Goal: Transaction & Acquisition: Purchase product/service

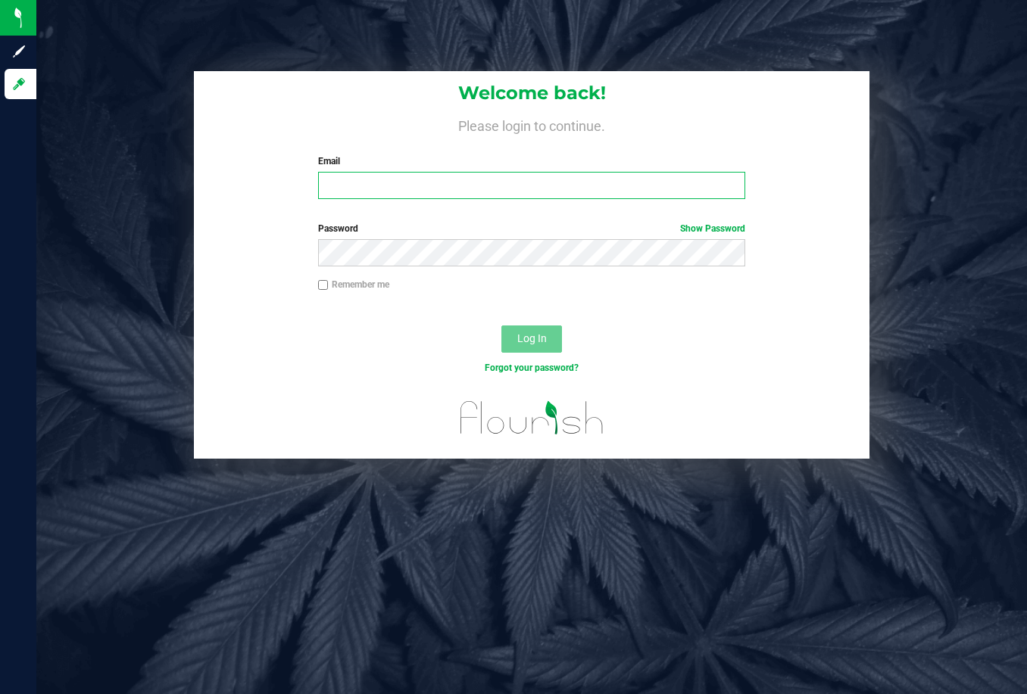
click at [409, 178] on input "Email" at bounding box center [532, 185] width 428 height 27
type input "[EMAIL_ADDRESS][DOMAIN_NAME]"
click at [429, 267] on div "Password Show Password" at bounding box center [531, 250] width 675 height 56
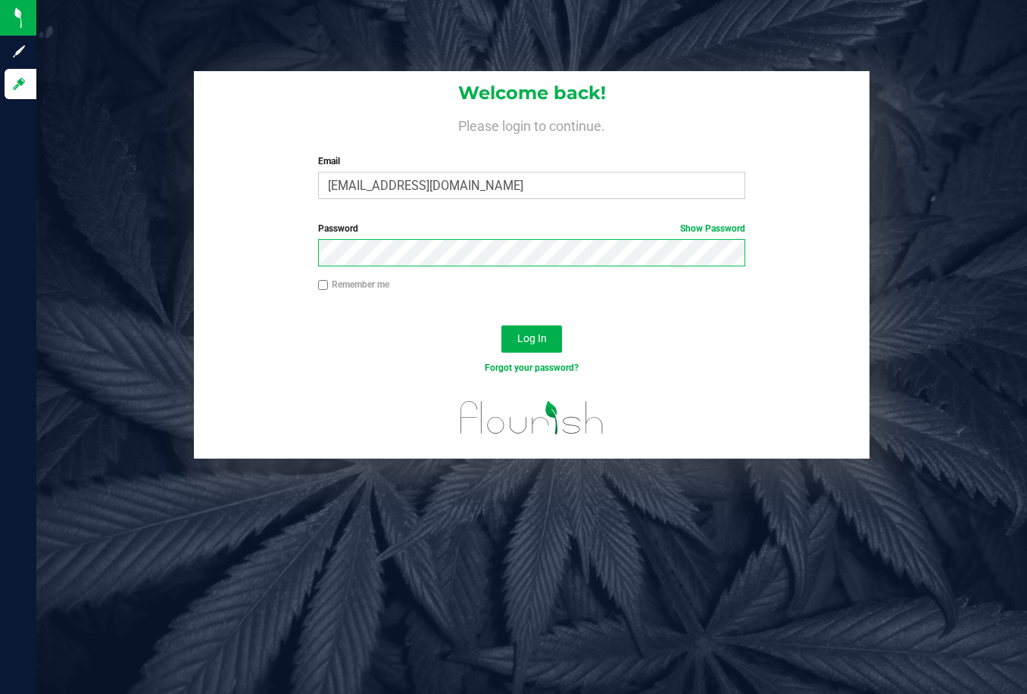
click at [501, 326] on button "Log In" at bounding box center [531, 339] width 61 height 27
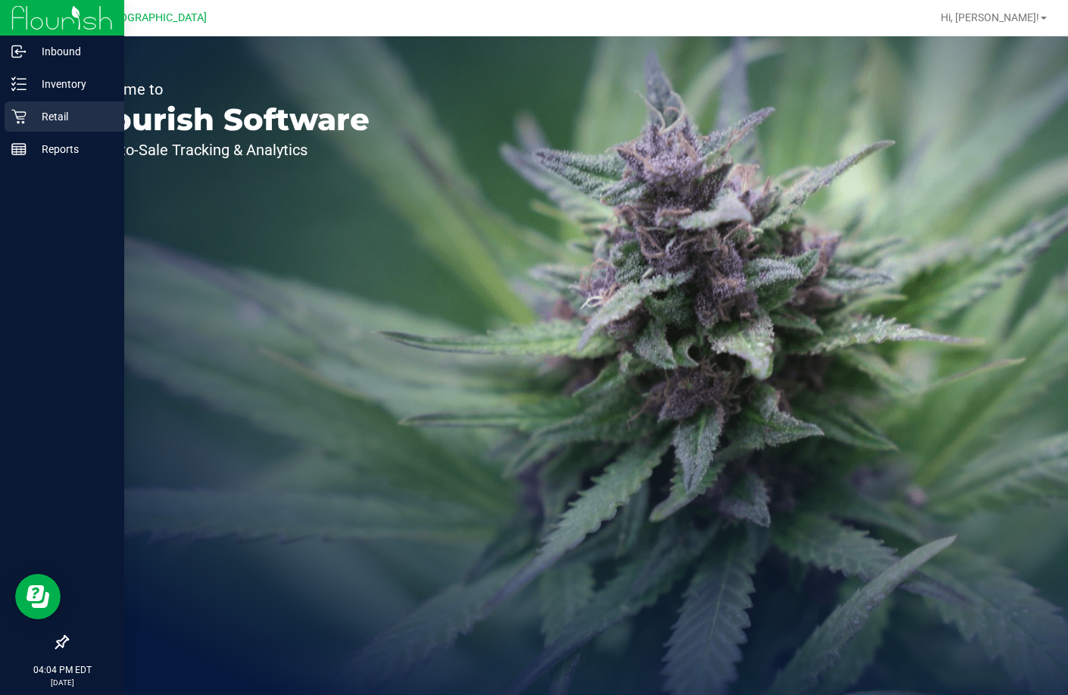
click at [61, 109] on p "Retail" at bounding box center [72, 117] width 91 height 18
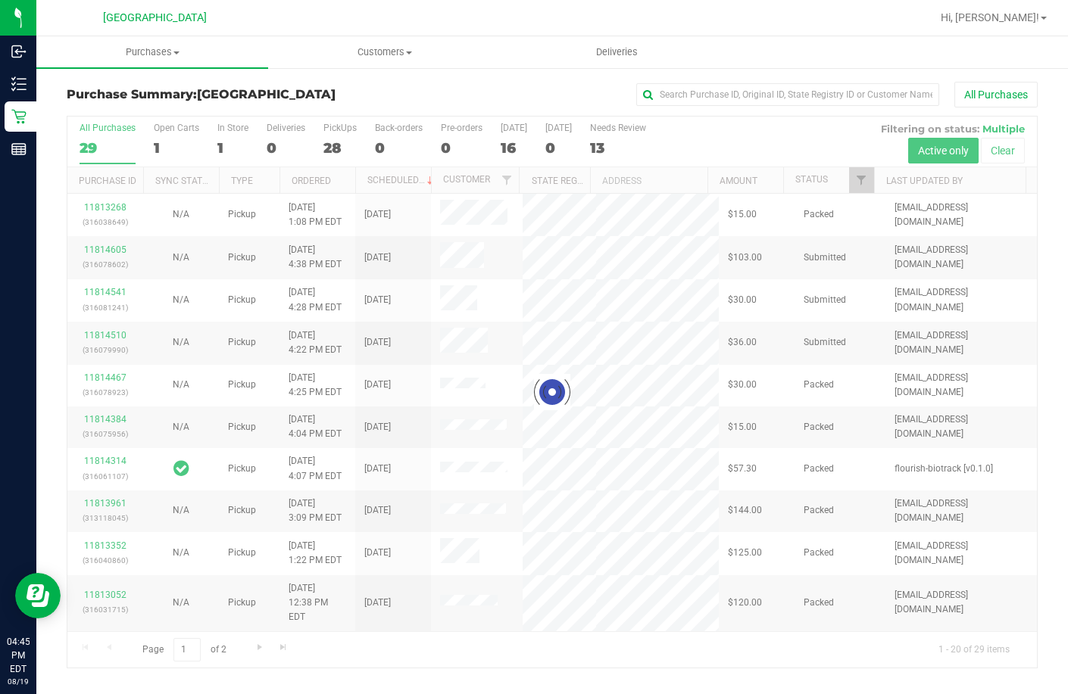
click at [291, 82] on div "Purchase Summary: Lakeland WC All Purchases" at bounding box center [552, 98] width 971 height 33
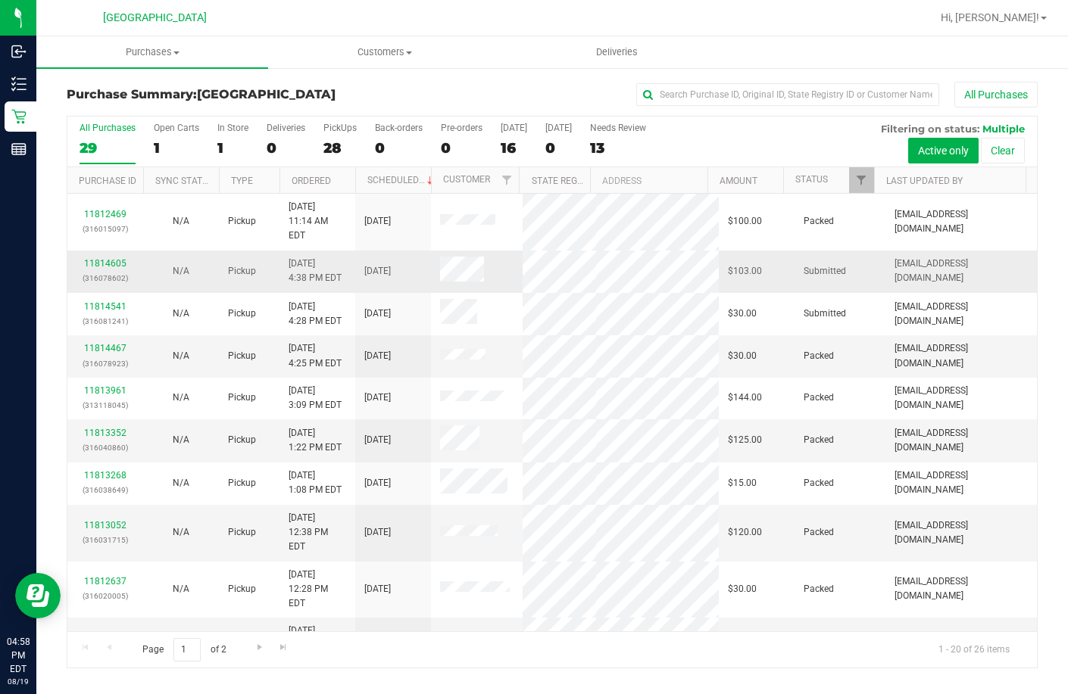
click at [101, 257] on div "11814605 (316078602)" at bounding box center [105, 271] width 58 height 29
click at [119, 258] on link "11814605" at bounding box center [105, 263] width 42 height 11
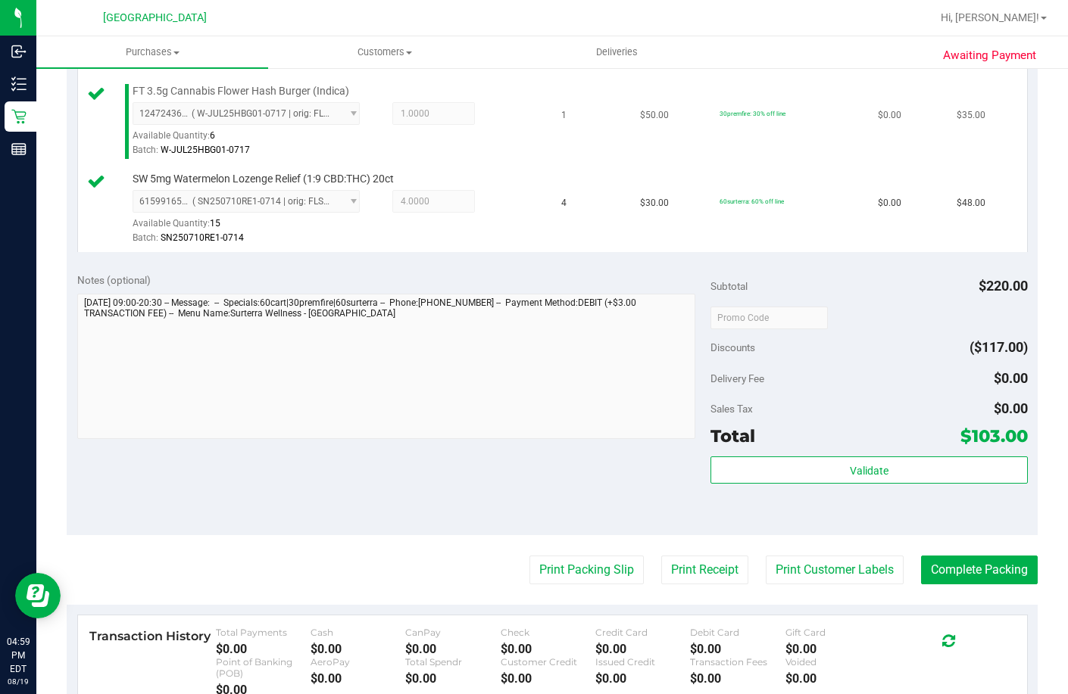
scroll to position [530, 0]
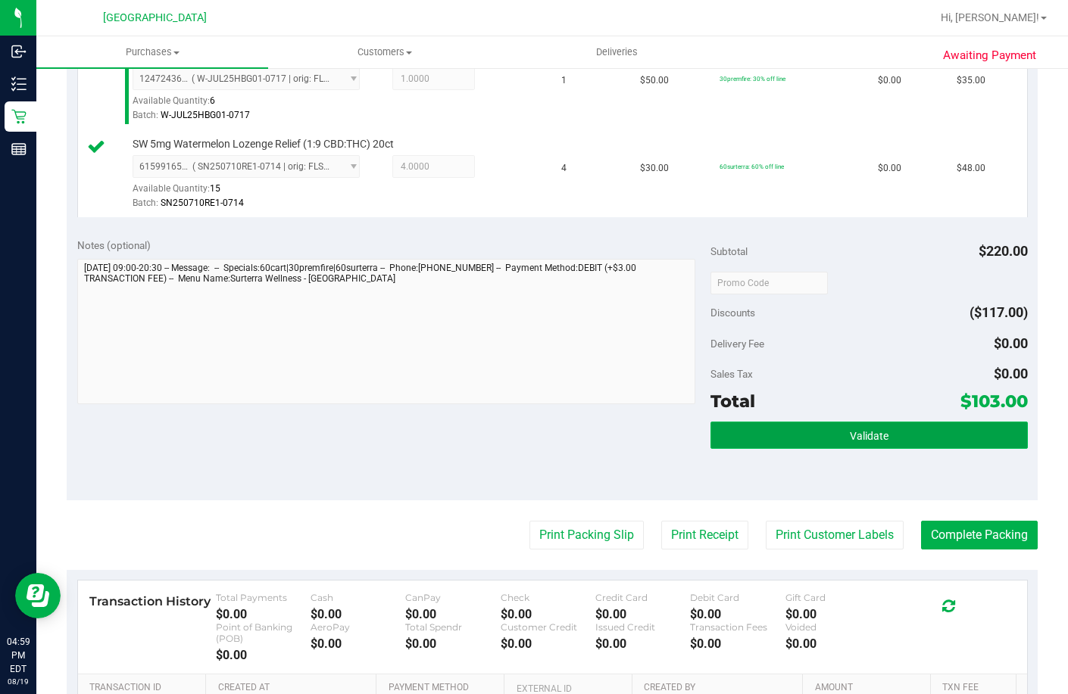
click at [747, 449] on button "Validate" at bounding box center [868, 435] width 317 height 27
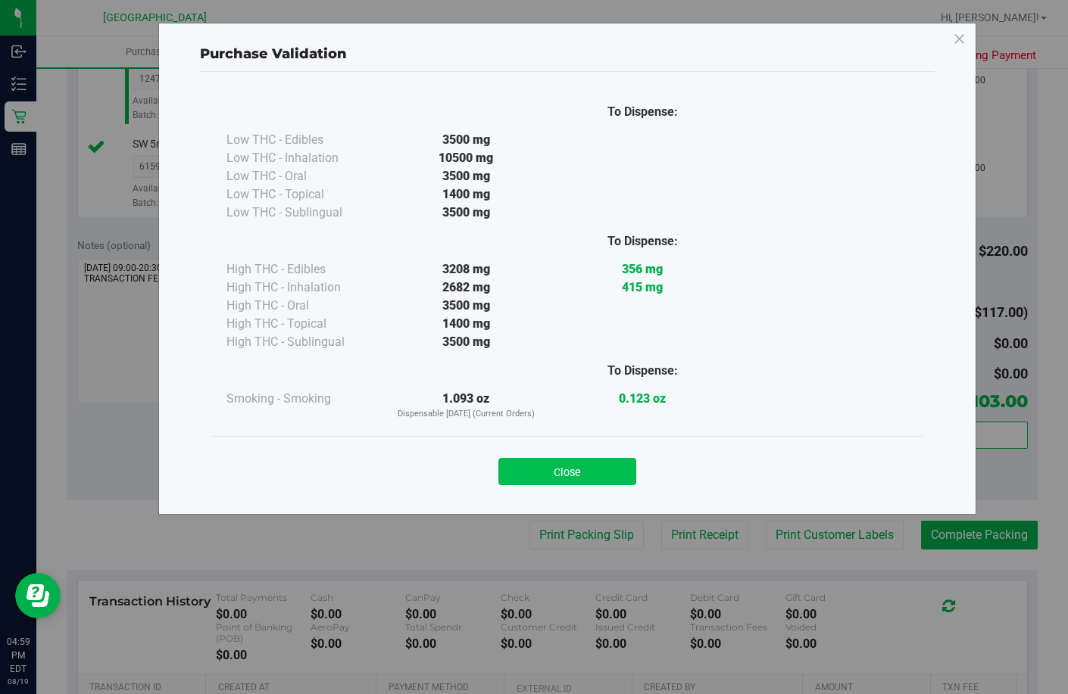
click at [573, 473] on button "Close" at bounding box center [567, 471] width 138 height 27
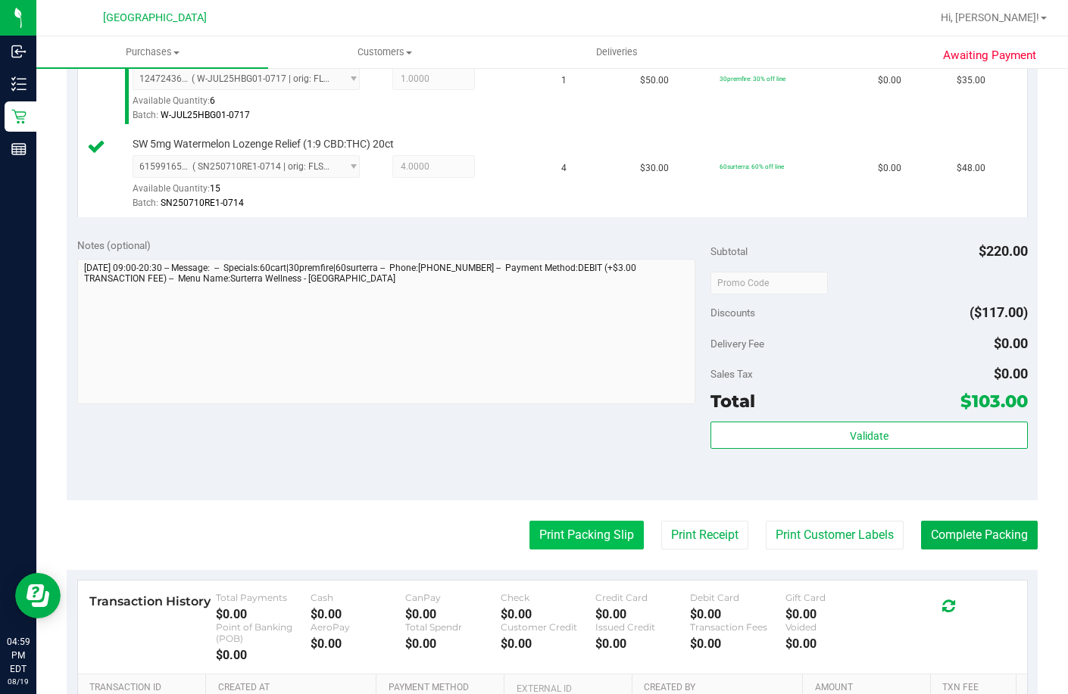
click at [576, 550] on button "Print Packing Slip" at bounding box center [586, 535] width 114 height 29
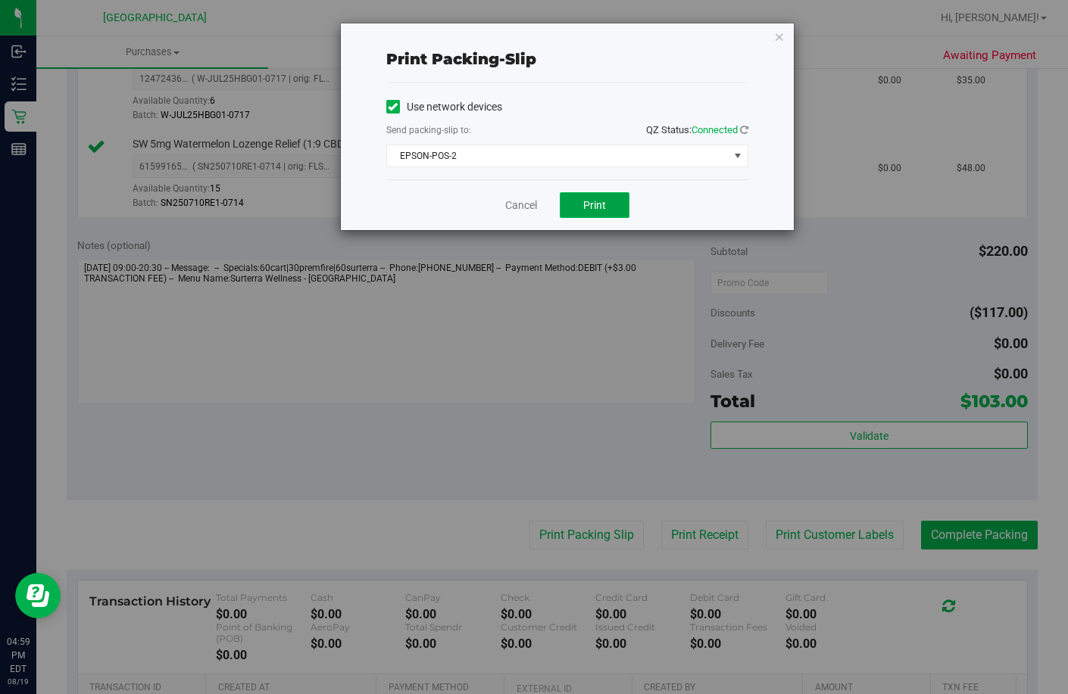
click at [602, 201] on span "Print" at bounding box center [594, 205] width 23 height 12
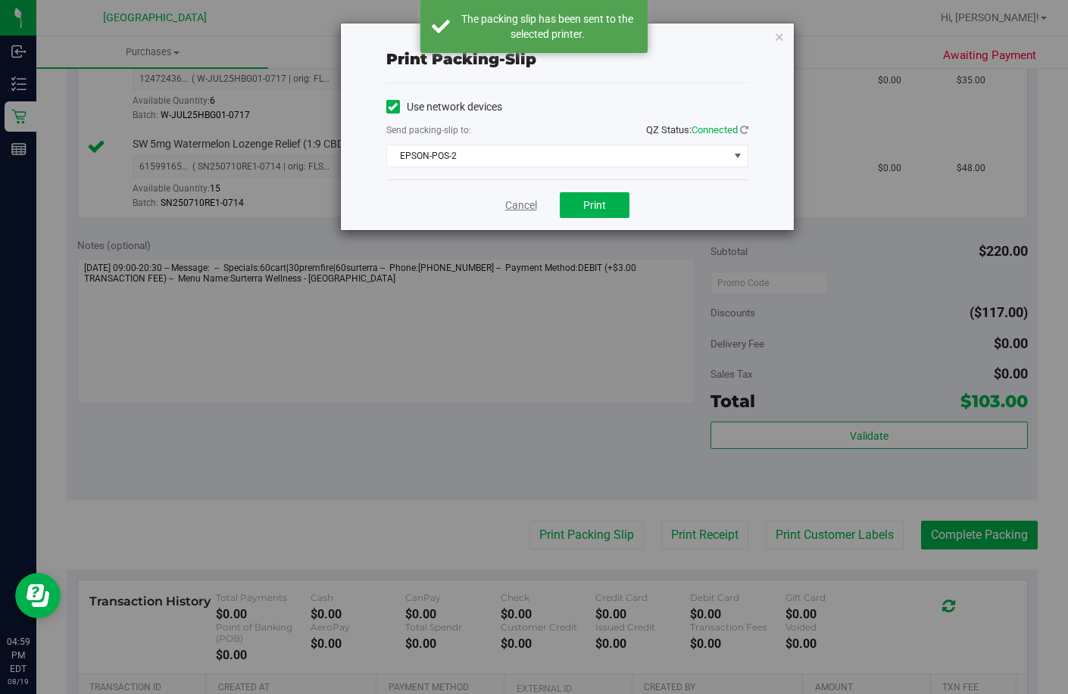
click at [524, 201] on link "Cancel" at bounding box center [521, 206] width 32 height 16
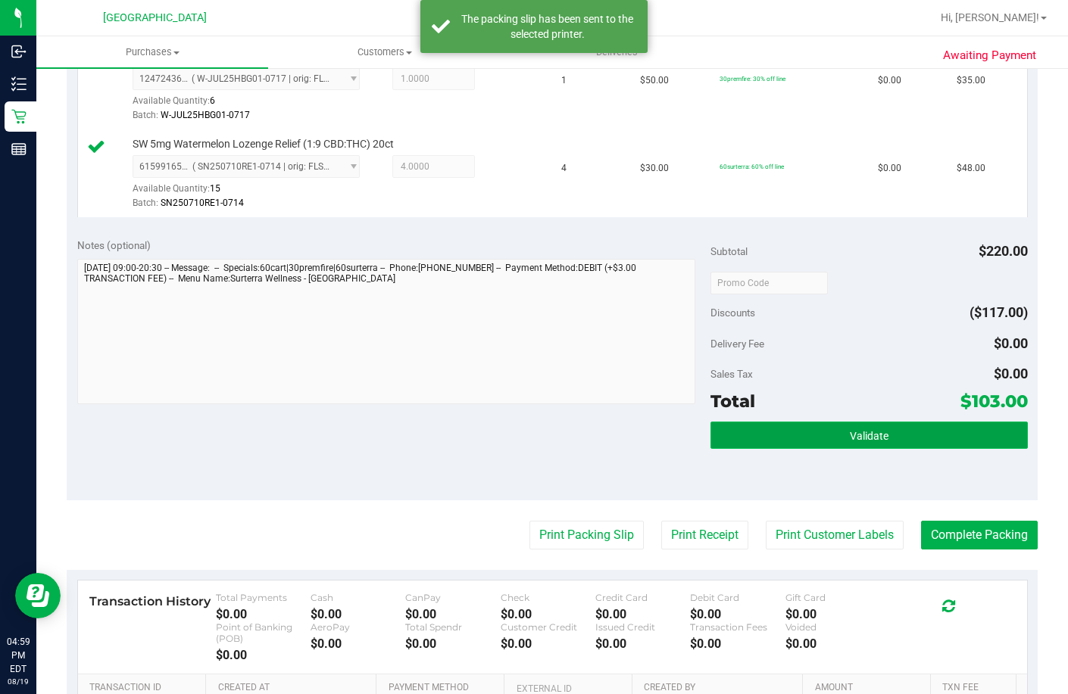
click at [777, 449] on button "Validate" at bounding box center [868, 435] width 317 height 27
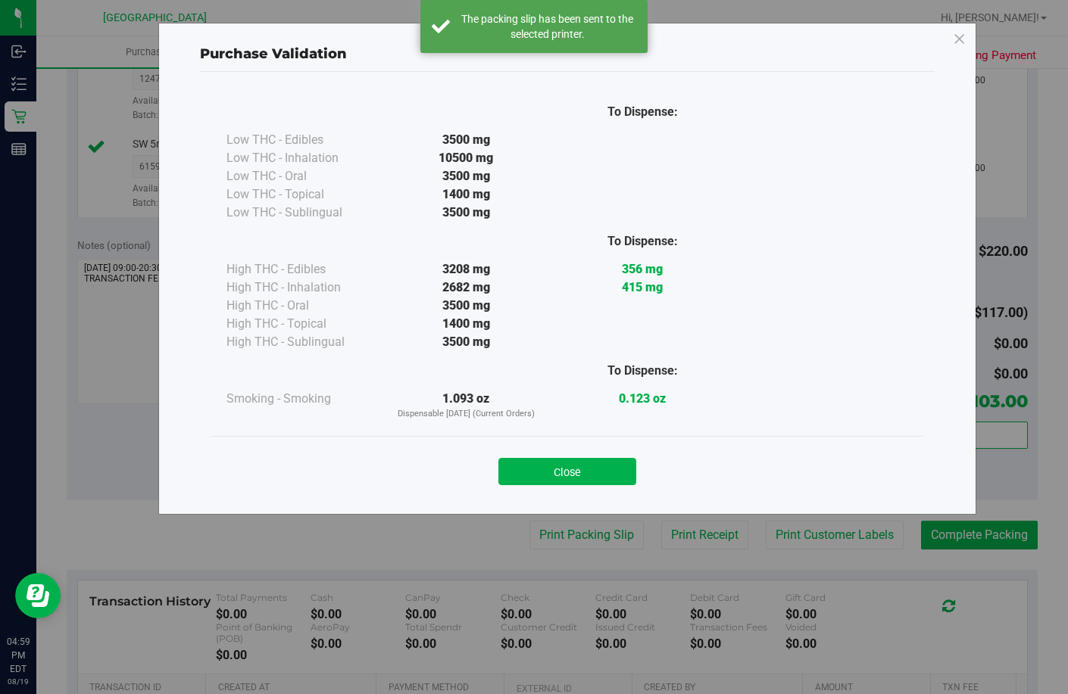
click at [572, 462] on button "Close" at bounding box center [567, 471] width 138 height 27
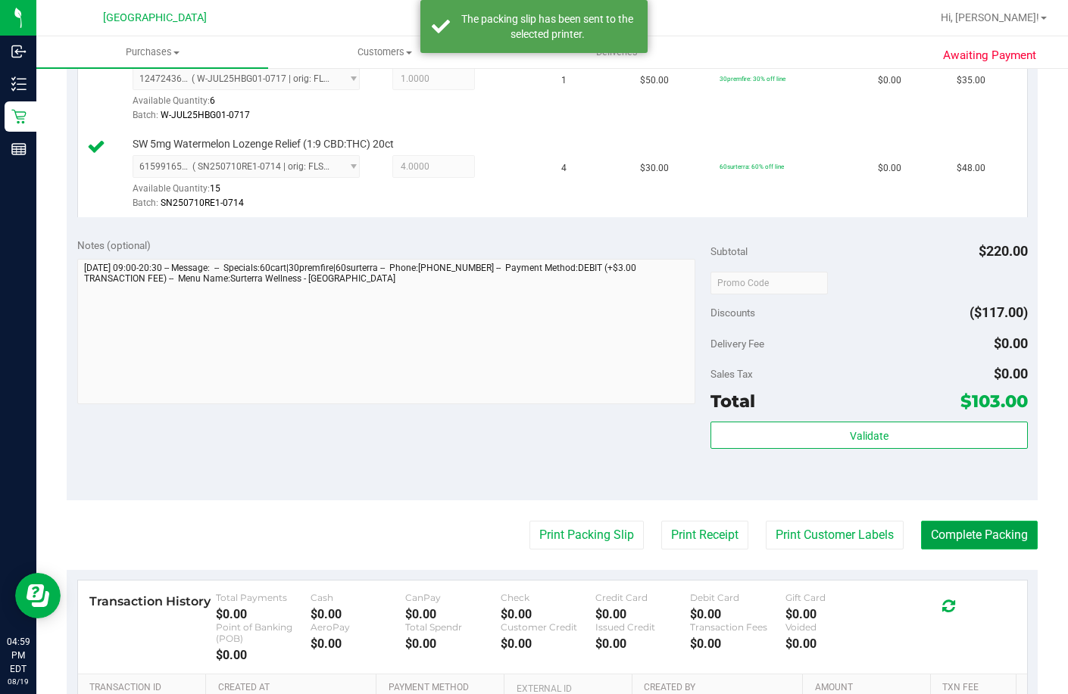
click at [934, 550] on button "Complete Packing" at bounding box center [979, 535] width 117 height 29
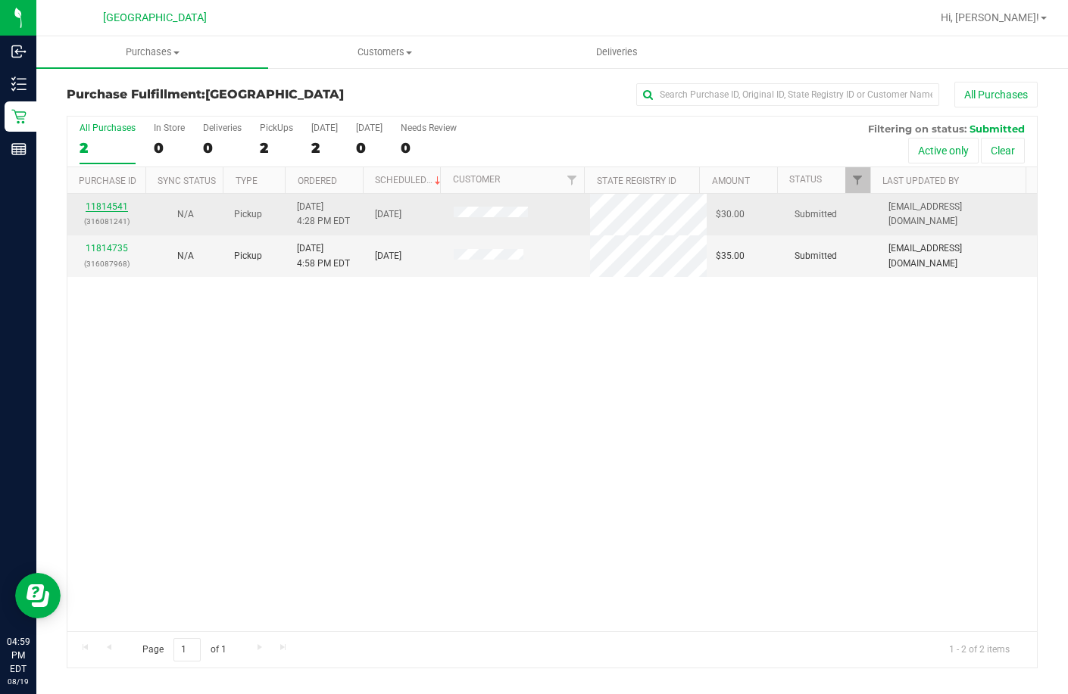
click at [114, 209] on link "11814541" at bounding box center [107, 206] width 42 height 11
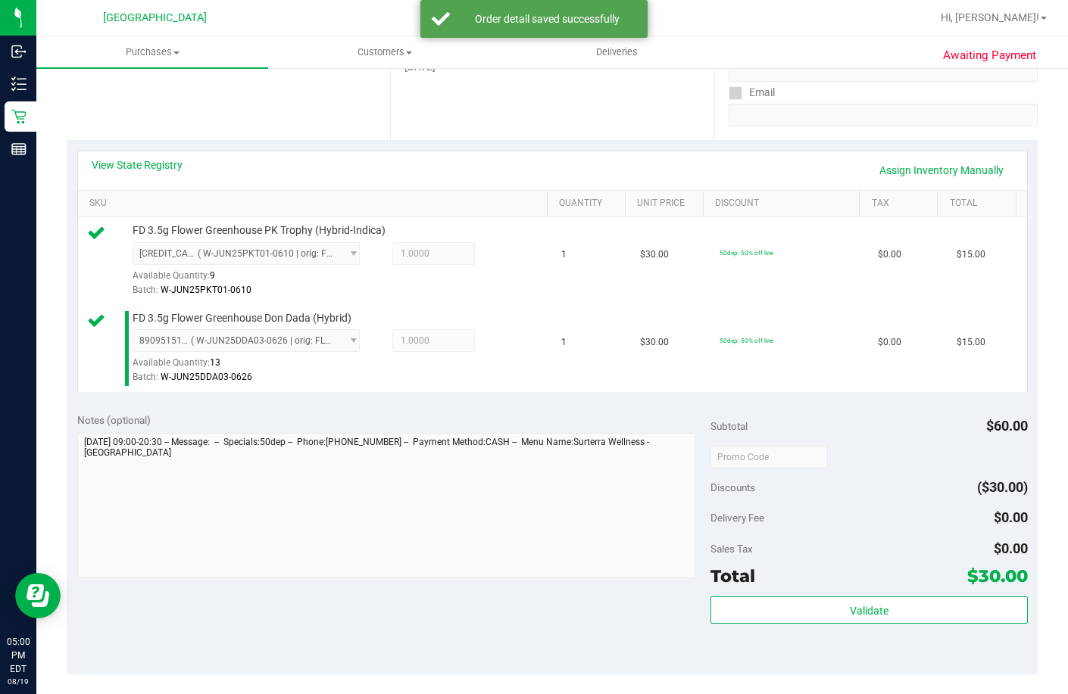
scroll to position [379, 0]
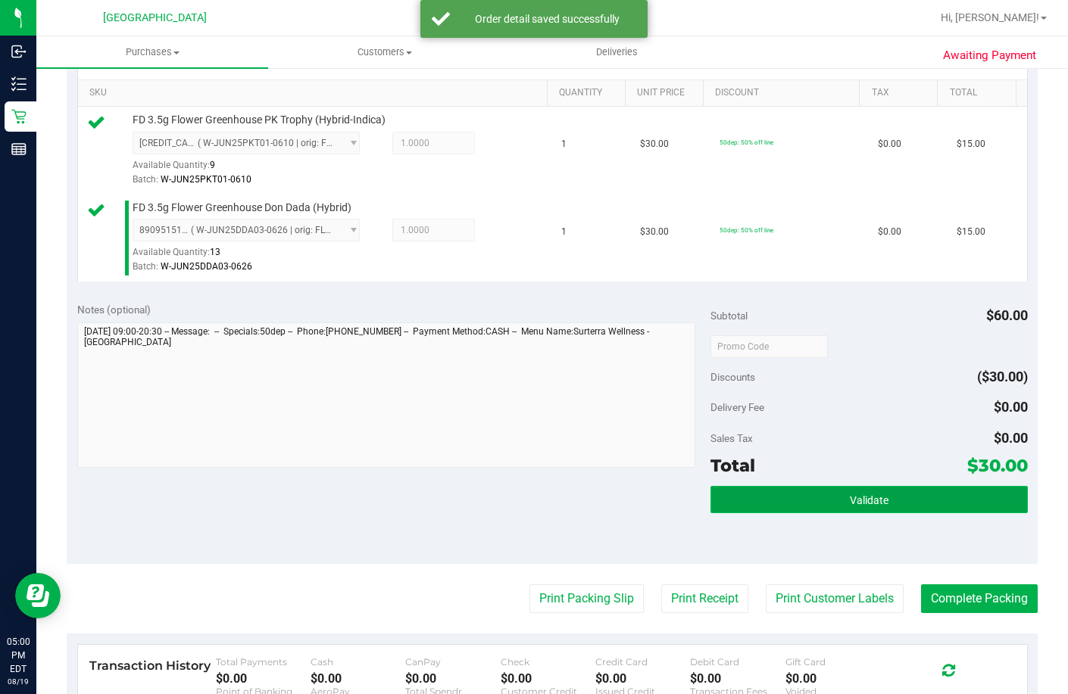
click at [795, 513] on button "Validate" at bounding box center [868, 499] width 317 height 27
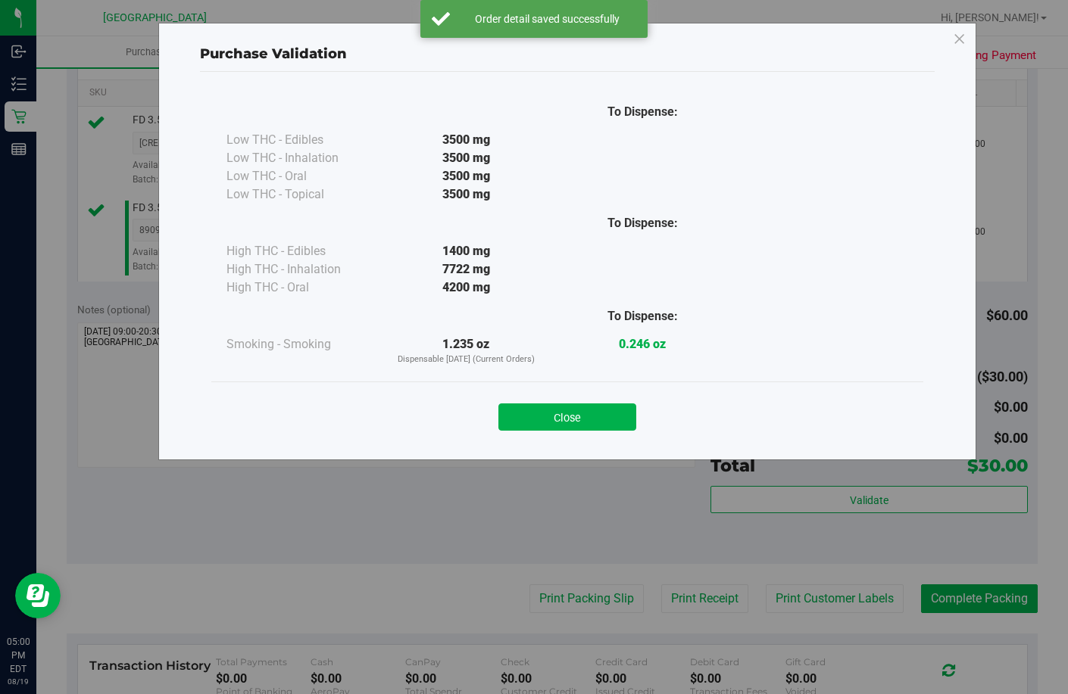
click at [496, 425] on div "Close" at bounding box center [567, 413] width 689 height 38
click at [503, 424] on button "Close" at bounding box center [567, 417] width 138 height 27
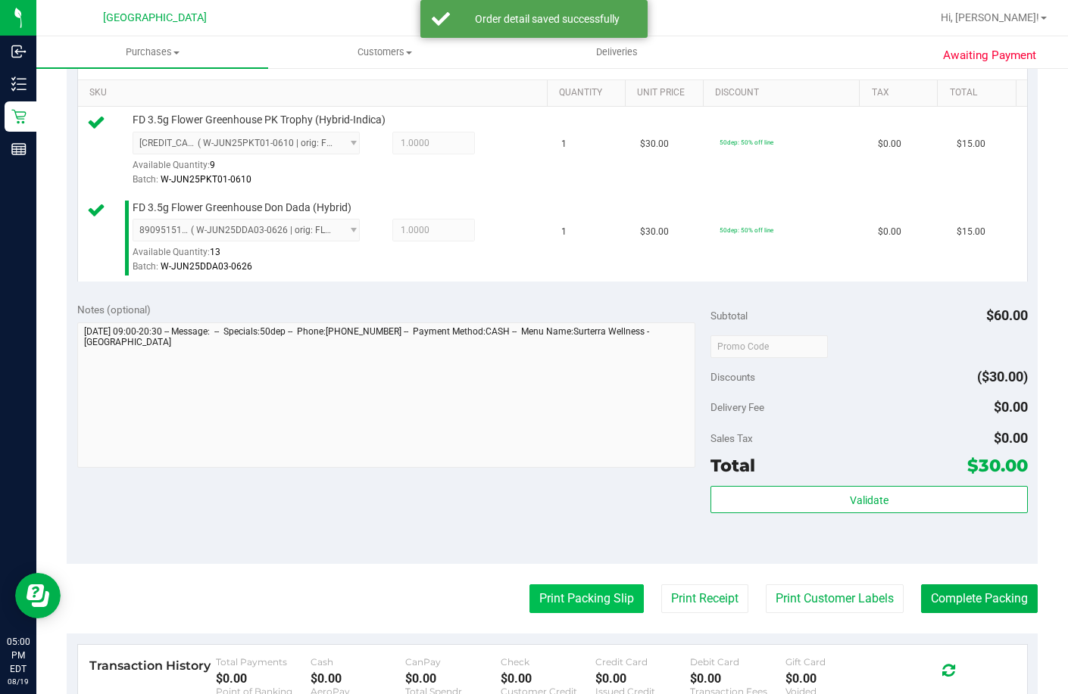
click at [541, 613] on button "Print Packing Slip" at bounding box center [586, 599] width 114 height 29
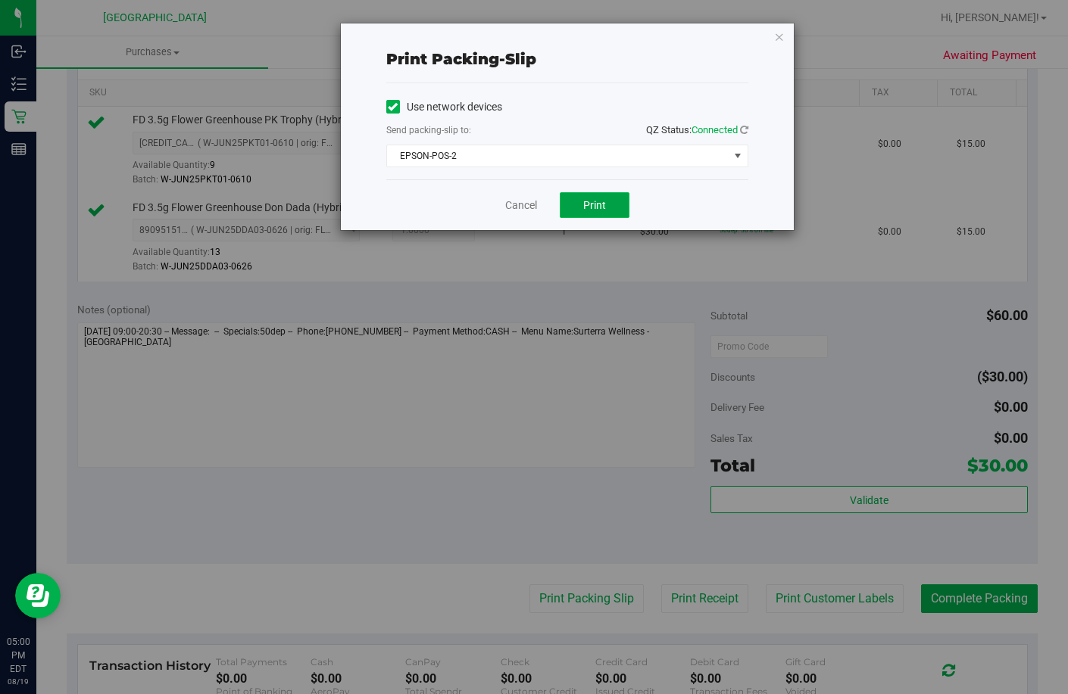
click at [604, 208] on span "Print" at bounding box center [594, 205] width 23 height 12
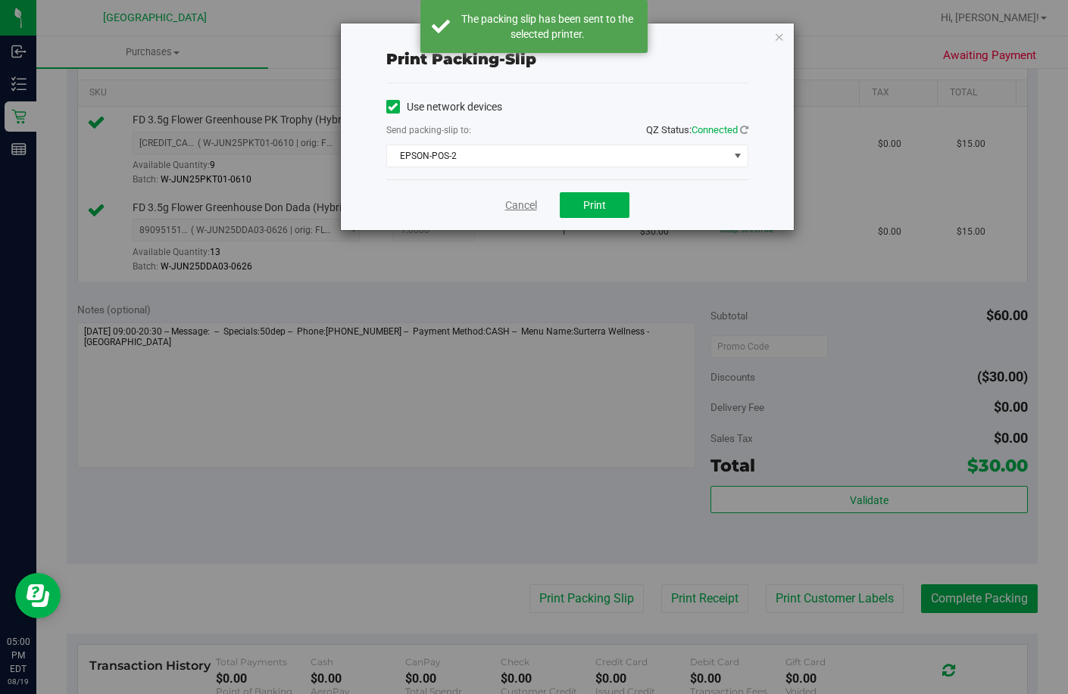
click at [522, 201] on link "Cancel" at bounding box center [521, 206] width 32 height 16
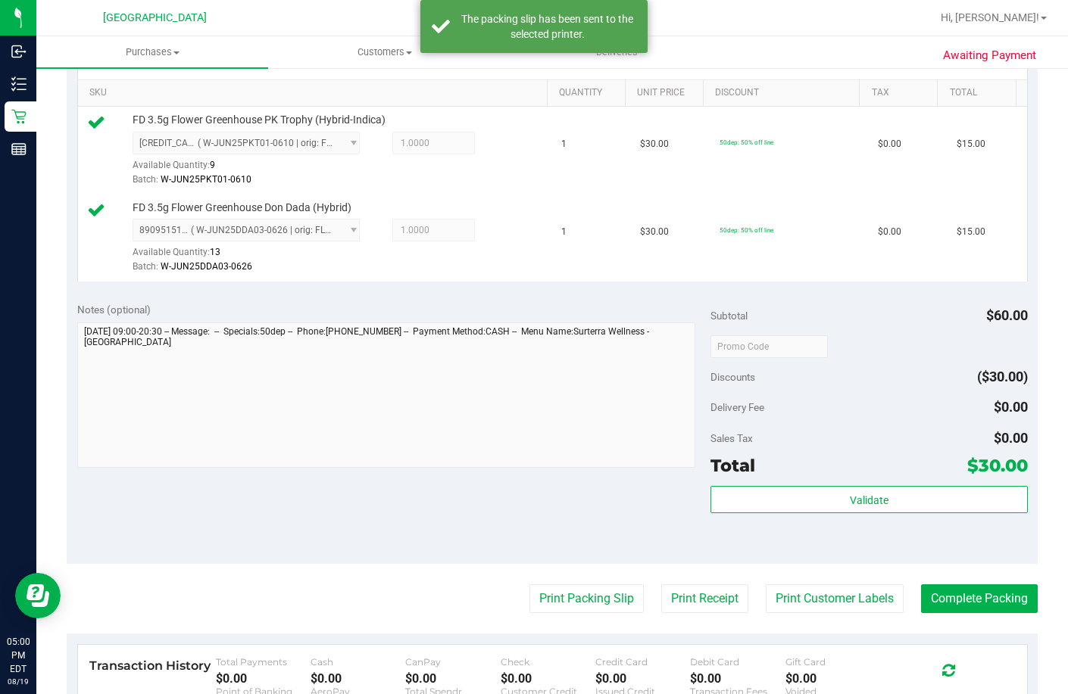
click at [761, 525] on div "Subtotal $60.00 Discounts ($30.00) Delivery Fee $0.00 Sales Tax $0.00 Total $30…" at bounding box center [868, 428] width 317 height 252
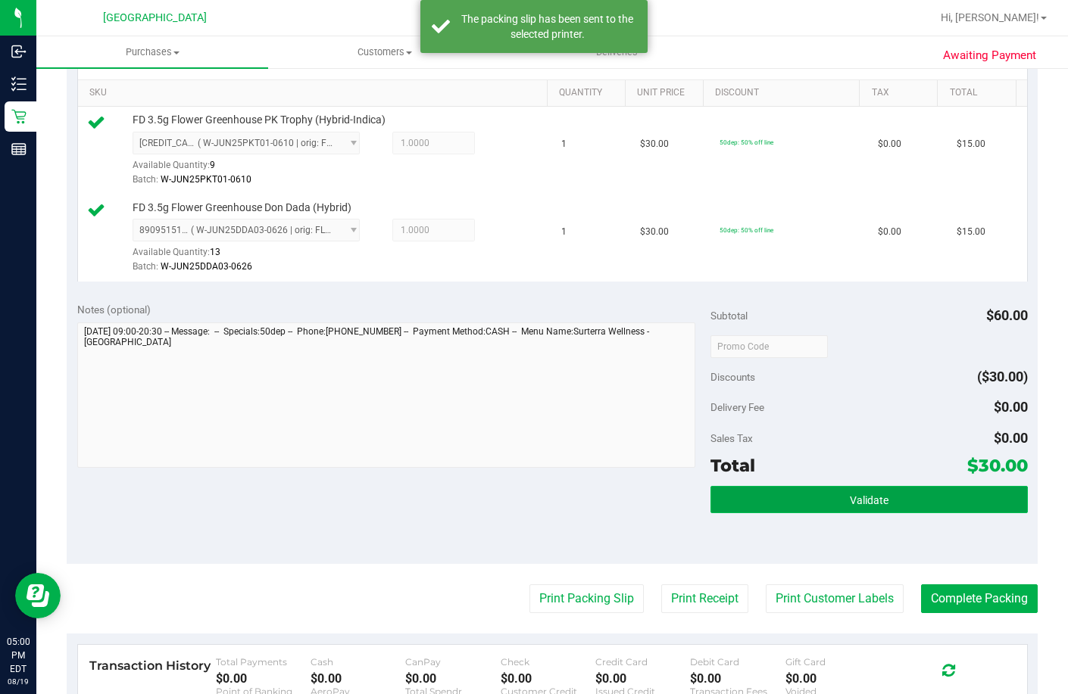
click at [756, 513] on button "Validate" at bounding box center [868, 499] width 317 height 27
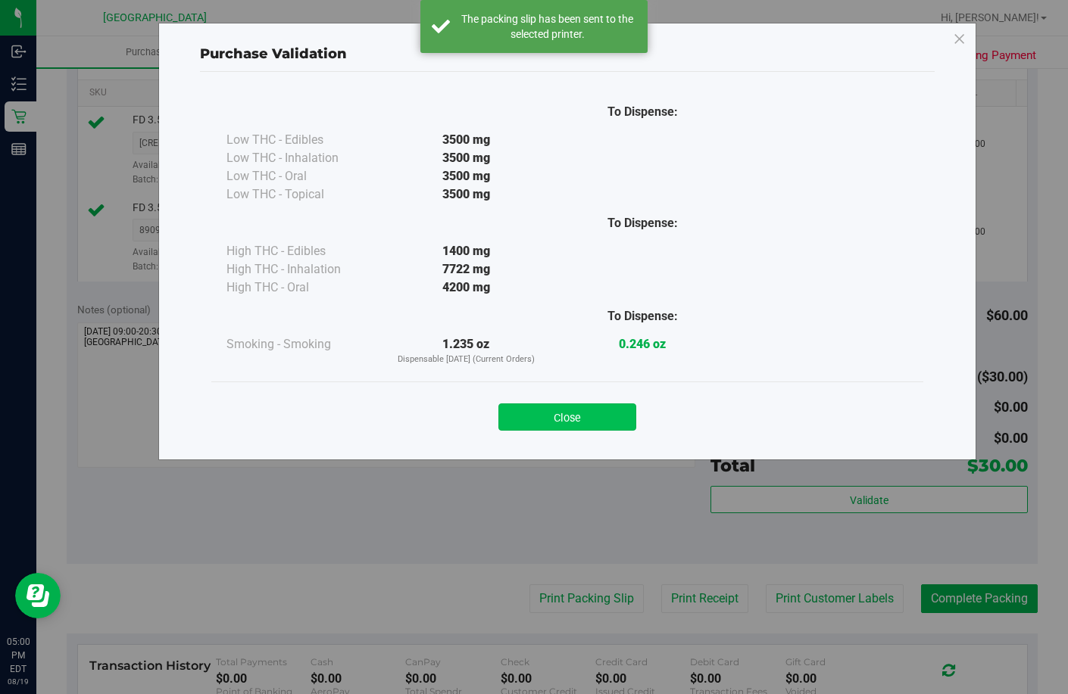
click at [499, 419] on button "Close" at bounding box center [567, 417] width 138 height 27
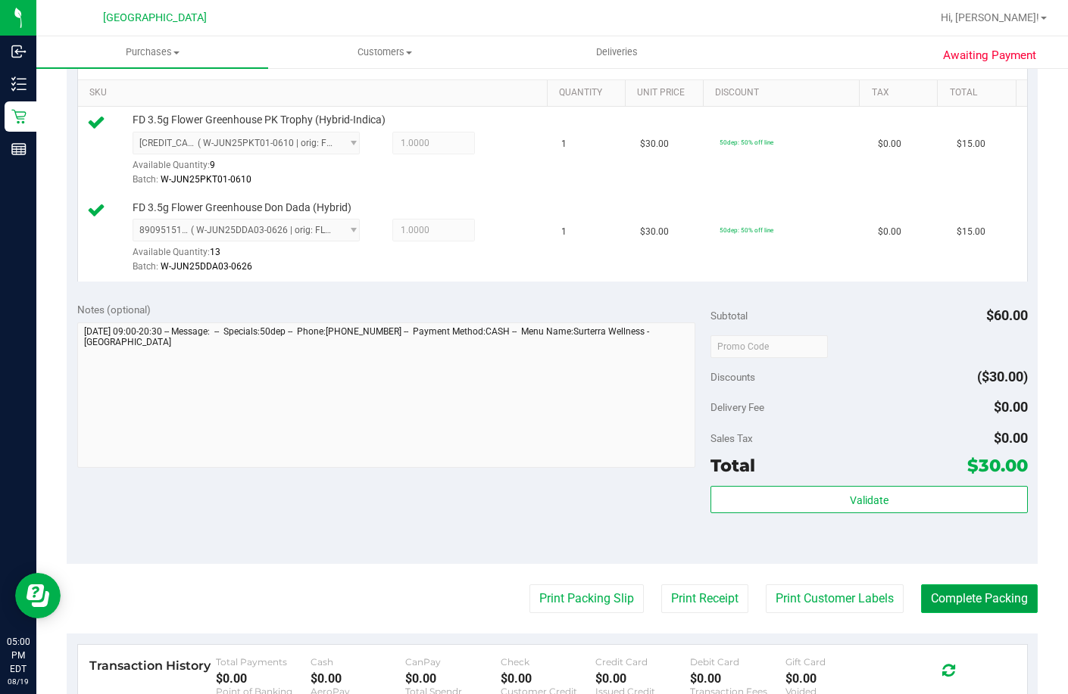
click at [971, 613] on button "Complete Packing" at bounding box center [979, 599] width 117 height 29
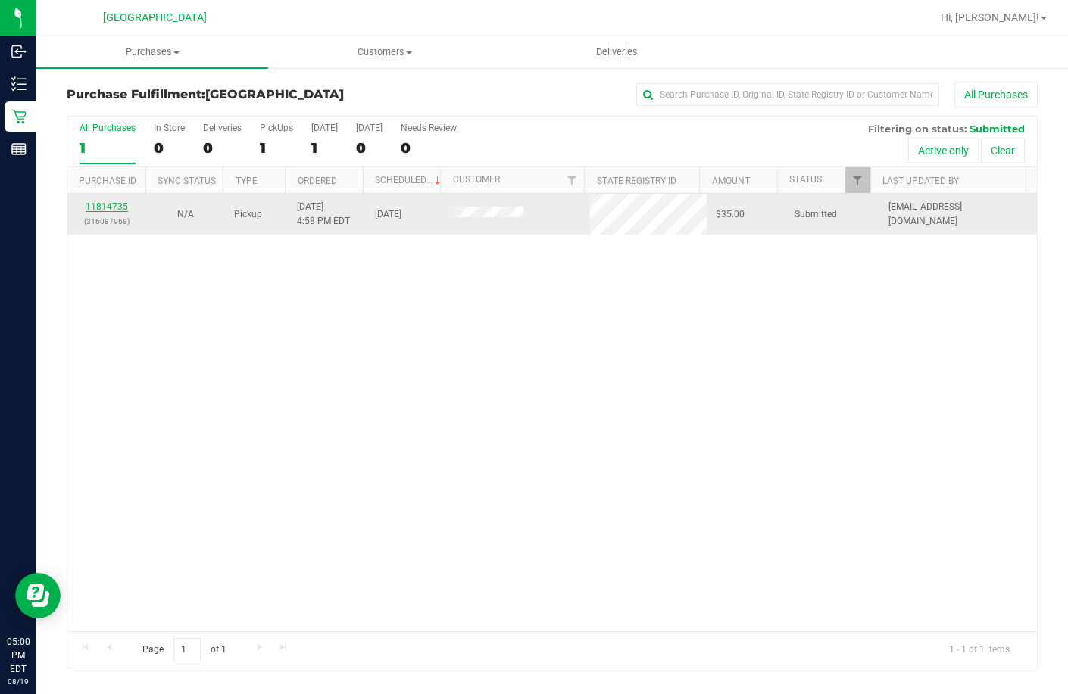
click at [97, 208] on link "11814735" at bounding box center [107, 206] width 42 height 11
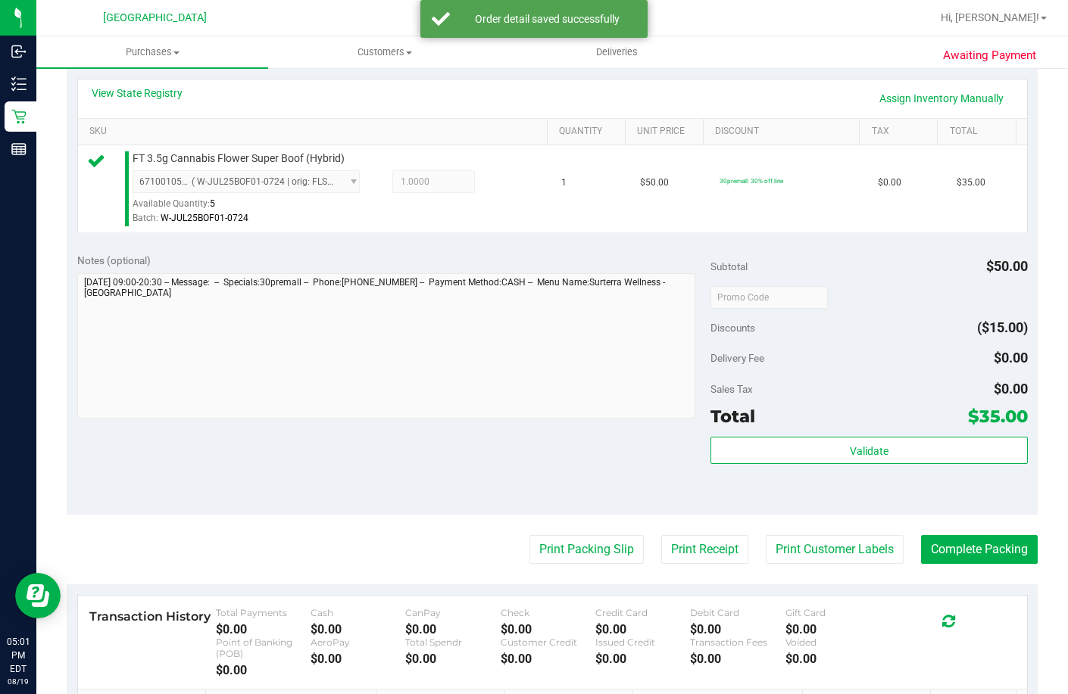
scroll to position [454, 0]
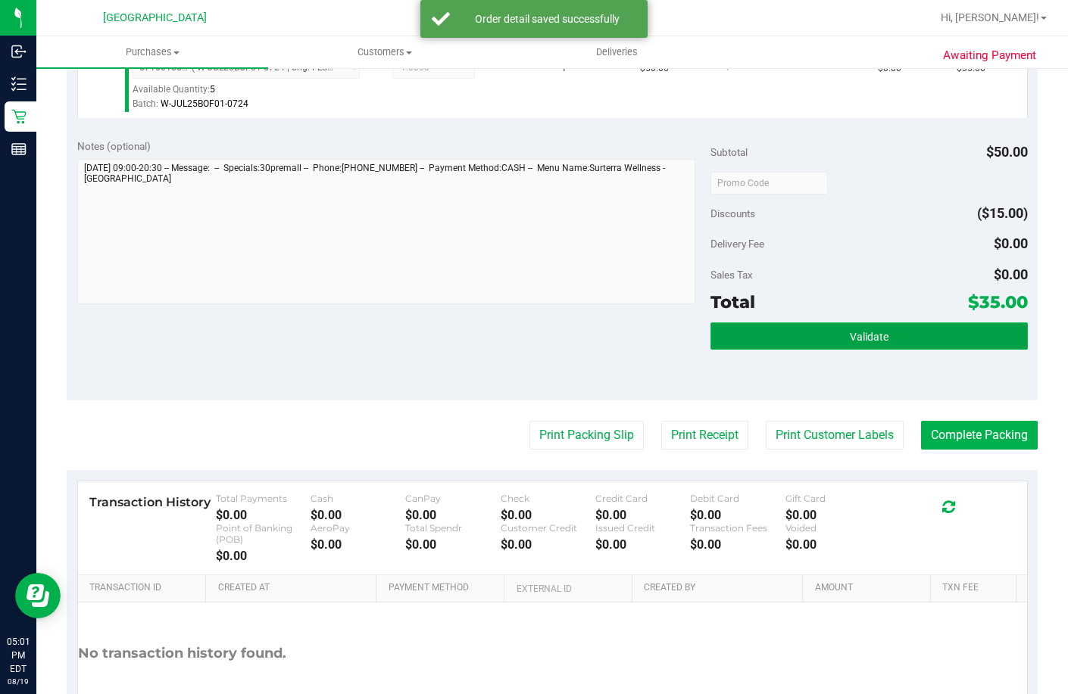
click at [800, 350] on button "Validate" at bounding box center [868, 336] width 317 height 27
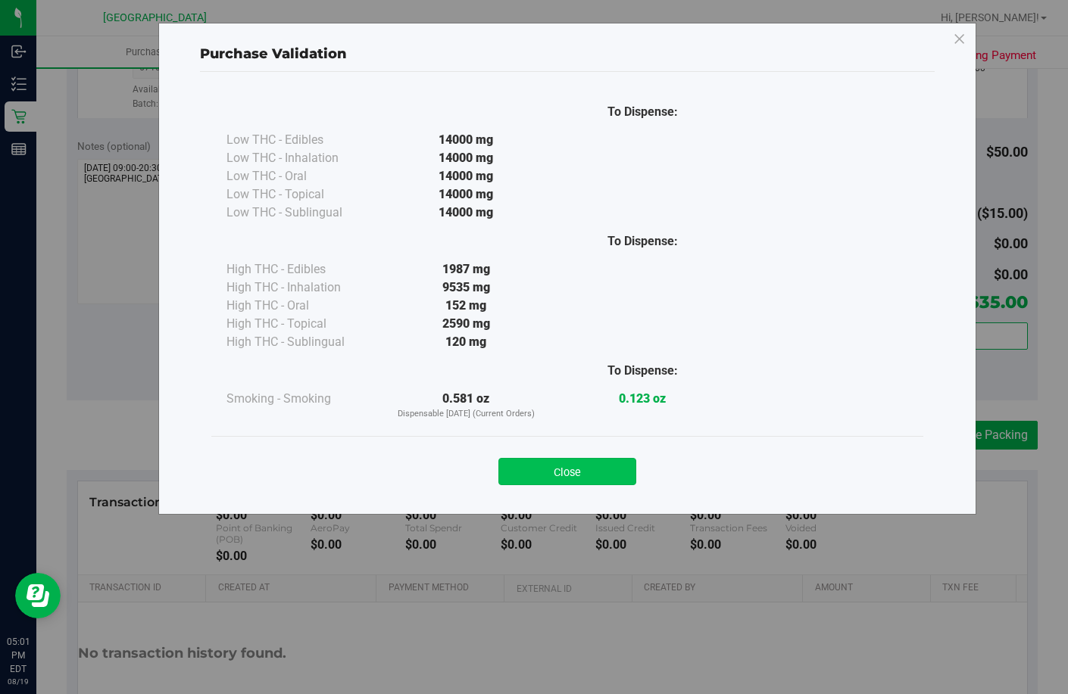
click at [582, 472] on button "Close" at bounding box center [567, 471] width 138 height 27
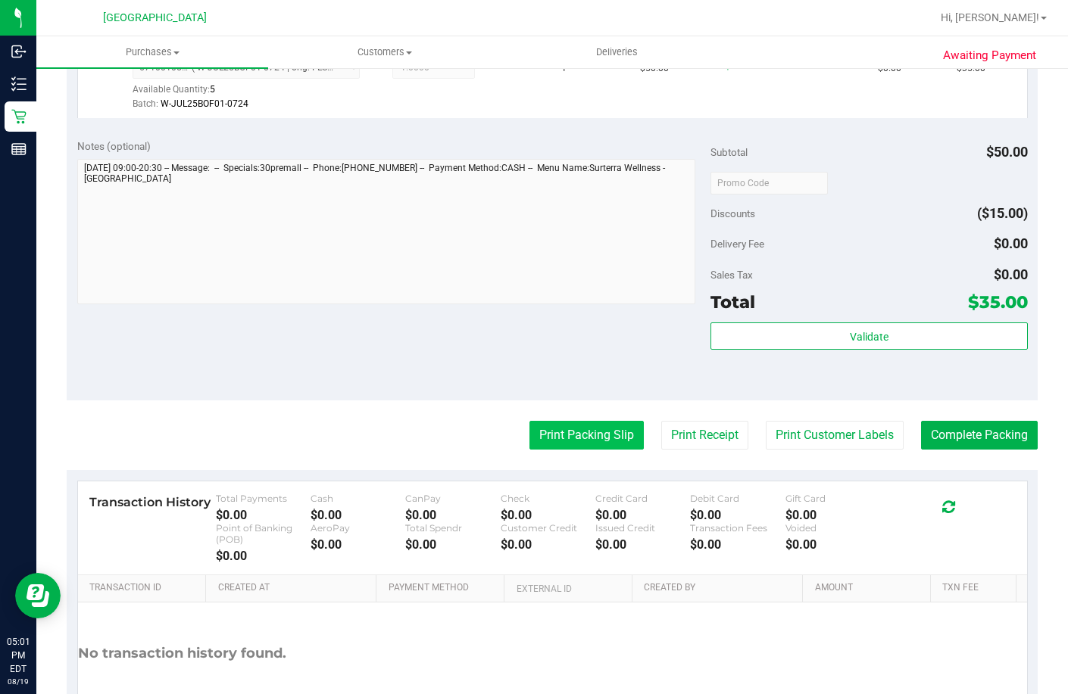
drag, startPoint x: 619, startPoint y: 433, endPoint x: 606, endPoint y: 452, distance: 23.3
click at [615, 438] on purchase-details "Back Edit Purchase Cancel Purchase View Profile # 11814735 BioTrack ID: - Submi…" at bounding box center [552, 195] width 971 height 1137
click at [603, 450] on button "Print Packing Slip" at bounding box center [586, 435] width 114 height 29
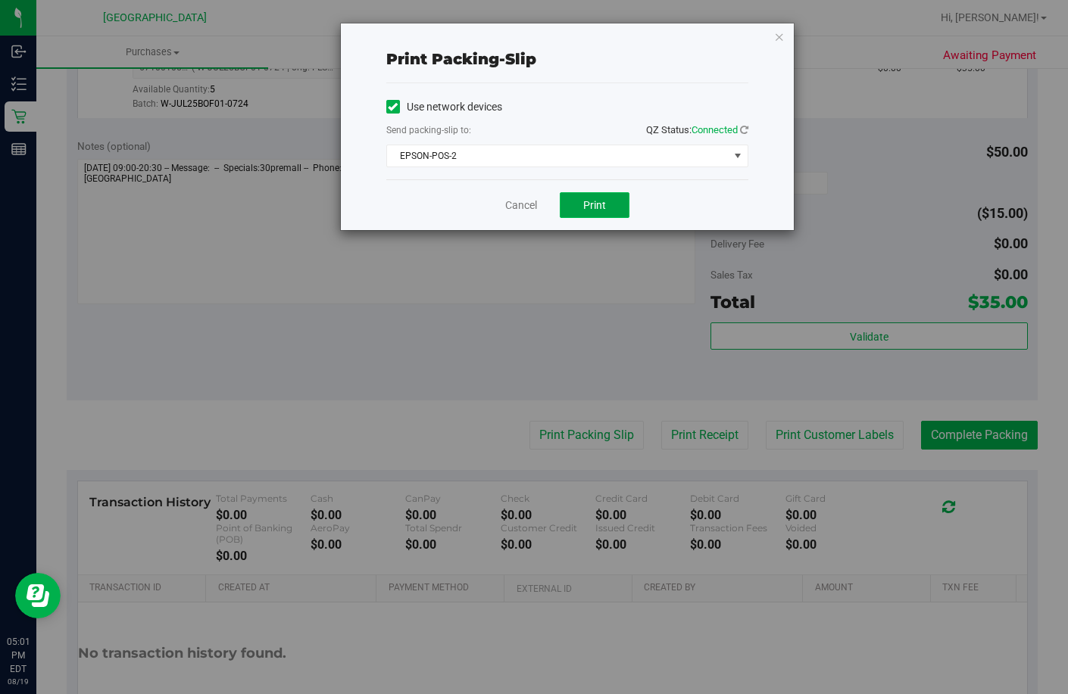
click at [591, 197] on button "Print" at bounding box center [595, 205] width 70 height 26
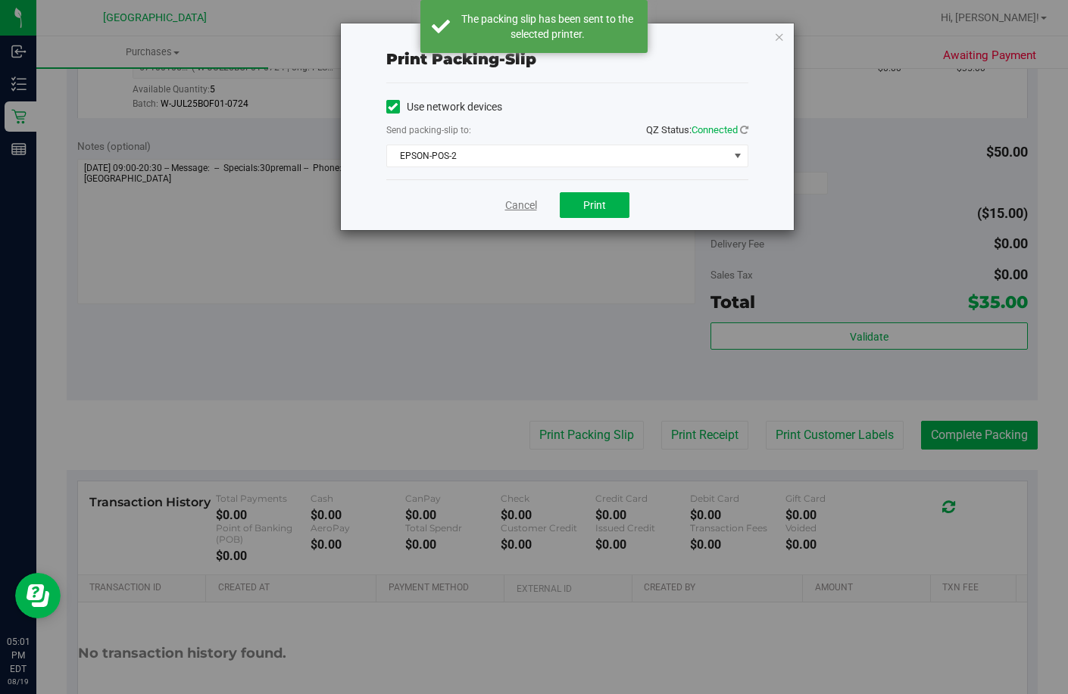
click at [529, 207] on link "Cancel" at bounding box center [521, 206] width 32 height 16
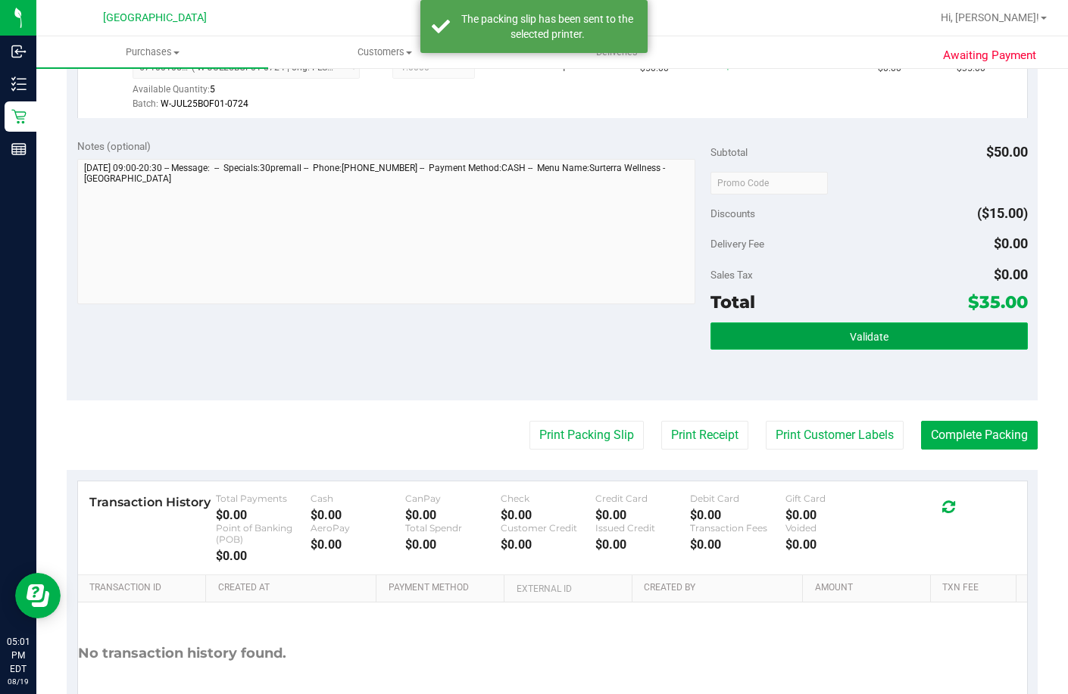
click at [850, 343] on span "Validate" at bounding box center [869, 337] width 39 height 12
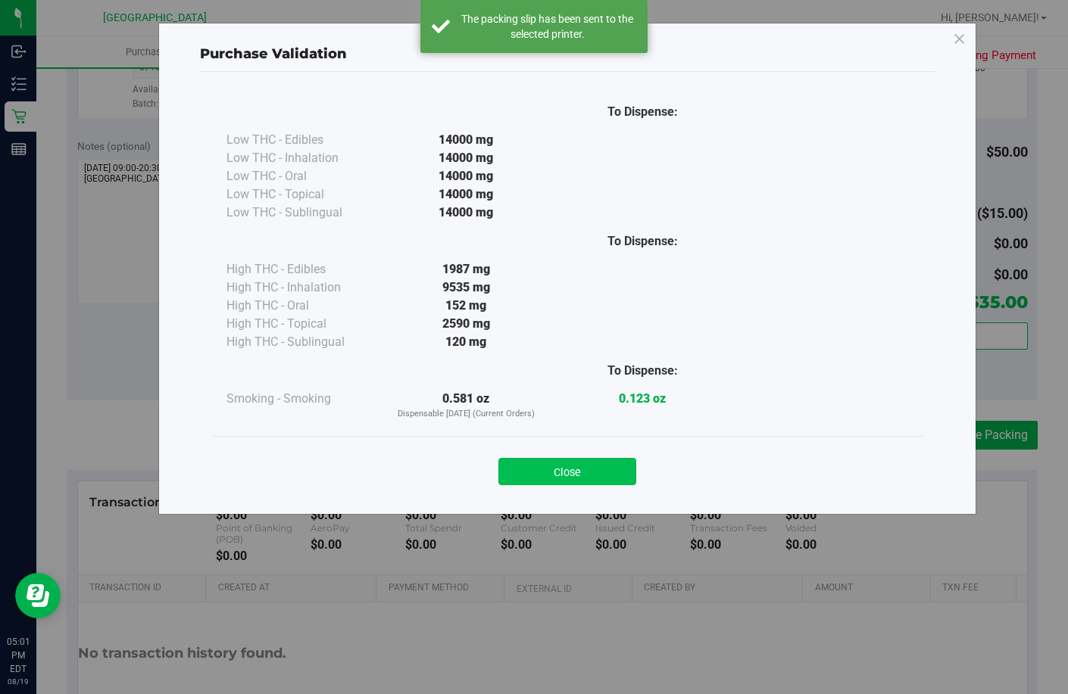
click at [577, 472] on button "Close" at bounding box center [567, 471] width 138 height 27
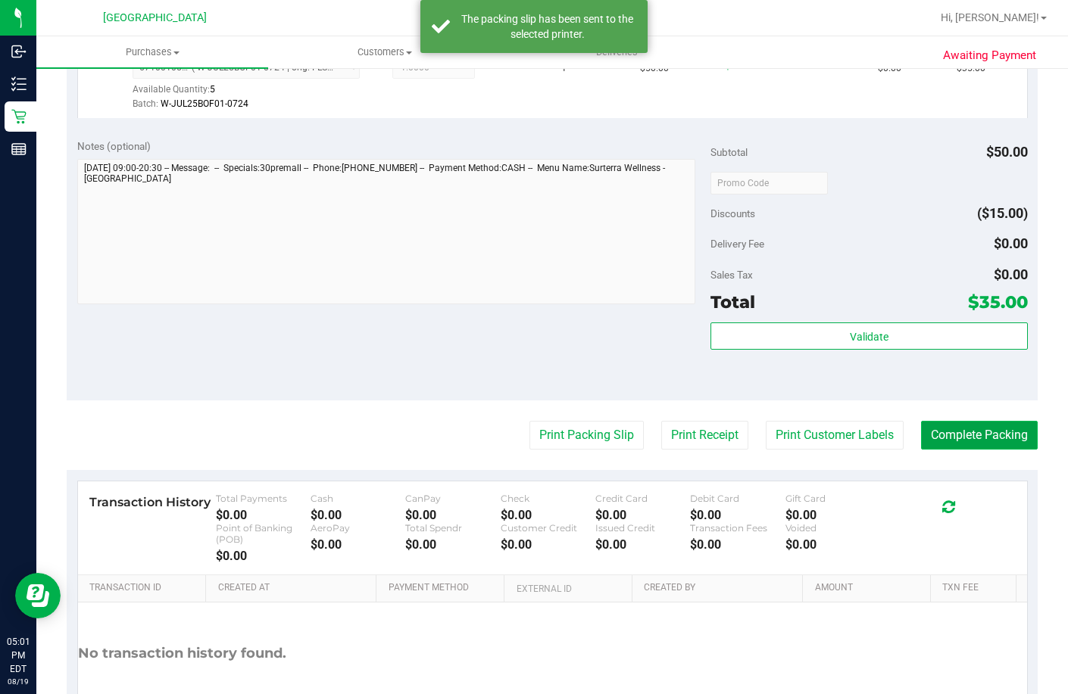
click at [999, 450] on button "Complete Packing" at bounding box center [979, 435] width 117 height 29
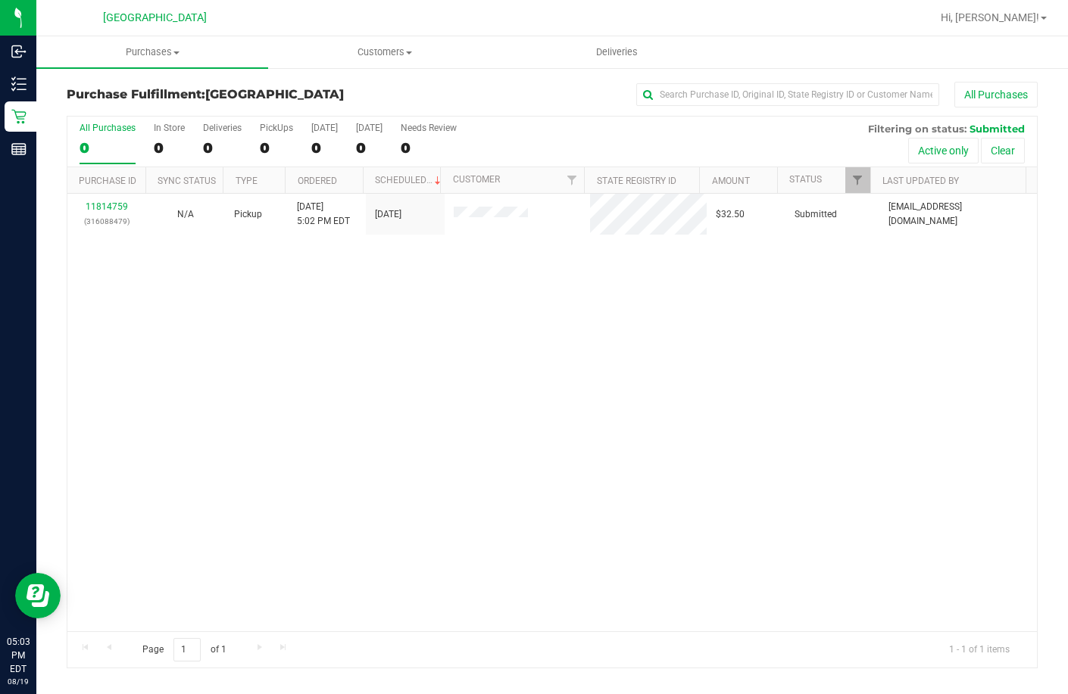
click at [427, 403] on div "11814759 (316088479) N/A Pickup 8/19/2025 5:02 PM EDT 8/19/2025 $32.50 Submitte…" at bounding box center [551, 413] width 969 height 438
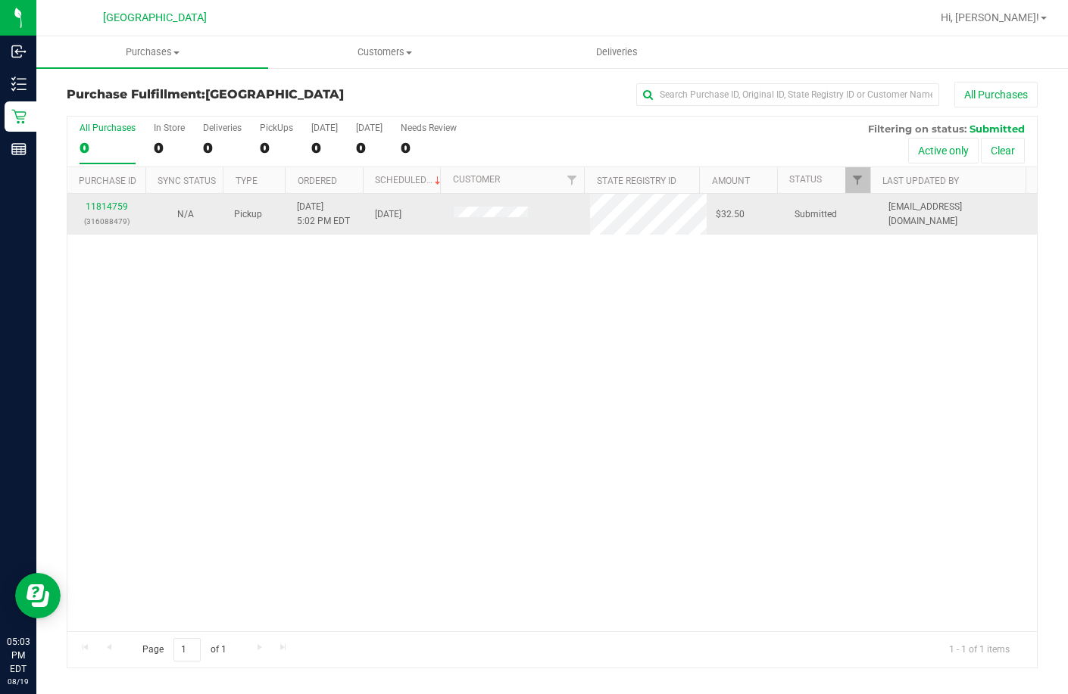
click at [114, 200] on div "11814759 (316088479)" at bounding box center [106, 214] width 61 height 29
click at [116, 201] on div "11814759 (316088479)" at bounding box center [106, 214] width 61 height 29
click at [116, 205] on link "11814759" at bounding box center [107, 206] width 42 height 11
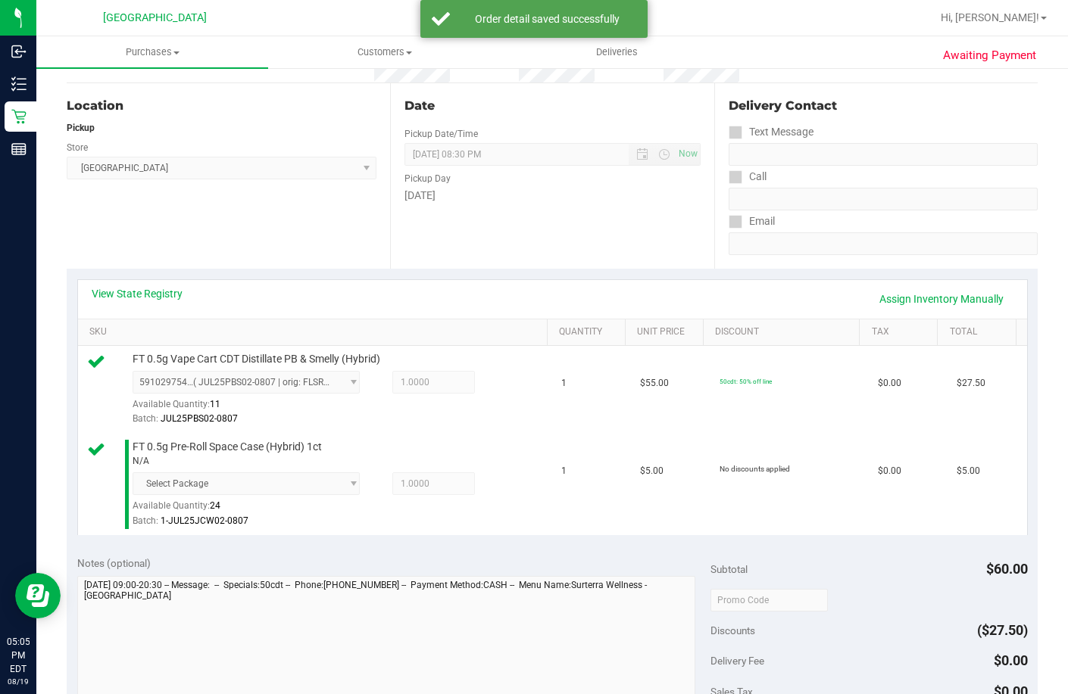
scroll to position [303, 0]
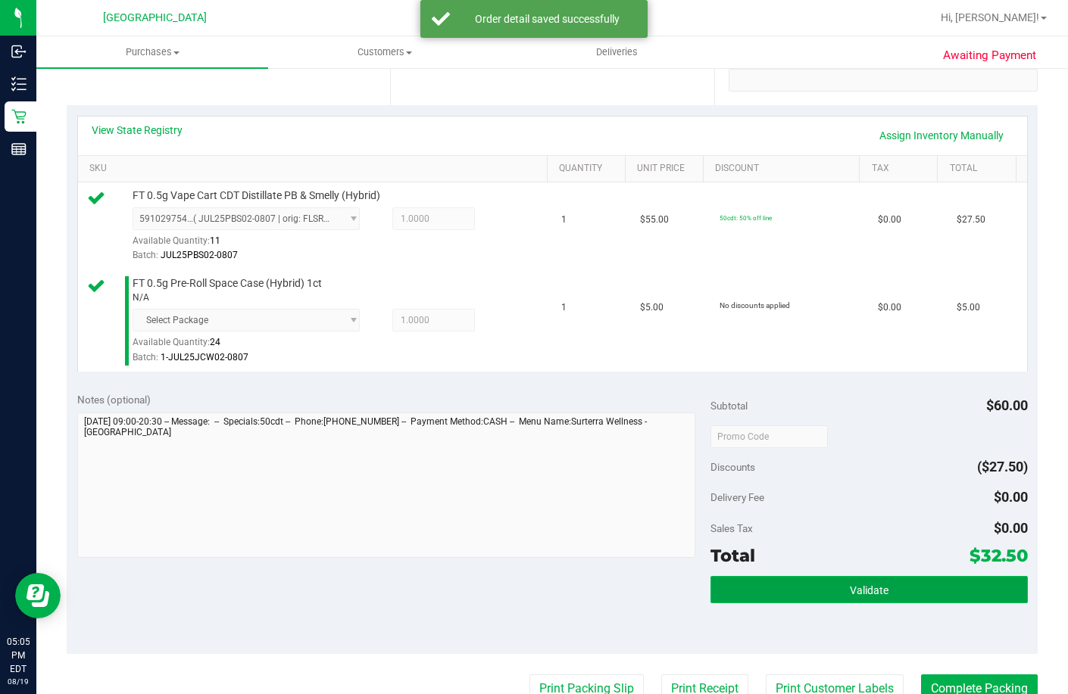
click at [819, 604] on button "Validate" at bounding box center [868, 589] width 317 height 27
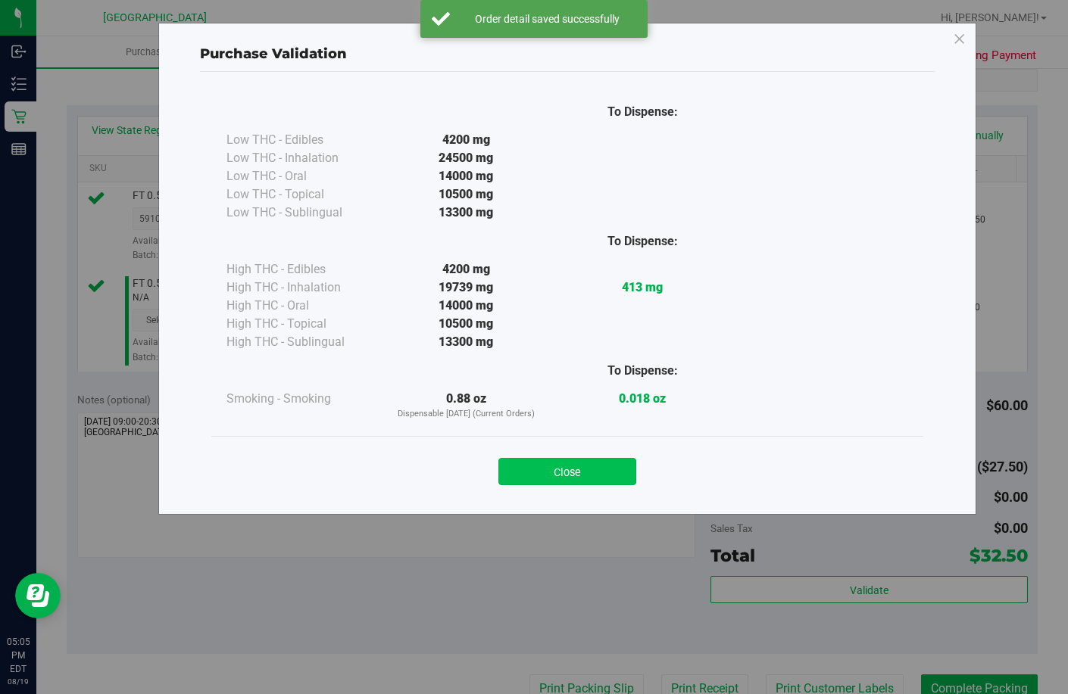
click at [572, 475] on button "Close" at bounding box center [567, 471] width 138 height 27
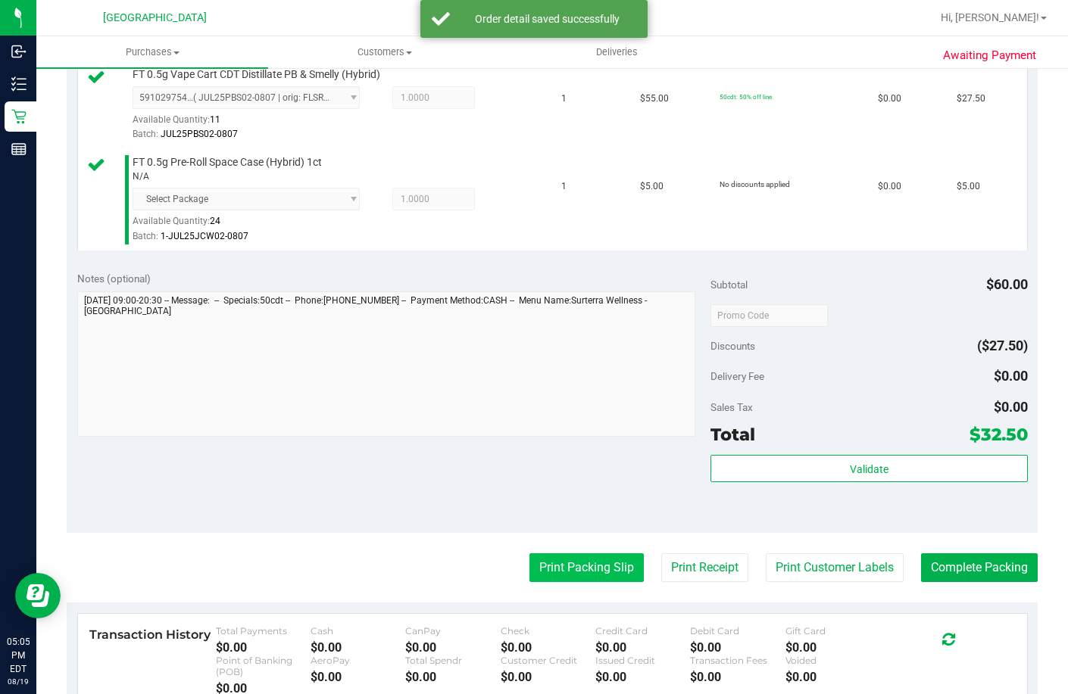
scroll to position [530, 0]
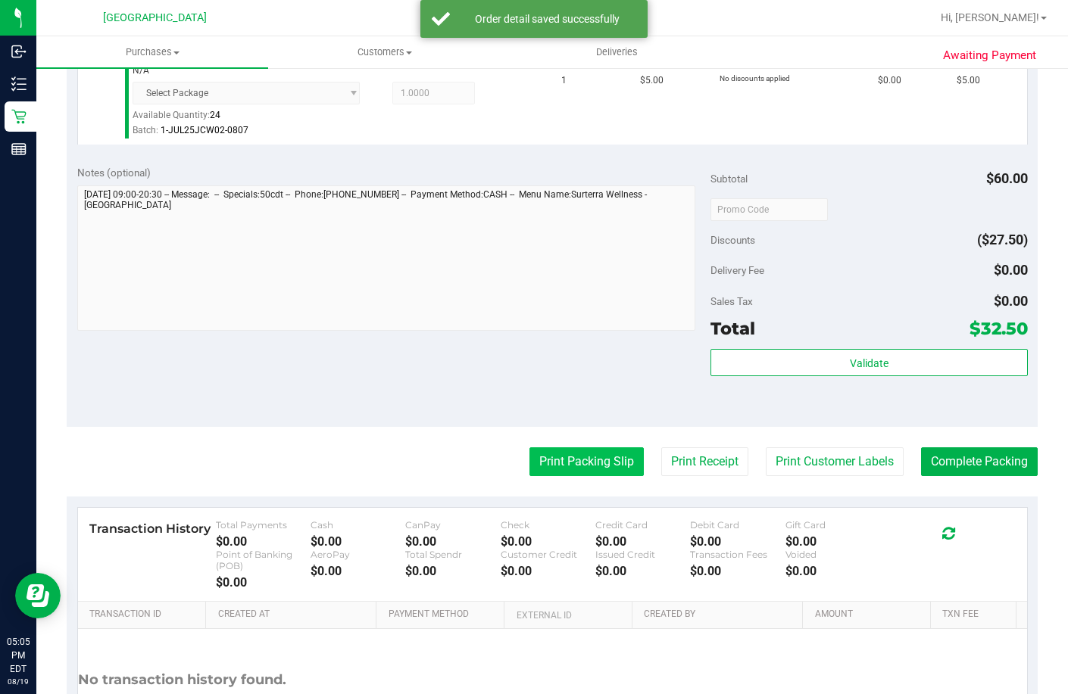
click at [592, 476] on button "Print Packing Slip" at bounding box center [586, 462] width 114 height 29
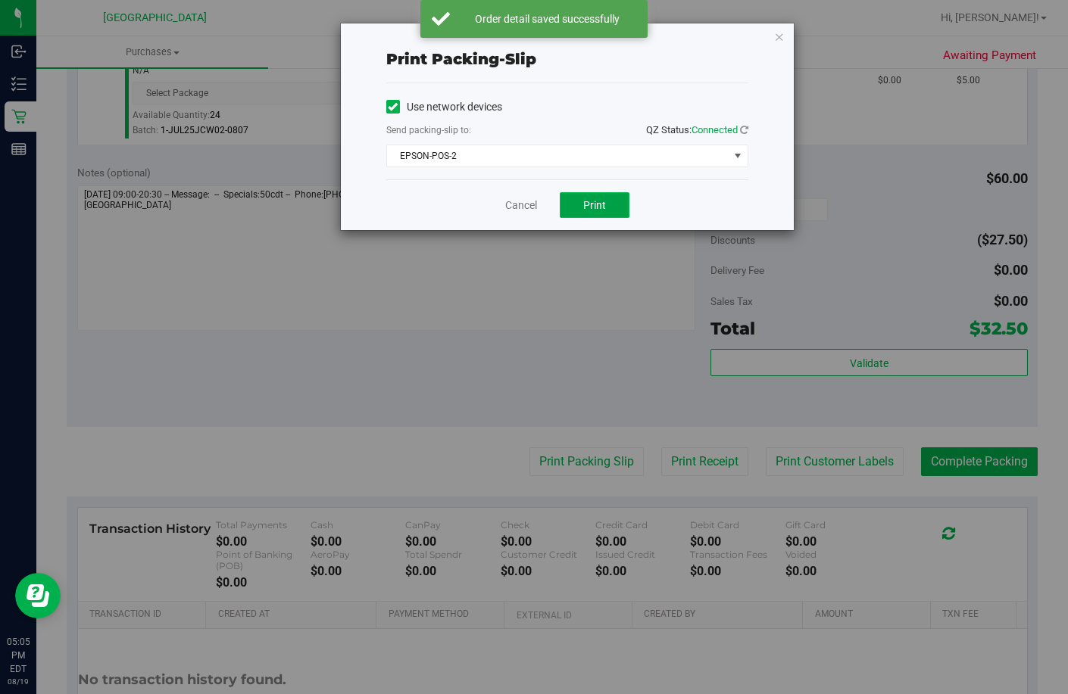
click at [598, 214] on button "Print" at bounding box center [595, 205] width 70 height 26
click at [519, 208] on link "Cancel" at bounding box center [521, 206] width 32 height 16
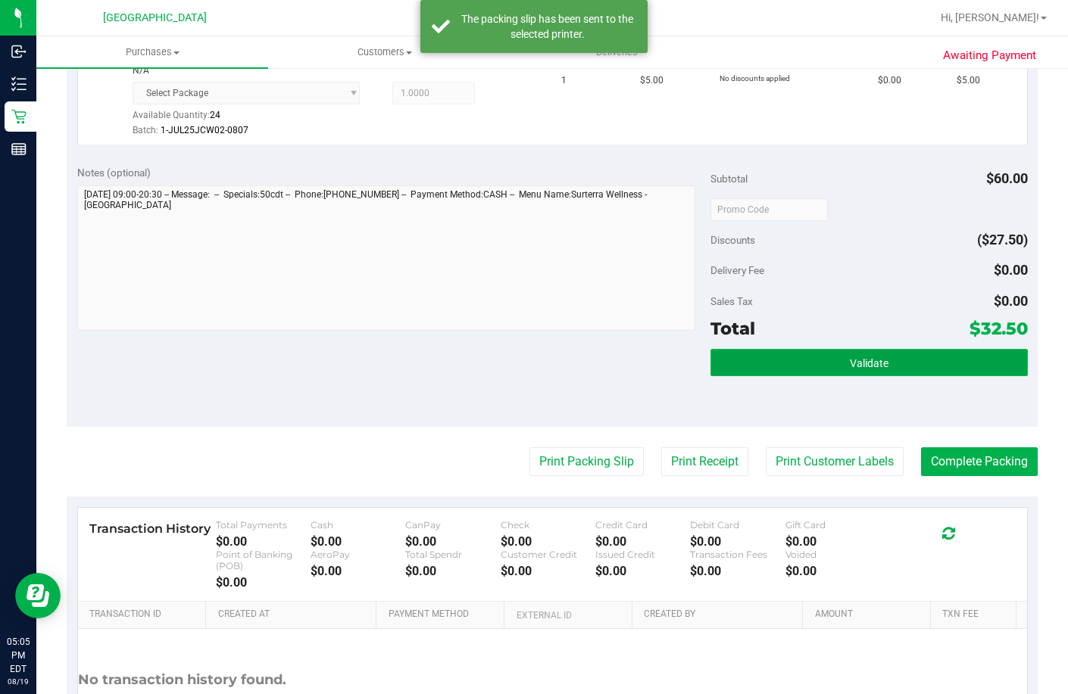
click at [859, 370] on span "Validate" at bounding box center [869, 363] width 39 height 12
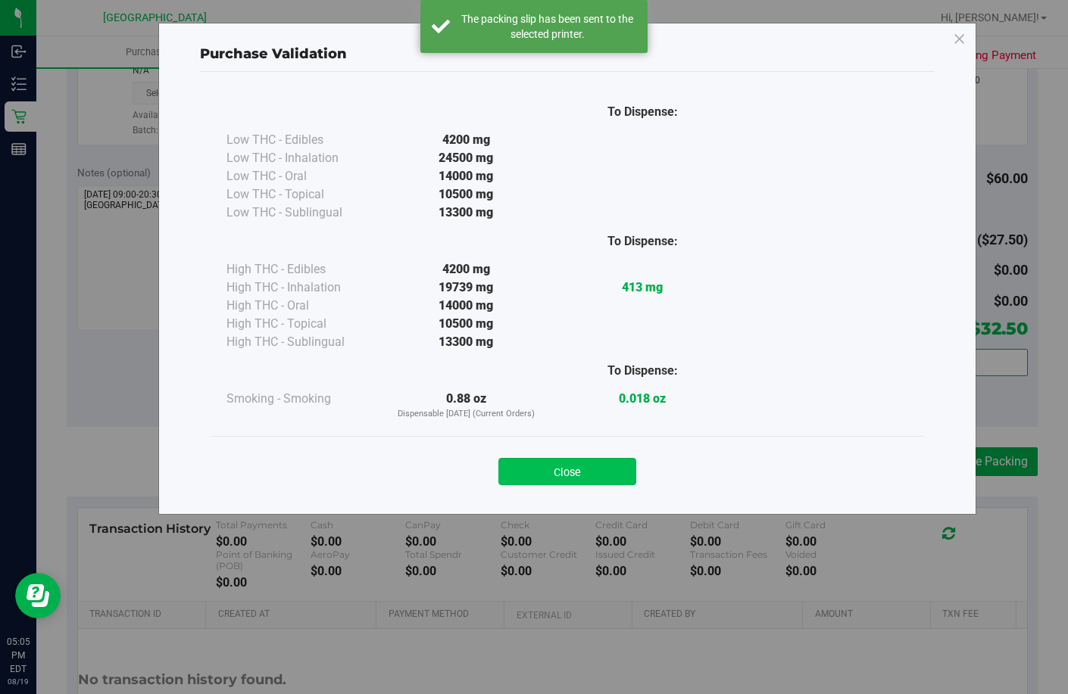
click at [585, 470] on button "Close" at bounding box center [567, 471] width 138 height 27
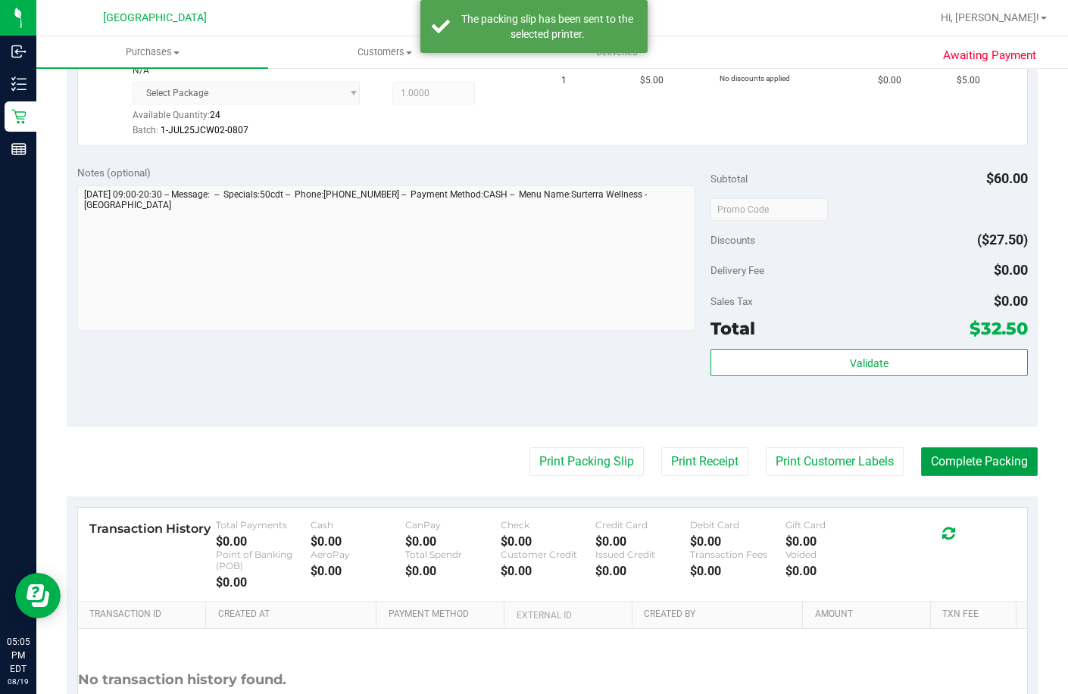
click at [987, 476] on button "Complete Packing" at bounding box center [979, 462] width 117 height 29
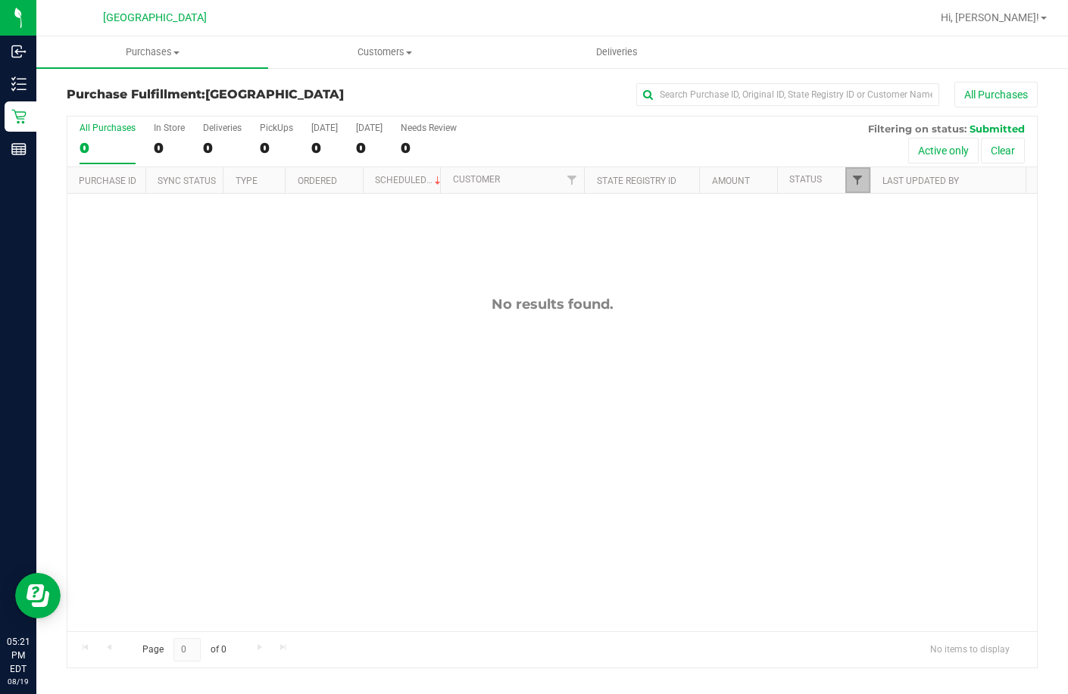
click at [860, 183] on span "Filter" at bounding box center [857, 180] width 12 height 12
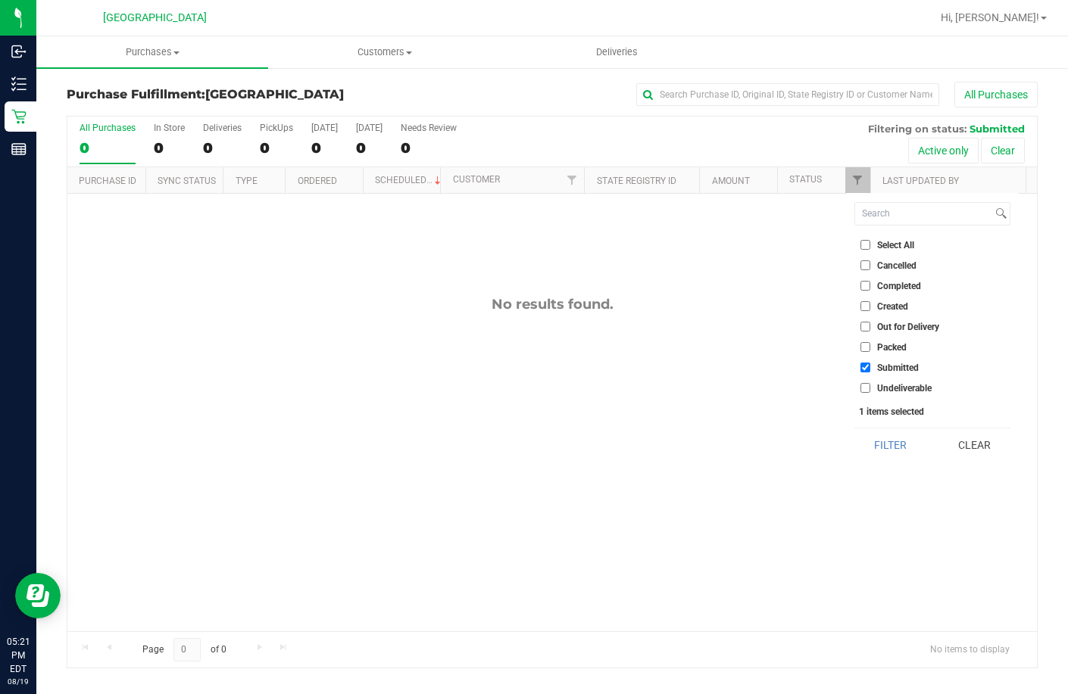
click at [791, 363] on div "No results found." at bounding box center [551, 464] width 969 height 540
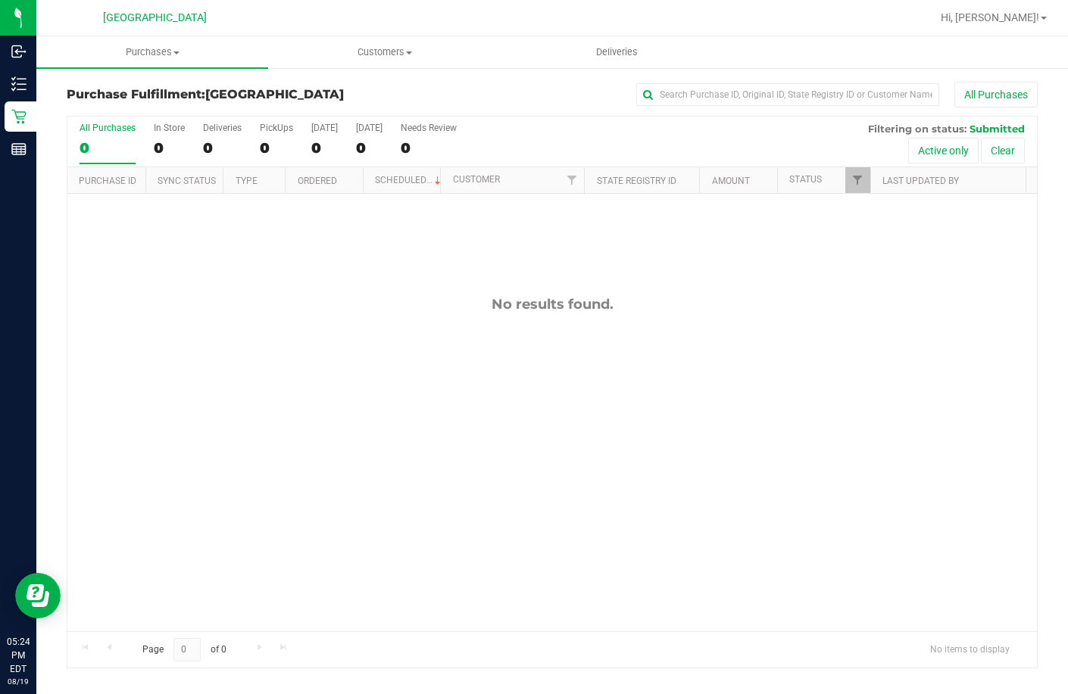
click at [621, 452] on div "No results found." at bounding box center [551, 464] width 969 height 540
click at [624, 317] on div "No results found." at bounding box center [551, 464] width 969 height 540
click at [850, 191] on link "Filter" at bounding box center [857, 180] width 25 height 26
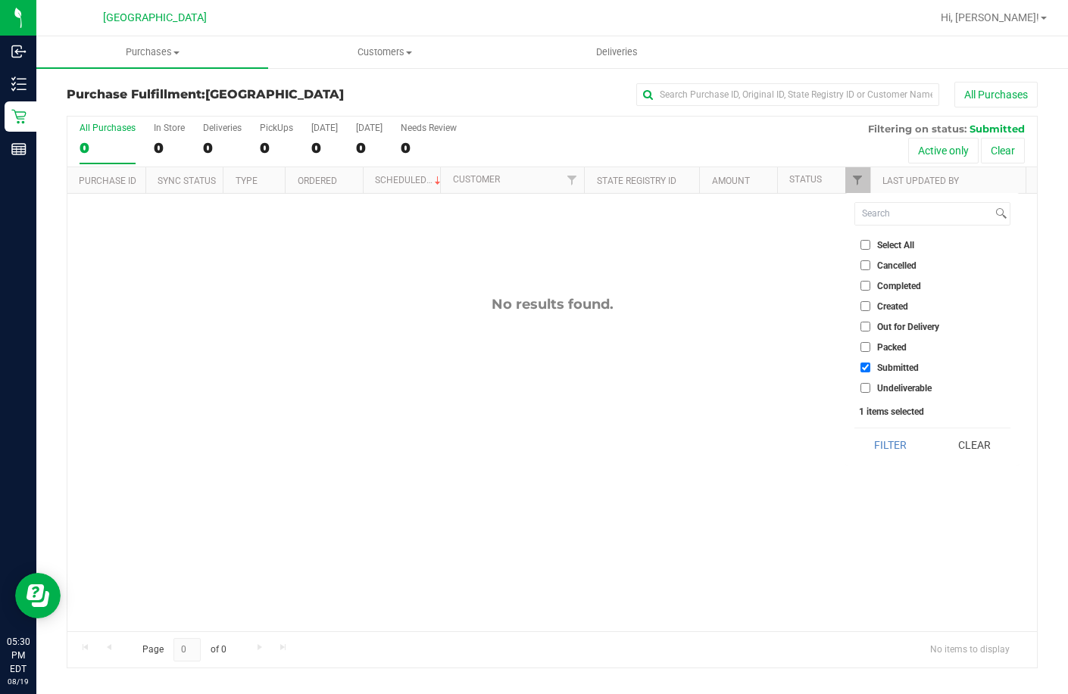
click at [619, 431] on div "No results found." at bounding box center [551, 464] width 969 height 540
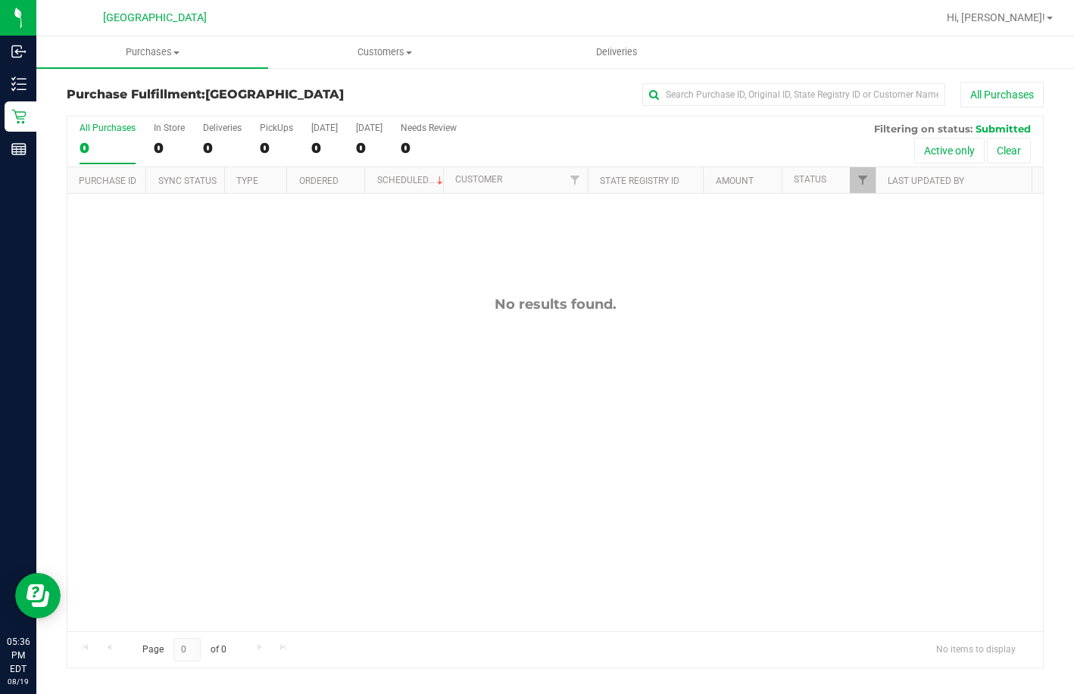
click at [550, 279] on div "No results found." at bounding box center [554, 464] width 975 height 540
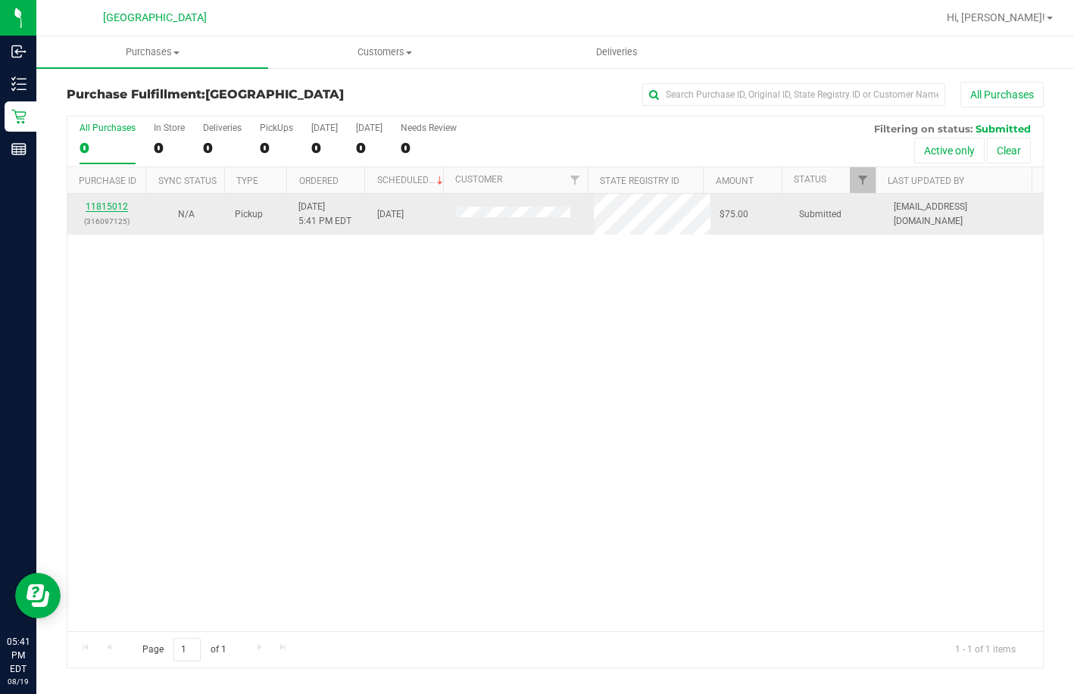
click at [108, 206] on link "11815012" at bounding box center [107, 206] width 42 height 11
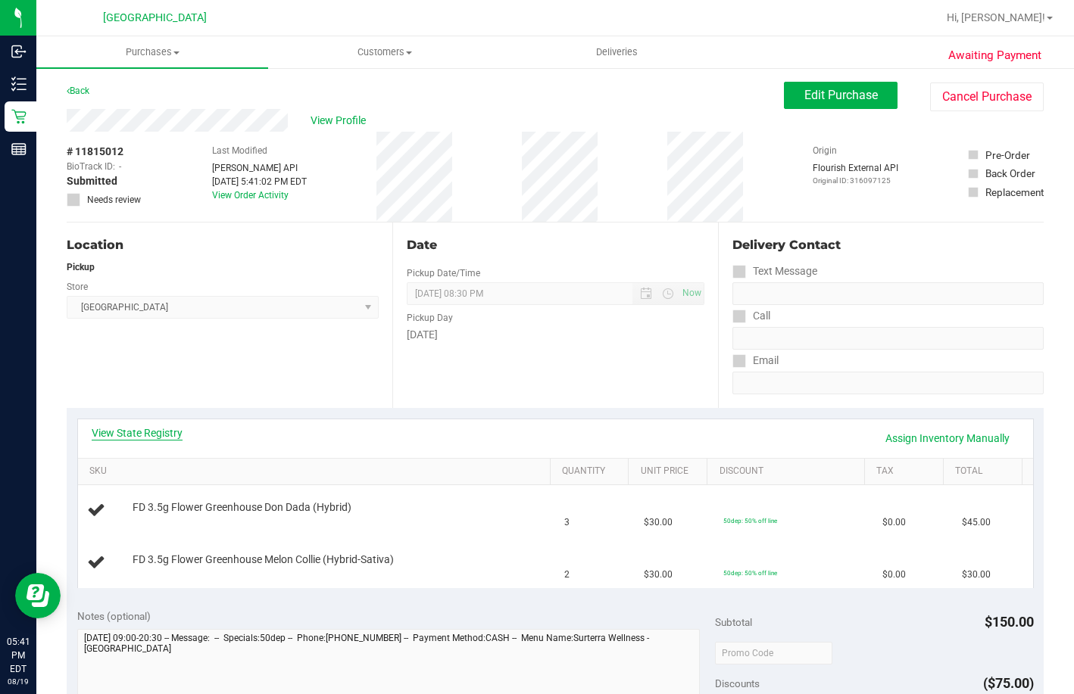
click at [142, 424] on div "View State Registry Assign Inventory Manually" at bounding box center [555, 439] width 955 height 39
click at [141, 433] on link "View State Registry" at bounding box center [137, 433] width 91 height 15
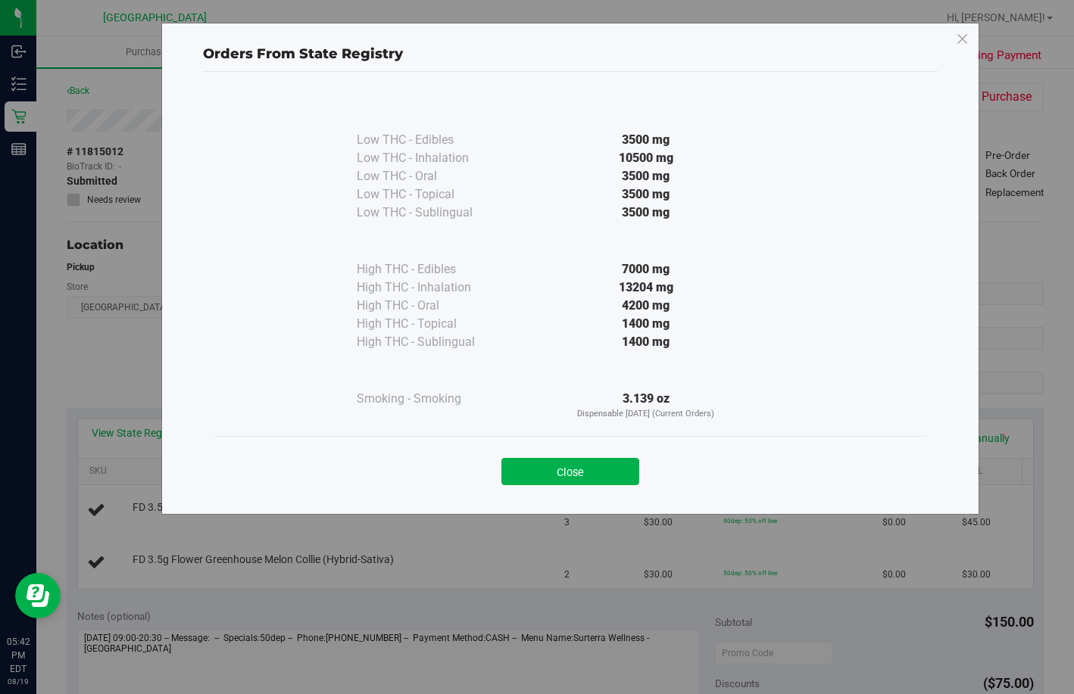
click at [616, 457] on div "Close" at bounding box center [570, 467] width 689 height 38
click at [619, 460] on button "Close" at bounding box center [570, 471] width 138 height 27
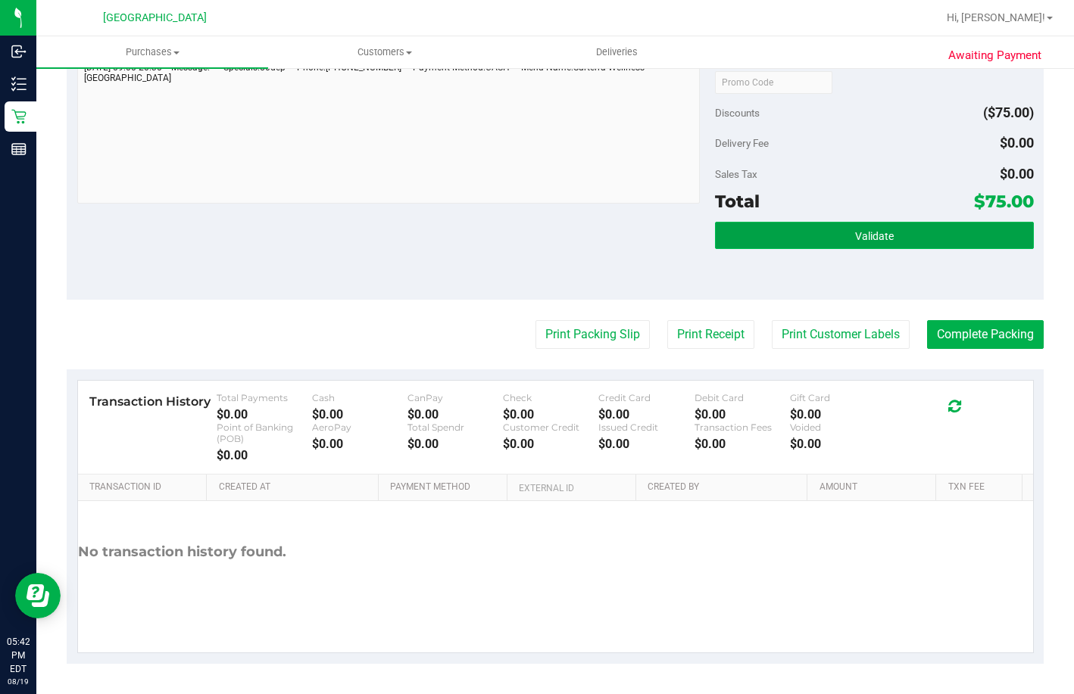
click at [803, 237] on button "Validate" at bounding box center [874, 235] width 319 height 27
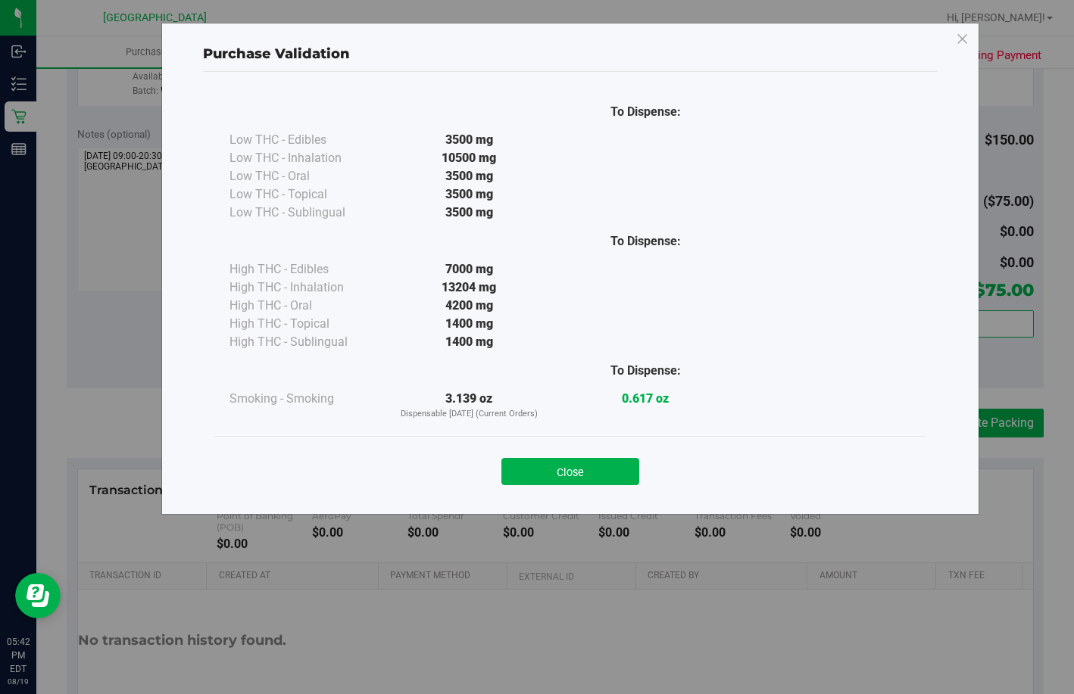
scroll to position [454, 0]
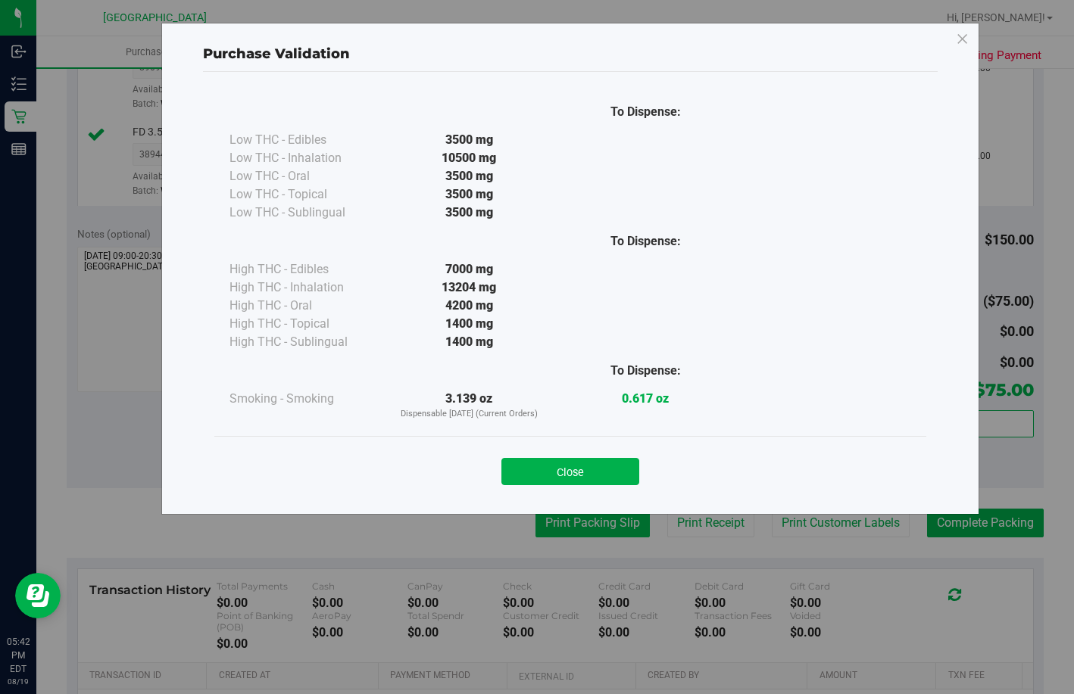
drag, startPoint x: 550, startPoint y: 469, endPoint x: 570, endPoint y: 552, distance: 85.8
click at [550, 468] on button "Close" at bounding box center [570, 471] width 138 height 27
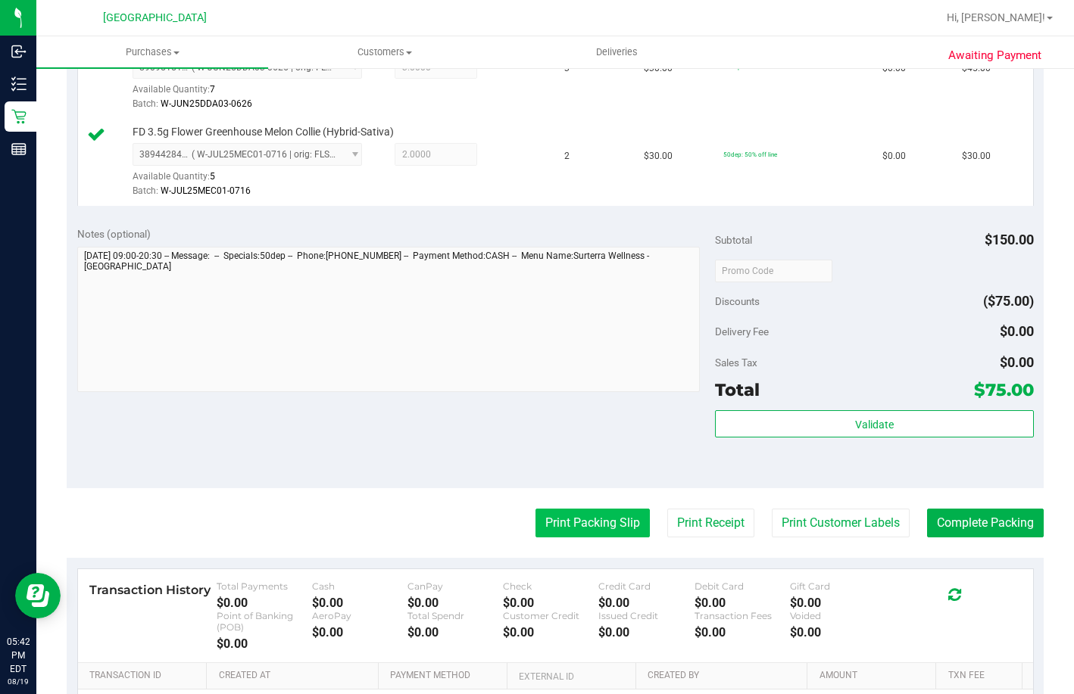
click at [569, 538] on button "Print Packing Slip" at bounding box center [592, 523] width 114 height 29
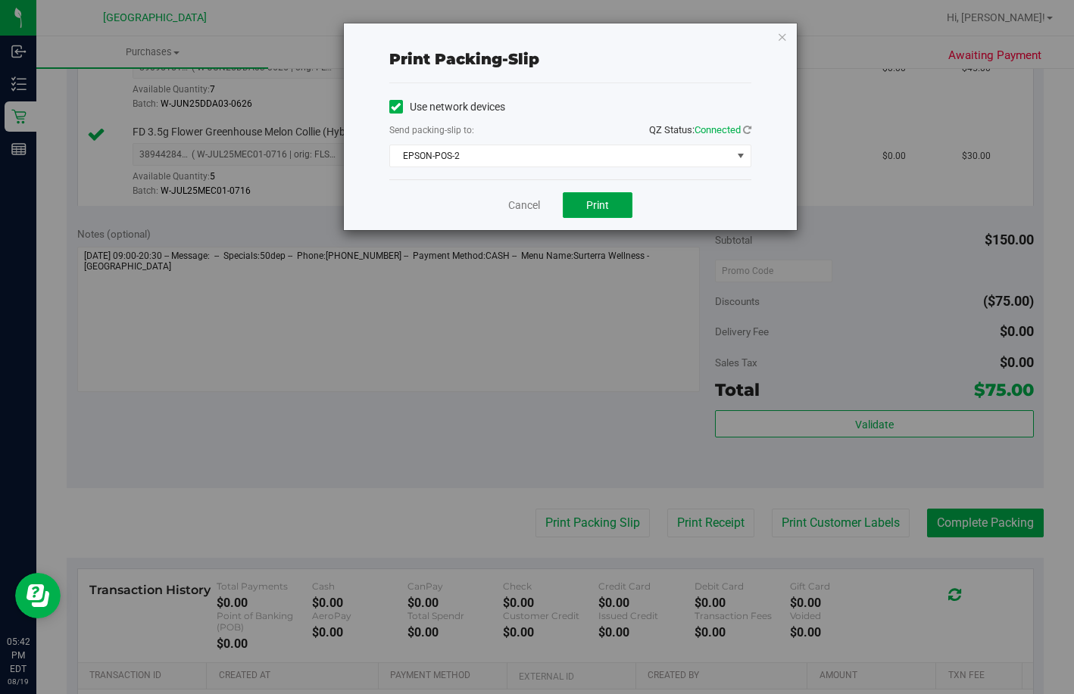
drag, startPoint x: 595, startPoint y: 212, endPoint x: 586, endPoint y: 226, distance: 16.4
click at [593, 215] on button "Print" at bounding box center [598, 205] width 70 height 26
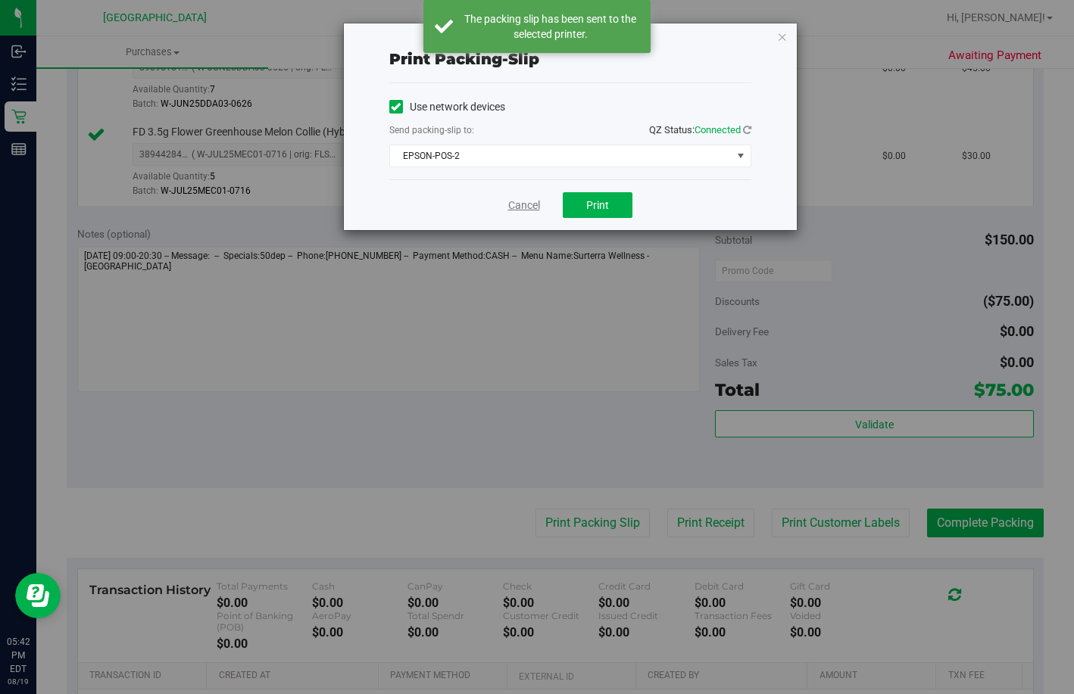
click at [512, 206] on link "Cancel" at bounding box center [524, 206] width 32 height 16
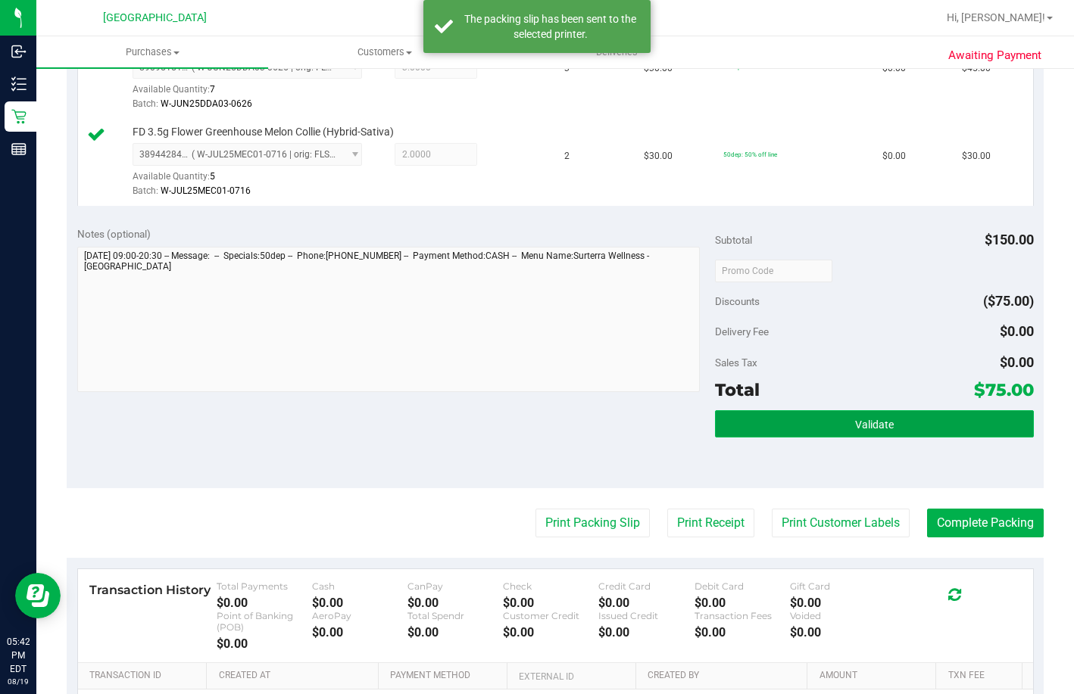
click at [783, 438] on button "Validate" at bounding box center [874, 423] width 319 height 27
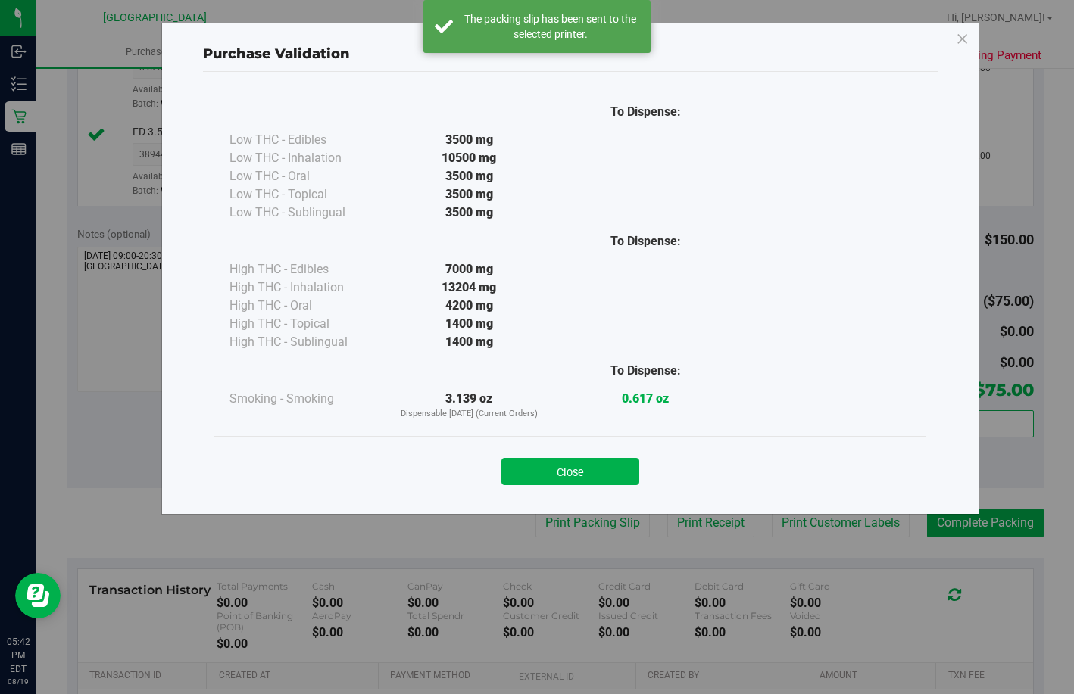
drag, startPoint x: 524, startPoint y: 477, endPoint x: 667, endPoint y: 488, distance: 143.6
click at [530, 476] on button "Close" at bounding box center [570, 471] width 138 height 27
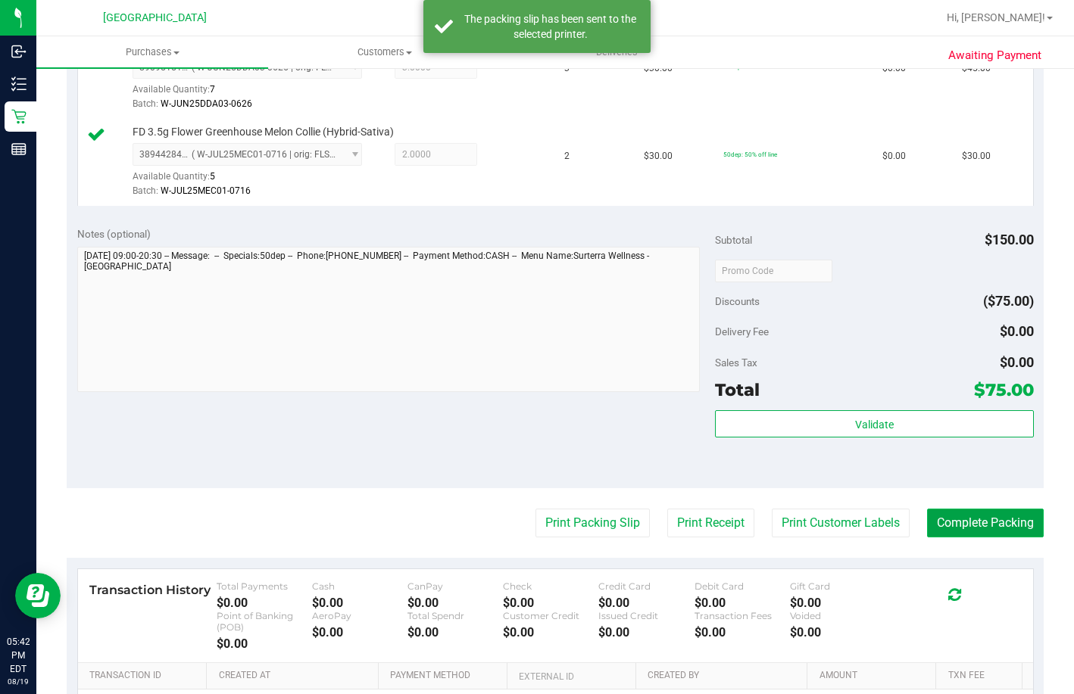
click at [978, 538] on button "Complete Packing" at bounding box center [985, 523] width 117 height 29
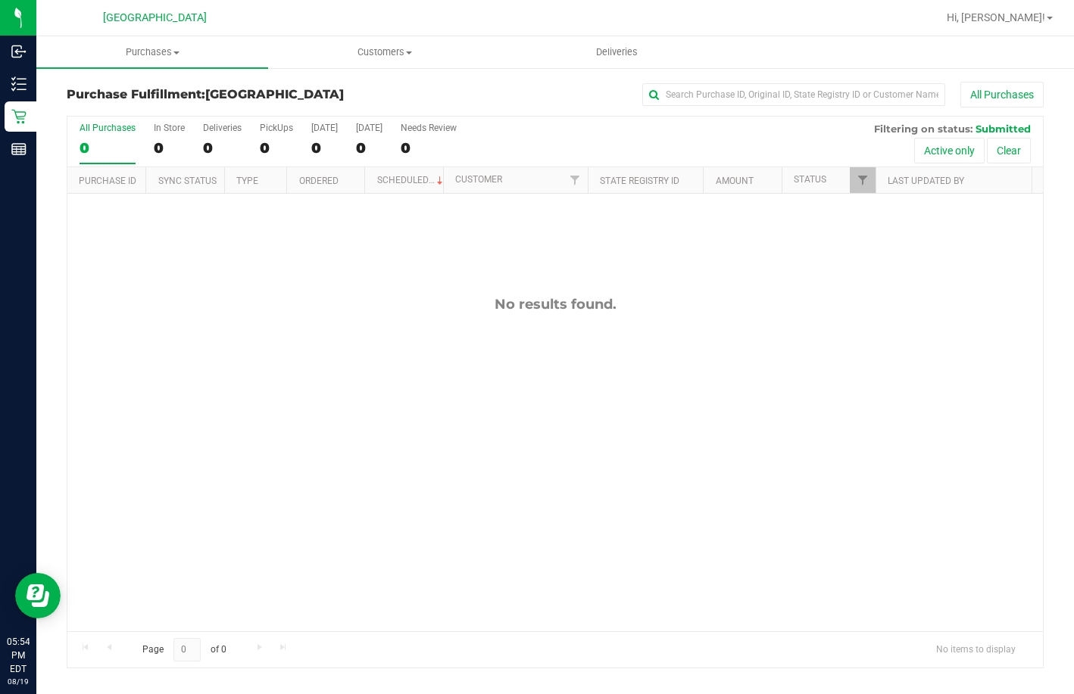
click at [965, 478] on div "No results found." at bounding box center [554, 464] width 975 height 540
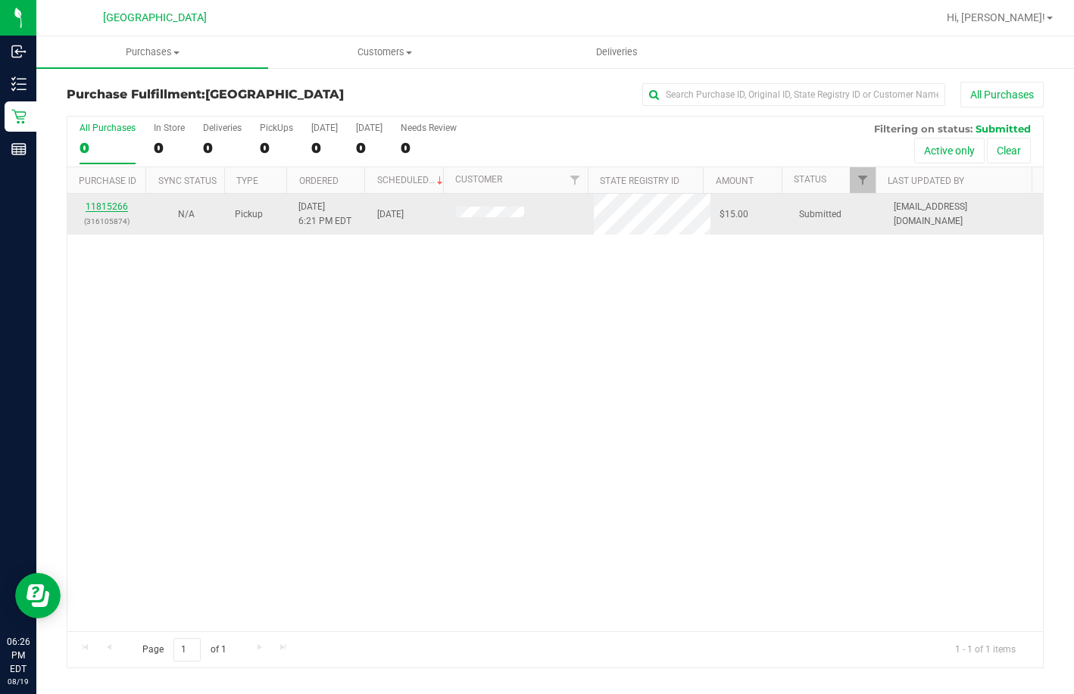
click at [113, 205] on link "11815266" at bounding box center [107, 206] width 42 height 11
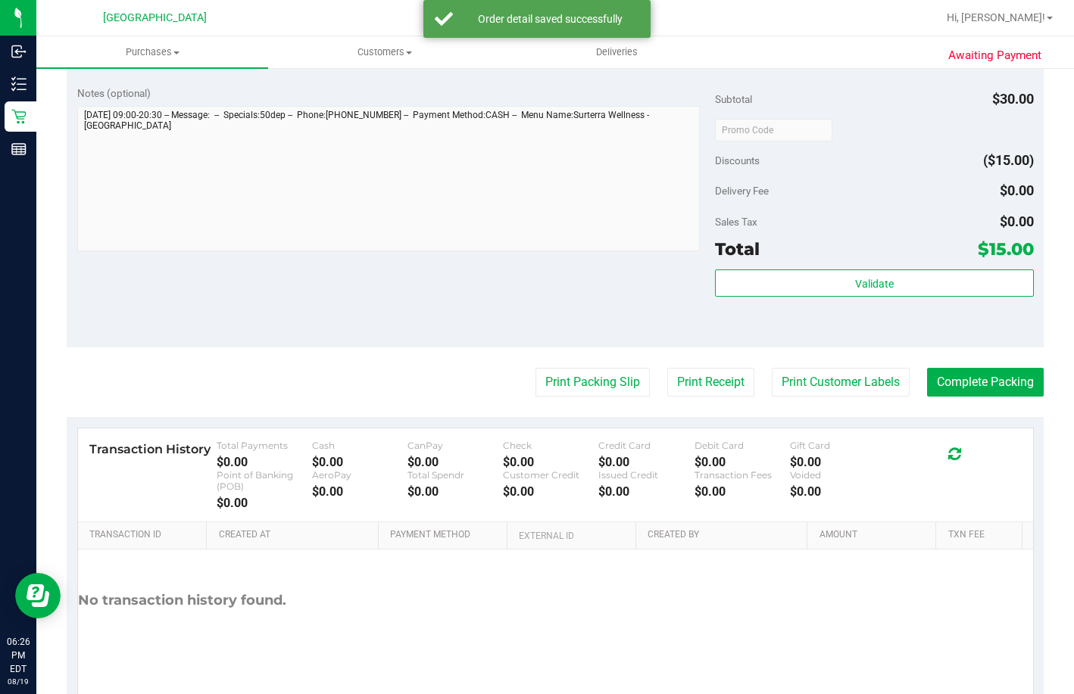
scroll to position [576, 0]
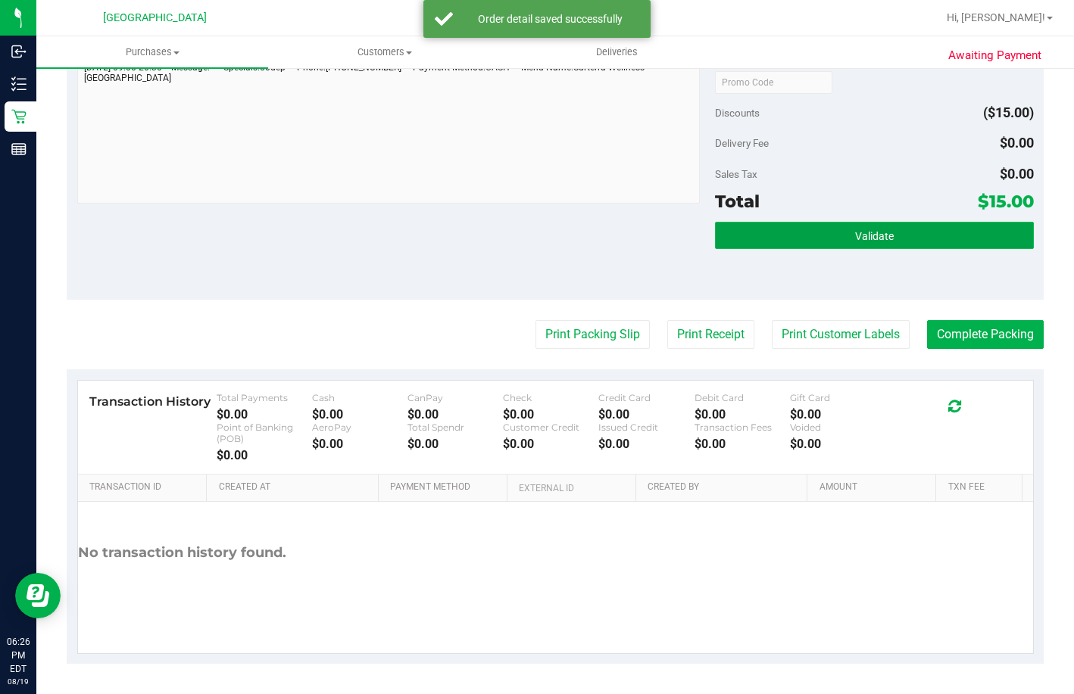
click at [761, 229] on button "Validate" at bounding box center [874, 235] width 319 height 27
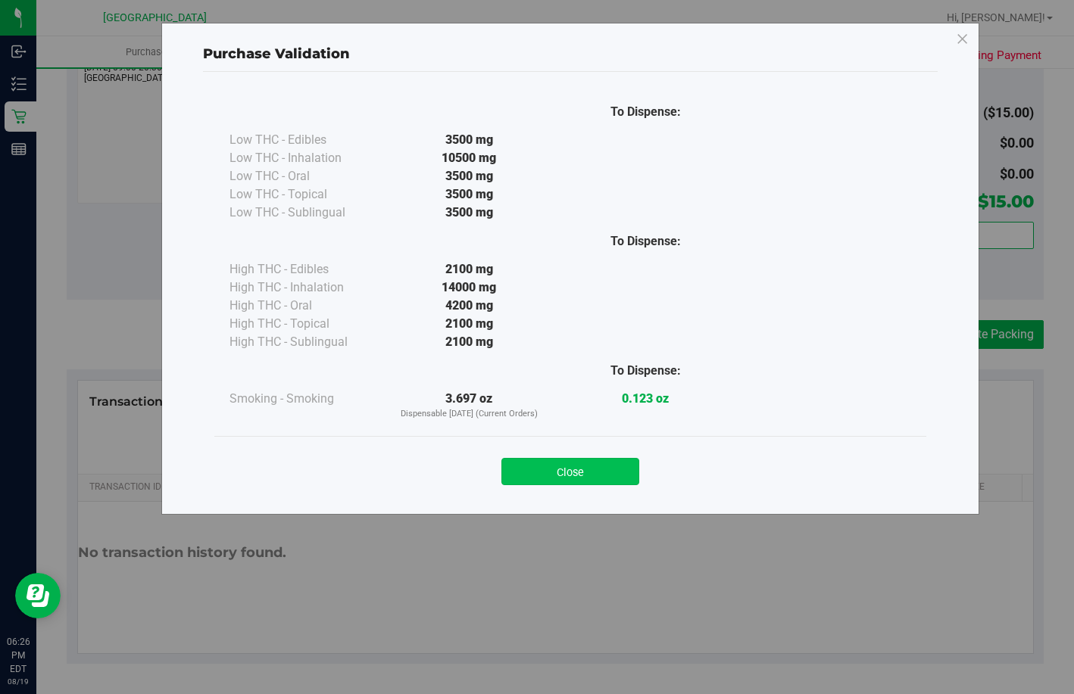
click at [552, 468] on button "Close" at bounding box center [570, 471] width 138 height 27
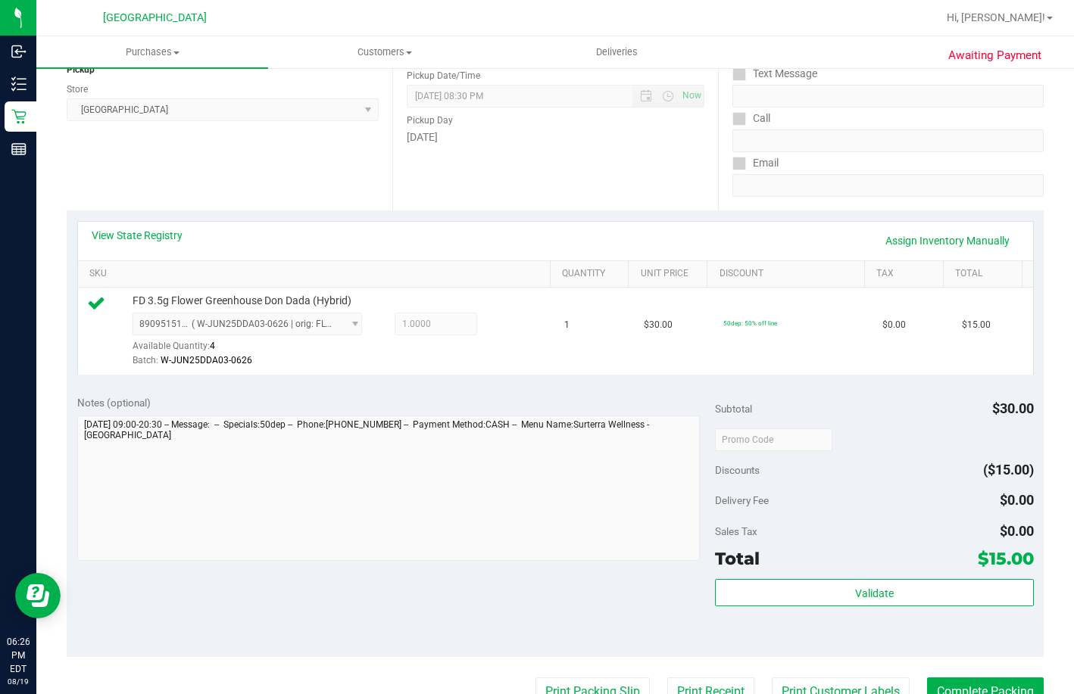
scroll to position [425, 0]
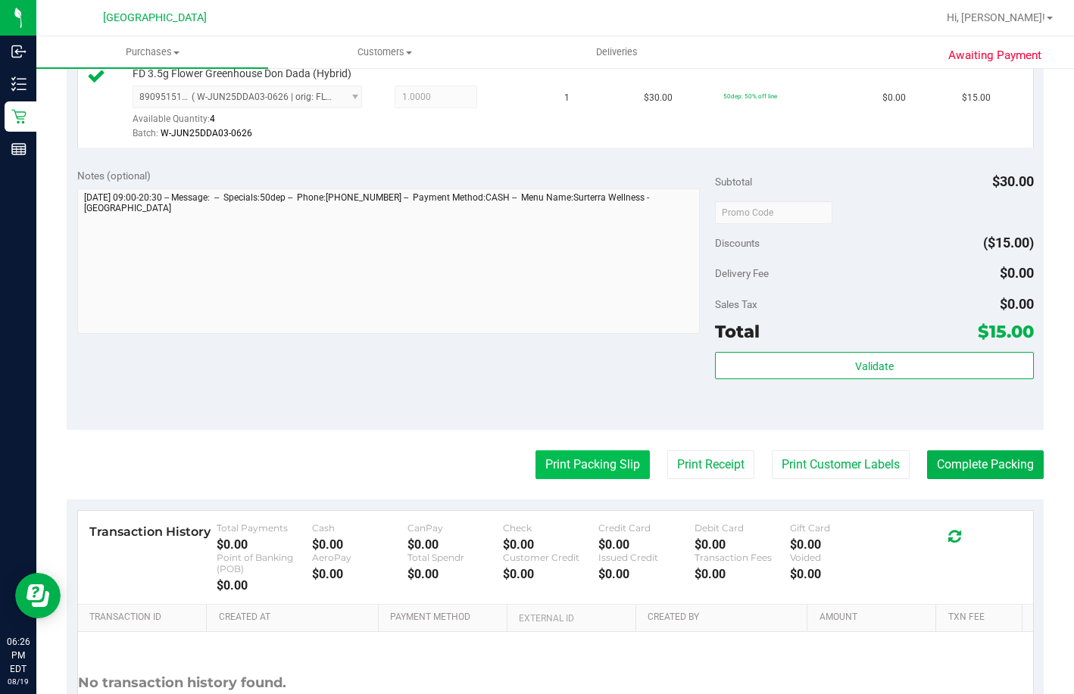
click at [603, 479] on button "Print Packing Slip" at bounding box center [592, 465] width 114 height 29
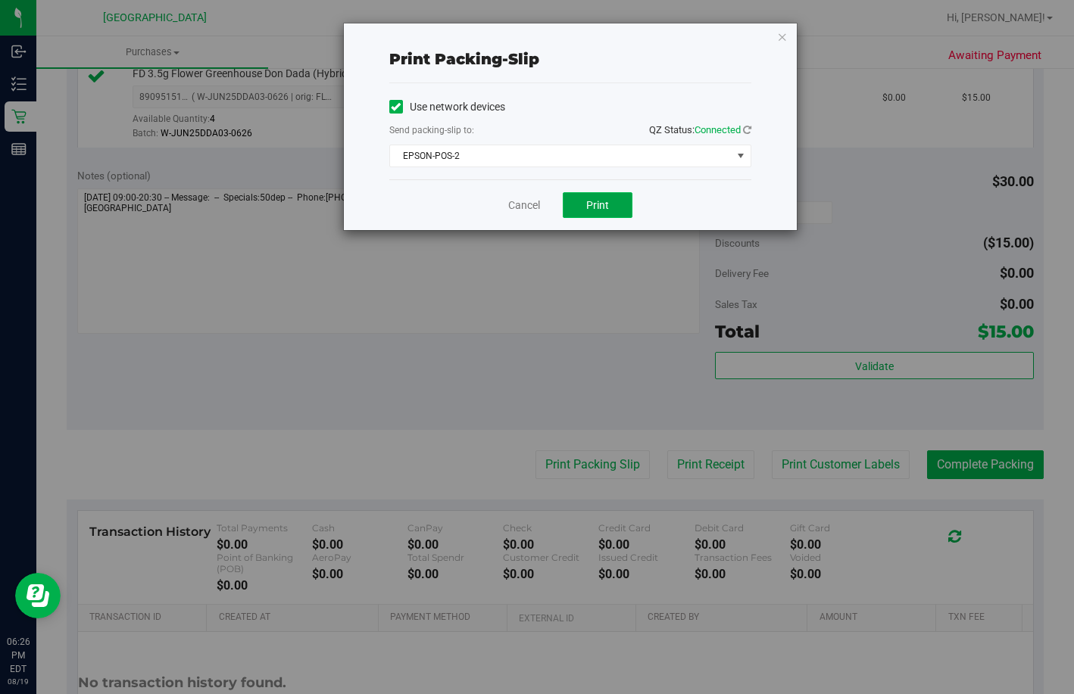
click at [610, 205] on button "Print" at bounding box center [598, 205] width 70 height 26
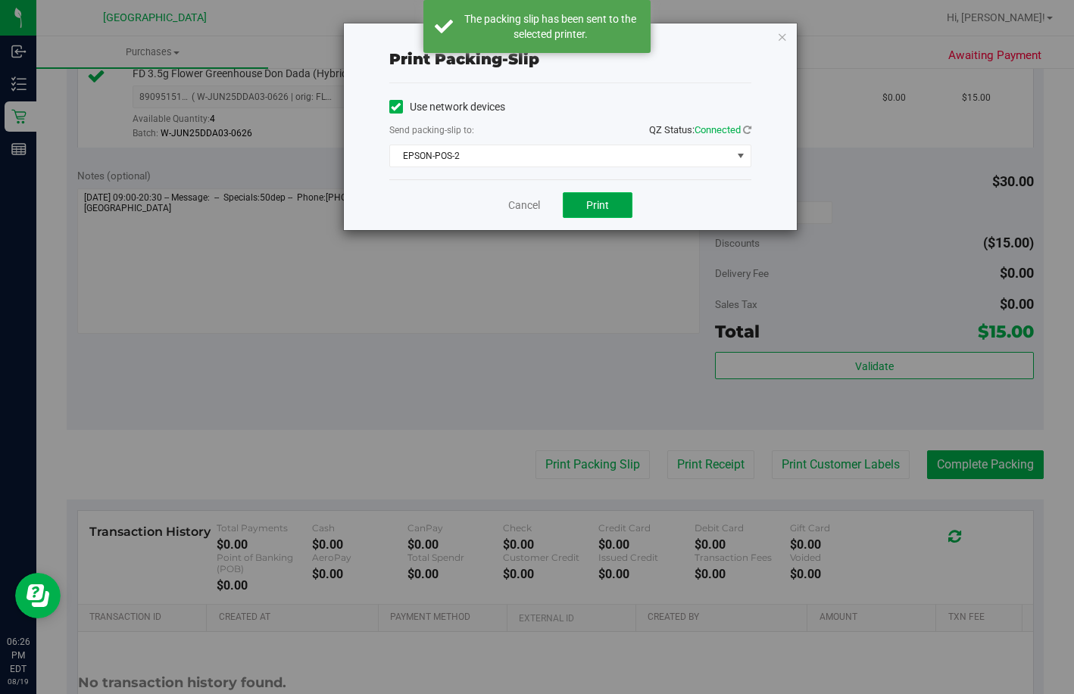
click at [590, 212] on button "Print" at bounding box center [598, 205] width 70 height 26
click at [523, 208] on link "Cancel" at bounding box center [517, 206] width 32 height 16
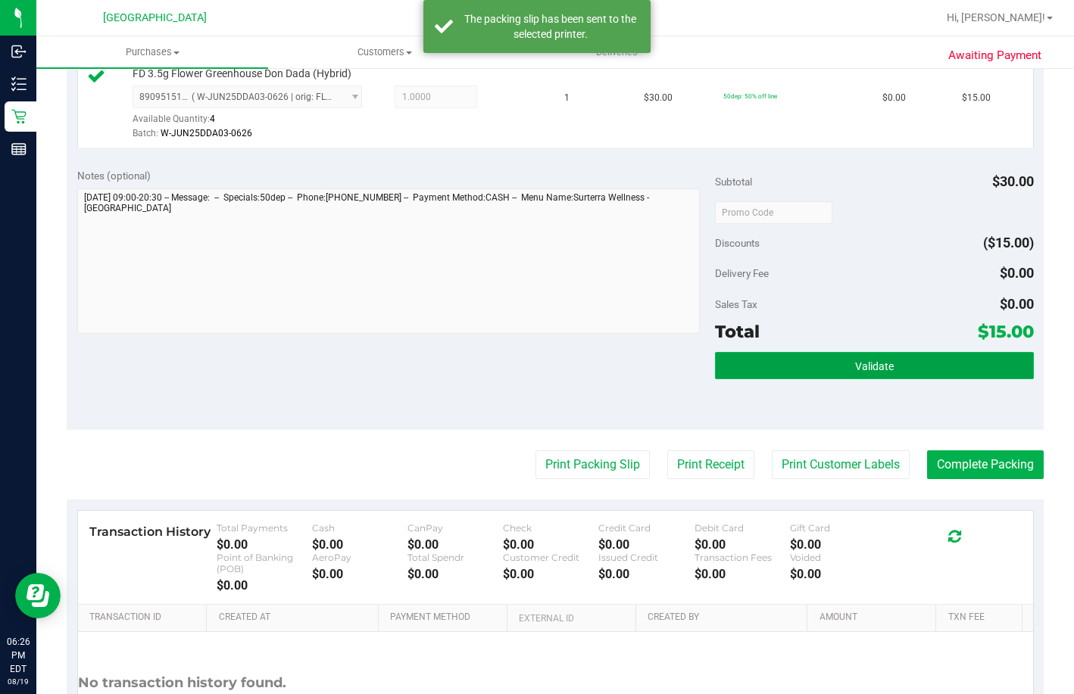
click at [855, 373] on span "Validate" at bounding box center [874, 366] width 39 height 12
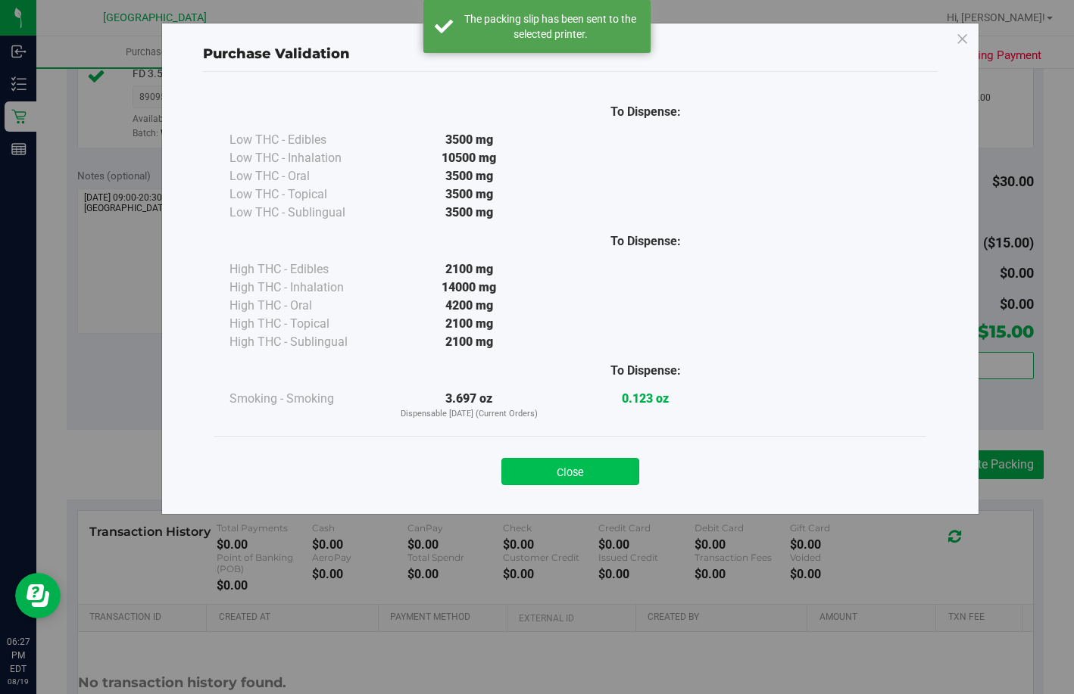
click at [552, 473] on button "Close" at bounding box center [570, 471] width 138 height 27
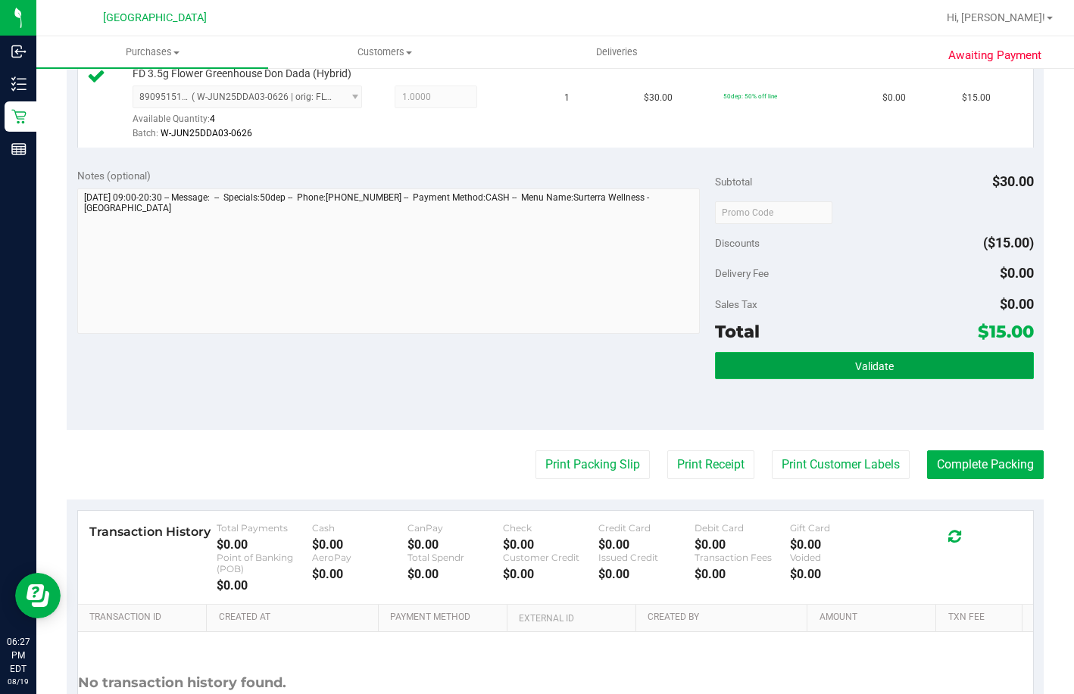
click at [732, 379] on button "Validate" at bounding box center [874, 365] width 319 height 27
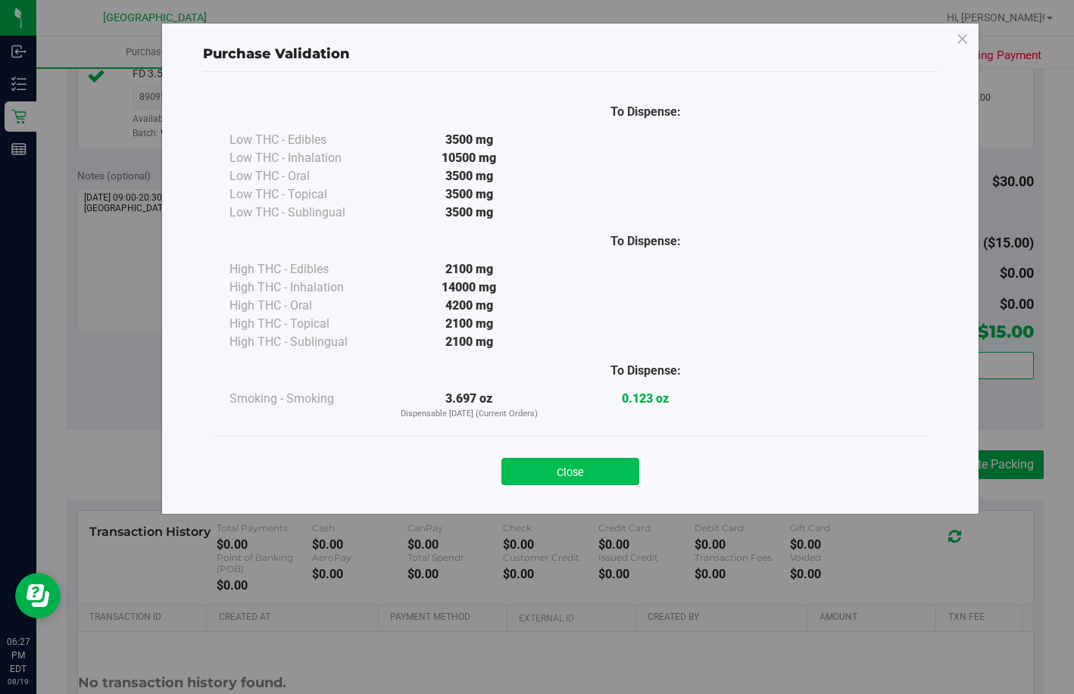
click at [530, 476] on button "Close" at bounding box center [570, 471] width 138 height 27
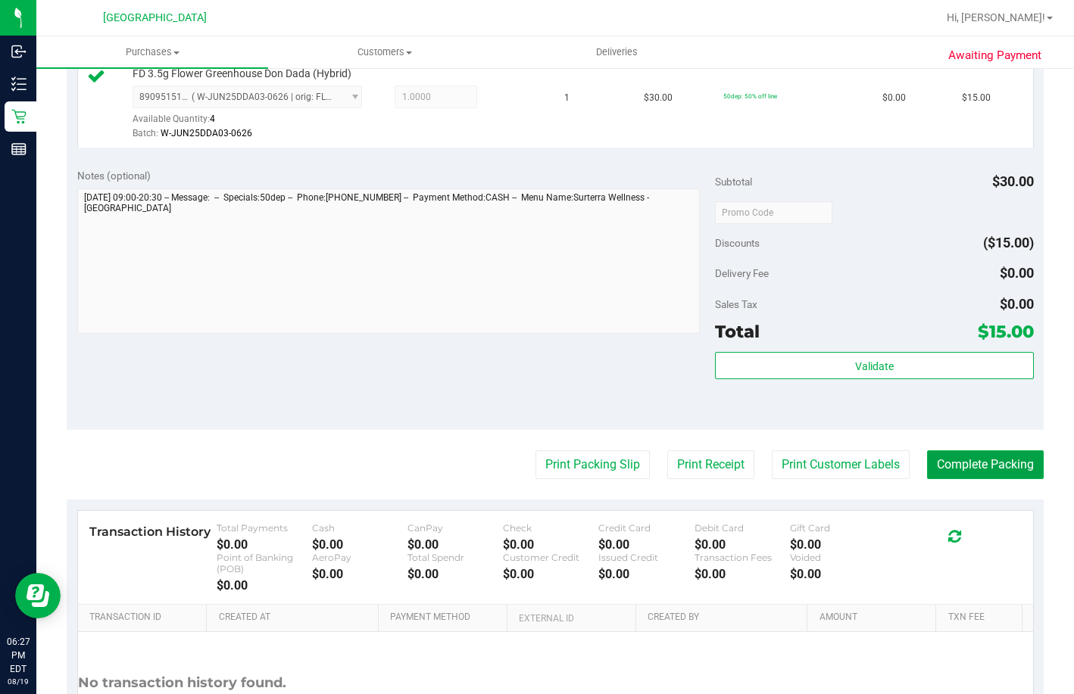
click at [940, 479] on button "Complete Packing" at bounding box center [985, 465] width 117 height 29
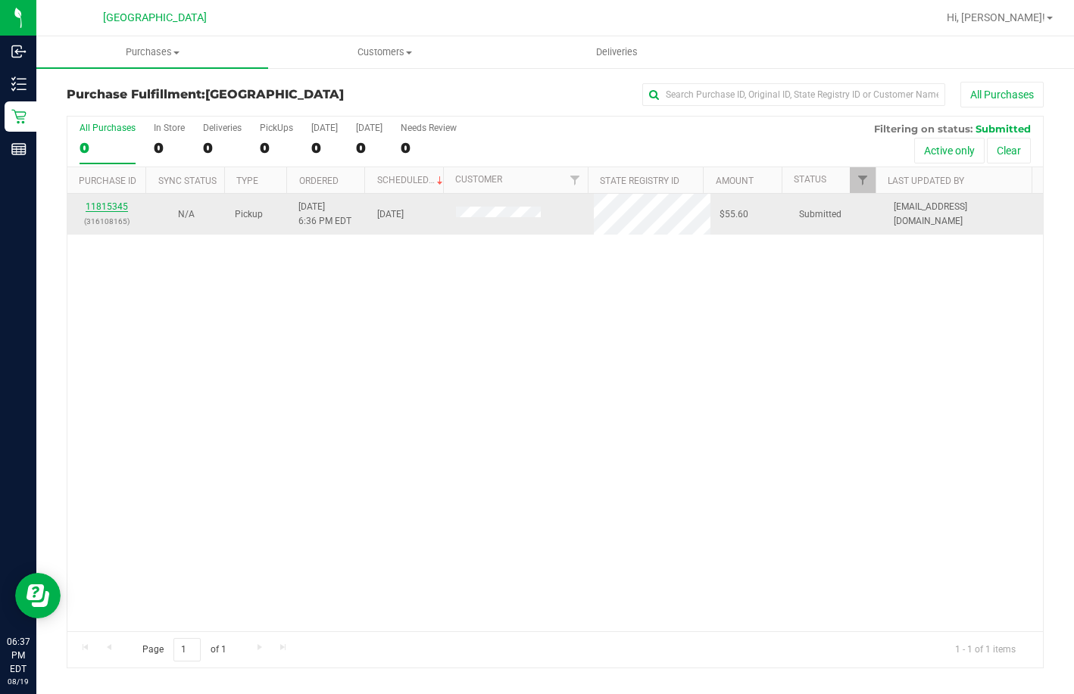
click at [92, 204] on link "11815345" at bounding box center [107, 206] width 42 height 11
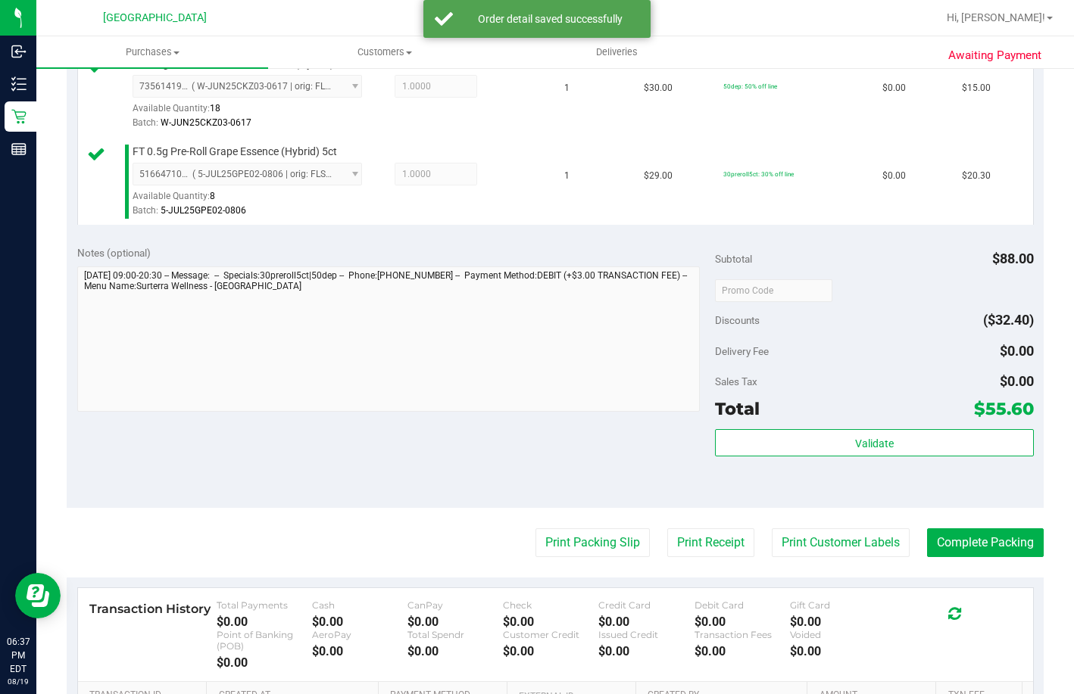
scroll to position [530, 0]
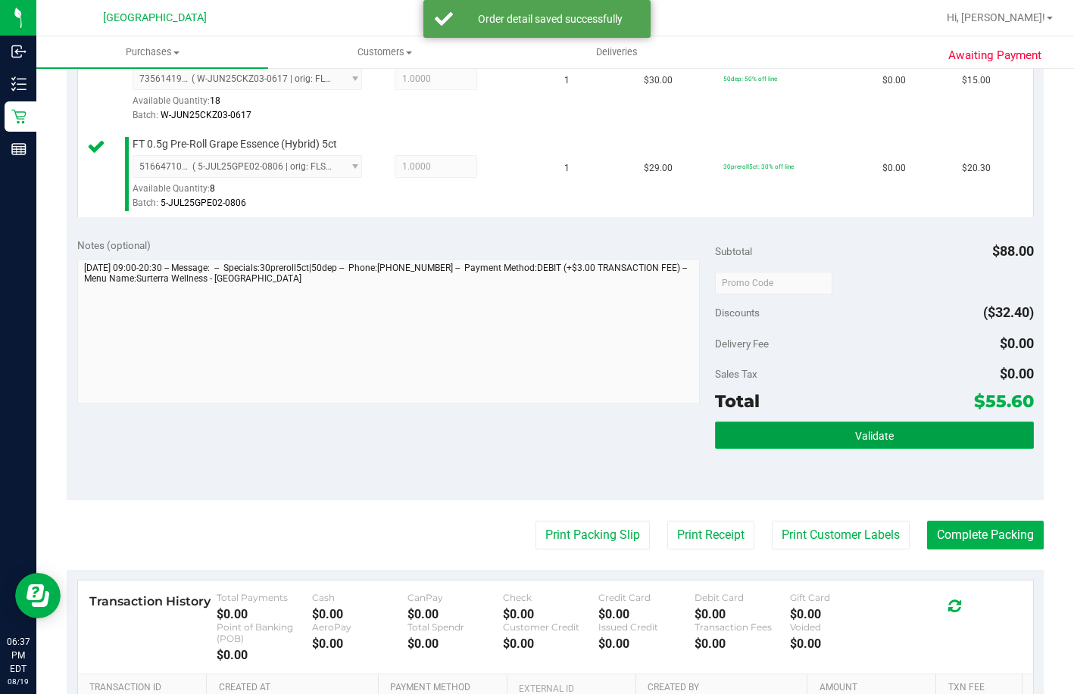
click at [785, 449] on button "Validate" at bounding box center [874, 435] width 319 height 27
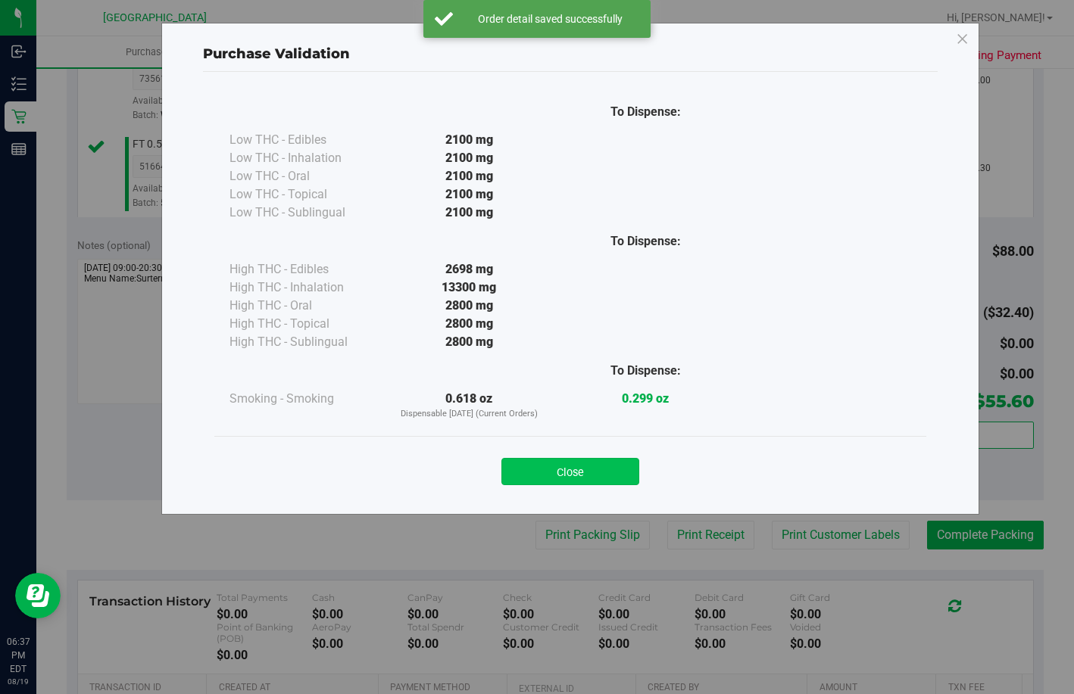
click at [598, 474] on button "Close" at bounding box center [570, 471] width 138 height 27
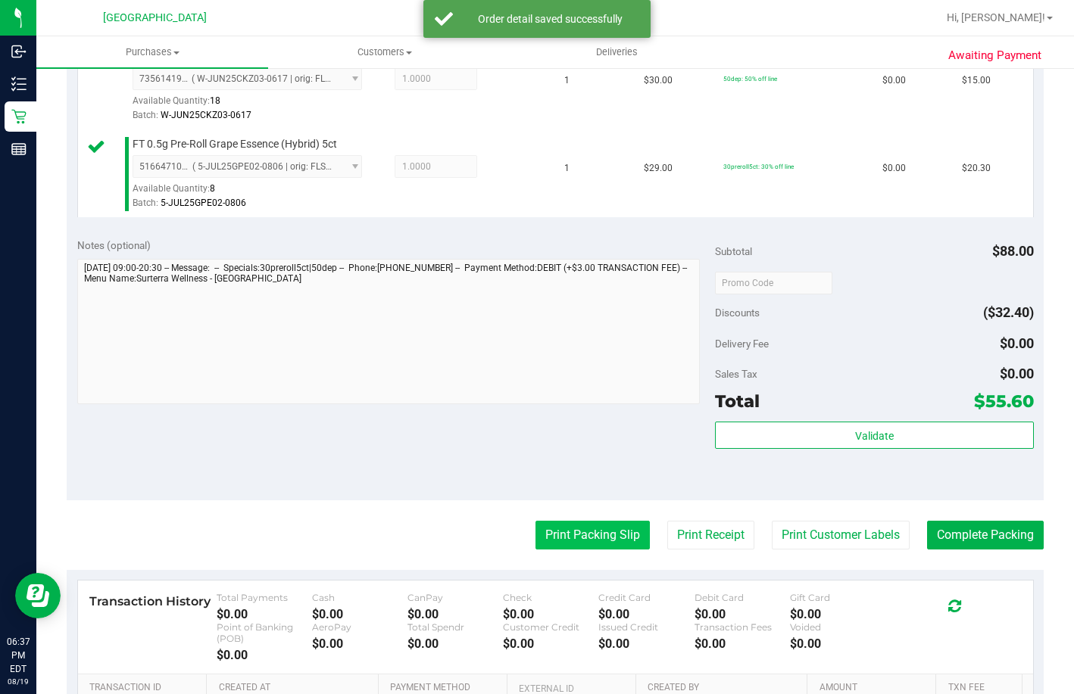
click at [585, 550] on button "Print Packing Slip" at bounding box center [592, 535] width 114 height 29
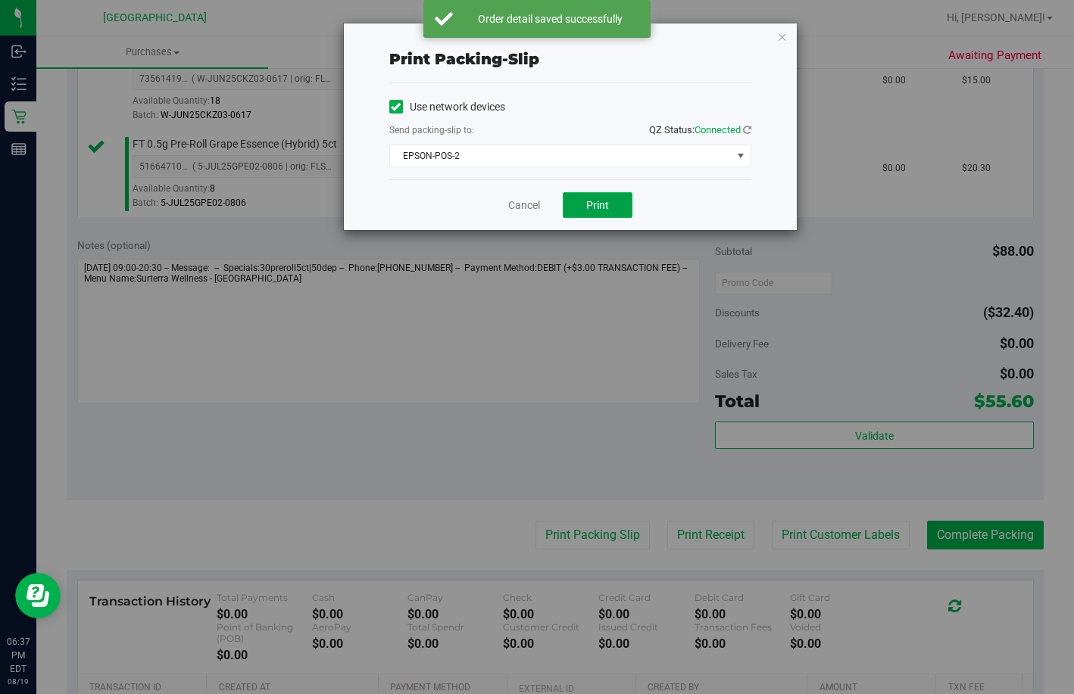
click at [588, 214] on button "Print" at bounding box center [598, 205] width 70 height 26
click at [529, 200] on link "Cancel" at bounding box center [524, 206] width 32 height 16
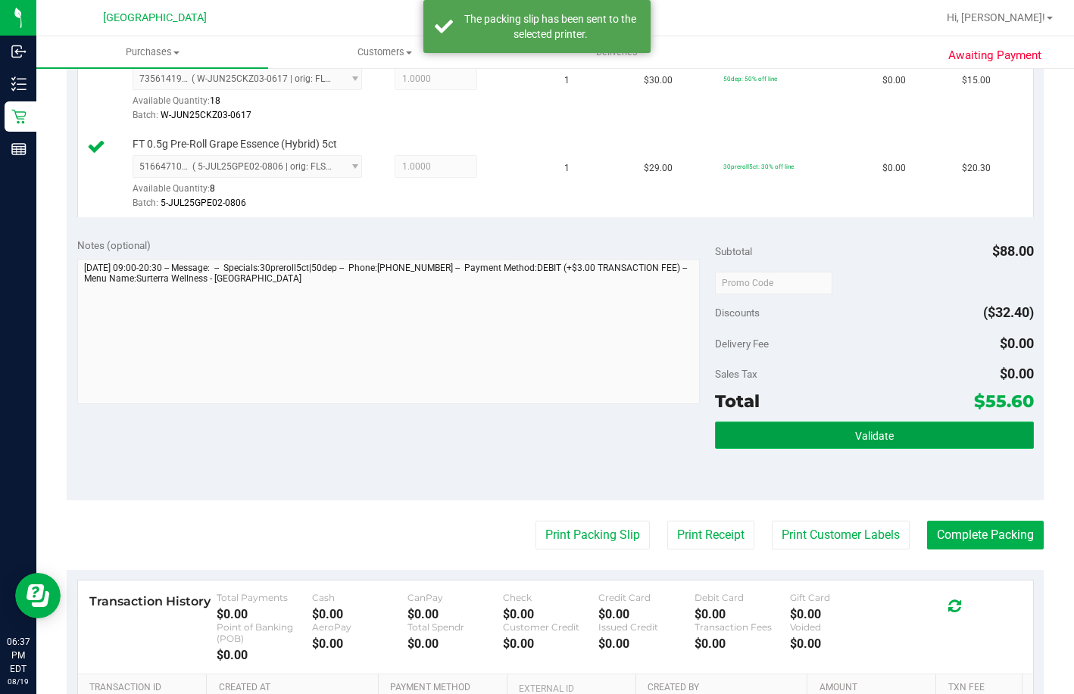
click at [785, 449] on button "Validate" at bounding box center [874, 435] width 319 height 27
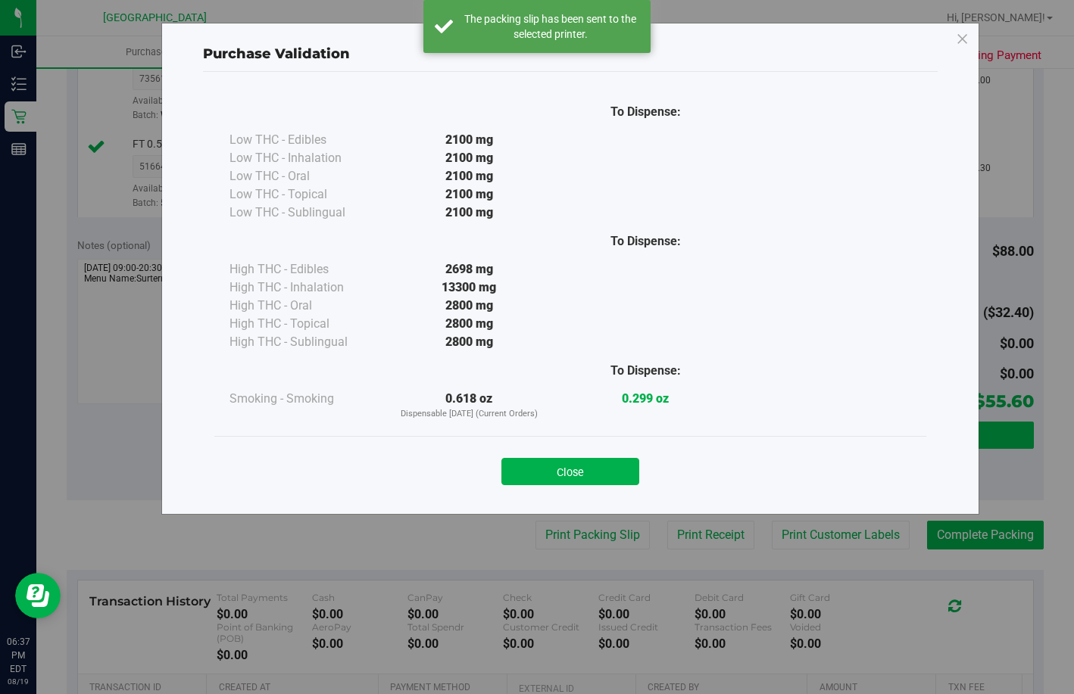
drag, startPoint x: 572, startPoint y: 463, endPoint x: 712, endPoint y: 498, distance: 143.6
click at [572, 462] on button "Close" at bounding box center [570, 471] width 138 height 27
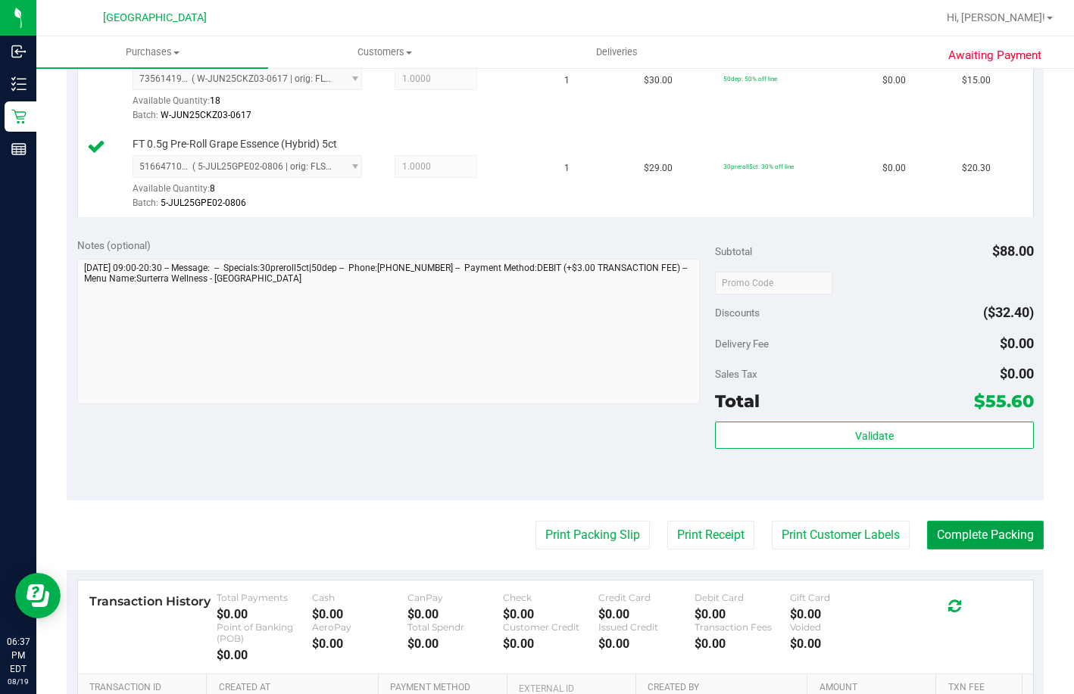
click at [994, 550] on button "Complete Packing" at bounding box center [985, 535] width 117 height 29
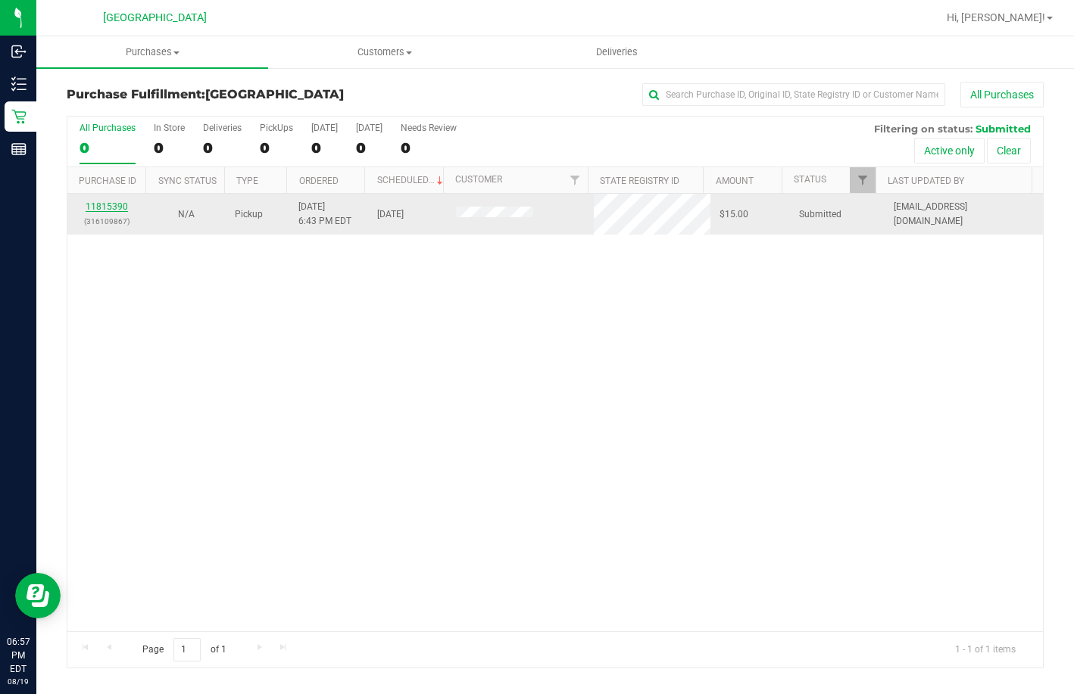
click at [111, 211] on link "11815390" at bounding box center [107, 206] width 42 height 11
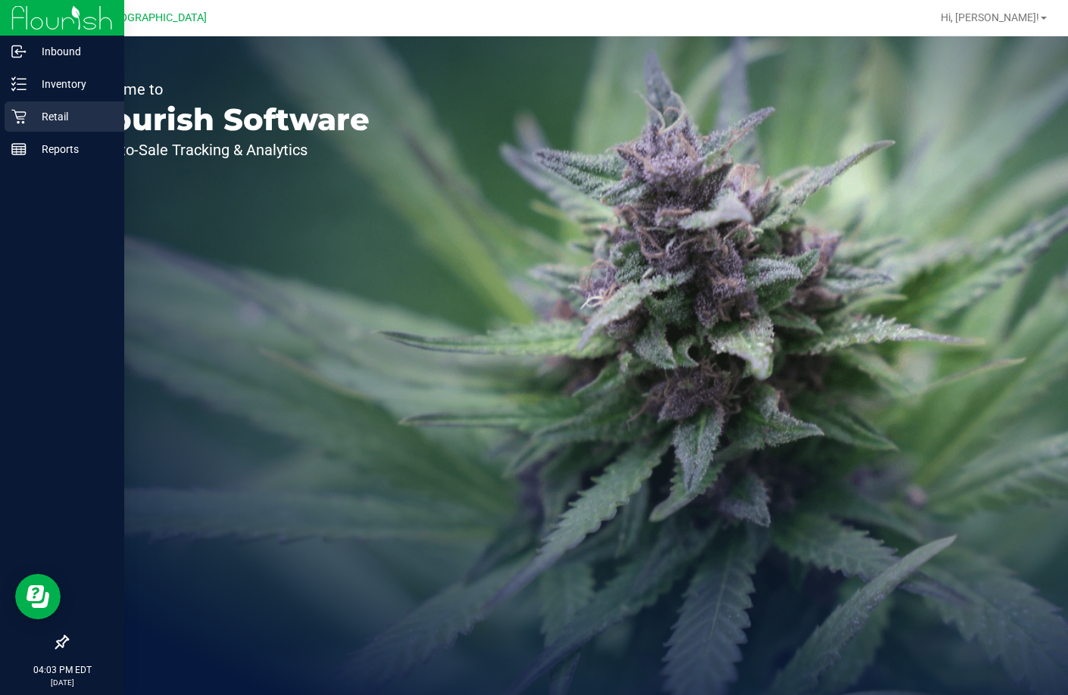
click at [35, 113] on p "Retail" at bounding box center [72, 117] width 91 height 18
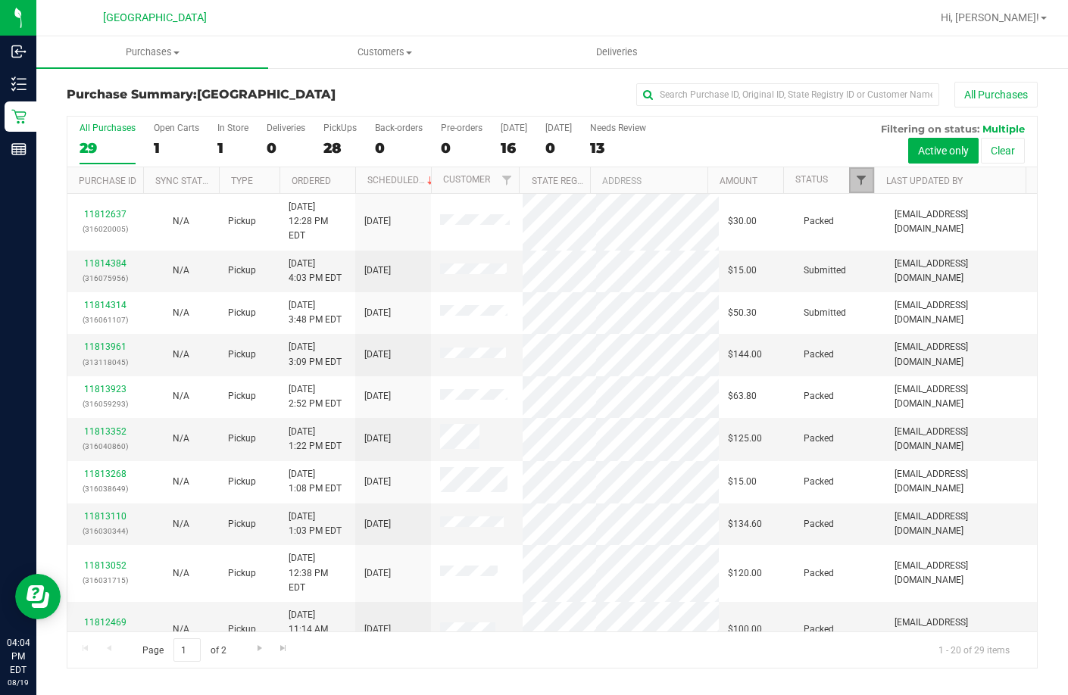
click at [856, 177] on span "Filter" at bounding box center [861, 180] width 12 height 12
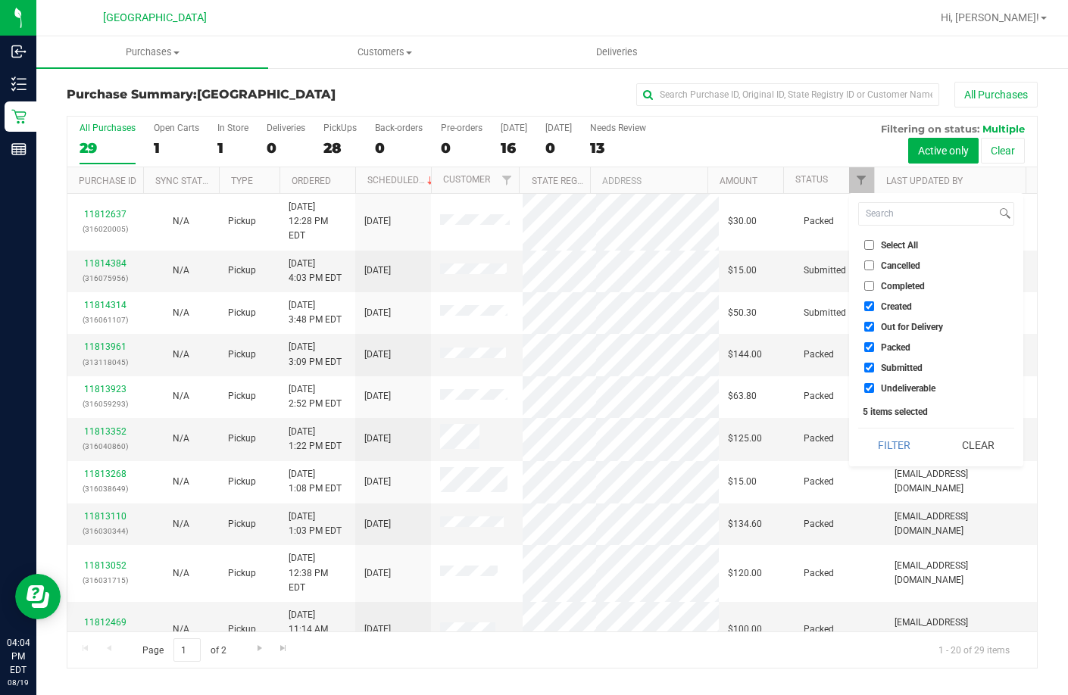
click at [878, 248] on label "Select All" at bounding box center [891, 245] width 54 height 10
click at [874, 248] on input "Select All" at bounding box center [869, 245] width 10 height 10
checkbox input "true"
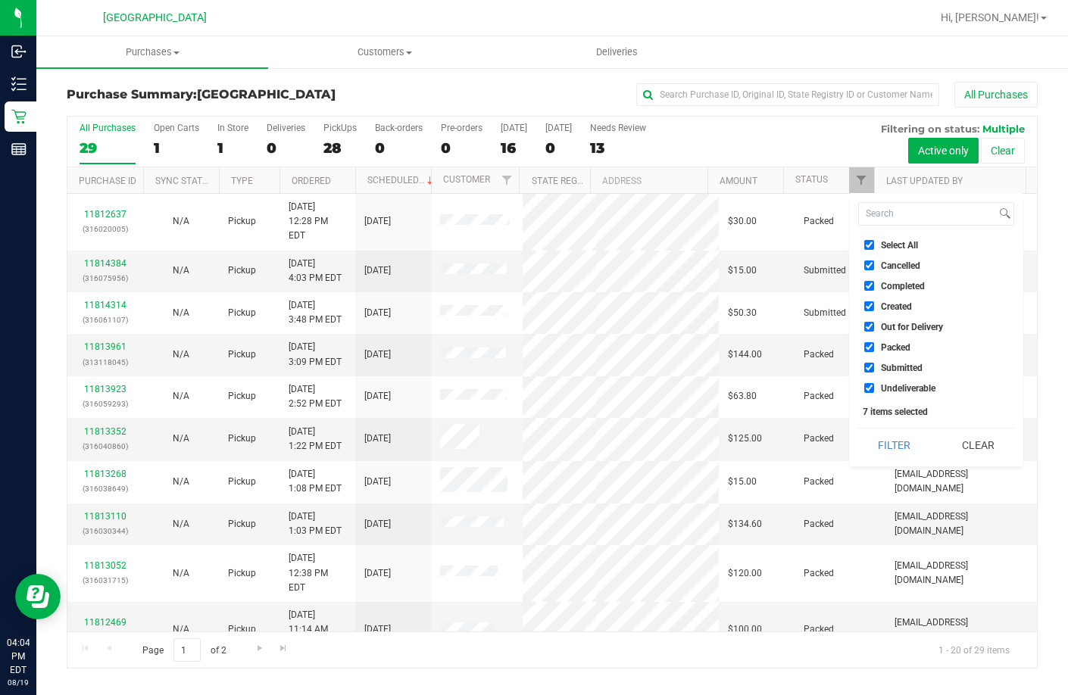
click at [868, 241] on input "Select All" at bounding box center [869, 245] width 10 height 10
checkbox input "false"
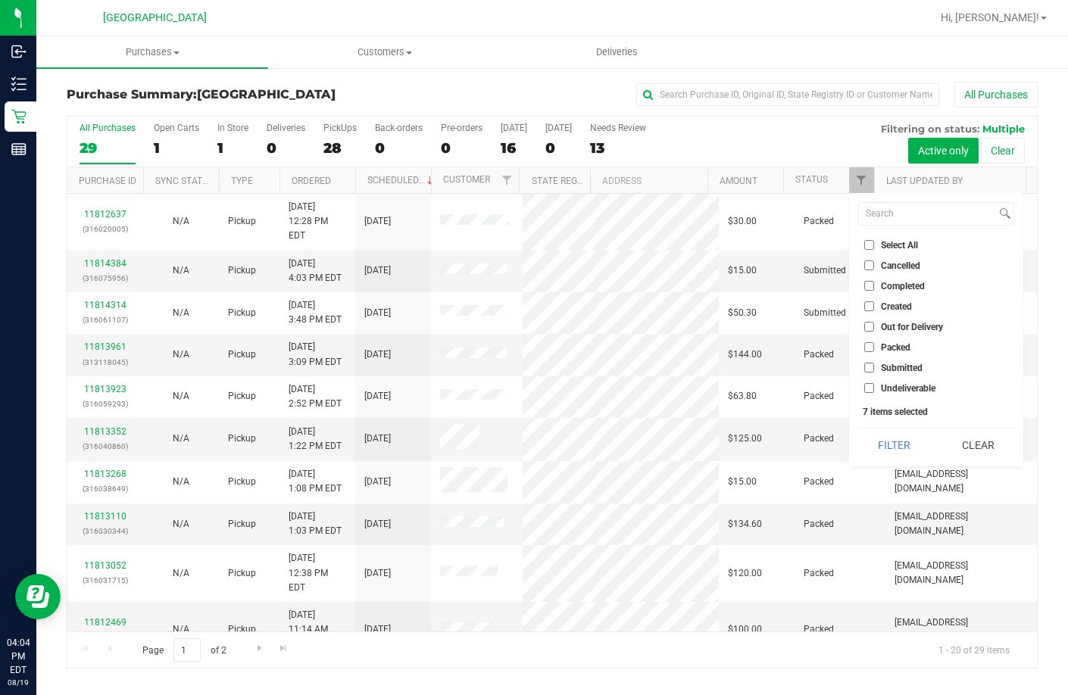
checkbox input "false"
click at [886, 363] on span "Submitted" at bounding box center [902, 367] width 42 height 9
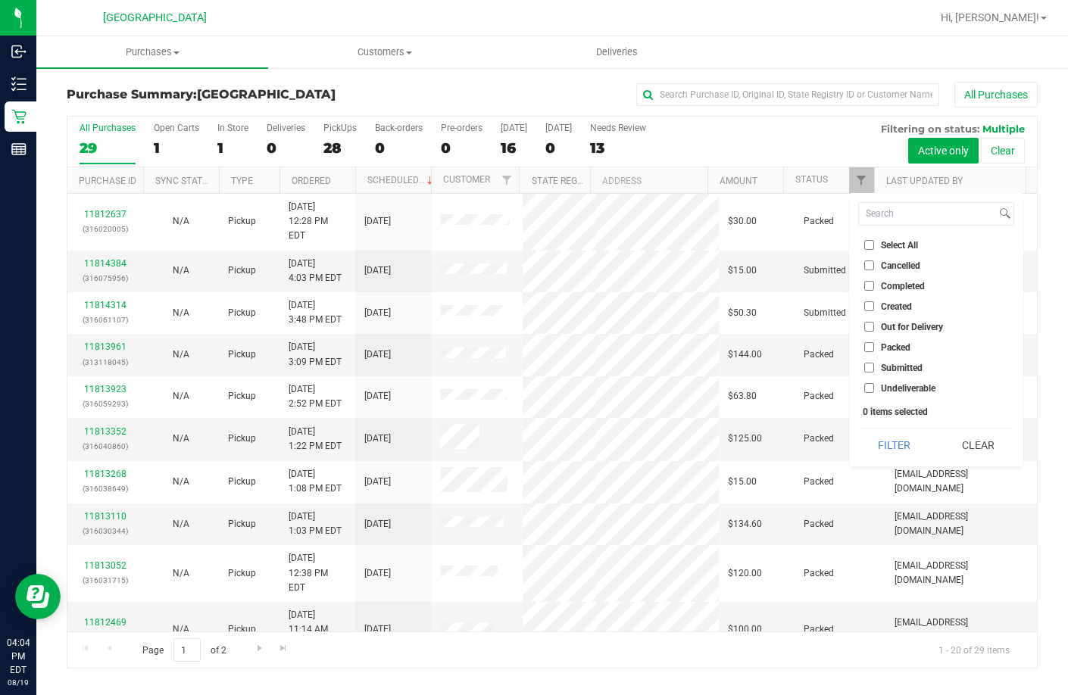
click at [874, 363] on input "Submitted" at bounding box center [869, 368] width 10 height 10
checkbox input "true"
click at [890, 436] on button "Filter" at bounding box center [894, 445] width 73 height 33
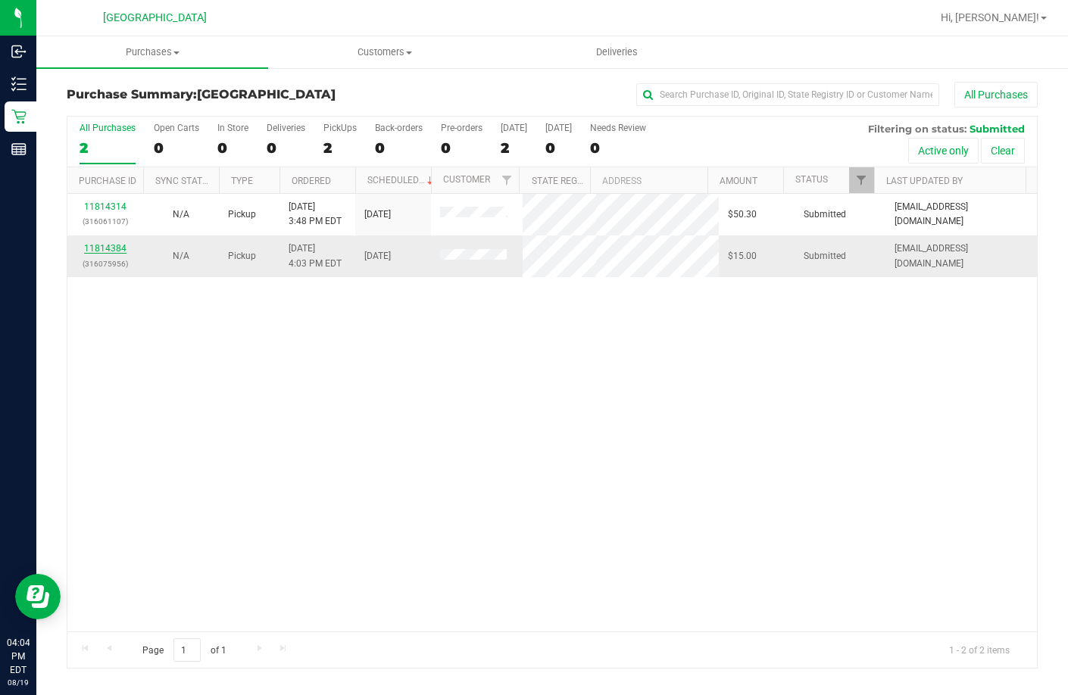
click at [108, 250] on link "11814384" at bounding box center [105, 248] width 42 height 11
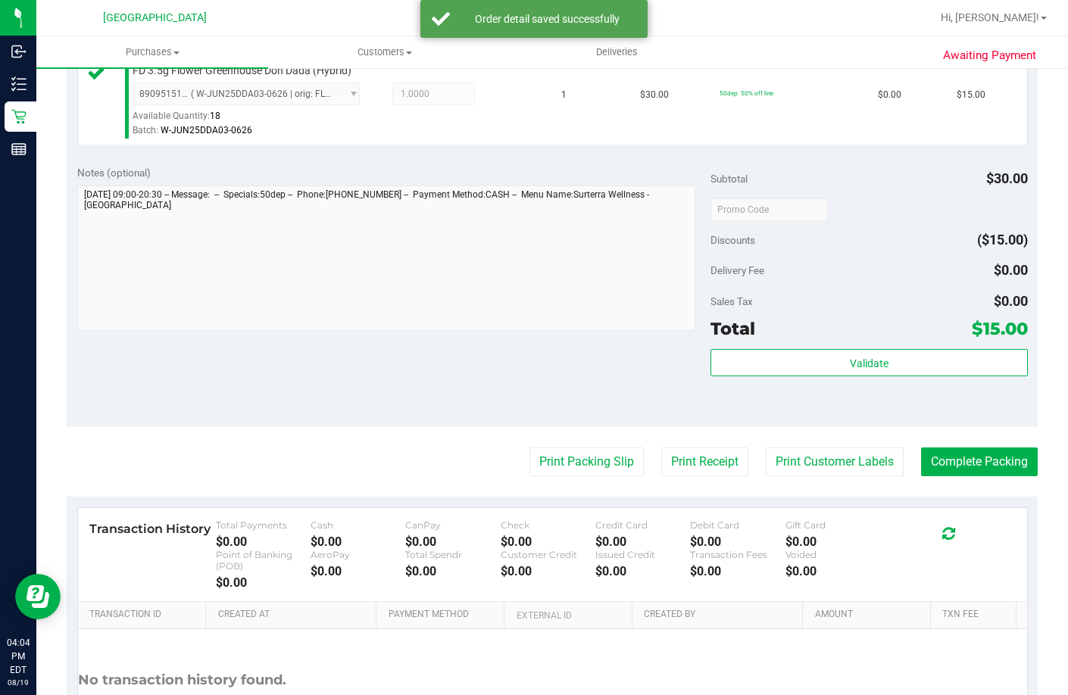
scroll to position [530, 0]
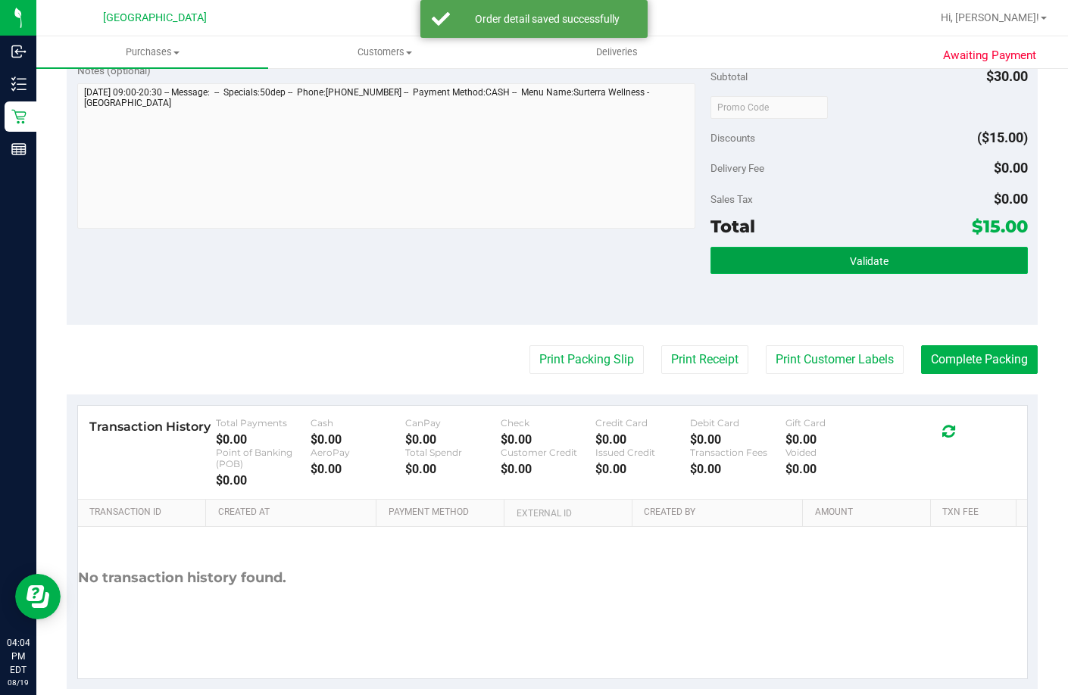
click at [754, 274] on button "Validate" at bounding box center [868, 260] width 317 height 27
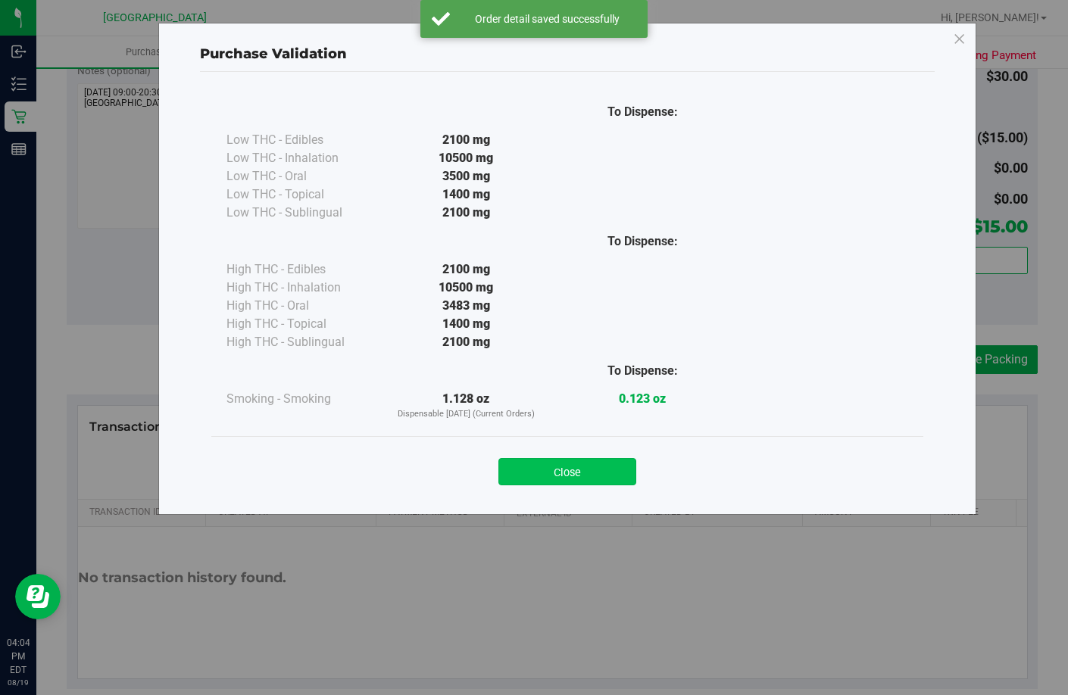
click at [560, 477] on button "Close" at bounding box center [567, 471] width 138 height 27
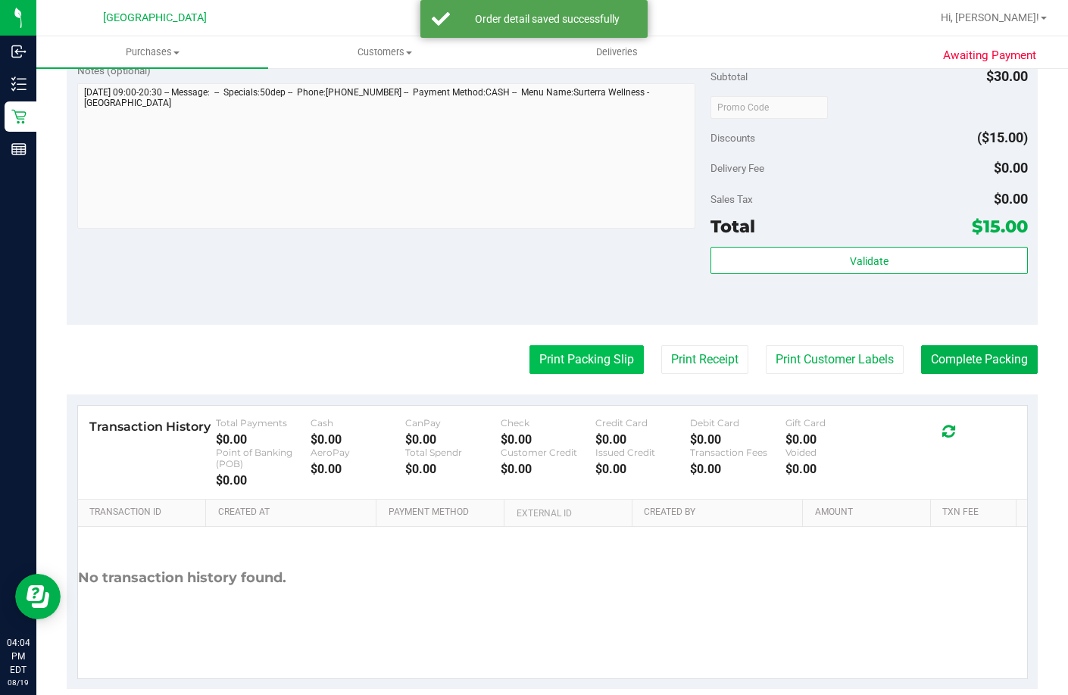
click at [569, 374] on button "Print Packing Slip" at bounding box center [586, 359] width 114 height 29
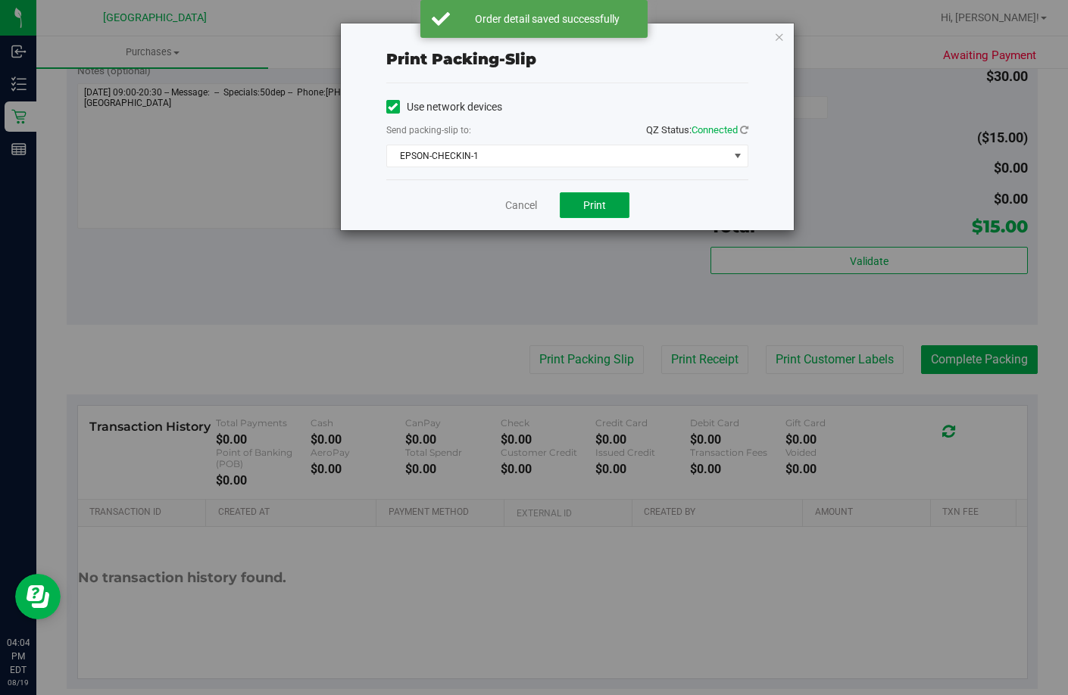
drag, startPoint x: 577, startPoint y: 205, endPoint x: 474, endPoint y: 177, distance: 106.7
click at [454, 264] on div "Print packing-slip Use network devices Send packing-slip to: QZ Status: Connect…" at bounding box center [539, 347] width 1079 height 695
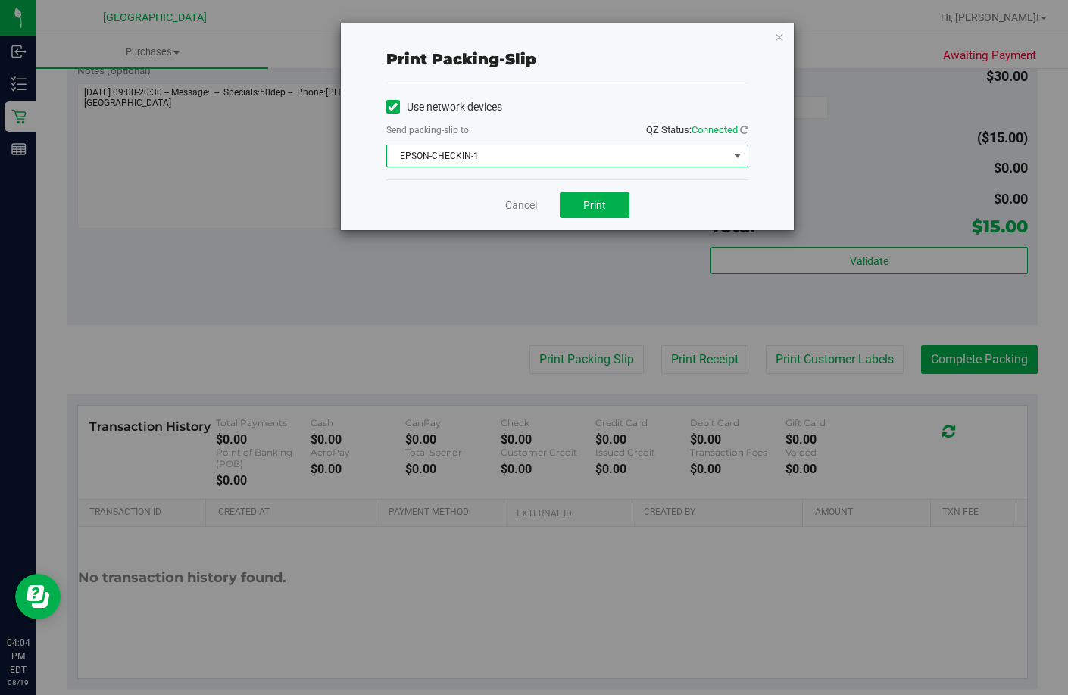
click at [485, 157] on span "EPSON-CHECKIN-1" at bounding box center [558, 155] width 342 height 21
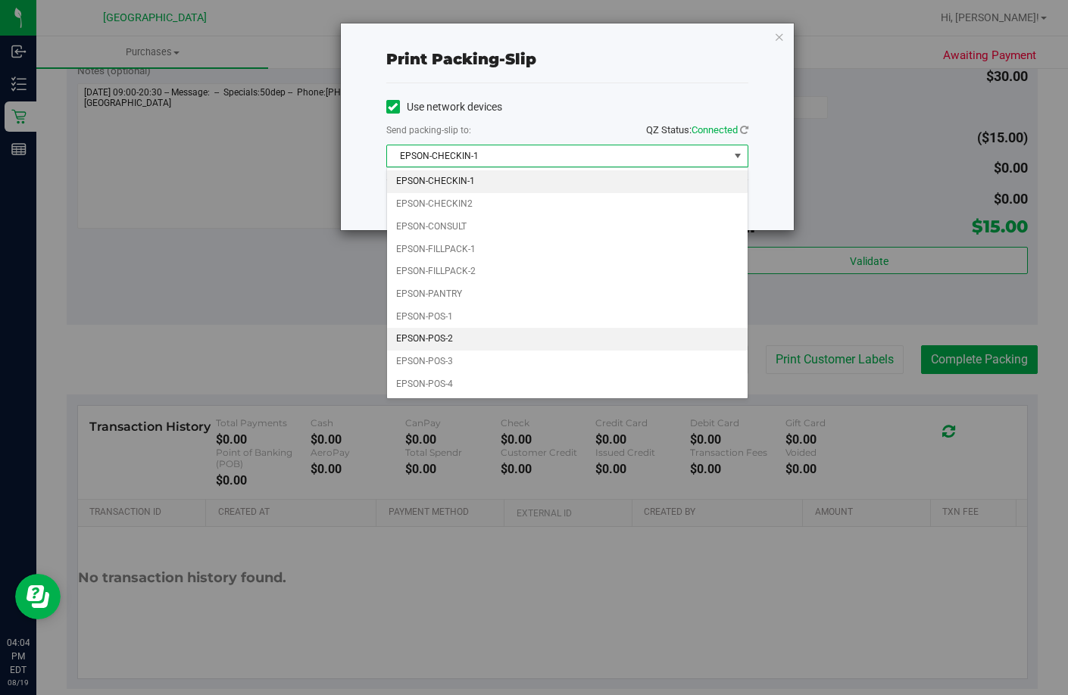
click at [492, 346] on li "EPSON-POS-2" at bounding box center [567, 339] width 360 height 23
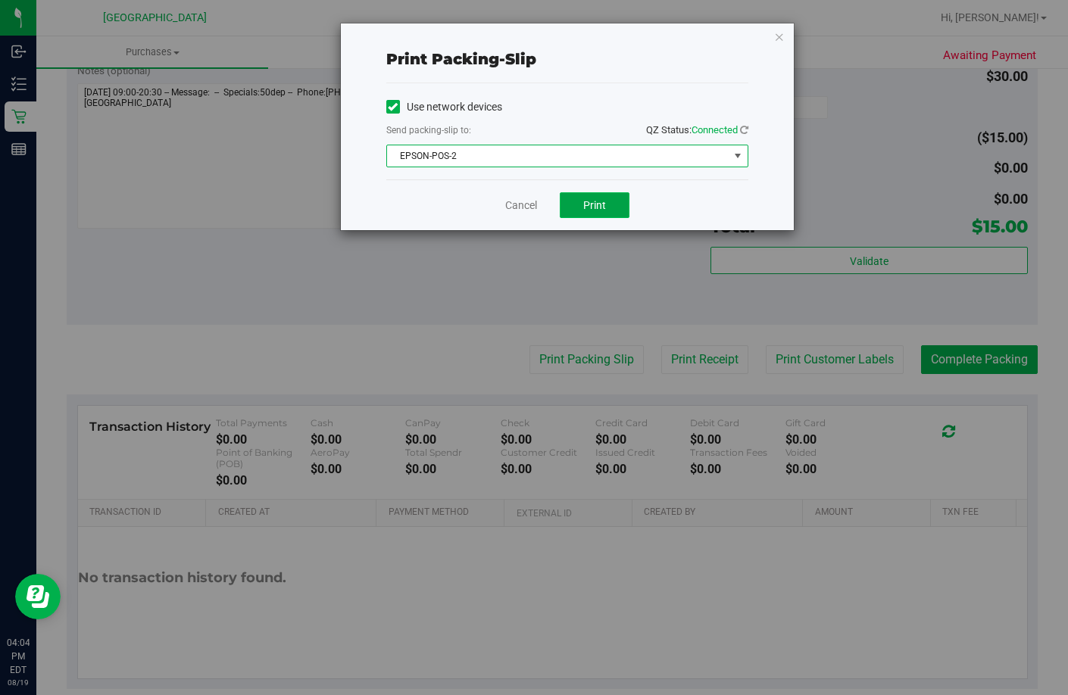
click at [609, 206] on button "Print" at bounding box center [595, 205] width 70 height 26
click at [529, 204] on link "Cancel" at bounding box center [521, 206] width 32 height 16
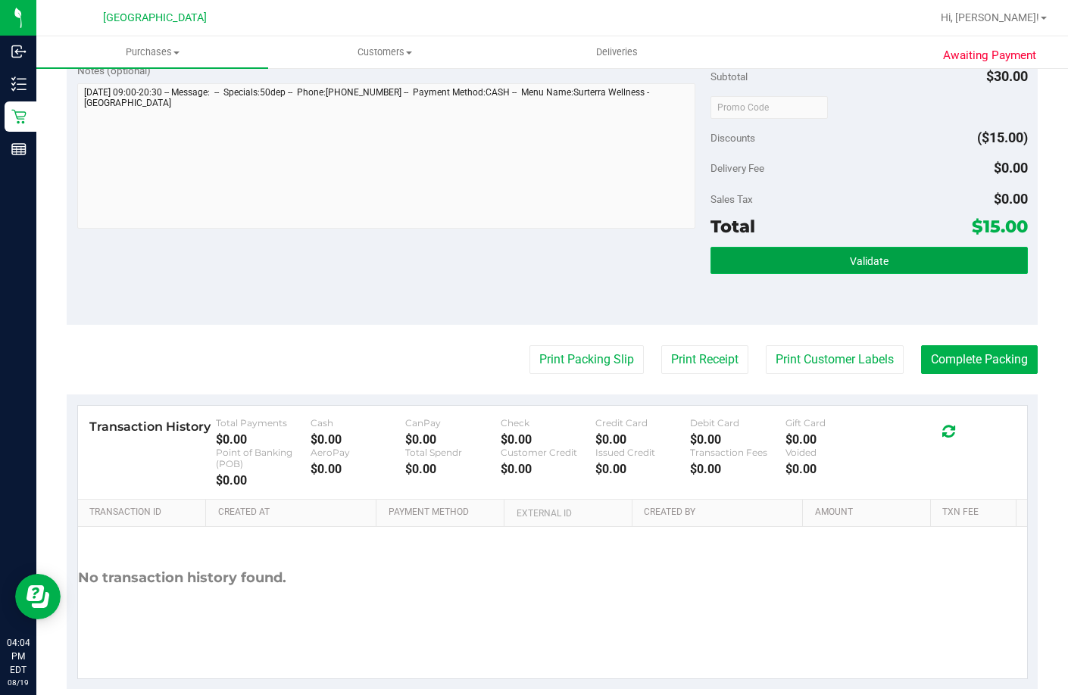
click at [794, 274] on button "Validate" at bounding box center [868, 260] width 317 height 27
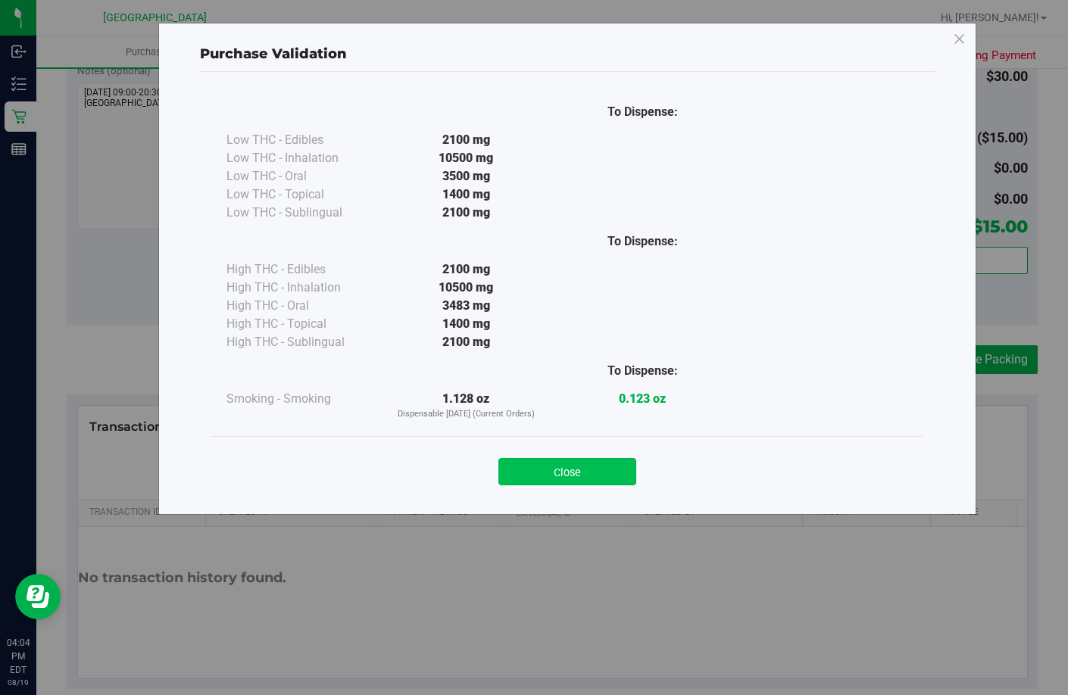
click at [525, 480] on button "Close" at bounding box center [567, 471] width 138 height 27
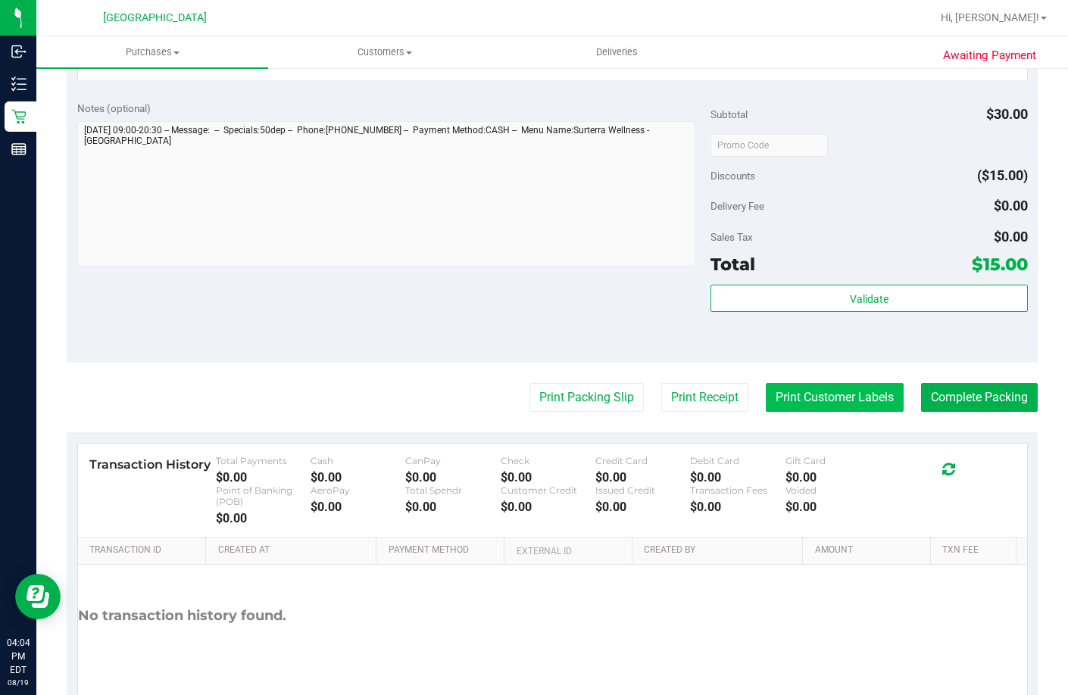
scroll to position [576, 0]
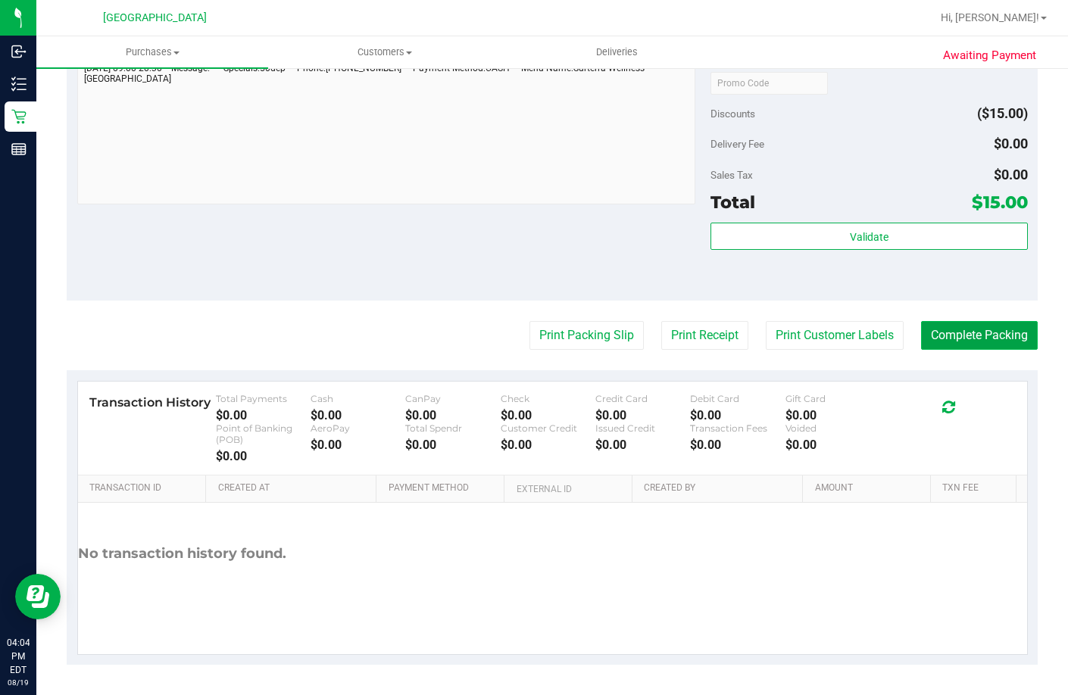
click at [938, 329] on button "Complete Packing" at bounding box center [979, 335] width 117 height 29
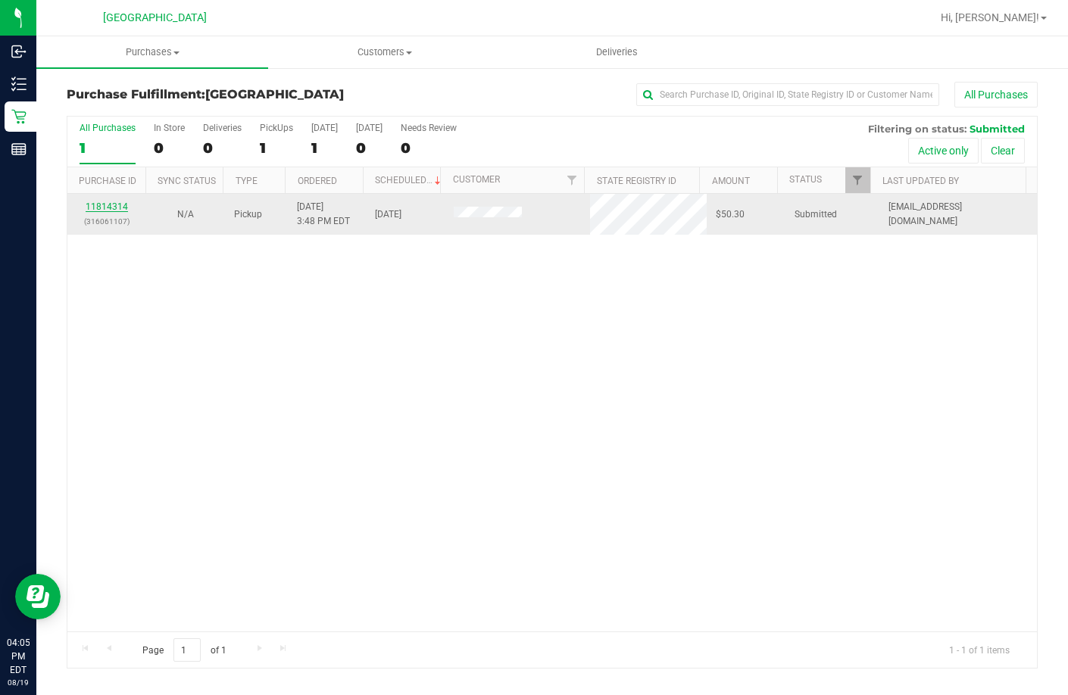
click at [122, 204] on link "11814314" at bounding box center [107, 206] width 42 height 11
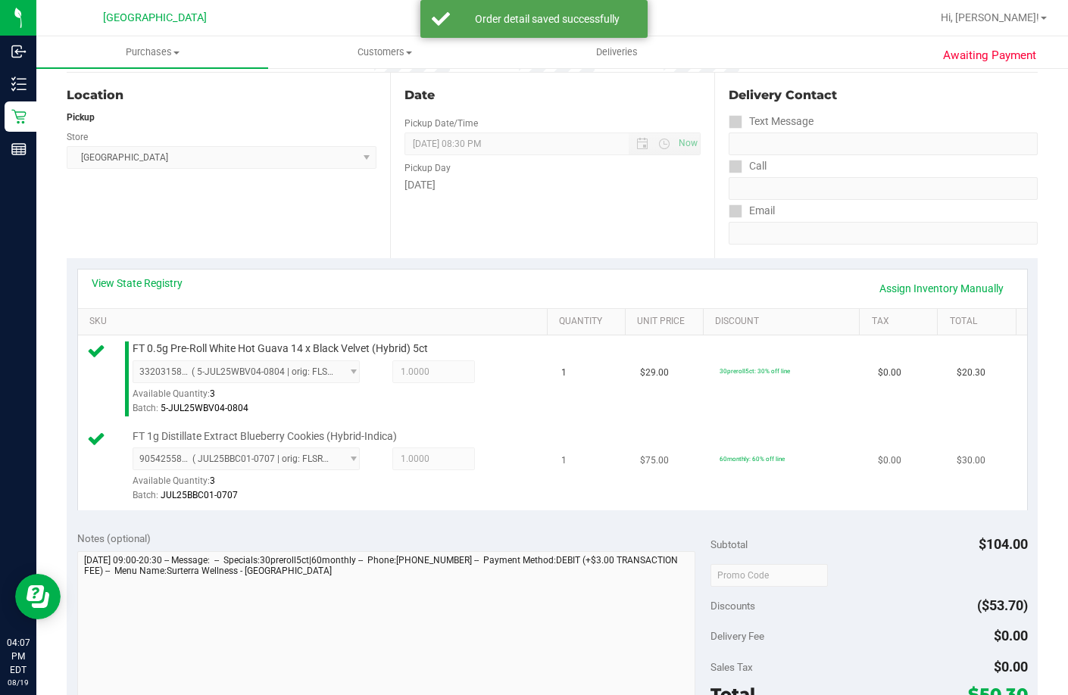
scroll to position [303, 0]
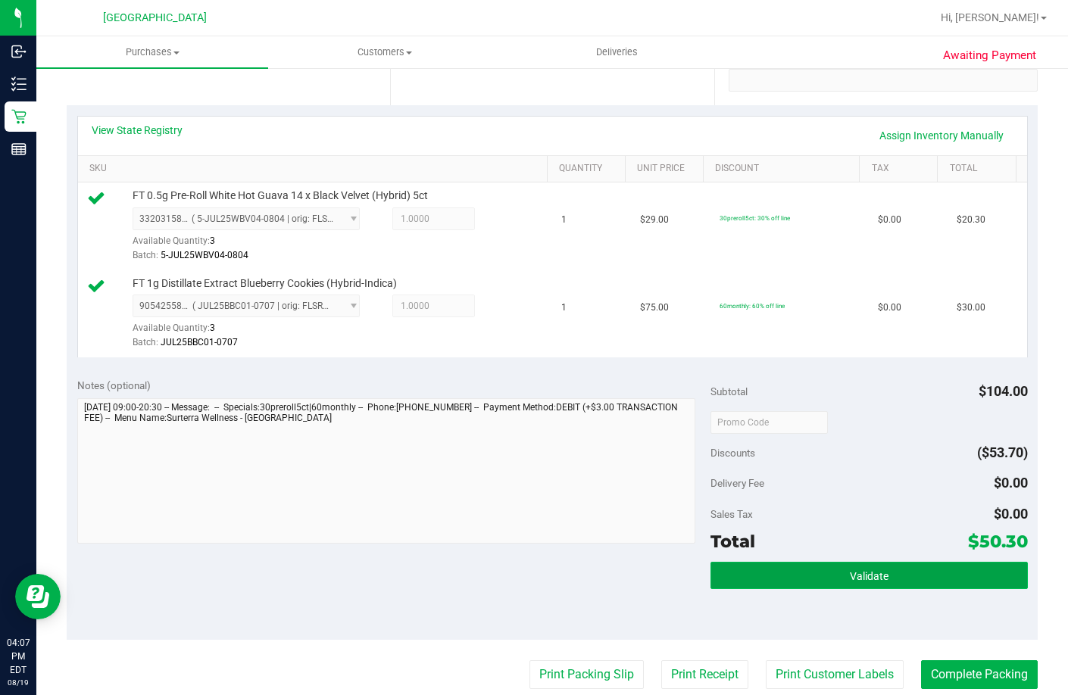
click at [775, 589] on button "Validate" at bounding box center [868, 575] width 317 height 27
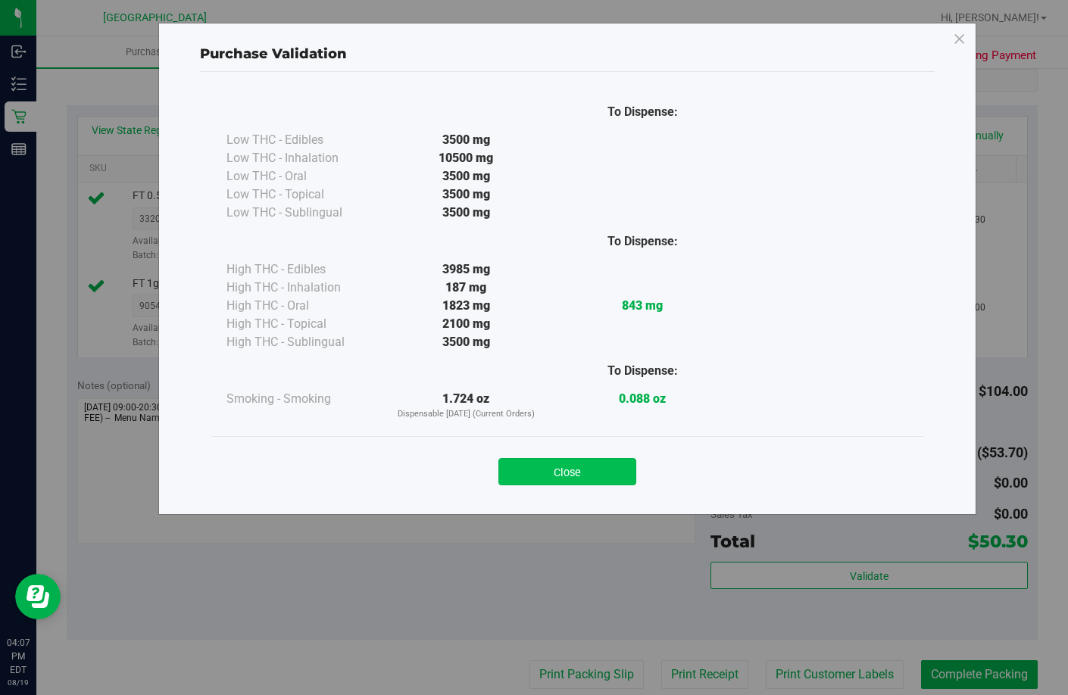
drag, startPoint x: 572, startPoint y: 454, endPoint x: 576, endPoint y: 462, distance: 9.5
click at [576, 456] on div "Close" at bounding box center [567, 467] width 689 height 38
click at [577, 464] on button "Close" at bounding box center [567, 471] width 138 height 27
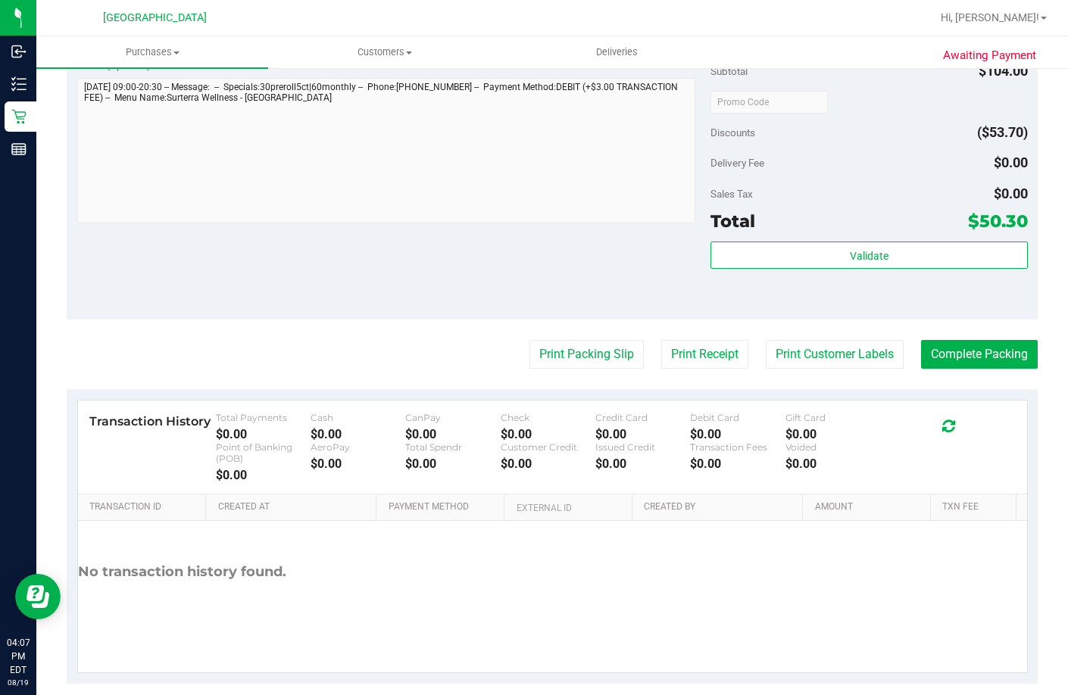
scroll to position [682, 0]
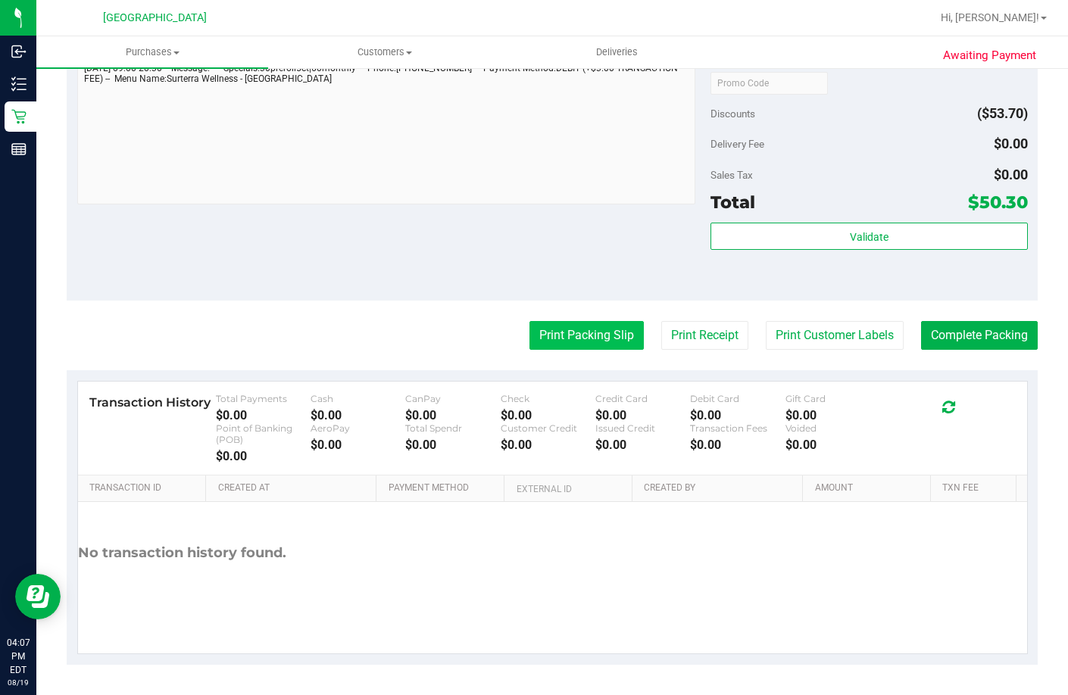
click at [588, 335] on button "Print Packing Slip" at bounding box center [586, 335] width 114 height 29
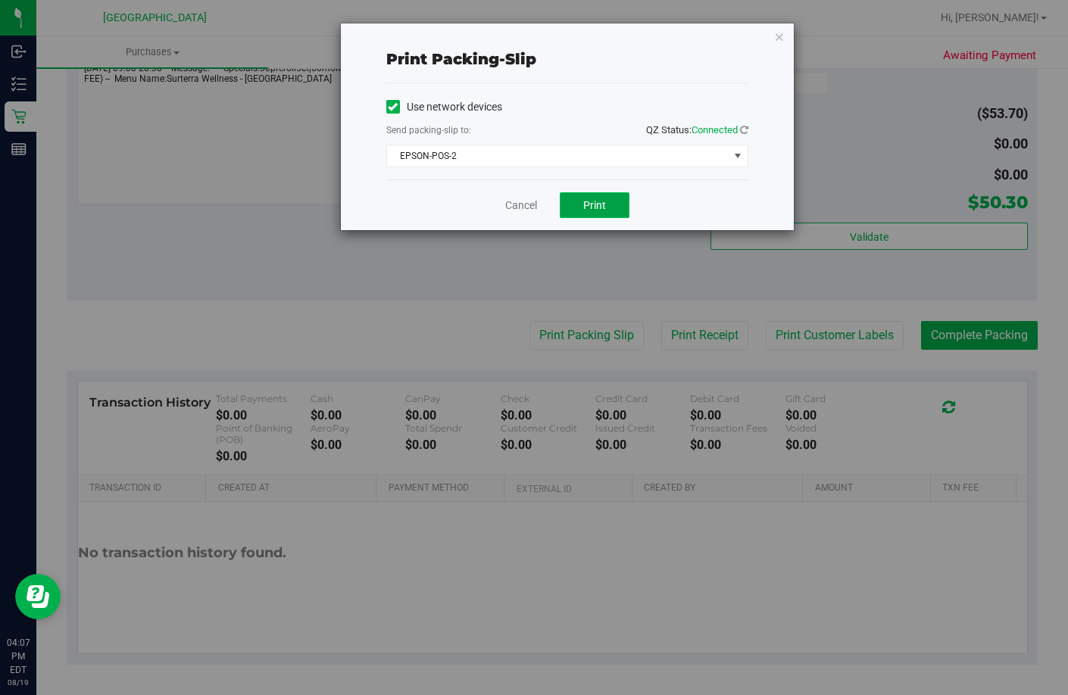
click at [599, 209] on span "Print" at bounding box center [594, 205] width 23 height 12
click at [525, 208] on link "Cancel" at bounding box center [521, 206] width 32 height 16
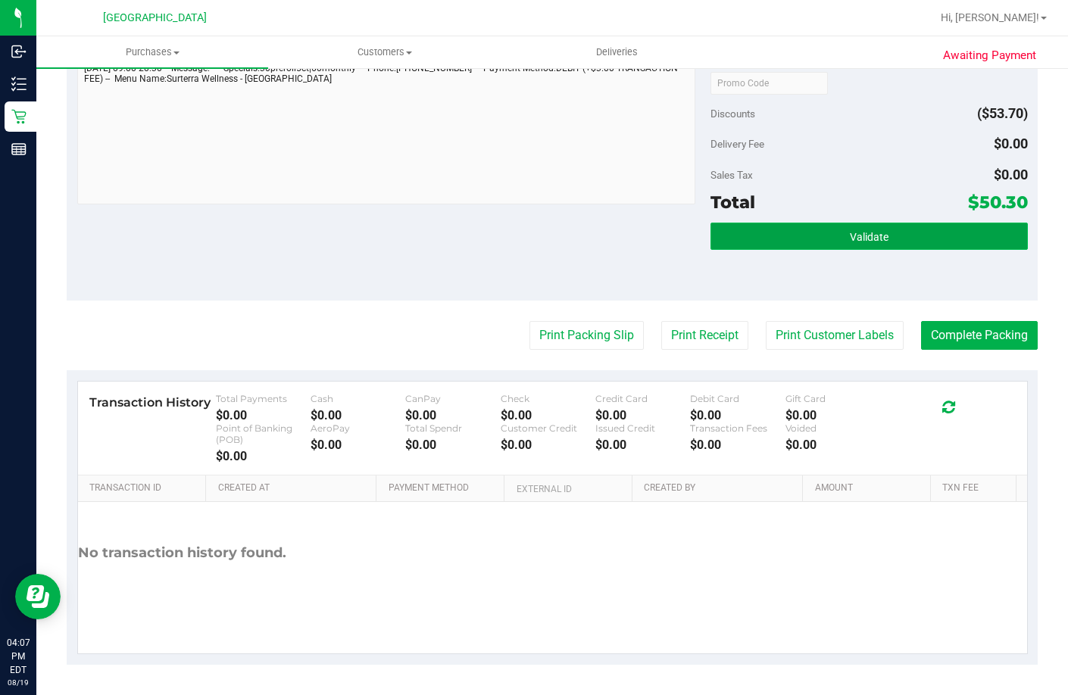
click at [811, 229] on button "Validate" at bounding box center [868, 236] width 317 height 27
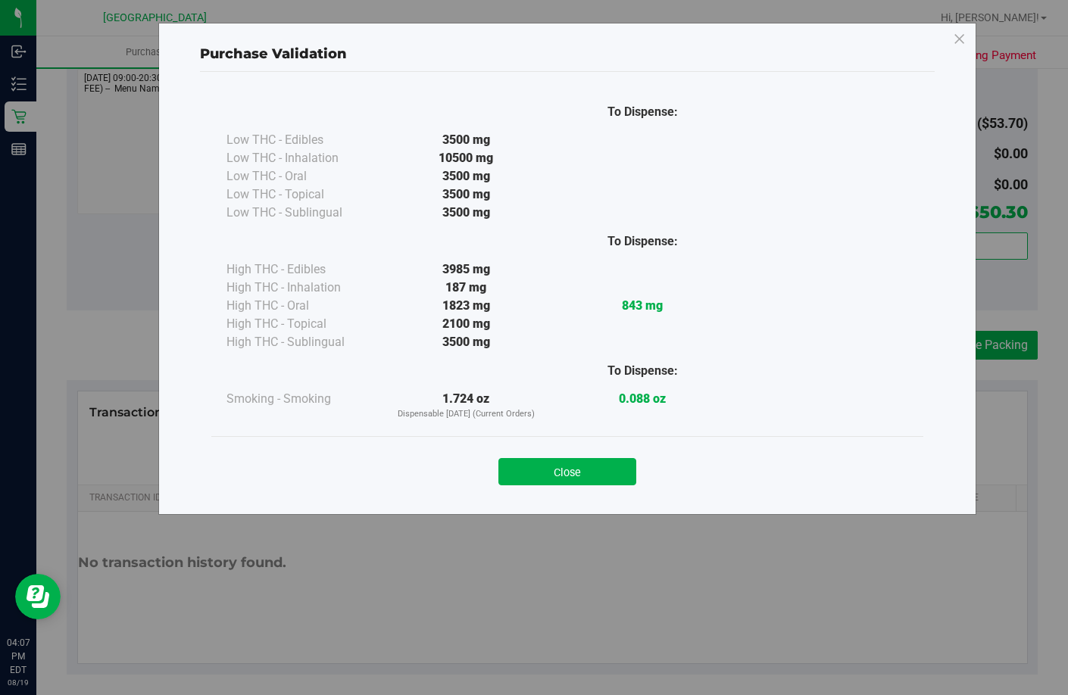
scroll to position [530, 0]
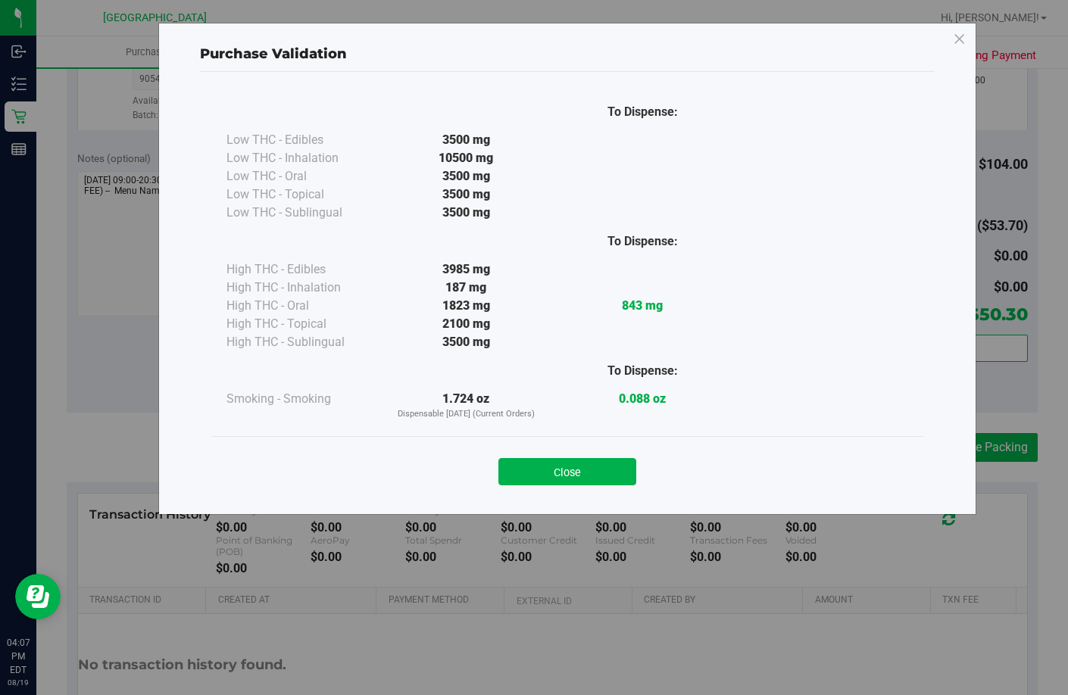
click at [542, 459] on button "Close" at bounding box center [567, 471] width 138 height 27
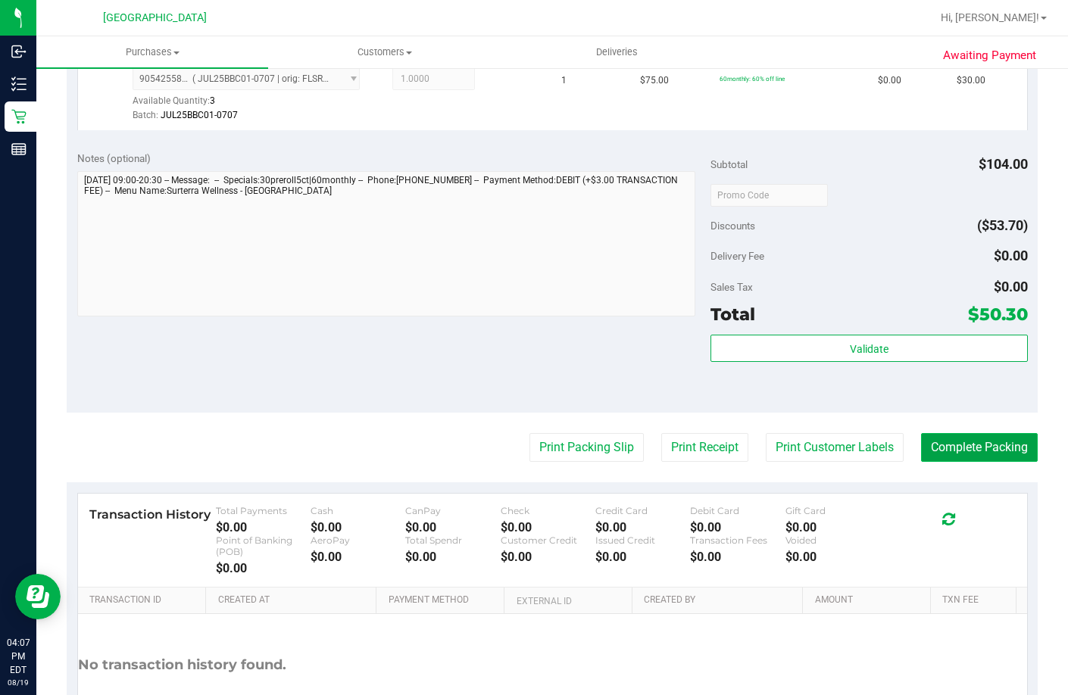
click at [959, 462] on button "Complete Packing" at bounding box center [979, 447] width 117 height 29
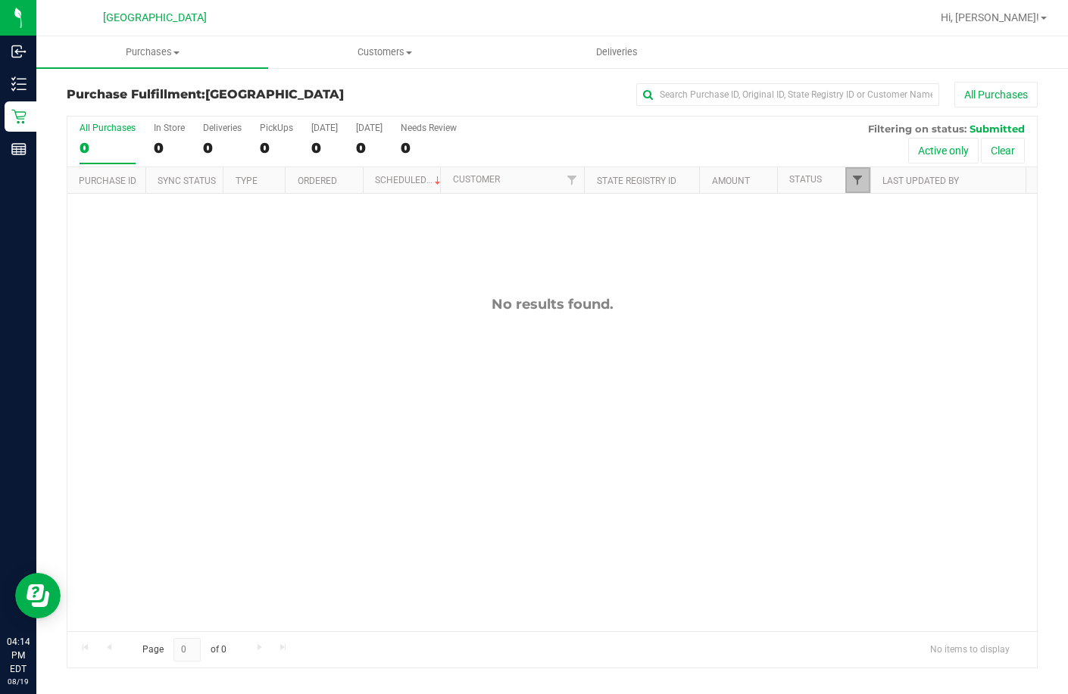
click at [862, 185] on span "Filter" at bounding box center [857, 180] width 12 height 12
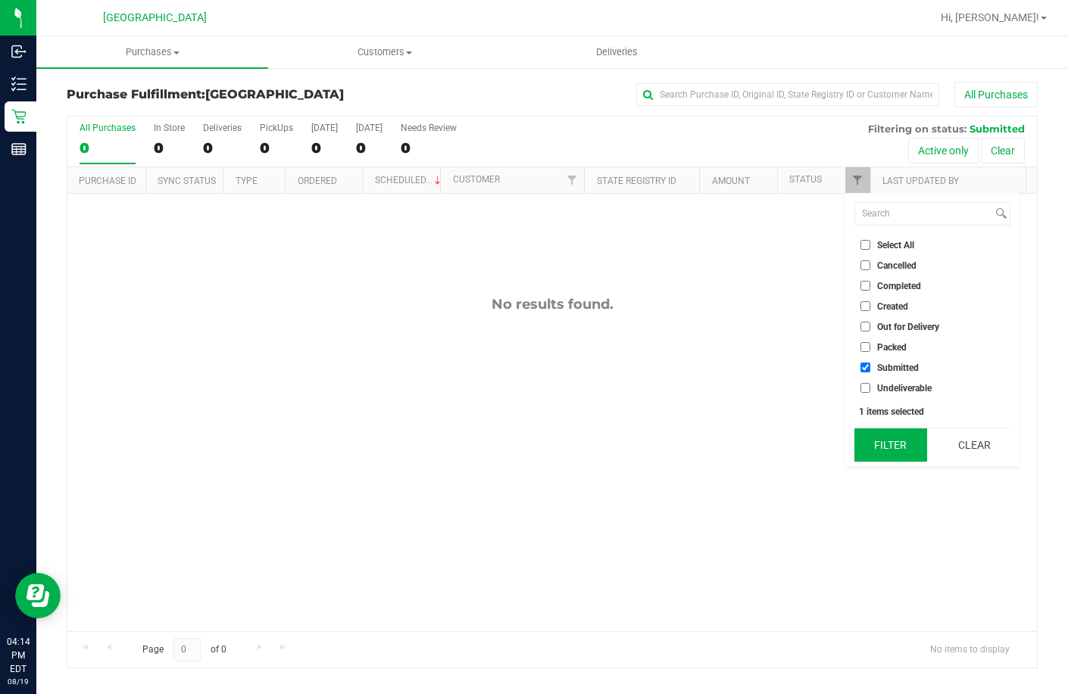
click at [881, 448] on button "Filter" at bounding box center [890, 445] width 73 height 33
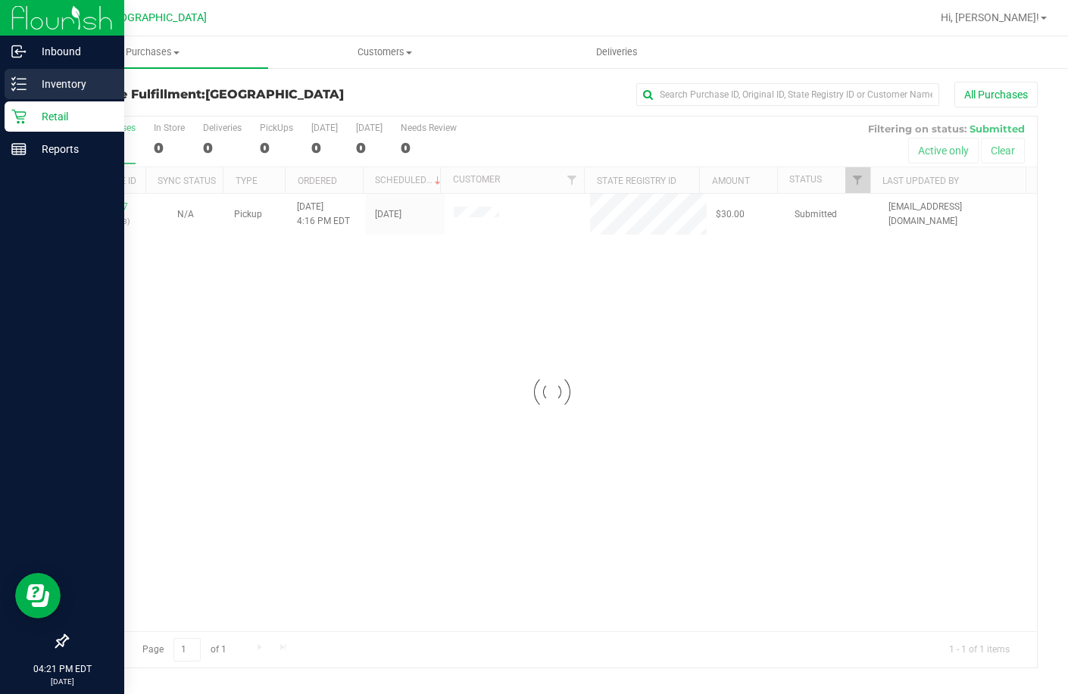
click at [30, 82] on p "Inventory" at bounding box center [72, 84] width 91 height 18
click at [75, 84] on p "Inventory" at bounding box center [72, 84] width 91 height 18
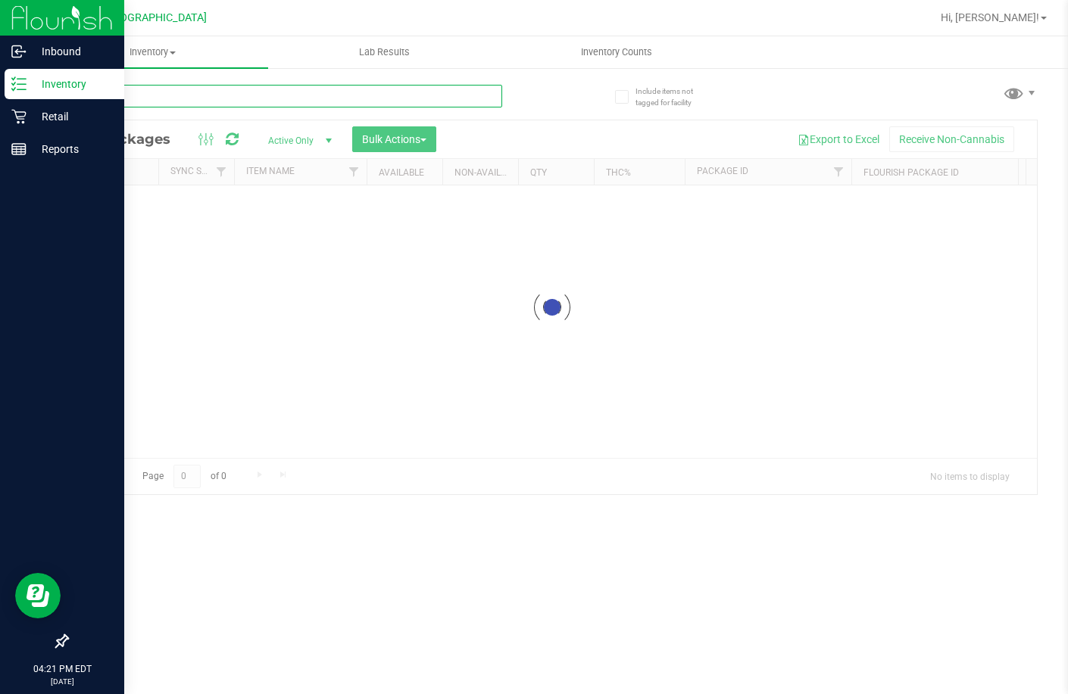
click at [229, 94] on div "Inventory All packages All inventory Waste log Create inventory Lab Results Inv…" at bounding box center [551, 365] width 1031 height 658
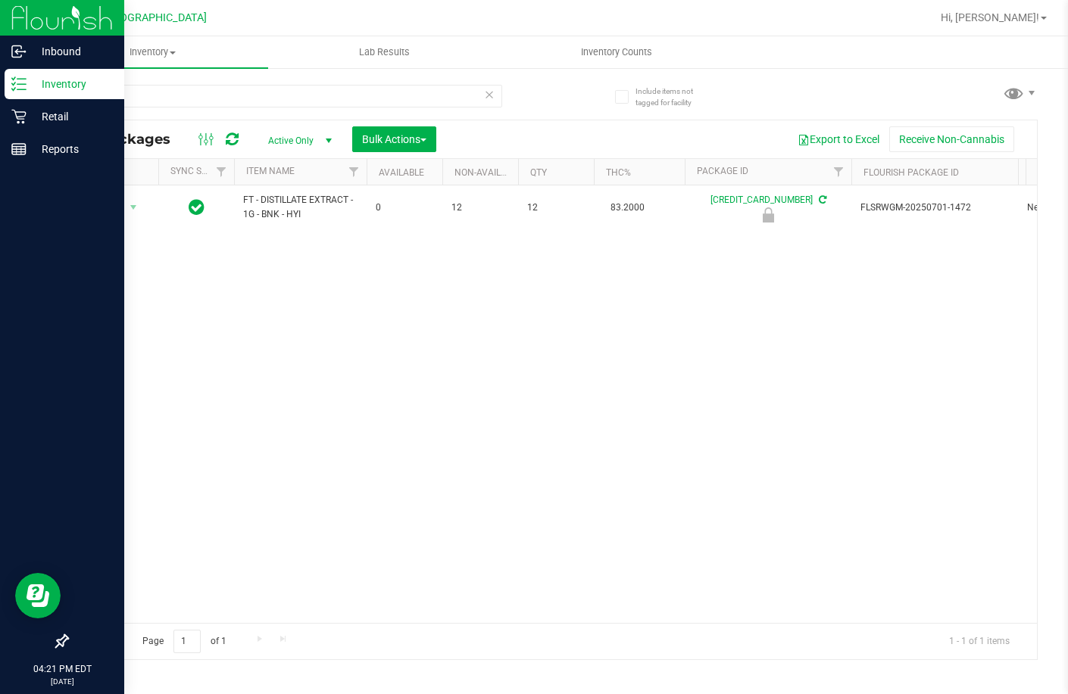
click at [452, 381] on div "Action Action Edit attributes Global inventory Locate package Package audit log…" at bounding box center [551, 405] width 969 height 438
drag, startPoint x: 275, startPoint y: 340, endPoint x: 258, endPoint y: 315, distance: 30.0
click at [271, 333] on div "Action Action Edit attributes Global inventory Locate package Package audit log…" at bounding box center [551, 405] width 969 height 438
drag, startPoint x: 210, startPoint y: 94, endPoint x: -4, endPoint y: 88, distance: 213.6
click at [0, 88] on html "Inbound Inventory Retail Reports 04:24 PM EDT 08/19/2025 08/19 Lakeland WC Hi, …" at bounding box center [534, 347] width 1068 height 694
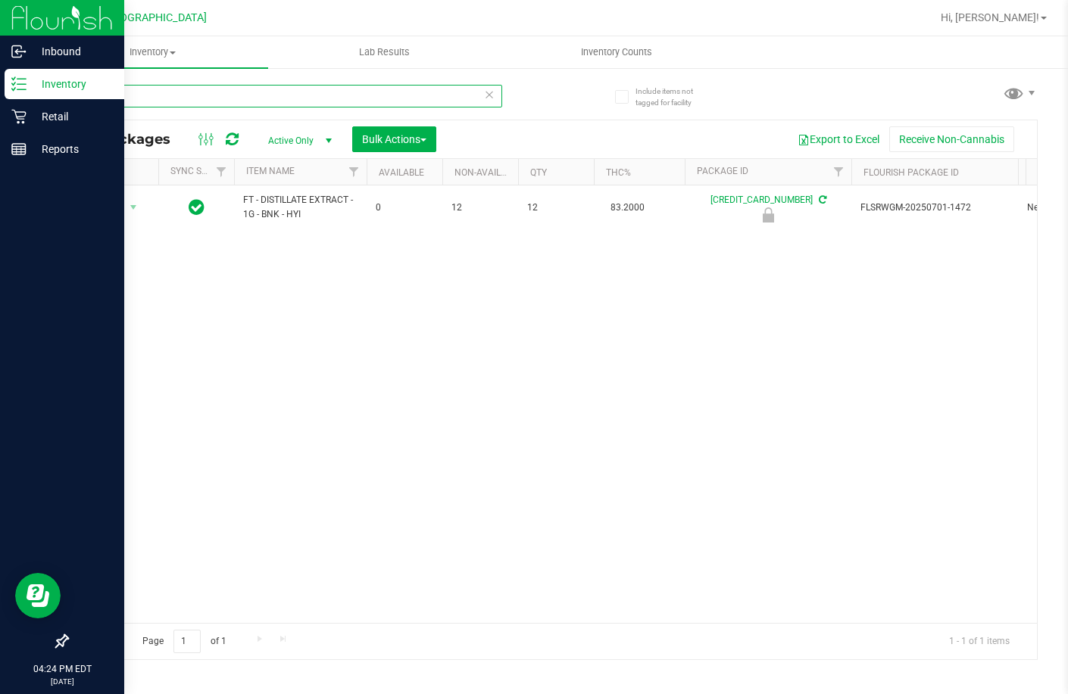
type input "cjp"
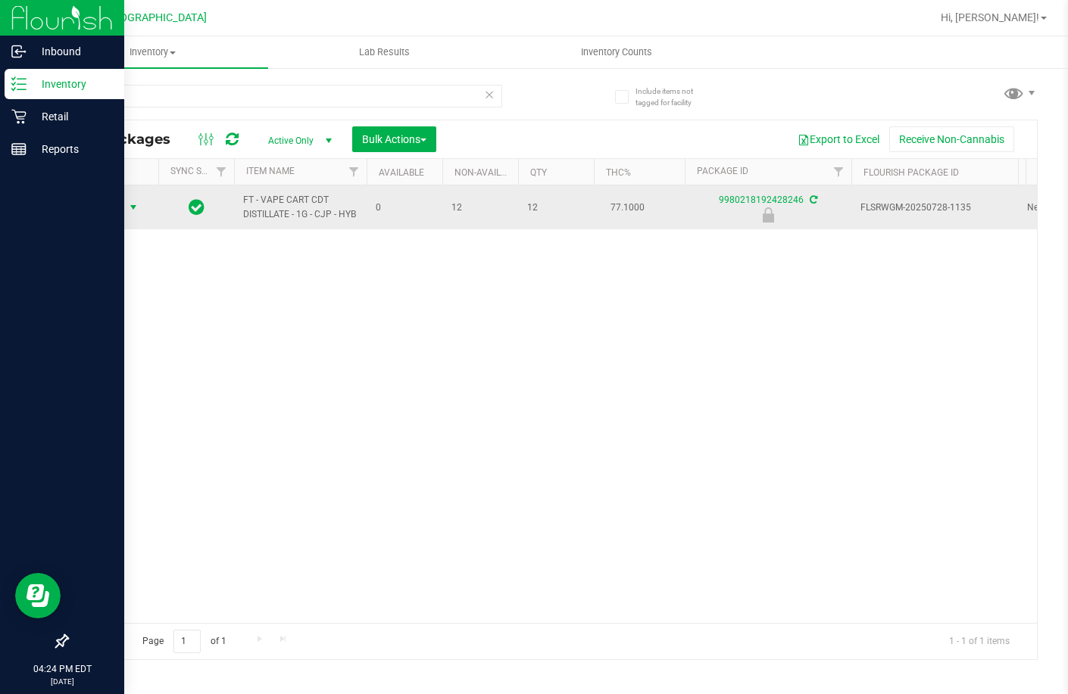
click at [122, 207] on span "Action" at bounding box center [103, 207] width 41 height 21
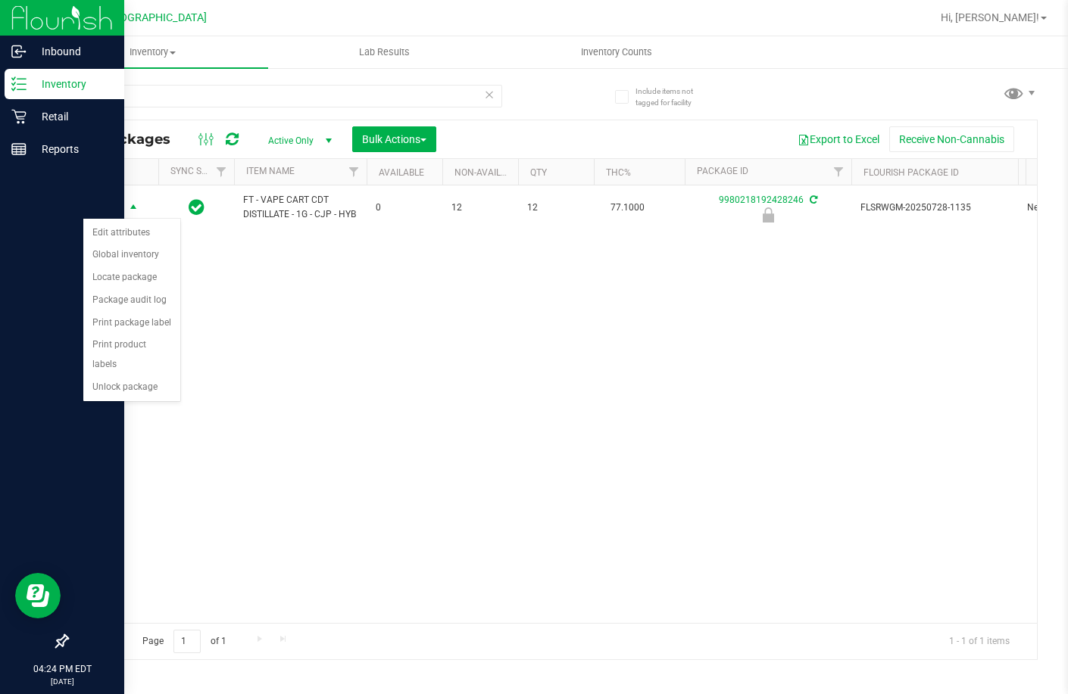
click at [566, 361] on div "Action Action Edit attributes Global inventory Locate package Package audit log…" at bounding box center [551, 405] width 969 height 438
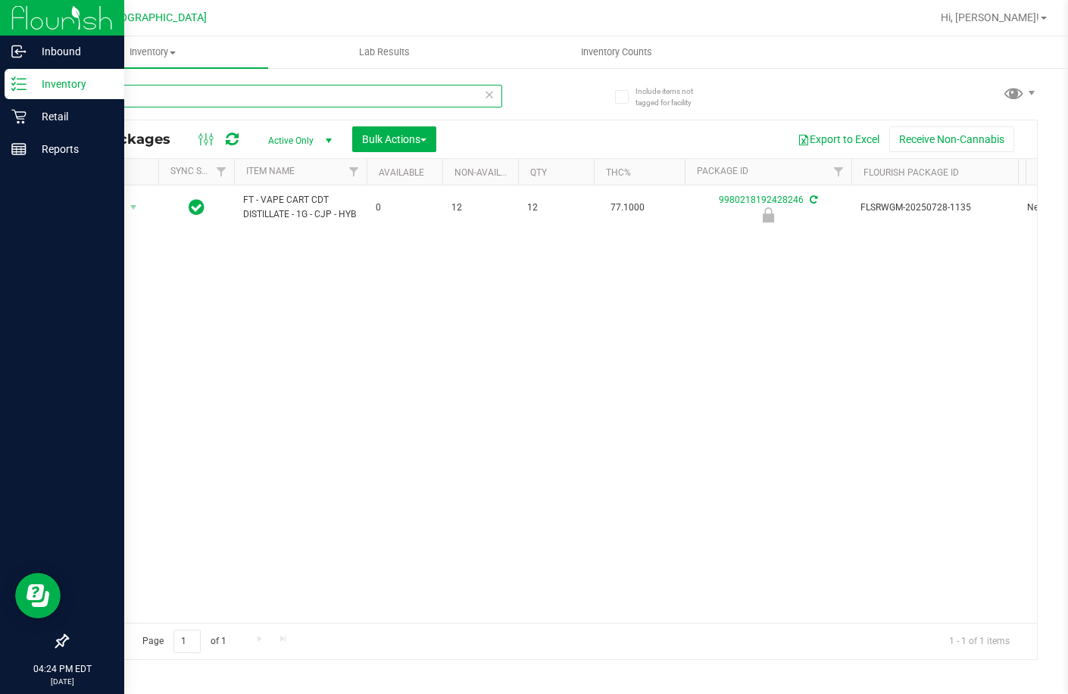
drag, startPoint x: 107, startPoint y: 110, endPoint x: 117, endPoint y: 72, distance: 39.3
click at [67, 102] on input "cjp" at bounding box center [284, 96] width 435 height 23
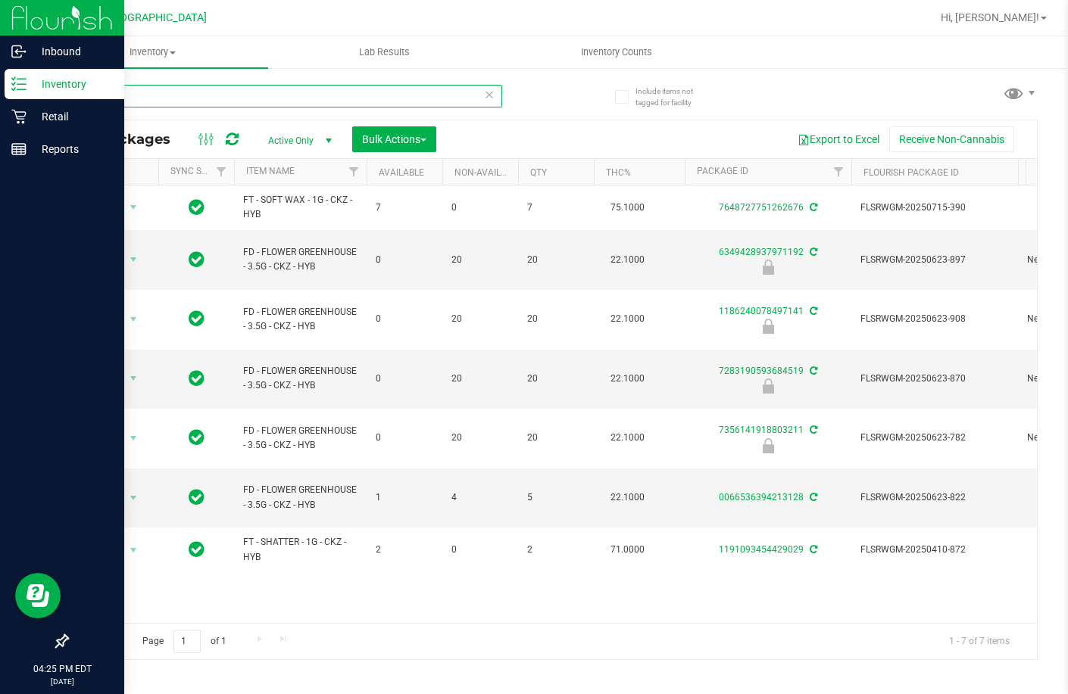
drag, startPoint x: 167, startPoint y: 95, endPoint x: -4, endPoint y: 101, distance: 170.5
click at [0, 101] on html "Inbound Inventory Retail Reports 04:25 PM EDT 08/19/2025 08/19 Lakeland WC Hi, …" at bounding box center [534, 347] width 1068 height 694
type input "wbv"
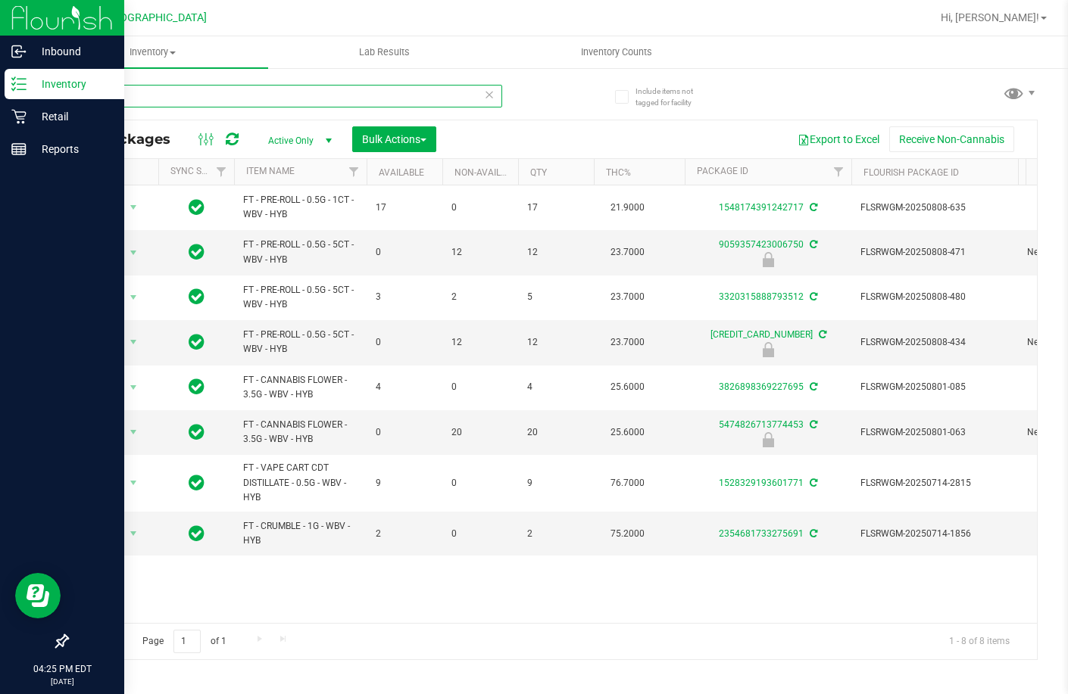
drag, startPoint x: 133, startPoint y: 97, endPoint x: -4, endPoint y: 80, distance: 138.2
click at [0, 80] on html "Inbound Inventory Retail Reports 04:25 PM EDT 08/19/2025 08/19 Lakeland WC Hi, …" at bounding box center [534, 347] width 1068 height 694
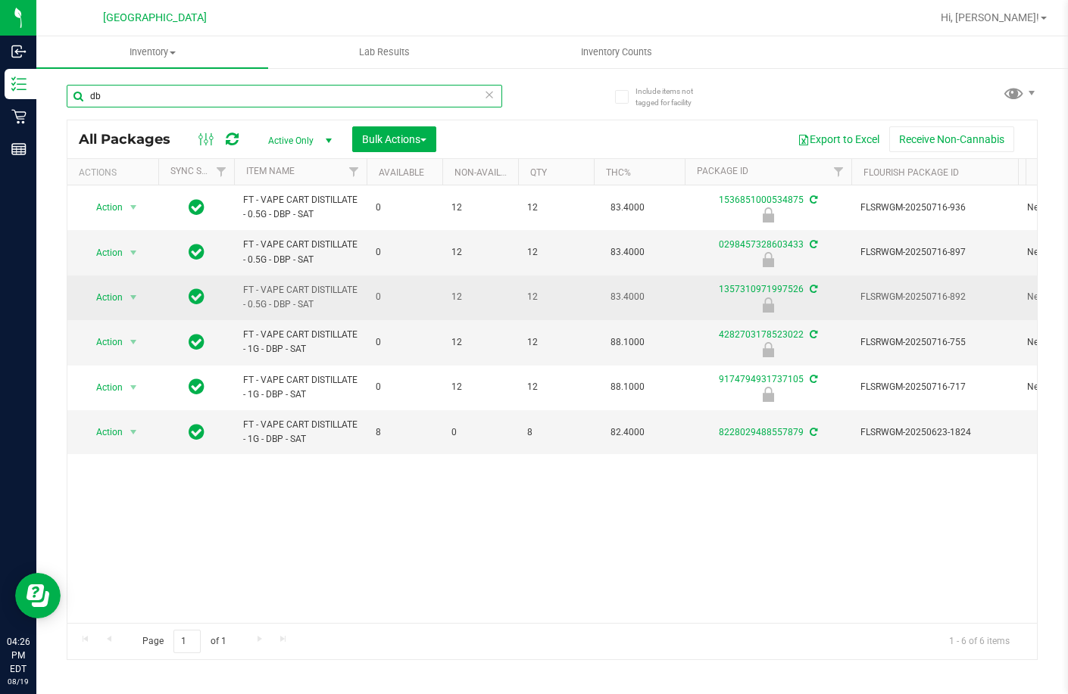
type input "d"
type input "abz"
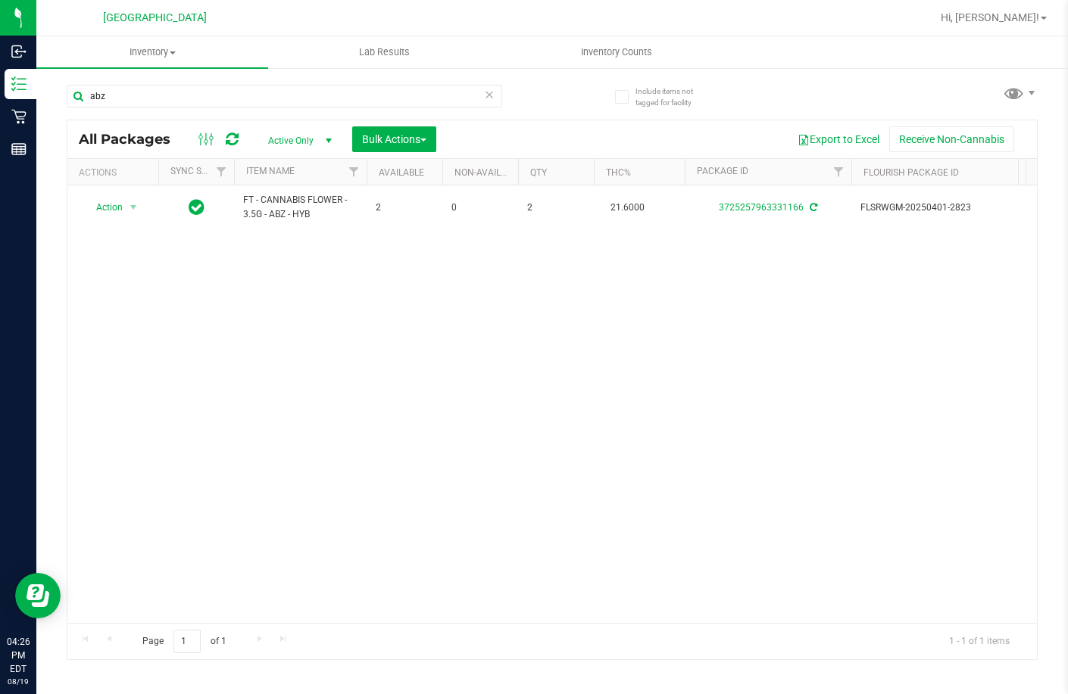
click at [247, 342] on div "Action Action Create package Edit attributes Global inventory Locate package Lo…" at bounding box center [551, 405] width 969 height 438
drag, startPoint x: 133, startPoint y: 96, endPoint x: -4, endPoint y: 100, distance: 136.4
click at [0, 100] on html "Inbound Inventory Retail Reports 04:27 PM EDT 08/19/2025 08/19 Lakeland WC Hi, …" at bounding box center [534, 347] width 1068 height 694
type input "tincture"
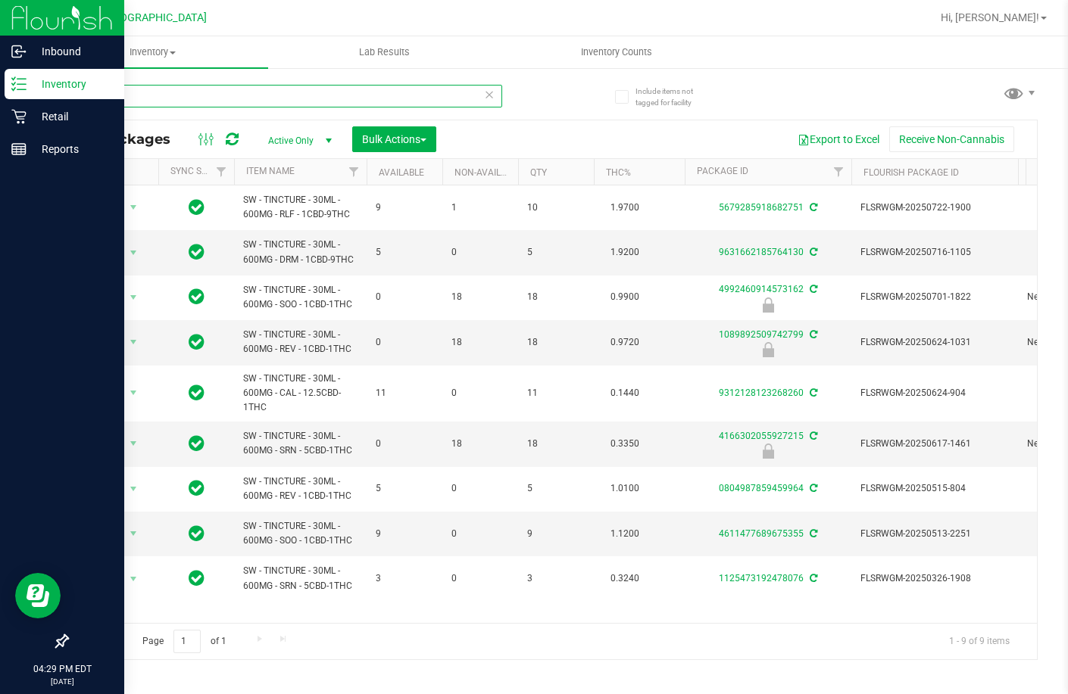
drag, startPoint x: 126, startPoint y: 101, endPoint x: 4, endPoint y: 73, distance: 125.1
click at [0, 75] on div "Inbound Inventory Retail Reports 04:29 PM EDT 08/19/2025 08/19 Lakeland WC Hi, …" at bounding box center [534, 347] width 1068 height 694
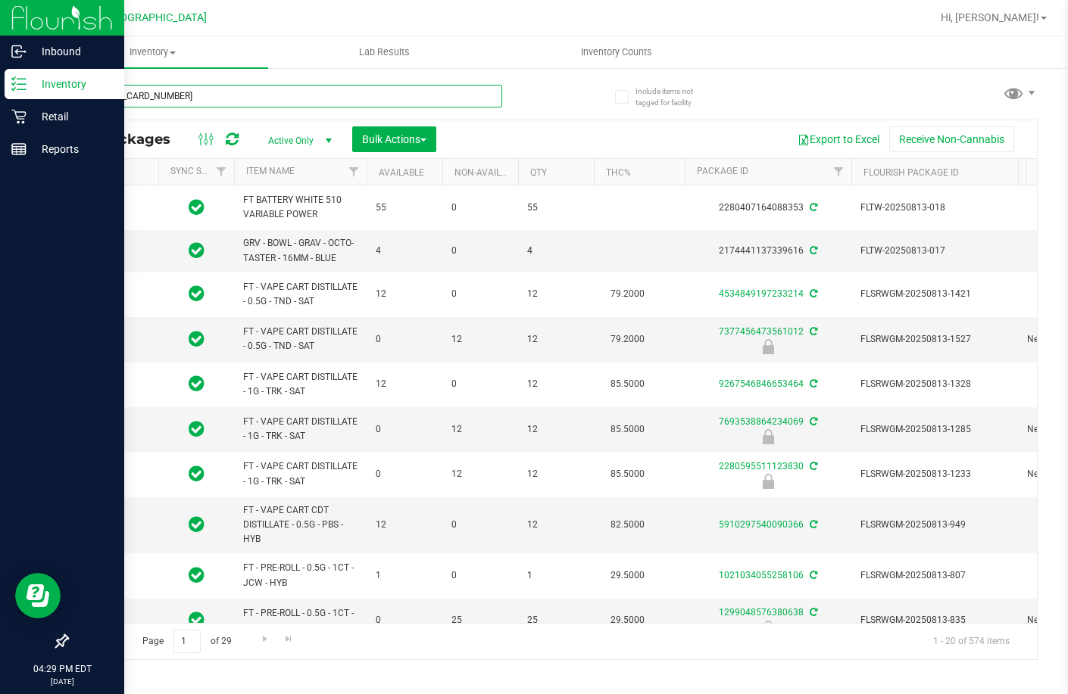
type input "6118208479797388"
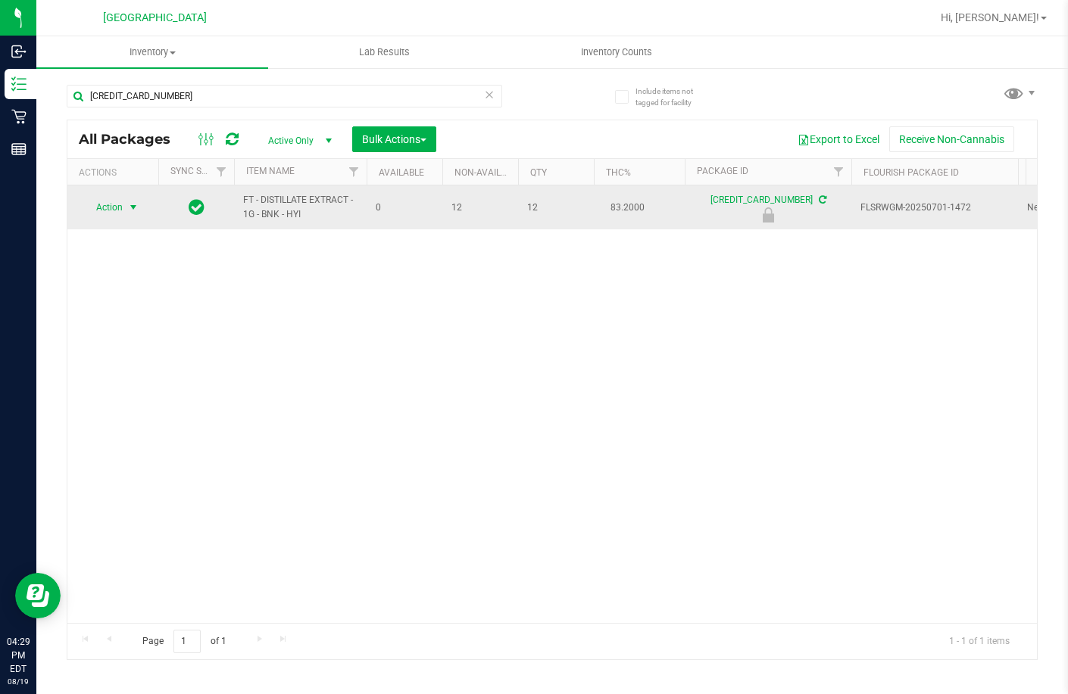
click at [112, 204] on span "Action" at bounding box center [103, 207] width 41 height 21
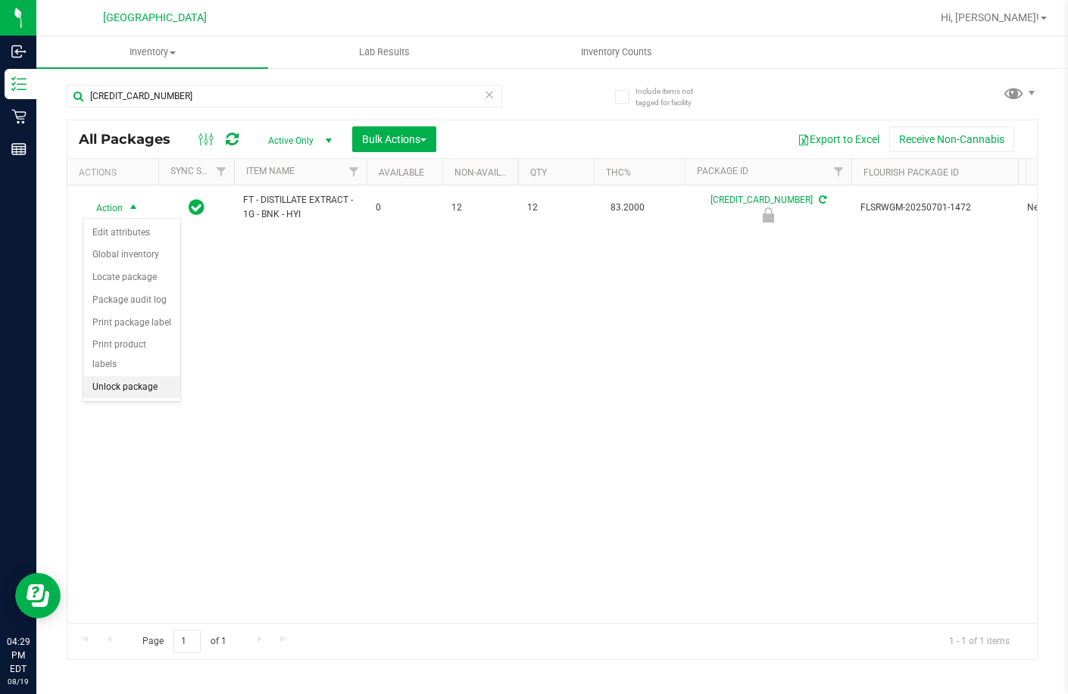
click at [142, 376] on li "Unlock package" at bounding box center [131, 387] width 97 height 23
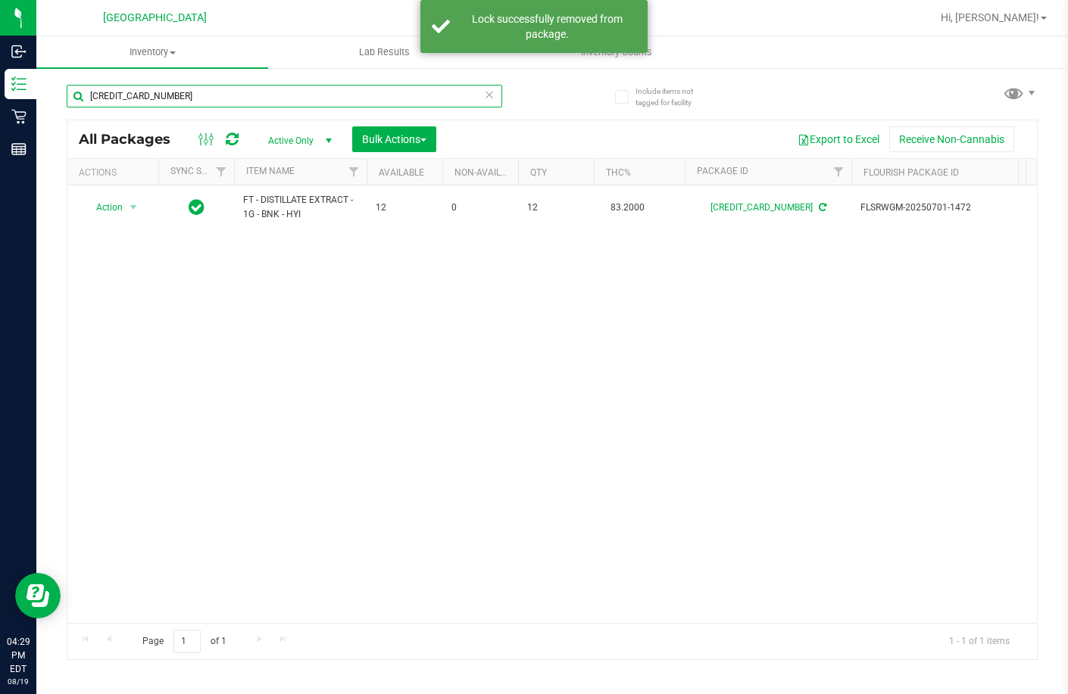
drag, startPoint x: 248, startPoint y: 100, endPoint x: -4, endPoint y: 92, distance: 251.5
click at [0, 92] on html "Inbound Inventory Retail Reports 04:29 PM EDT 08/19/2025 08/19 Lakeland WC Hi, …" at bounding box center [534, 347] width 1068 height 694
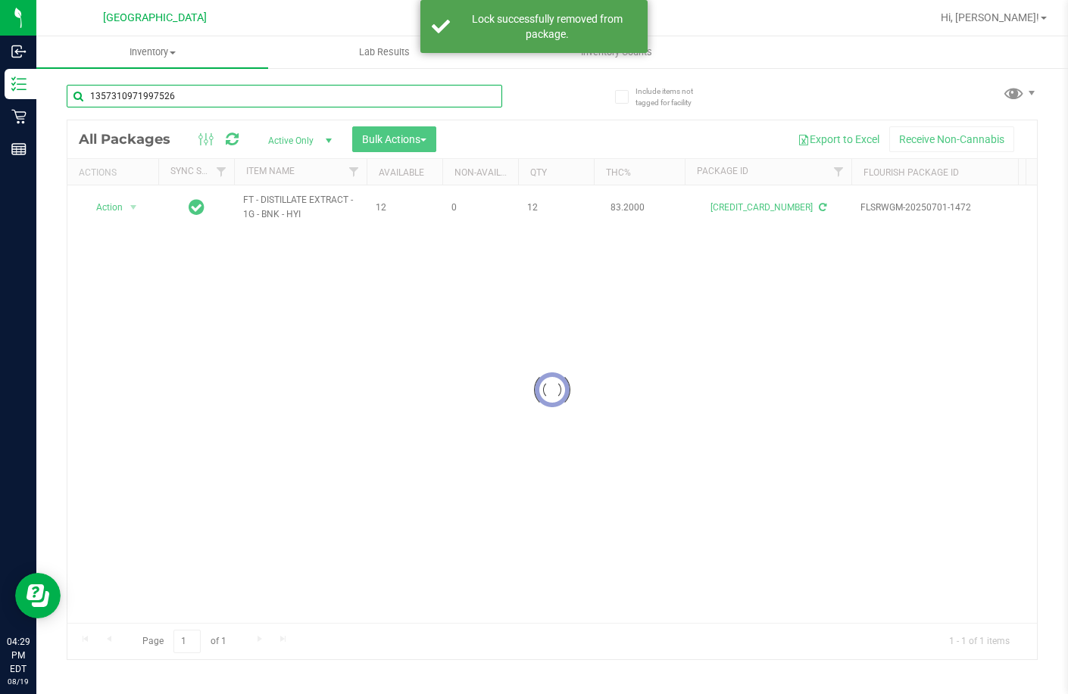
type input "1357310971997526"
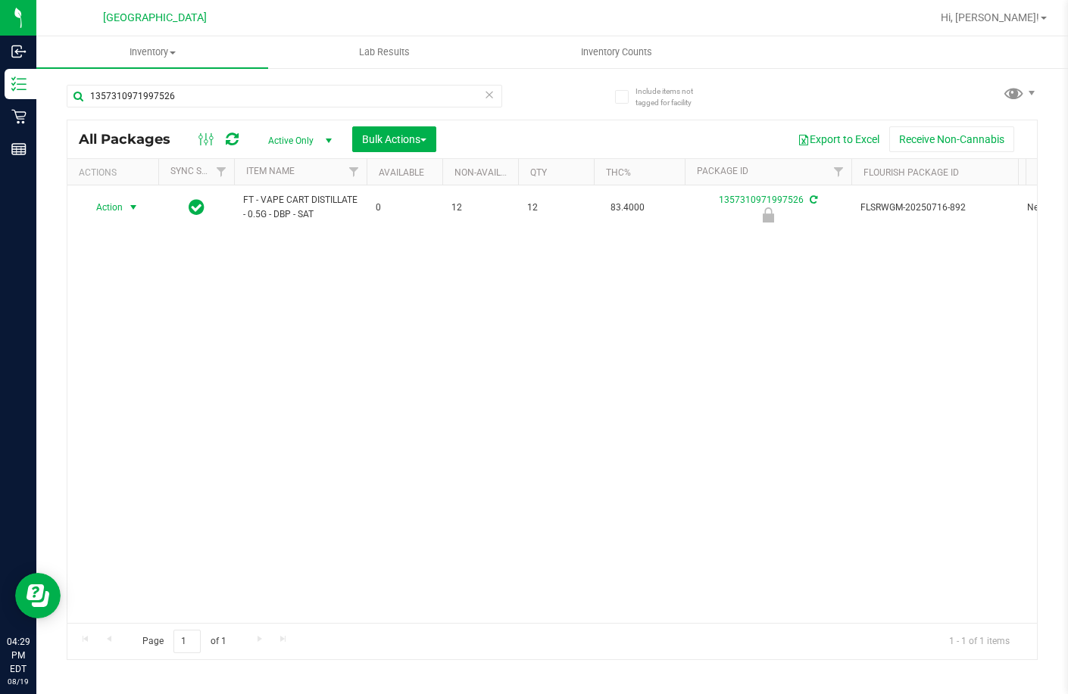
click at [133, 204] on span "select" at bounding box center [133, 207] width 12 height 12
click at [145, 376] on li "Unlock package" at bounding box center [131, 387] width 97 height 23
drag, startPoint x: 212, startPoint y: 108, endPoint x: 173, endPoint y: 101, distance: 40.1
click at [171, 102] on div "1357310971997526" at bounding box center [284, 102] width 435 height 35
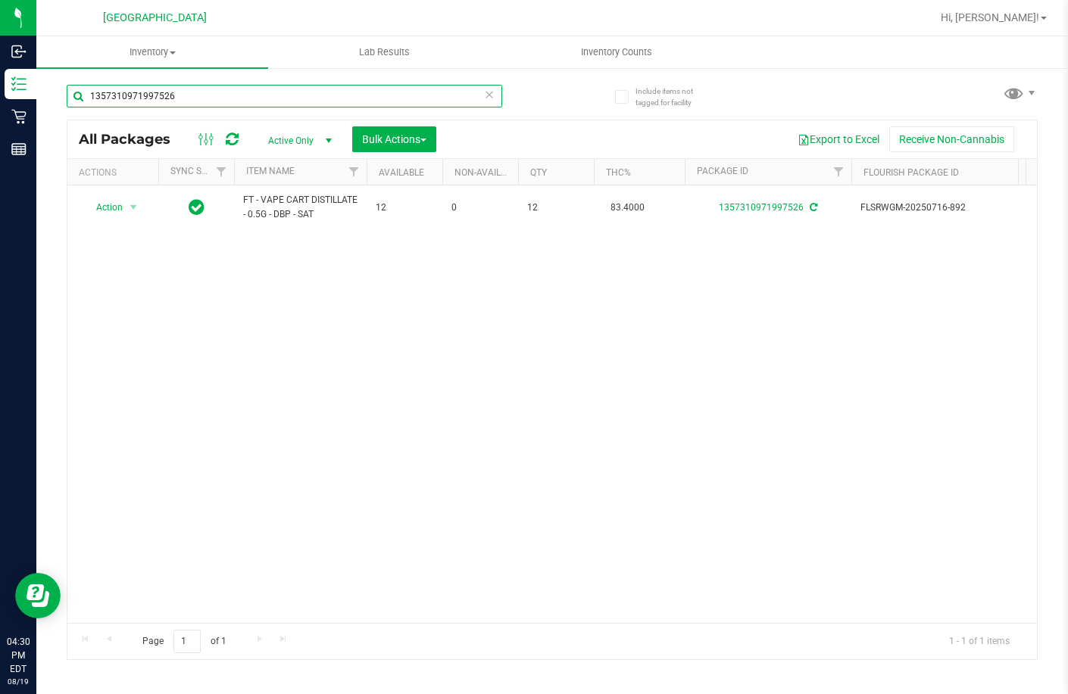
drag, startPoint x: 193, startPoint y: 97, endPoint x: 96, endPoint y: 73, distance: 99.7
click at [96, 80] on div "1357310971997526" at bounding box center [309, 95] width 485 height 48
type input "1"
type input "9980218192428246"
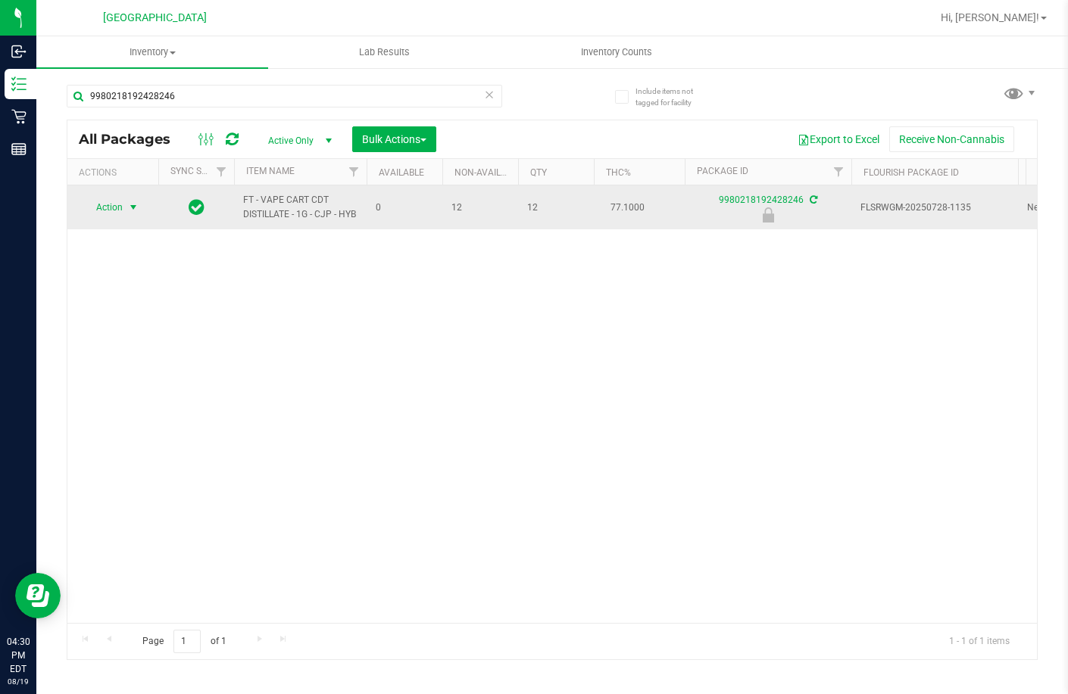
click at [105, 211] on span "Action" at bounding box center [103, 207] width 41 height 21
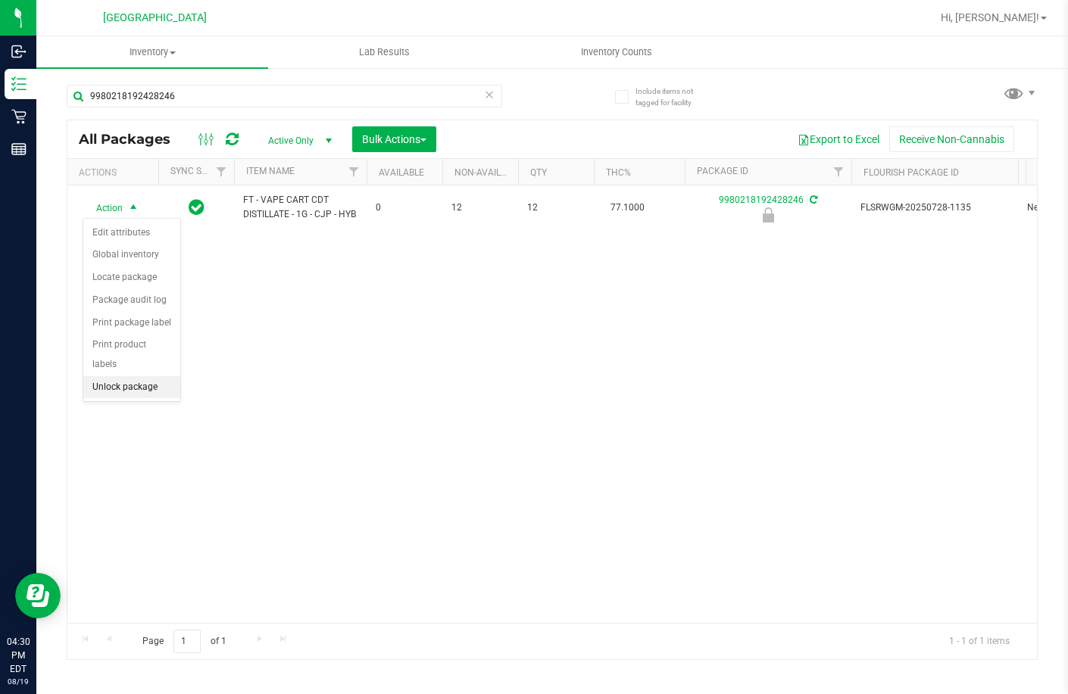
click at [129, 376] on li "Unlock package" at bounding box center [131, 387] width 97 height 23
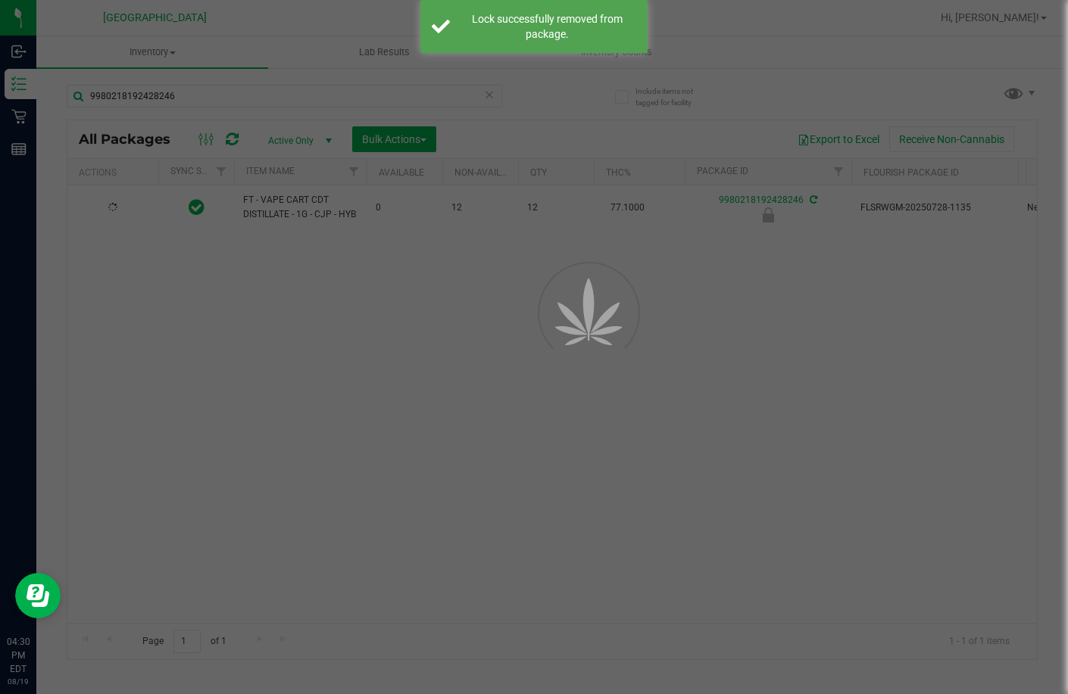
click at [705, 435] on div at bounding box center [534, 347] width 1068 height 694
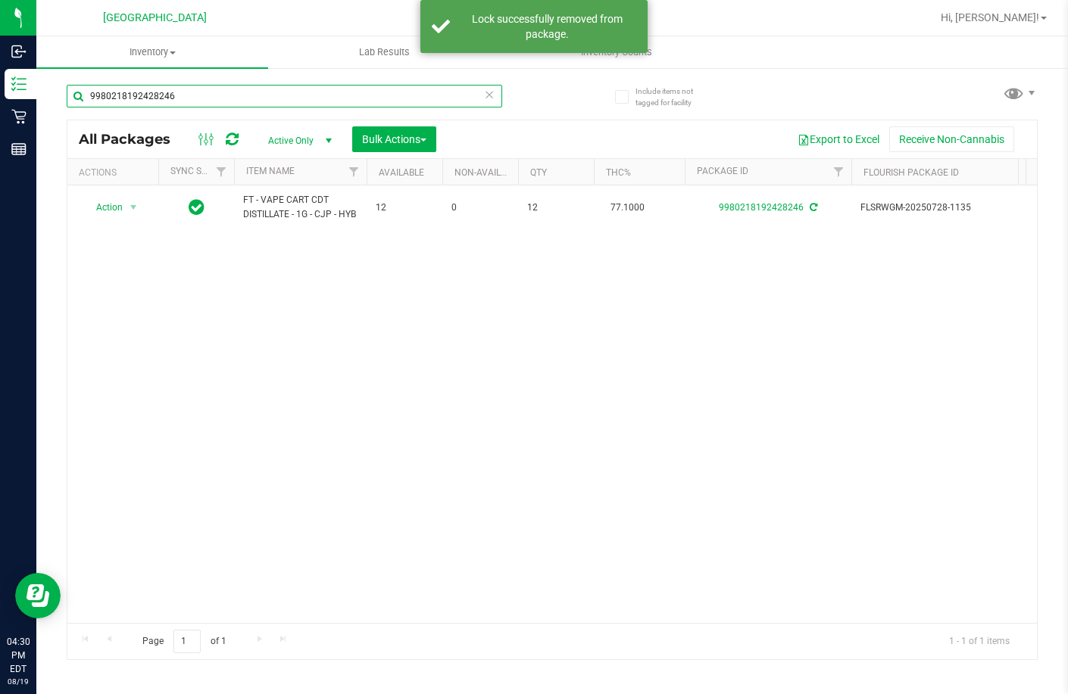
drag, startPoint x: 176, startPoint y: 88, endPoint x: -4, endPoint y: 88, distance: 179.5
click at [0, 88] on html "Inbound Inventory Retail Reports 04:30 PM EDT 08/19/2025 08/19 Lakeland WC Hi, …" at bounding box center [534, 347] width 1068 height 694
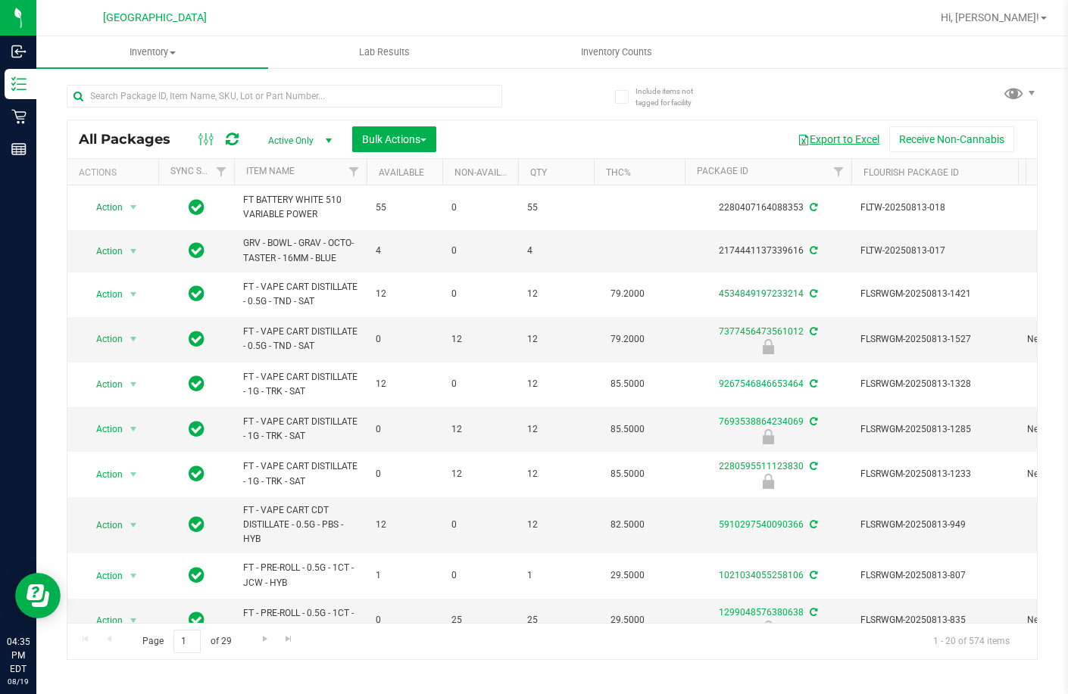
click at [817, 132] on button "Export to Excel" at bounding box center [838, 139] width 101 height 26
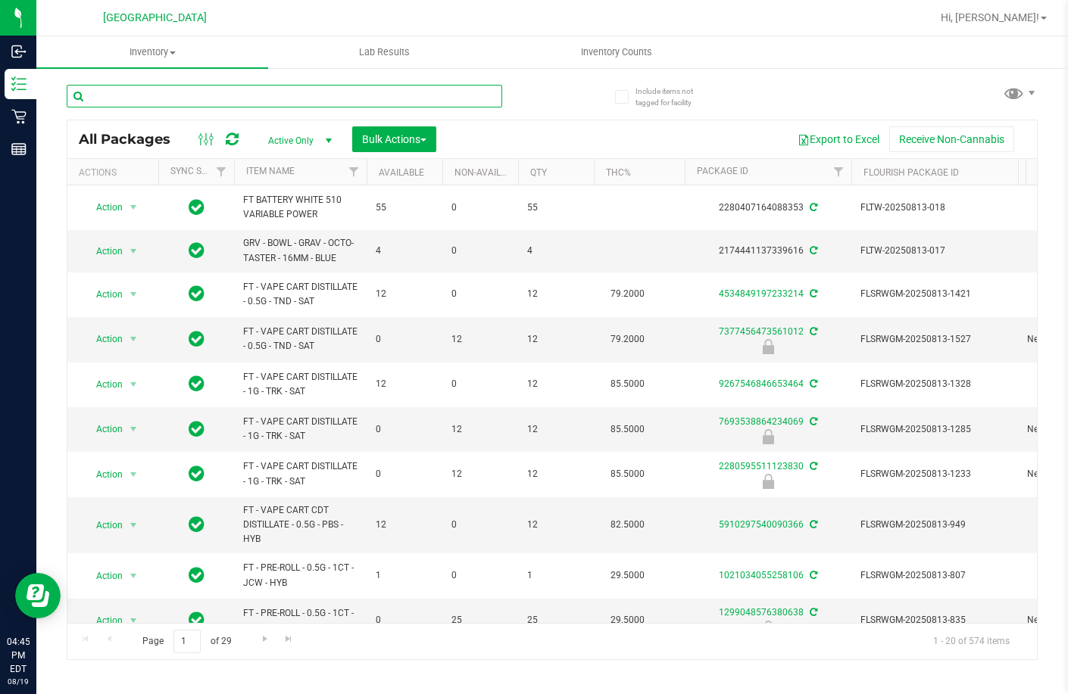
click at [248, 100] on input "text" at bounding box center [284, 96] width 435 height 23
type input "T"
type input "jcw"
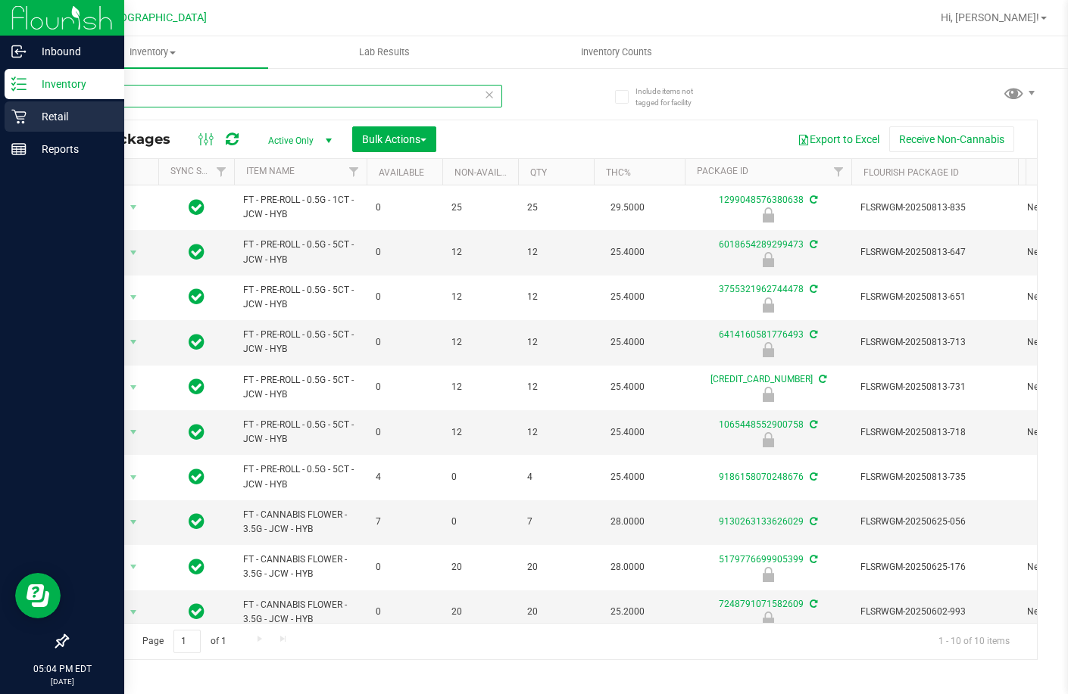
drag, startPoint x: 151, startPoint y: 93, endPoint x: 3, endPoint y: 101, distance: 147.9
click at [3, 101] on div "Inbound Inventory Retail Reports 05:04 PM EDT 08/19/2025 08/19 Lakeland WC Hi, …" at bounding box center [534, 347] width 1068 height 694
type input "1299048576380638"
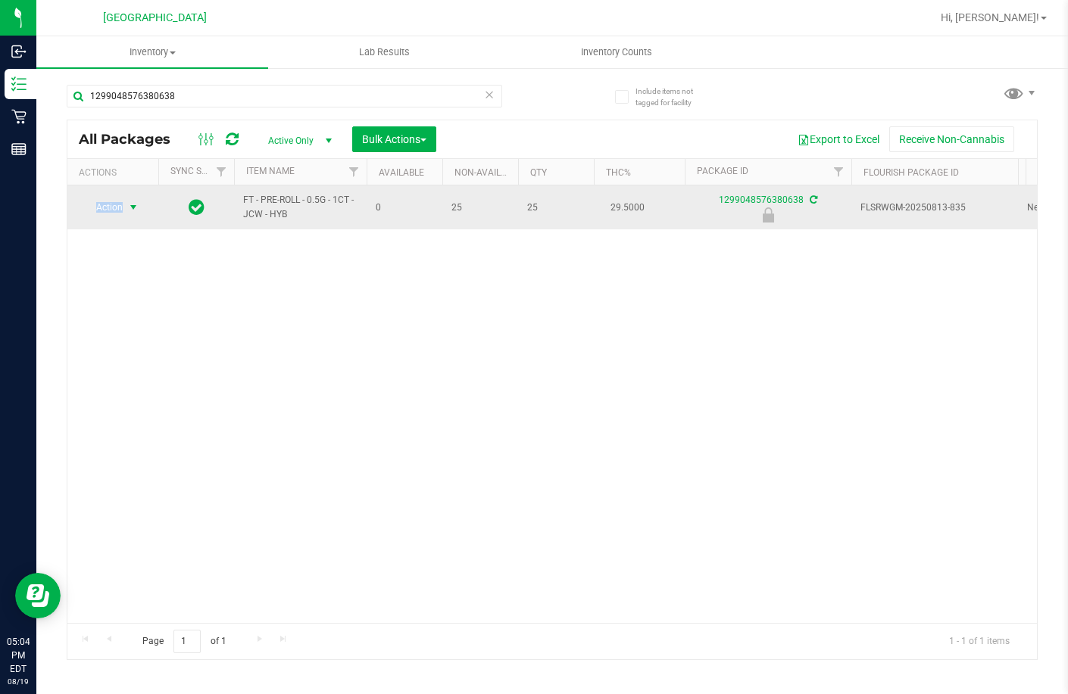
click at [131, 200] on td "Action Action Edit attributes Global inventory Locate package Package audit log…" at bounding box center [112, 208] width 91 height 44
click at [126, 206] on span "select" at bounding box center [133, 207] width 19 height 21
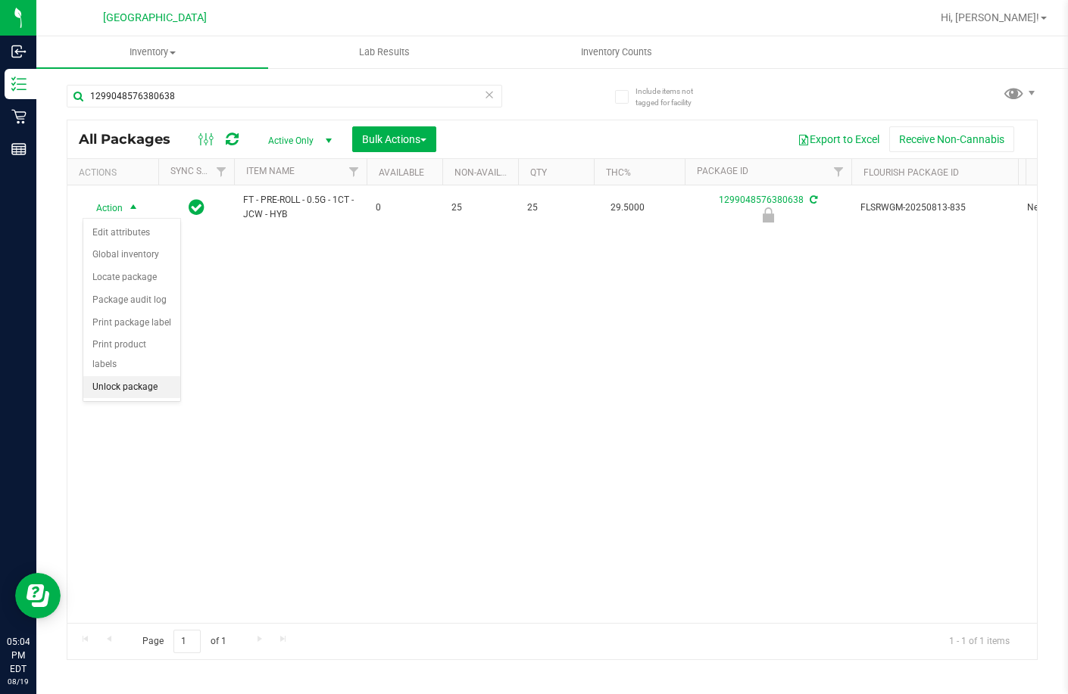
click at [128, 376] on li "Unlock package" at bounding box center [131, 387] width 97 height 23
click at [744, 466] on div "Action Action Create package Edit attributes Global inventory Locate package Lo…" at bounding box center [551, 405] width 969 height 438
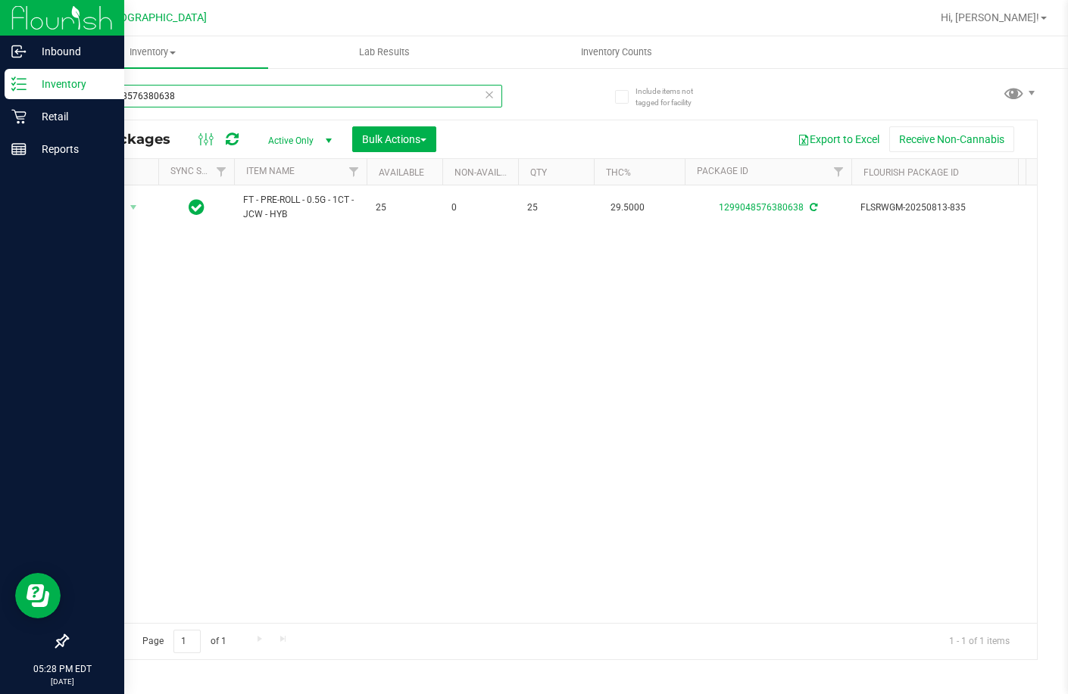
drag, startPoint x: 248, startPoint y: 101, endPoint x: 14, endPoint y: 70, distance: 236.7
click at [14, 70] on div "Inbound Inventory Retail Reports 05:28 PM EDT 08/19/2025 08/19 Lakeland WC Hi, …" at bounding box center [534, 347] width 1068 height 694
type input "bdl"
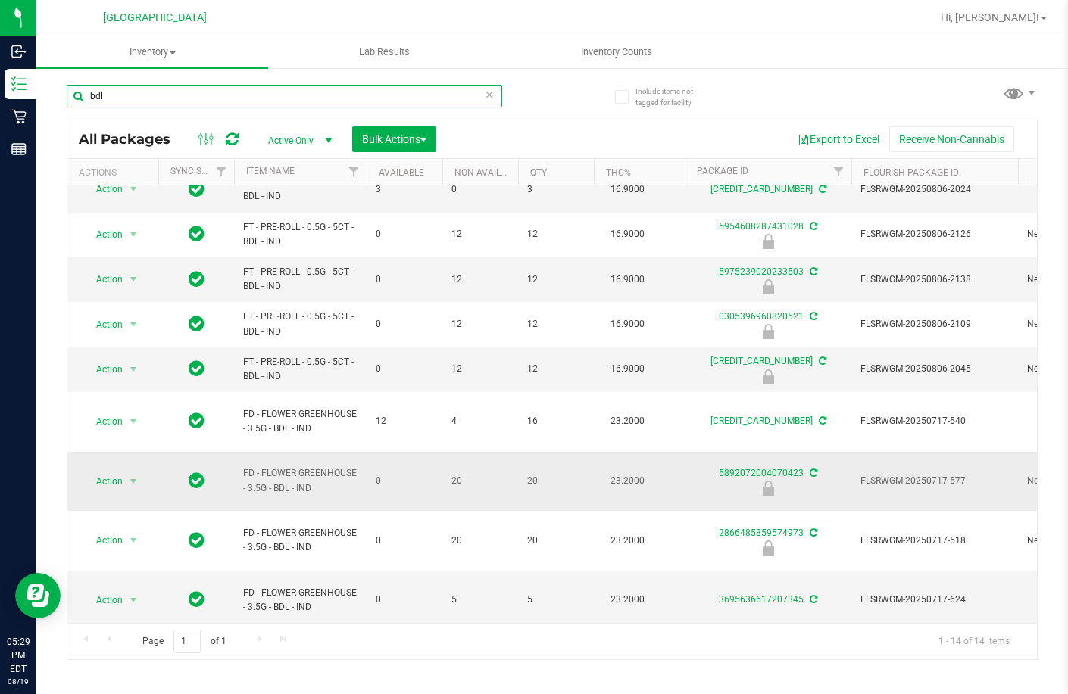
scroll to position [226, 0]
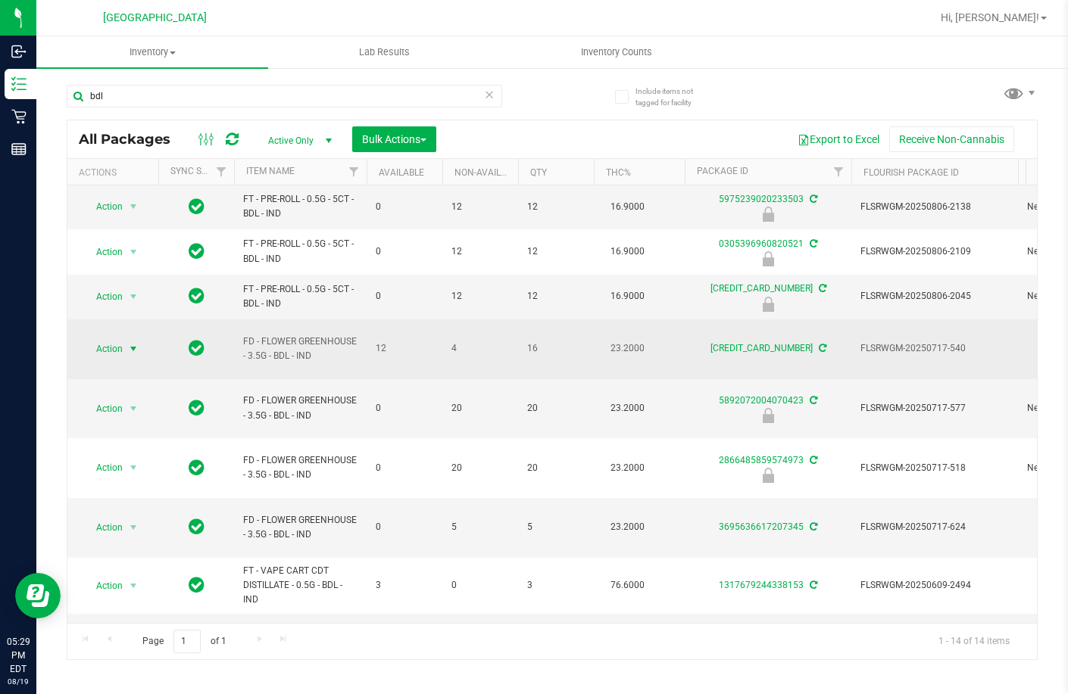
click at [114, 338] on span "Action" at bounding box center [103, 348] width 41 height 21
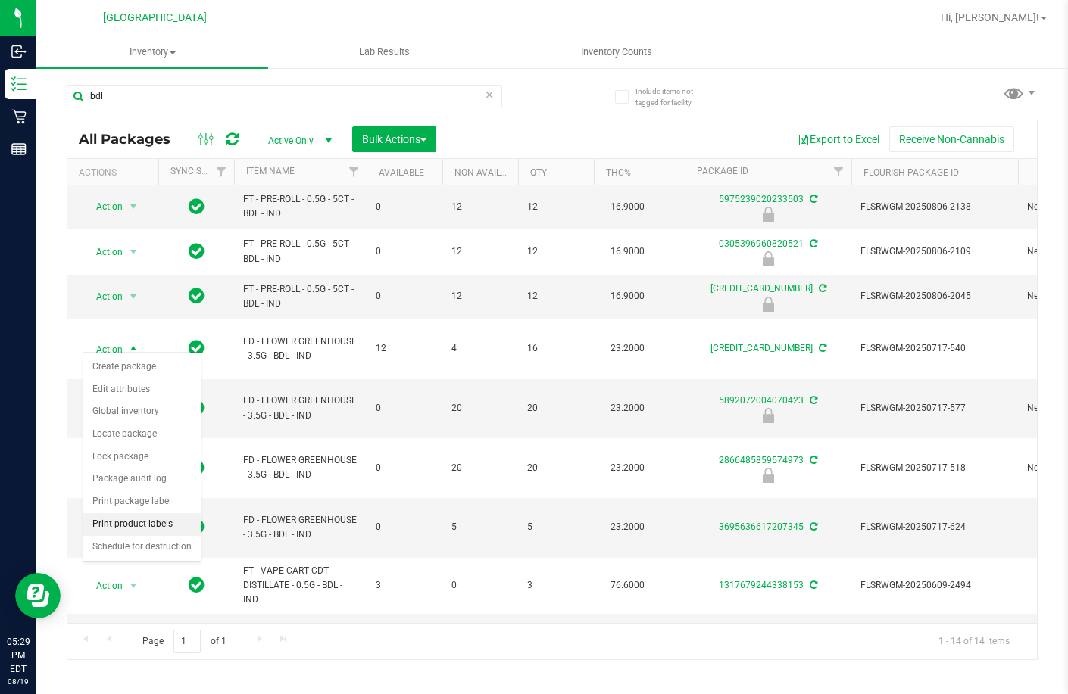
click at [168, 523] on li "Print product labels" at bounding box center [141, 524] width 117 height 23
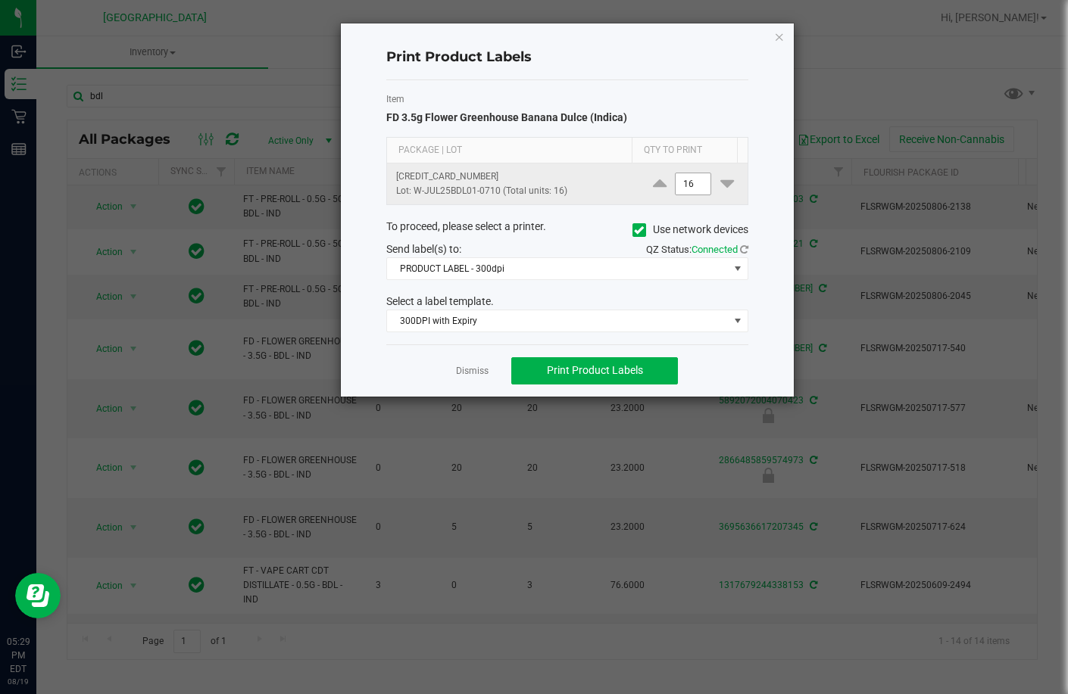
click at [688, 186] on input "16" at bounding box center [692, 183] width 35 height 21
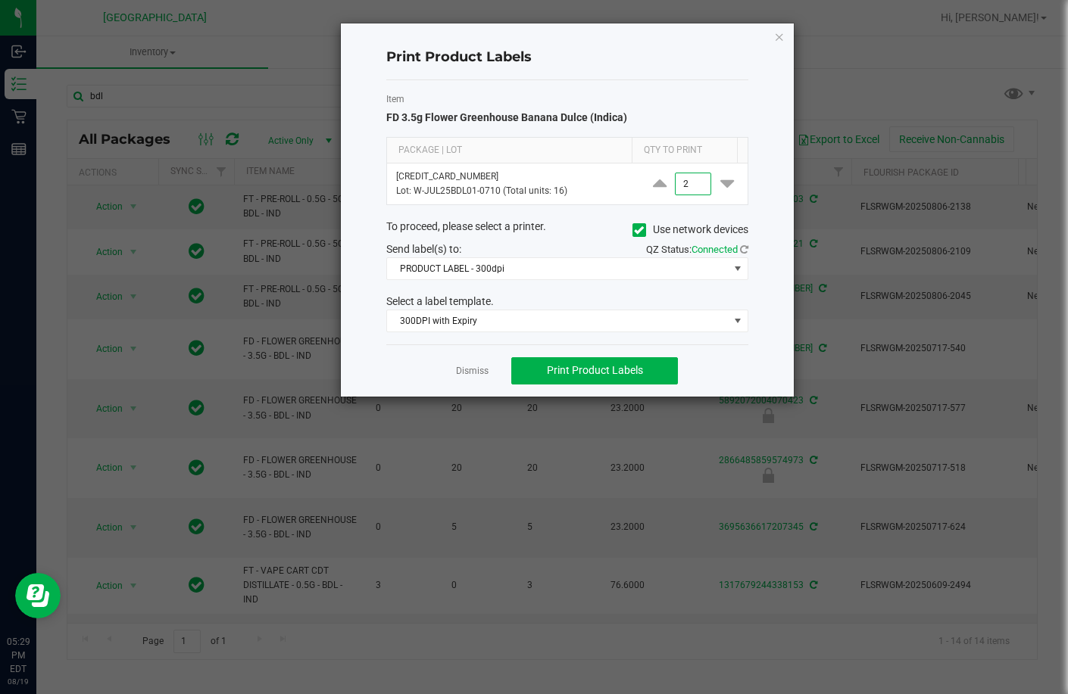
type input "2"
click at [563, 228] on div "To proceed, please select a printer. Use network devices" at bounding box center [567, 230] width 385 height 23
click at [523, 325] on span "300DPI with Expiry" at bounding box center [558, 320] width 342 height 21
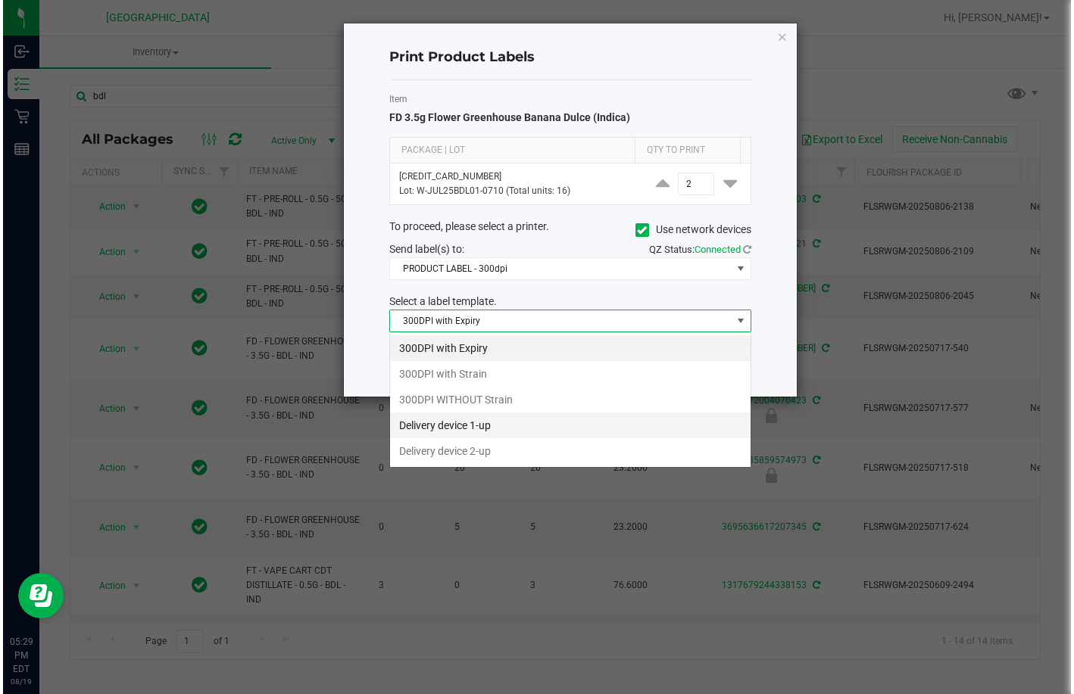
scroll to position [23, 362]
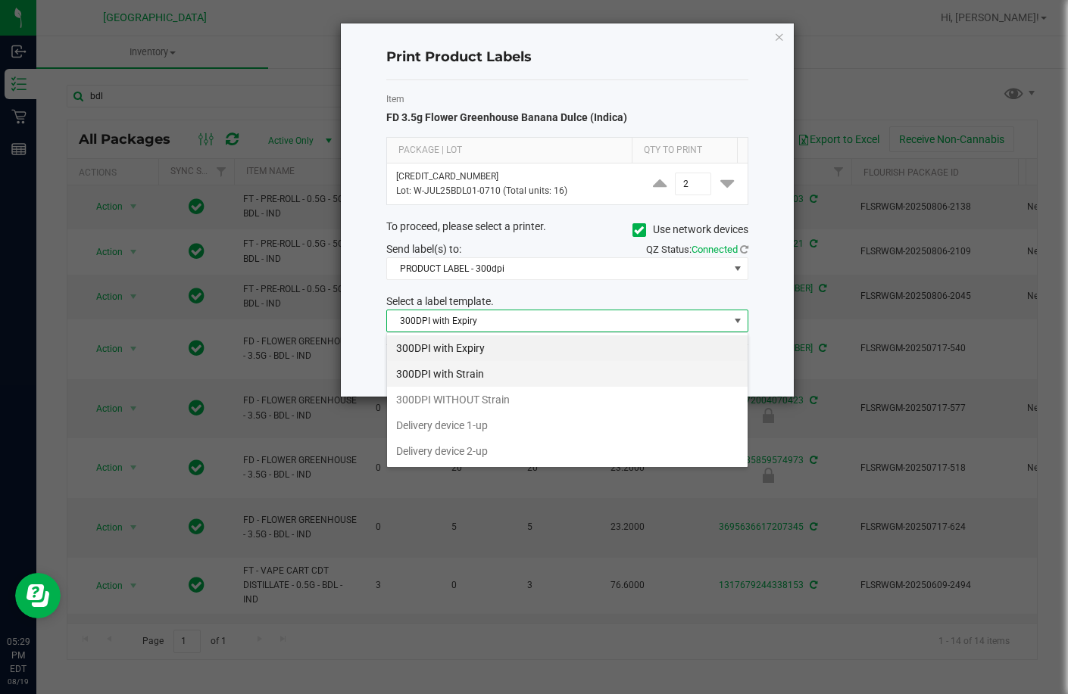
click at [461, 371] on li "300DPI with Strain" at bounding box center [567, 374] width 360 height 26
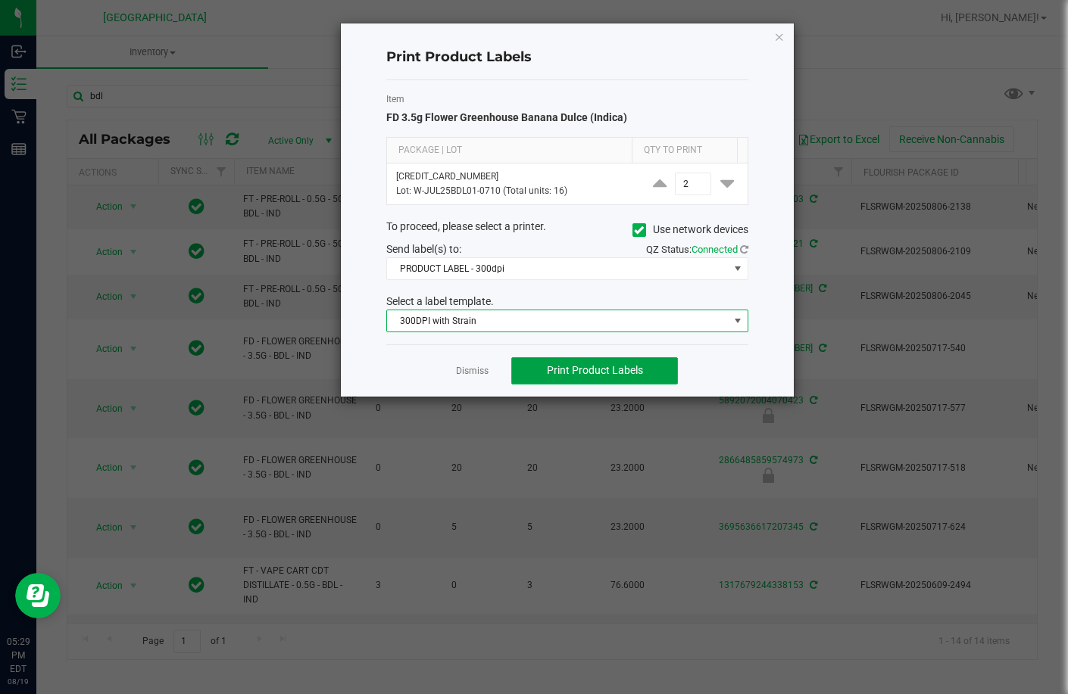
click at [586, 368] on span "Print Product Labels" at bounding box center [595, 370] width 96 height 12
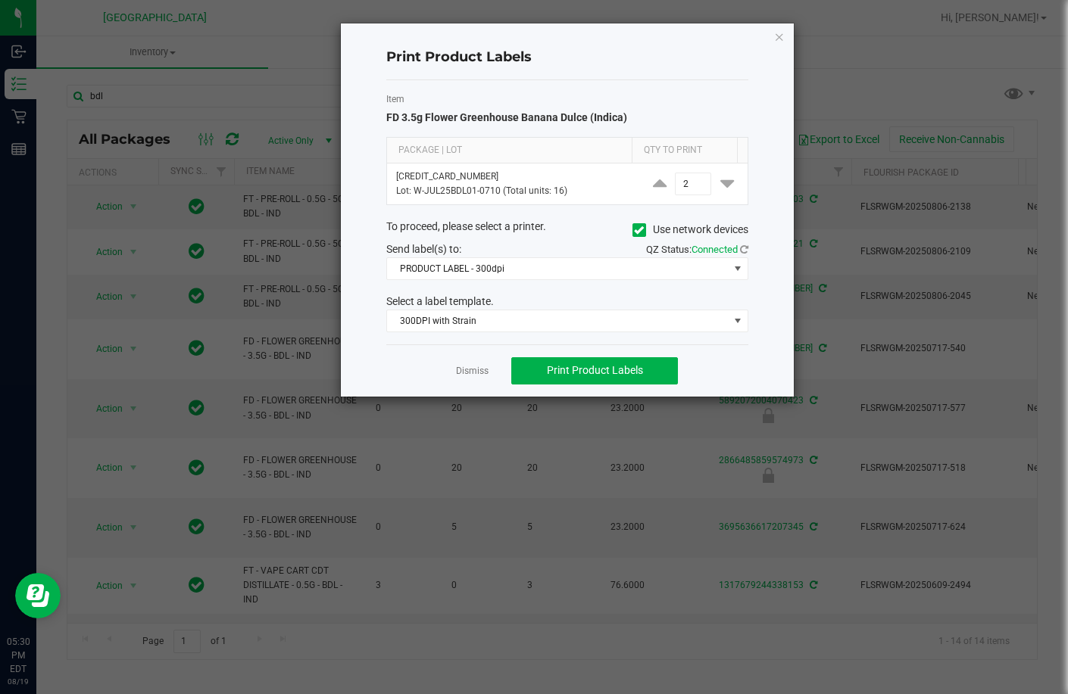
click at [467, 379] on app-cancel-button "Dismiss" at bounding box center [472, 371] width 33 height 16
click at [467, 370] on link "Dismiss" at bounding box center [472, 371] width 33 height 13
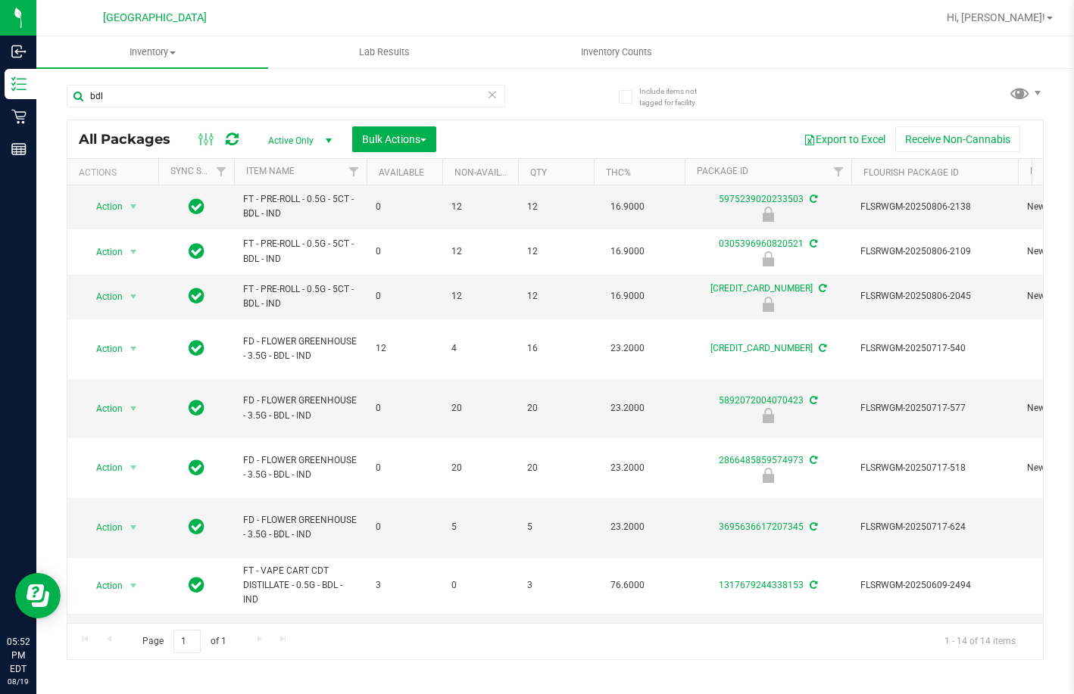
click at [847, 17] on div at bounding box center [604, 18] width 666 height 30
drag, startPoint x: 161, startPoint y: 98, endPoint x: 67, endPoint y: 106, distance: 95.0
click at [67, 106] on input "bdl" at bounding box center [286, 96] width 438 height 23
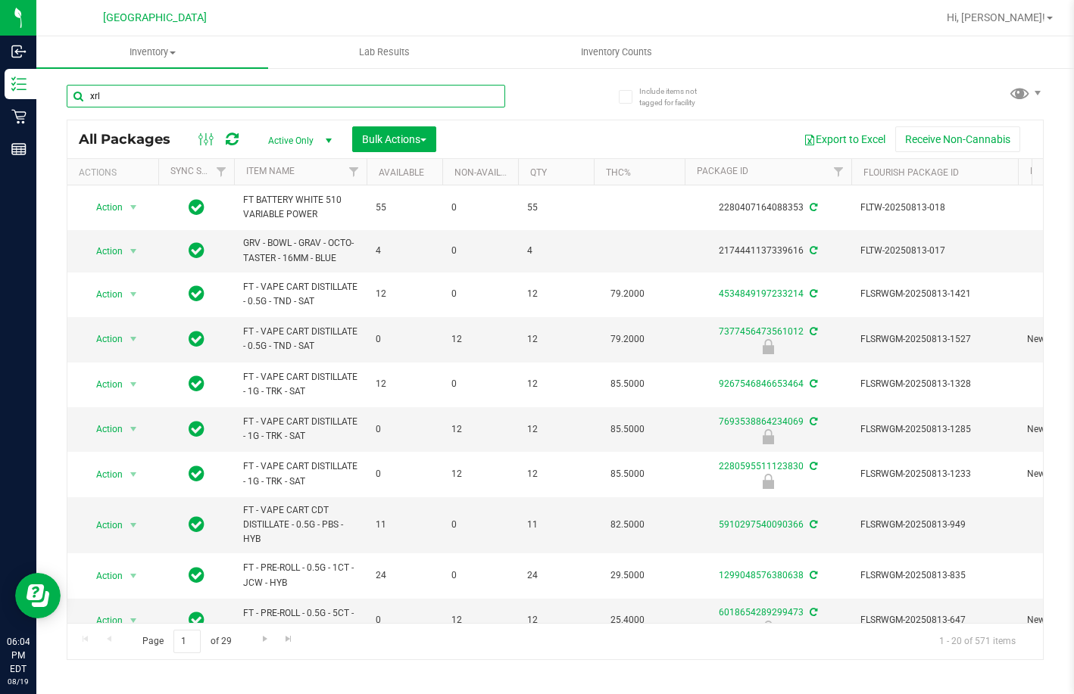
type input "xrl"
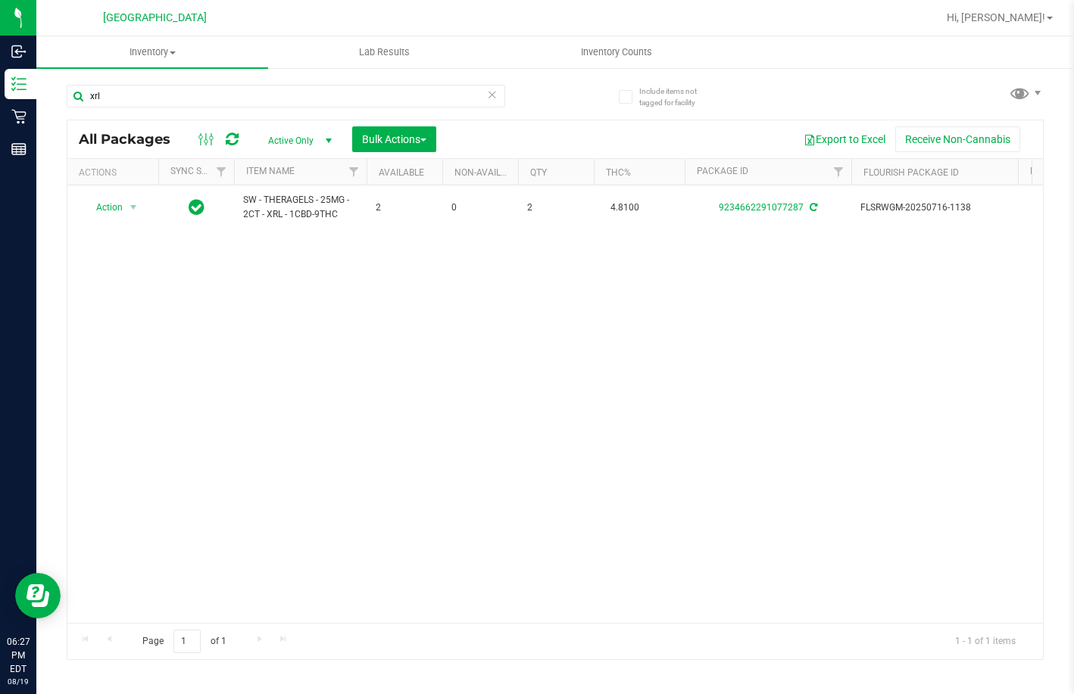
click at [495, 454] on div "Action Action Create package Edit attributes Global inventory Locate package Lo…" at bounding box center [554, 405] width 975 height 438
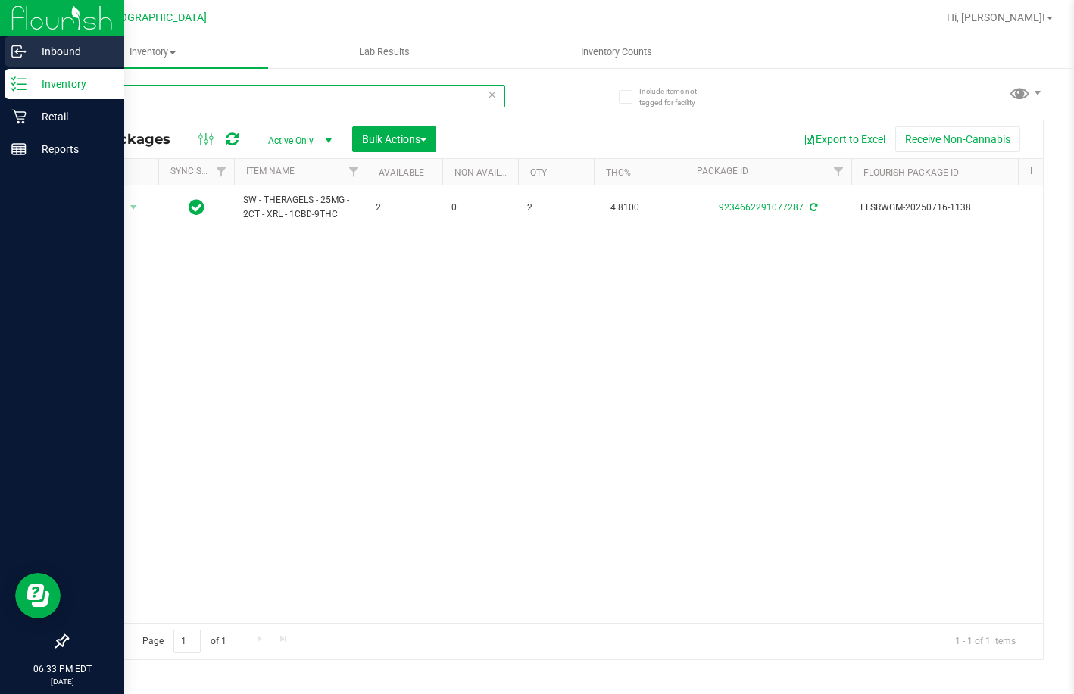
drag, startPoint x: 108, startPoint y: 95, endPoint x: 3, endPoint y: 55, distance: 112.2
click at [3, 77] on div "Inbound Inventory Retail Reports 06:33 PM EDT 08/19/2025 08/19 Lakeland WC Hi, …" at bounding box center [537, 347] width 1074 height 694
type input "7356141918803211"
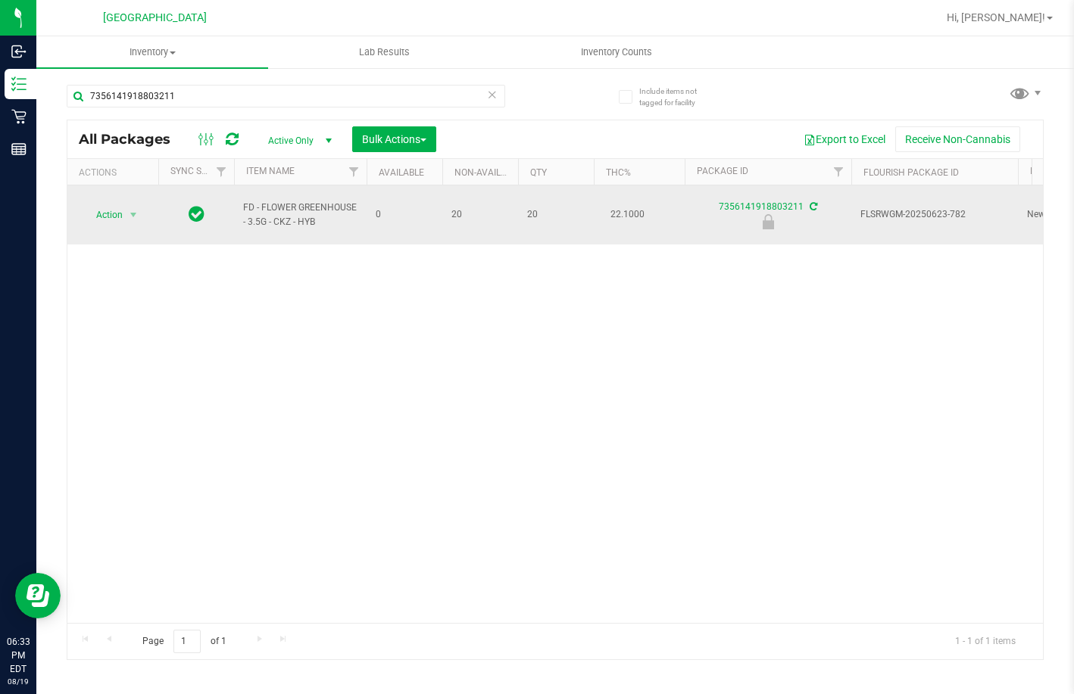
drag, startPoint x: 353, startPoint y: 254, endPoint x: 213, endPoint y: 214, distance: 145.5
click at [353, 254] on div "Action Action Edit attributes Global inventory Locate package Package audit log…" at bounding box center [554, 405] width 975 height 438
click at [87, 211] on span "Action" at bounding box center [103, 214] width 41 height 21
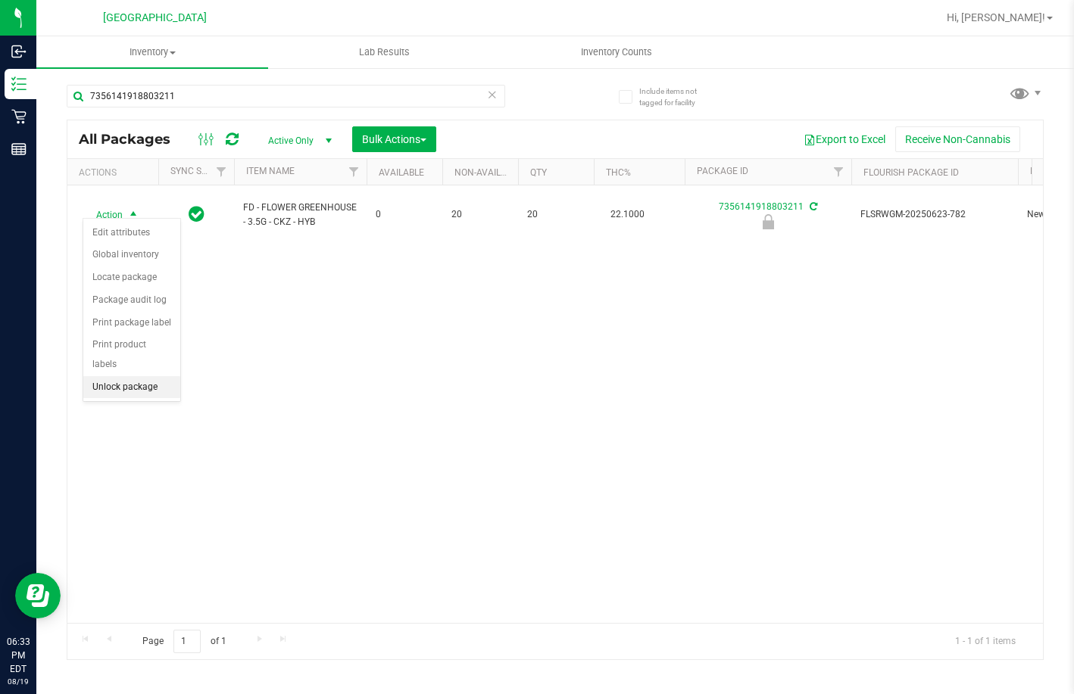
click at [114, 376] on li "Unlock package" at bounding box center [131, 387] width 97 height 23
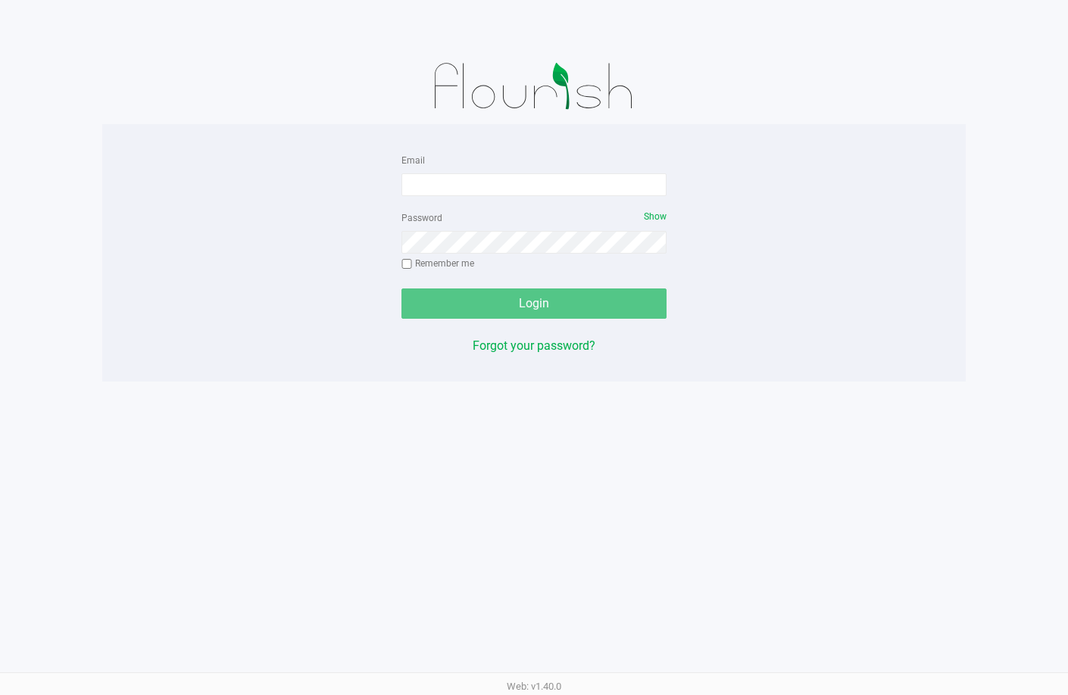
click at [488, 200] on form "Email Password Show Remember me Login" at bounding box center [533, 235] width 265 height 168
click at [492, 183] on input "Email" at bounding box center [533, 184] width 265 height 23
type input "[EMAIL_ADDRESS][DOMAIN_NAME]"
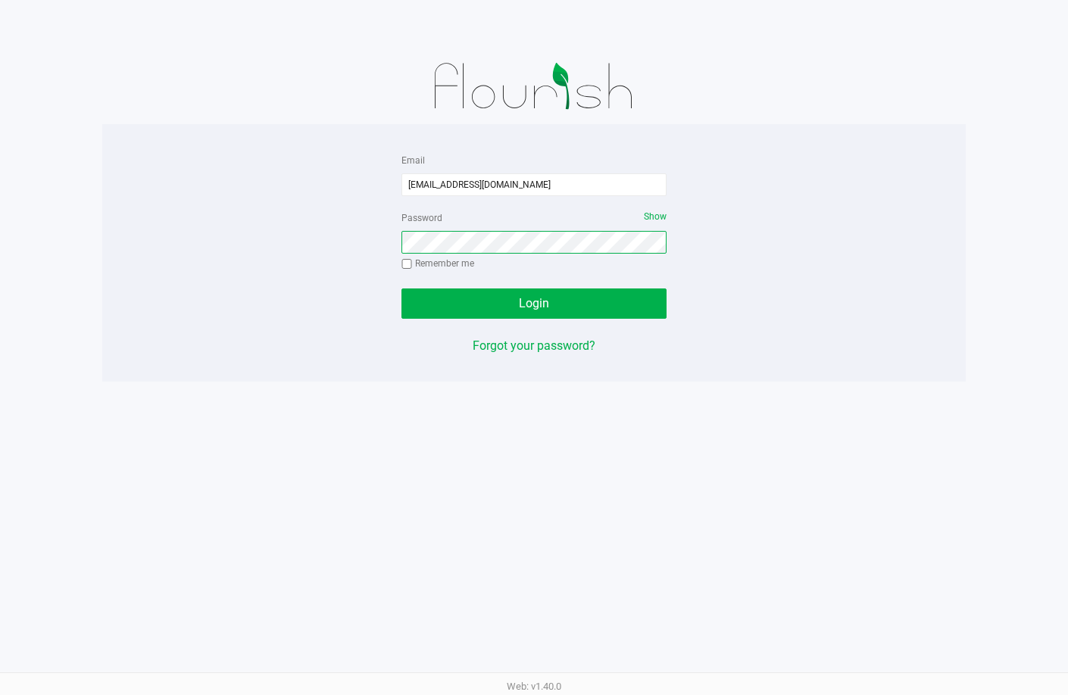
click at [401, 289] on button "Login" at bounding box center [533, 304] width 265 height 30
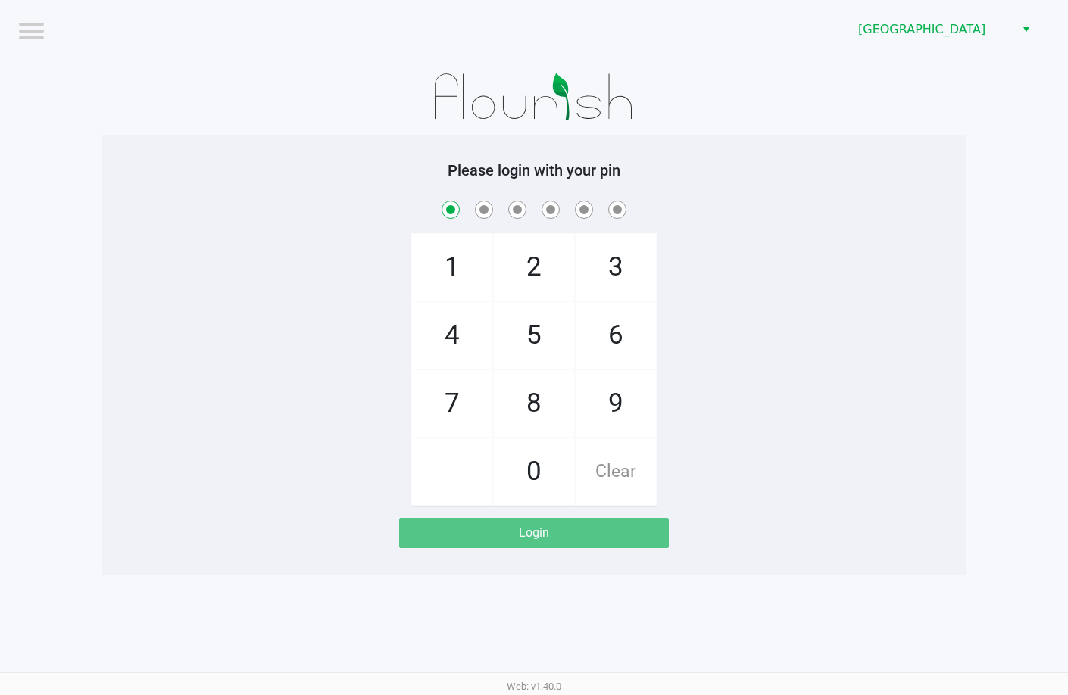
checkbox input "true"
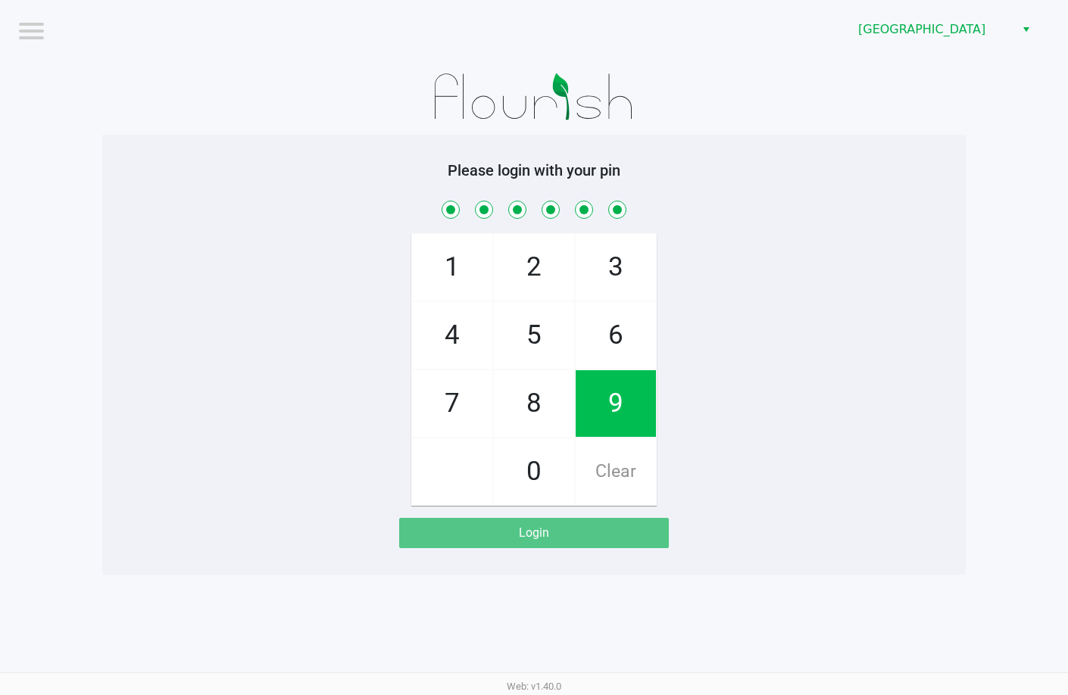
checkbox input "true"
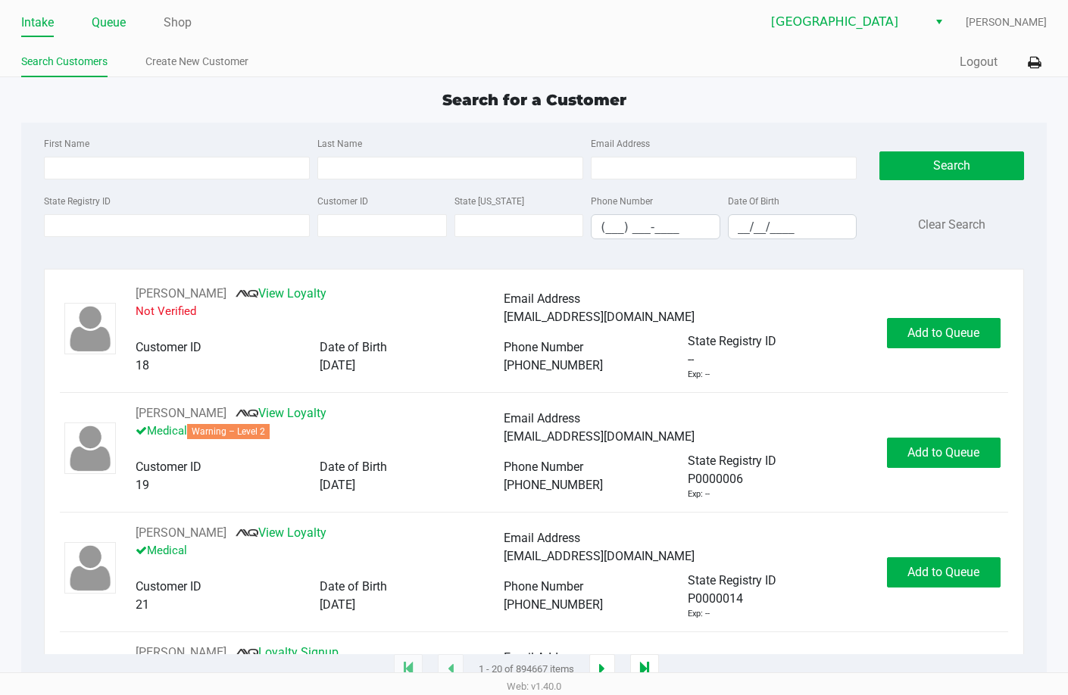
click at [118, 11] on li "Queue" at bounding box center [109, 24] width 34 height 27
click at [110, 35] on li "Queue" at bounding box center [109, 24] width 34 height 27
click at [120, 19] on link "Queue" at bounding box center [109, 22] width 34 height 21
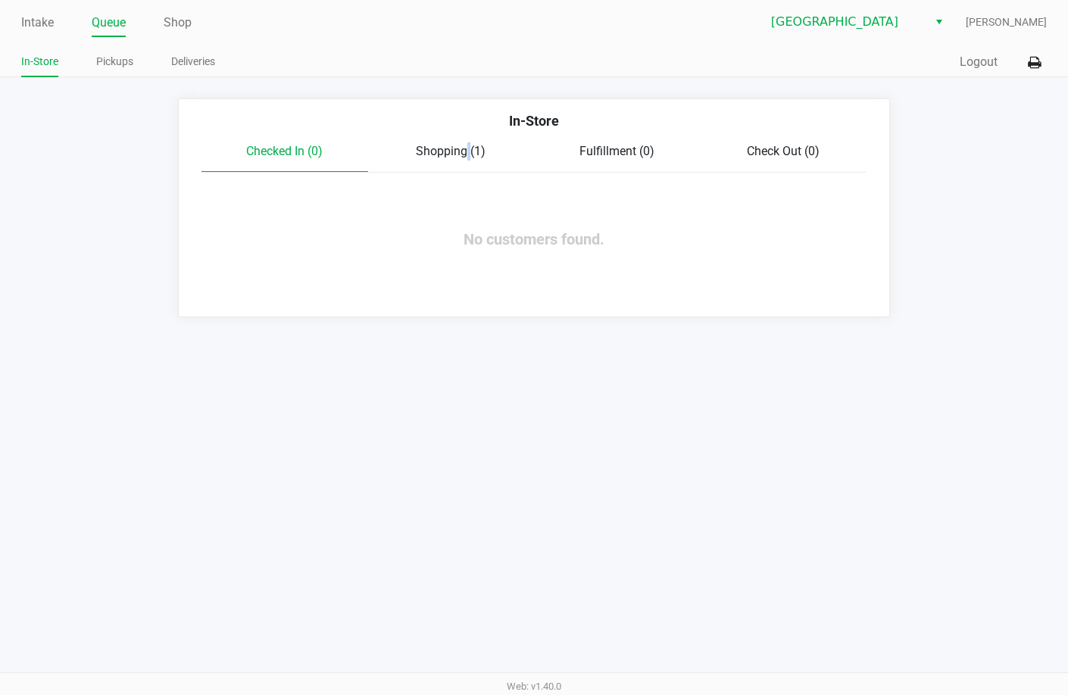
click at [464, 144] on span "Shopping (1)" at bounding box center [451, 151] width 70 height 14
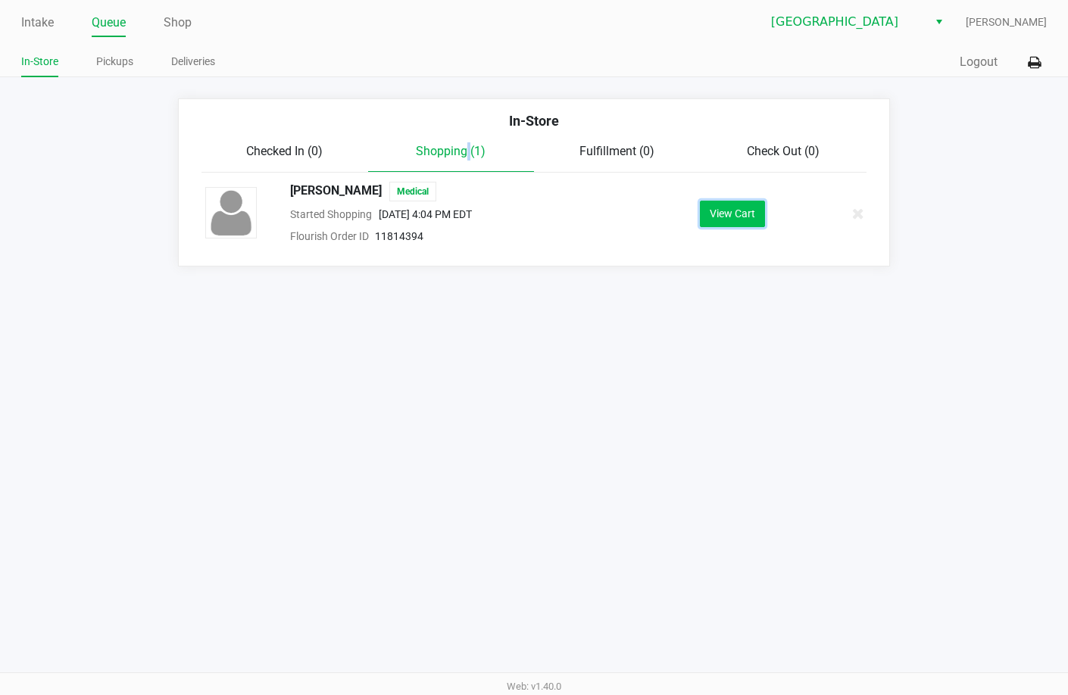
click at [744, 220] on button "View Cart" at bounding box center [732, 214] width 65 height 27
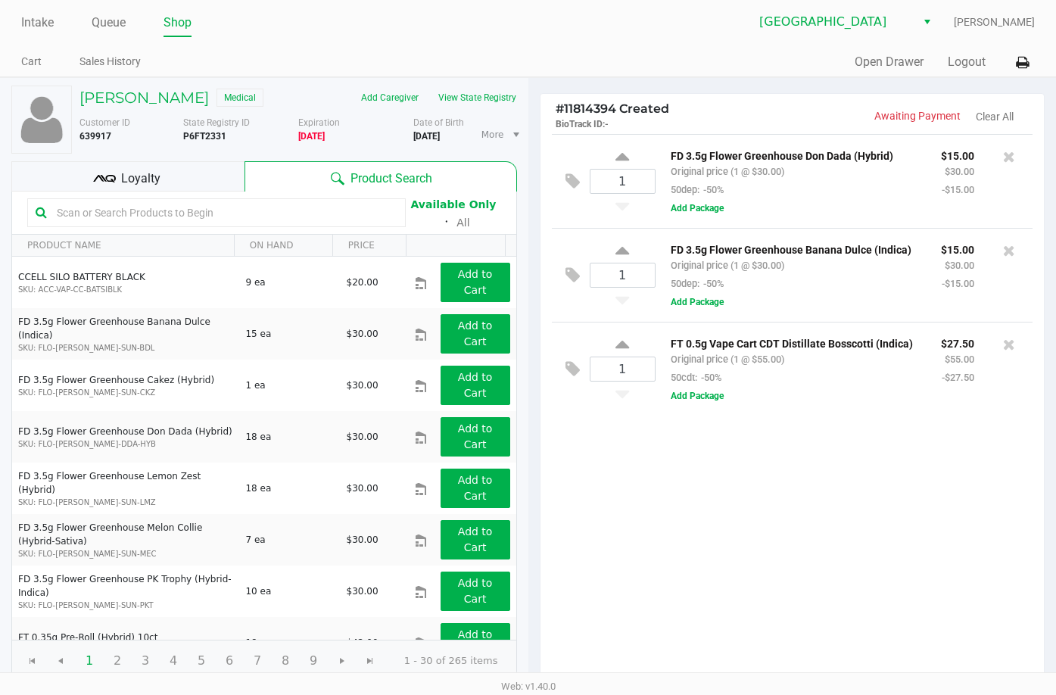
click at [878, 454] on div "1 FD 3.5g Flower Greenhouse Don Dada (Hybrid) Original price (1 @ $30.00) 50dep…" at bounding box center [793, 408] width 504 height 549
click at [816, 534] on div "1 FD 3.5g Flower Greenhouse Don Dada (Hybrid) Original price (1 @ $30.00) 50dep…" at bounding box center [793, 408] width 504 height 549
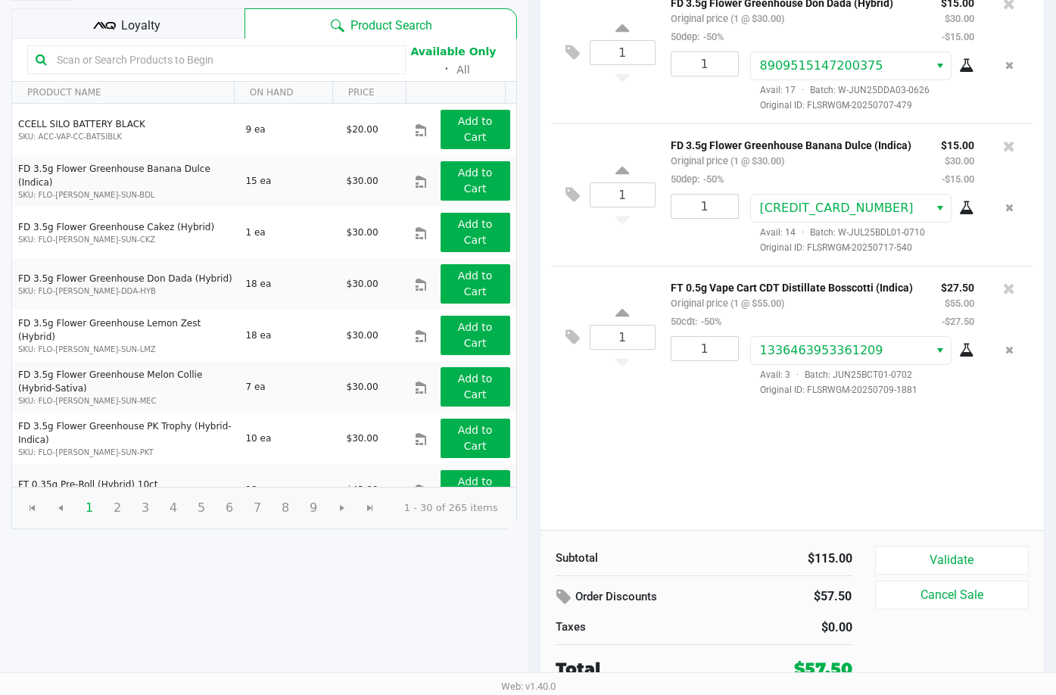
scroll to position [155, 0]
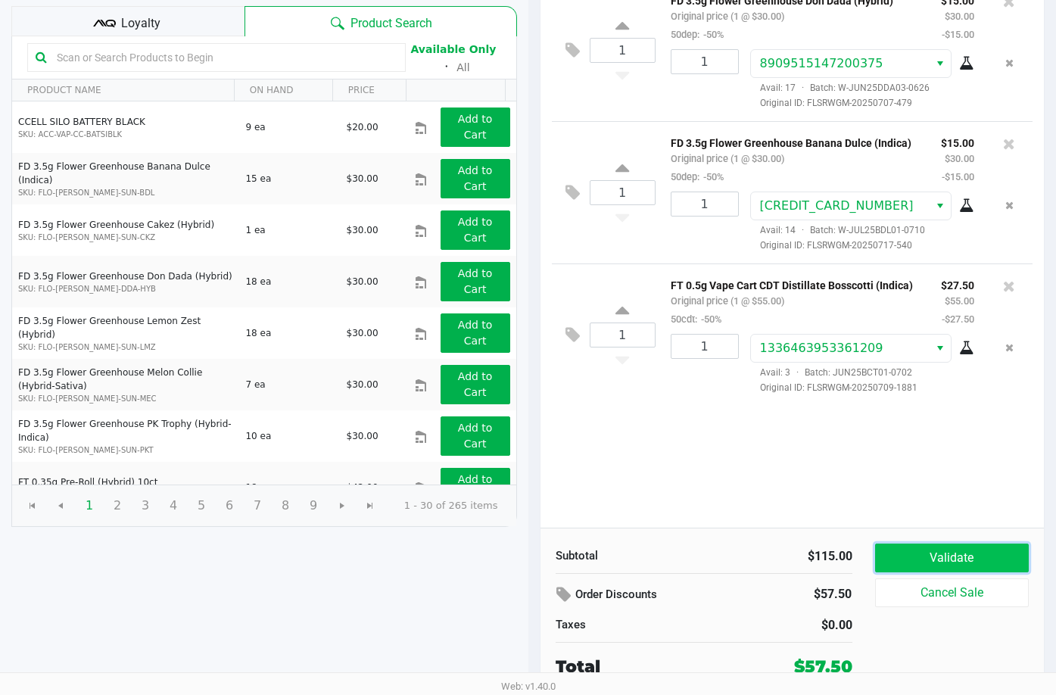
click at [904, 555] on button "Validate" at bounding box center [952, 558] width 154 height 29
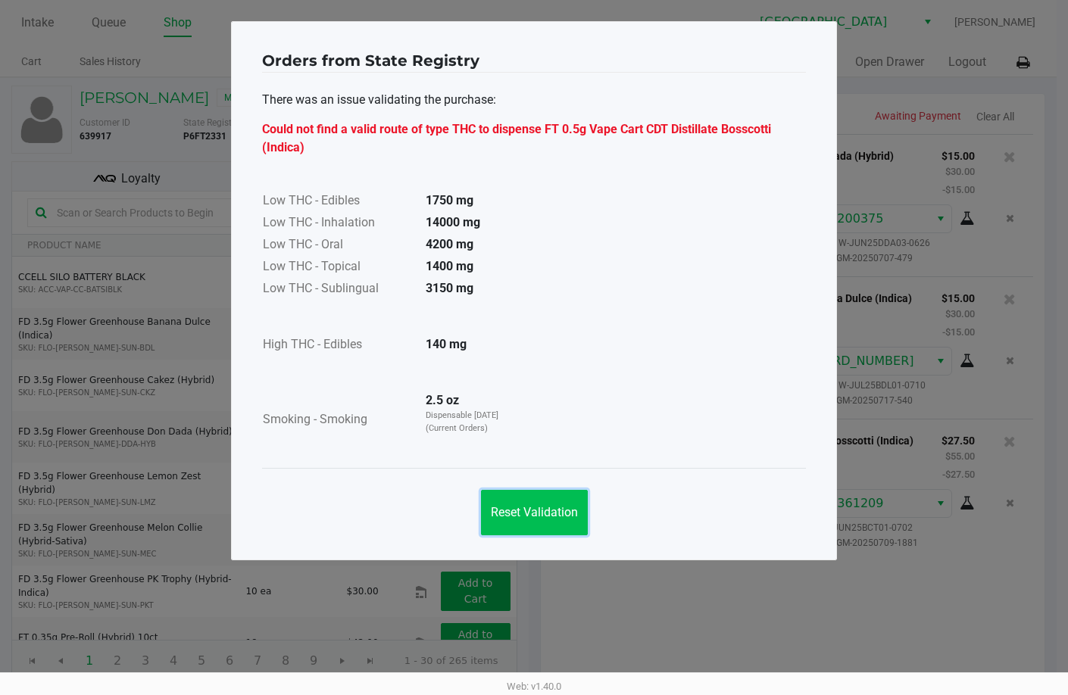
click at [532, 526] on button "Reset Validation" at bounding box center [534, 512] width 107 height 45
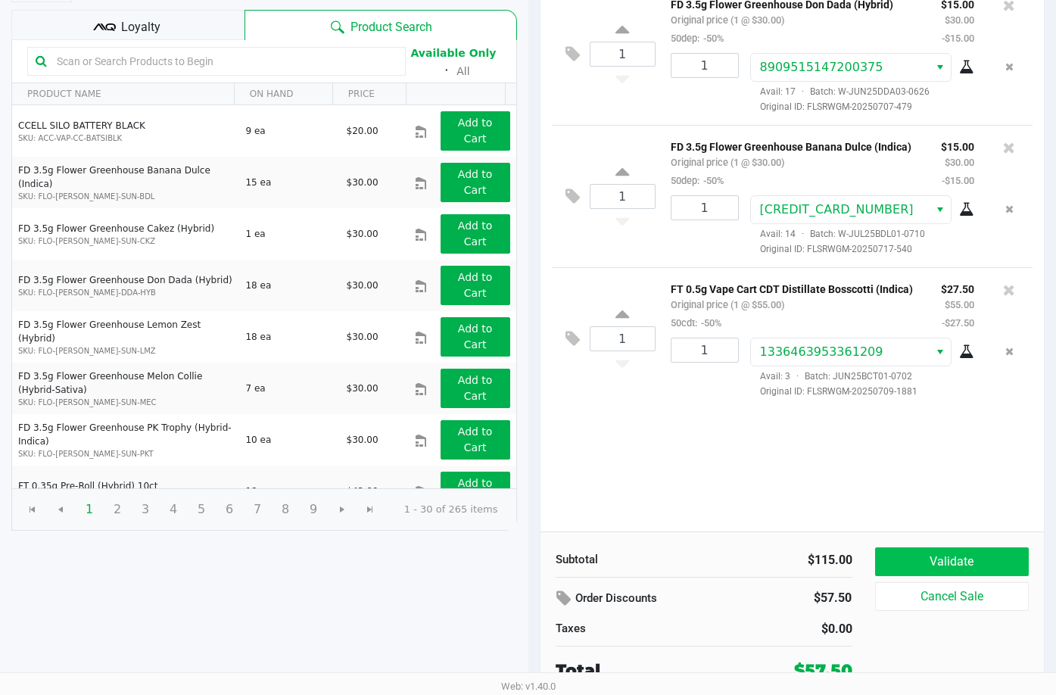
scroll to position [155, 0]
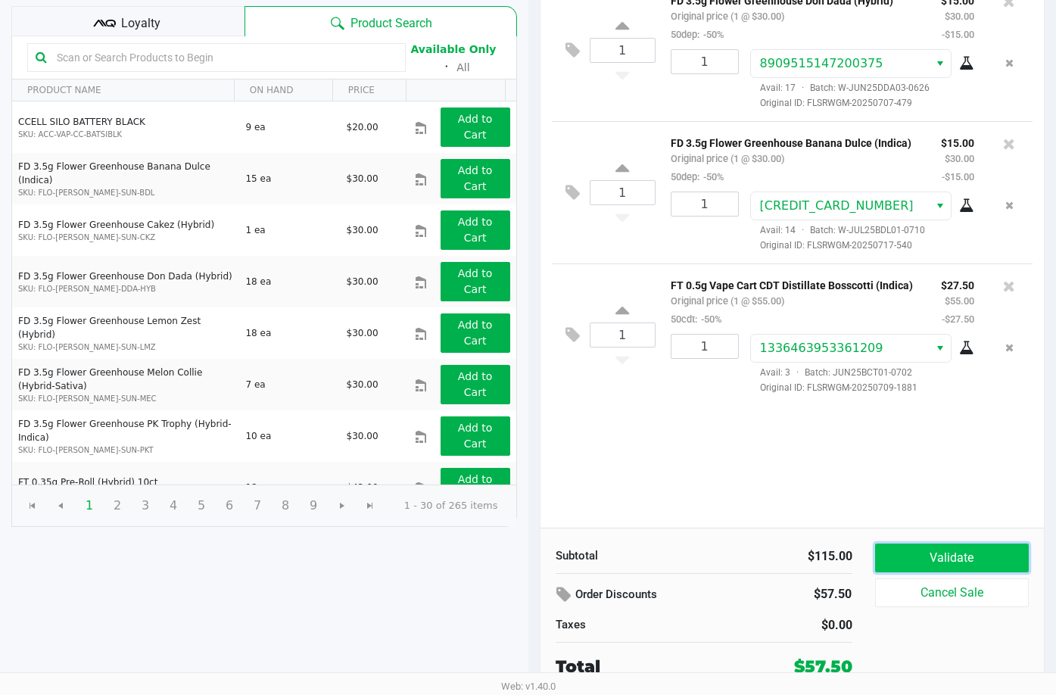
click at [931, 561] on button "Validate" at bounding box center [952, 558] width 154 height 29
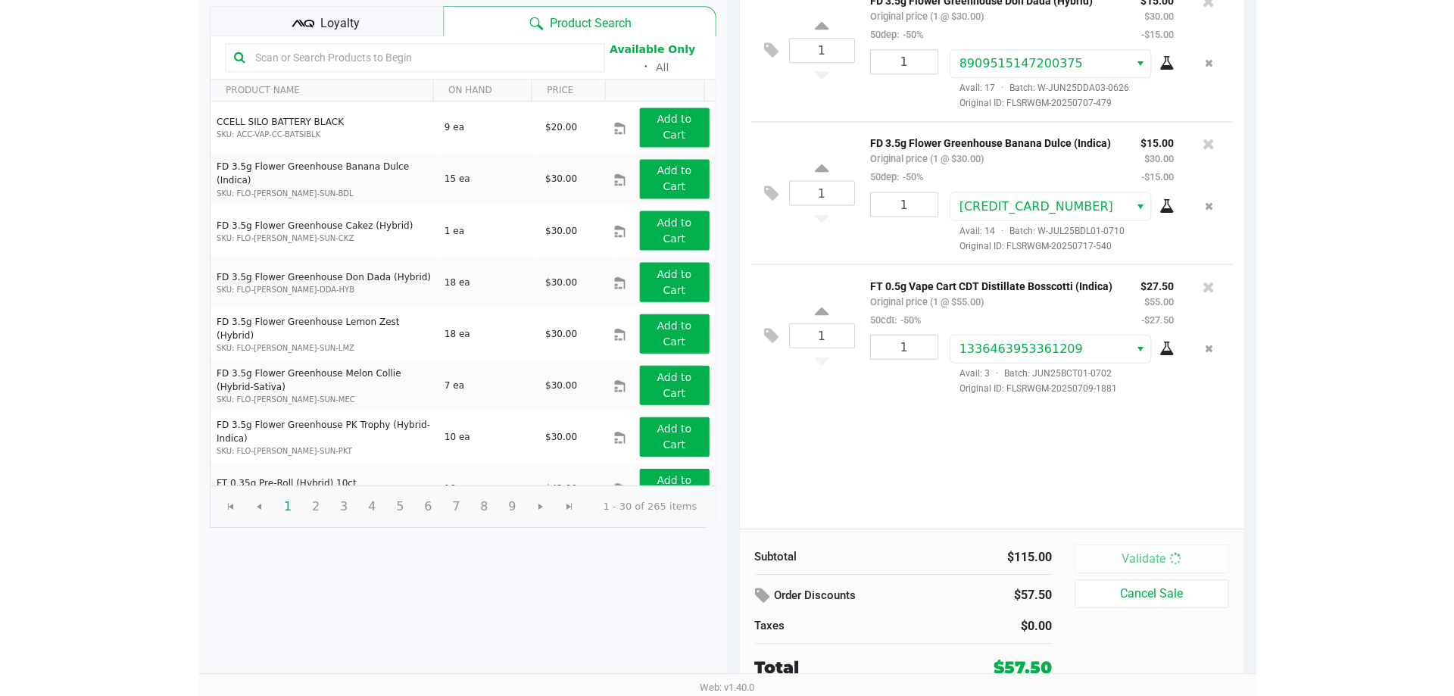
scroll to position [0, 0]
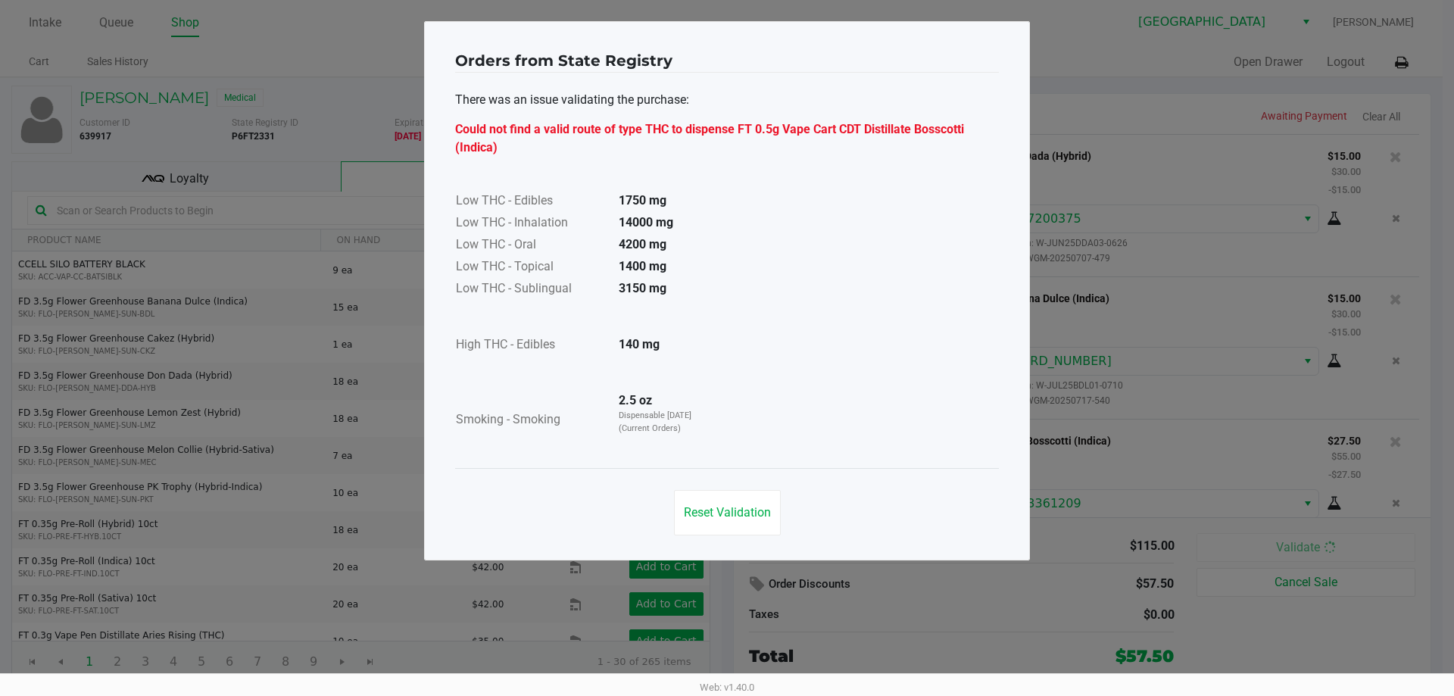
drag, startPoint x: 928, startPoint y: 557, endPoint x: 841, endPoint y: 725, distance: 189.3
click at [734, 141] on div "Could not find a valid route of type THC to dispense FT 0.5g Vape Cart CDT Dist…" at bounding box center [727, 138] width 544 height 36
click at [755, 170] on div "Low THC - Edibles 1750 mg Low THC - Inhalation 14000 mg Low THC - Oral 4200 mg …" at bounding box center [727, 303] width 544 height 293
click at [790, 100] on div "There was an issue validating the purchase: Could not find a valid route of typ…" at bounding box center [727, 124] width 544 height 66
click at [1067, 289] on ngb-modal-window "Orders from State Registry There was an issue validating the purchase: Could no…" at bounding box center [727, 348] width 1454 height 696
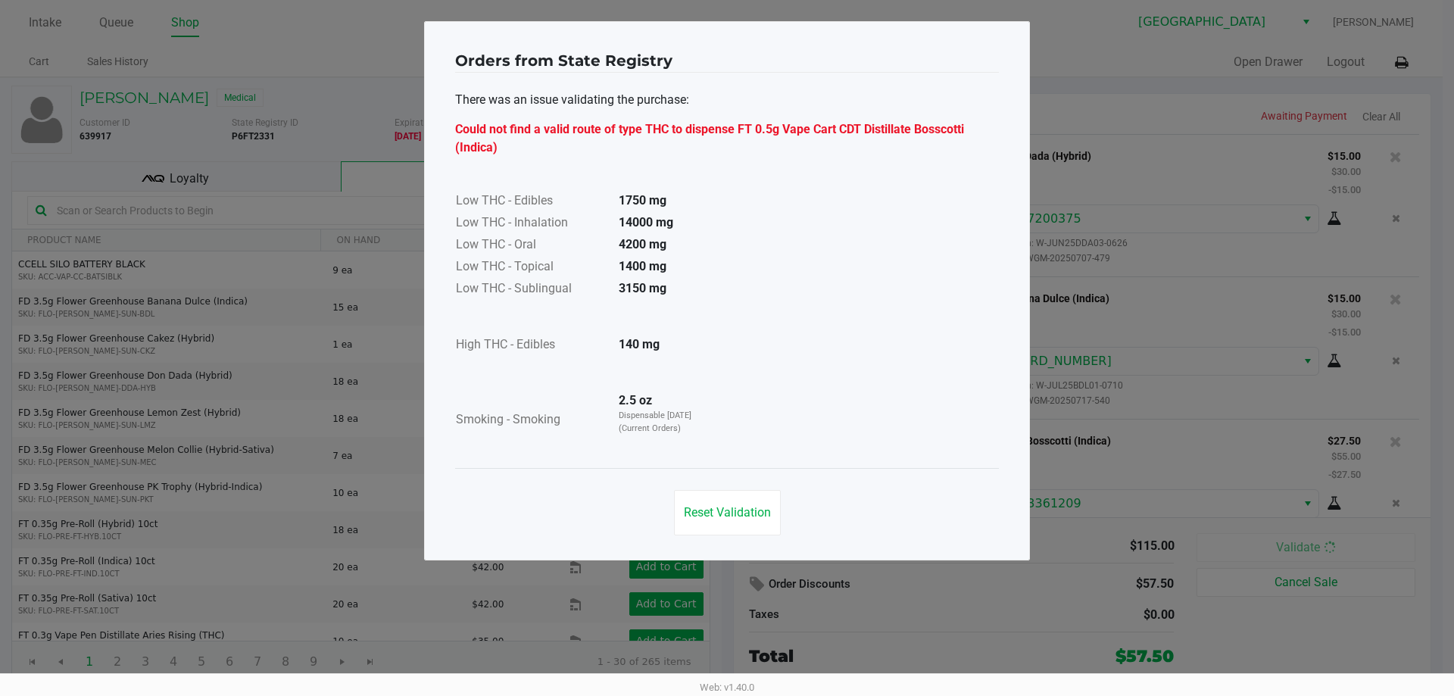
click at [900, 210] on div "Low THC - Edibles 1750 mg Low THC - Inhalation 14000 mg Low THC - Oral 4200 mg …" at bounding box center [727, 303] width 544 height 293
click at [775, 261] on div "Low THC - Edibles 1750 mg Low THC - Inhalation 14000 mg Low THC - Oral 4200 mg …" at bounding box center [727, 303] width 544 height 293
drag, startPoint x: 696, startPoint y: 495, endPoint x: 1004, endPoint y: 105, distance: 497.1
click at [915, 58] on div "Orders from State Registry" at bounding box center [727, 55] width 544 height 36
click at [994, 257] on div "Low THC - Edibles 1750 mg Low THC - Inhalation 14000 mg Low THC - Oral 4200 mg …" at bounding box center [727, 303] width 544 height 293
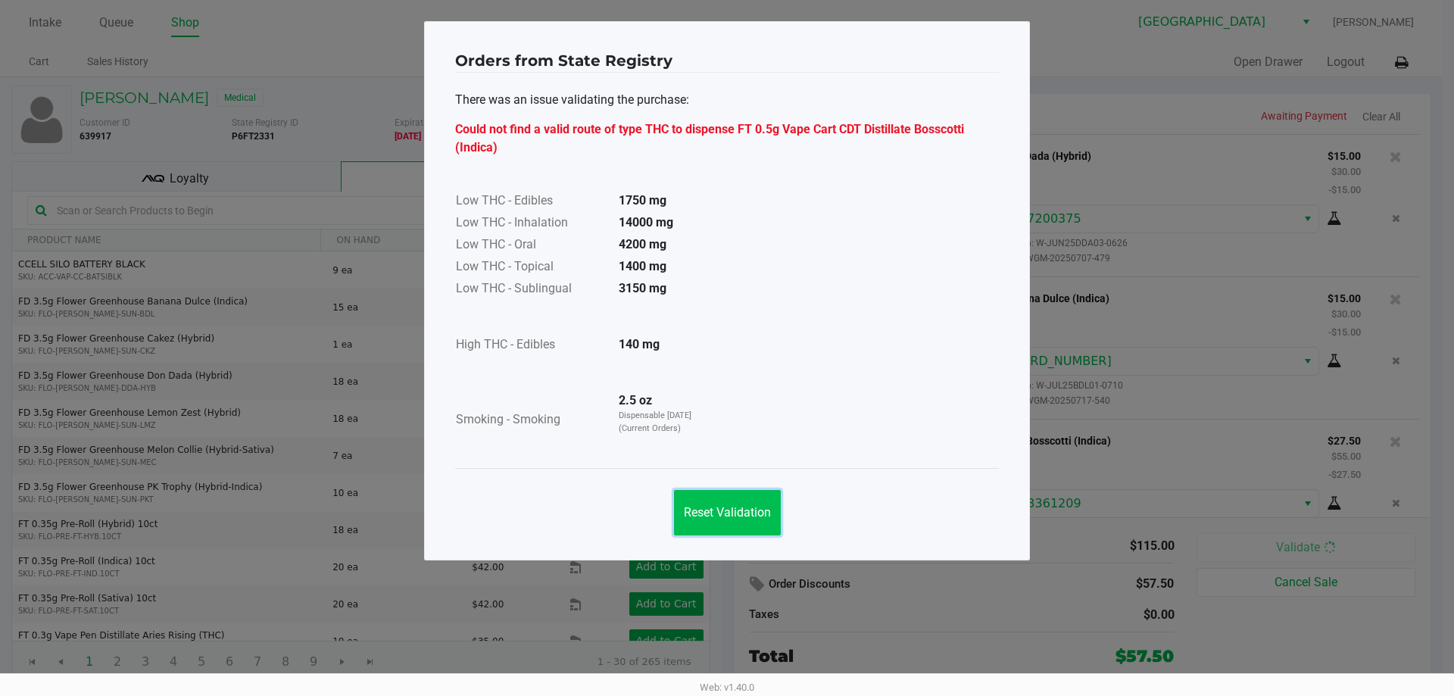
click at [697, 514] on span "Reset Validation" at bounding box center [727, 512] width 87 height 14
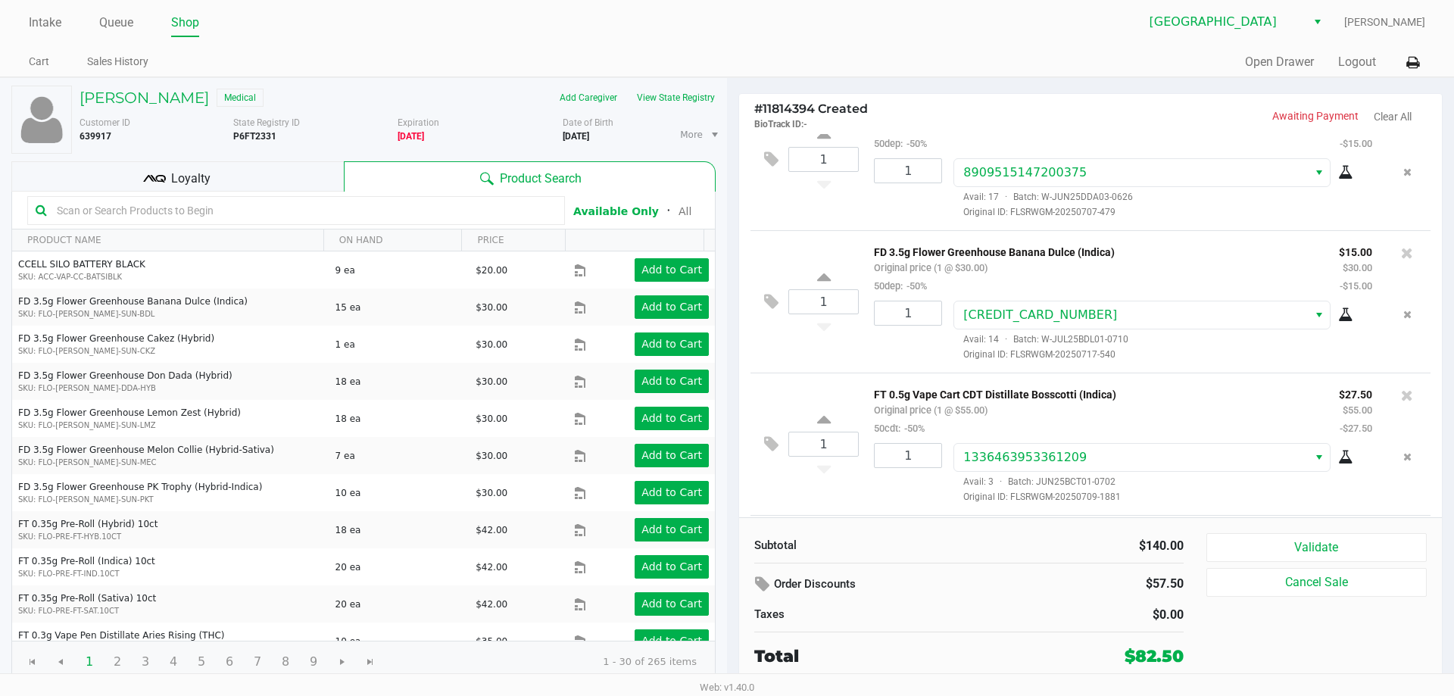
scroll to position [171, 0]
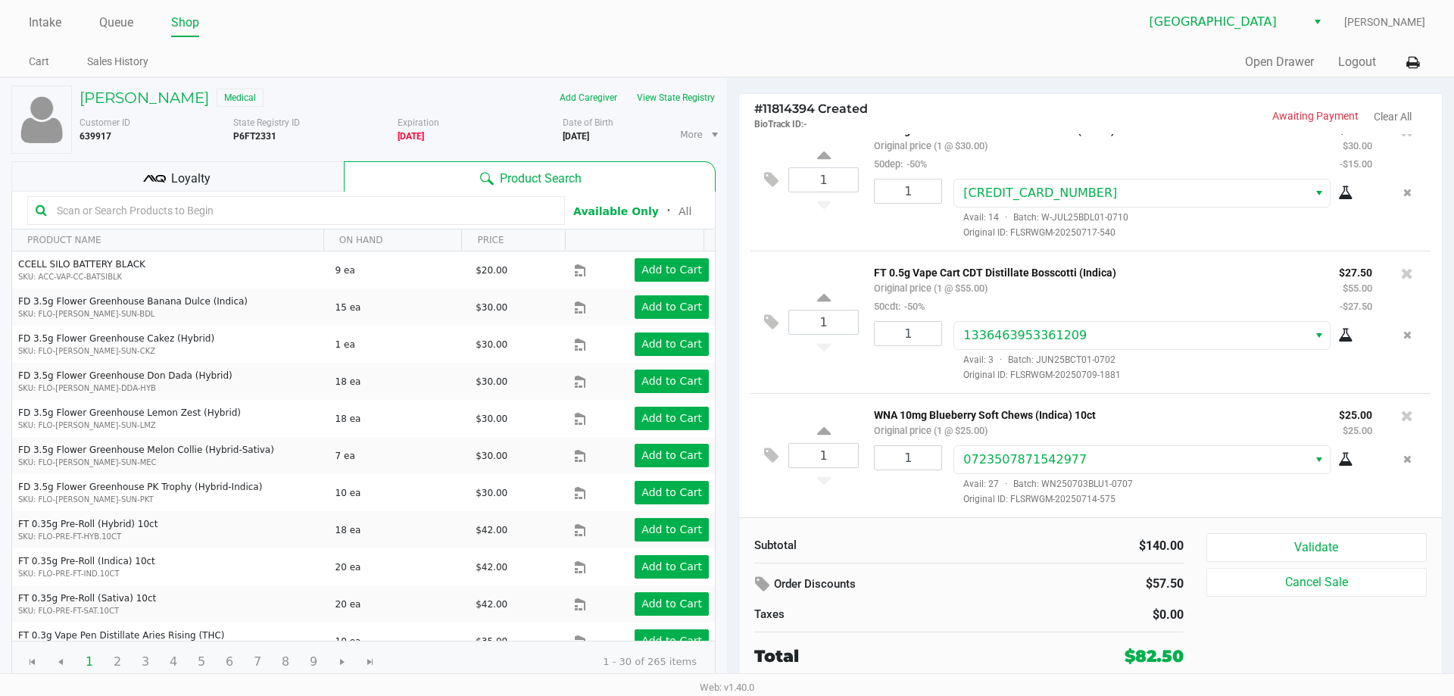
click at [877, 531] on div "Subtotal $140.00 Order Discounts $57.50 Taxes $0.00 Total $82.50 Validate Cance…" at bounding box center [1090, 600] width 703 height 167
click at [1067, 542] on button "Validate" at bounding box center [1316, 547] width 220 height 29
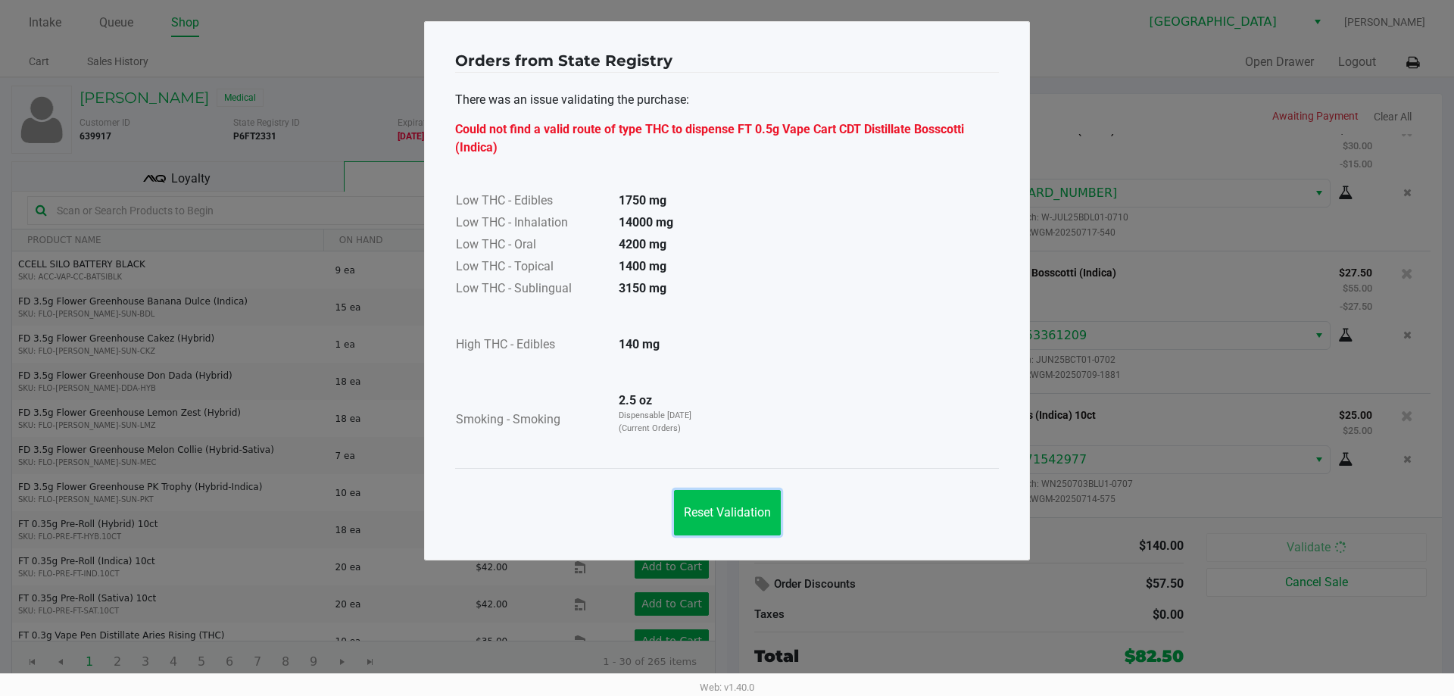
click at [711, 519] on button "Reset Validation" at bounding box center [727, 512] width 107 height 45
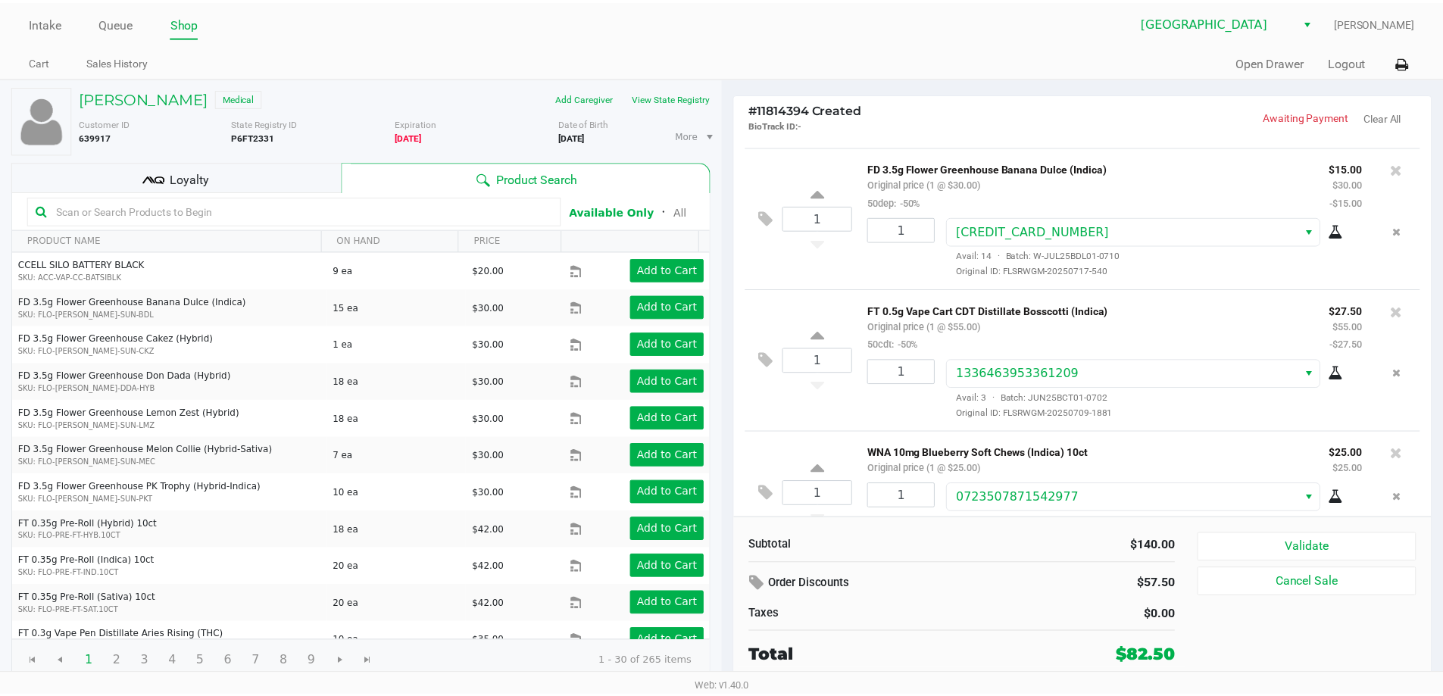
scroll to position [95, 0]
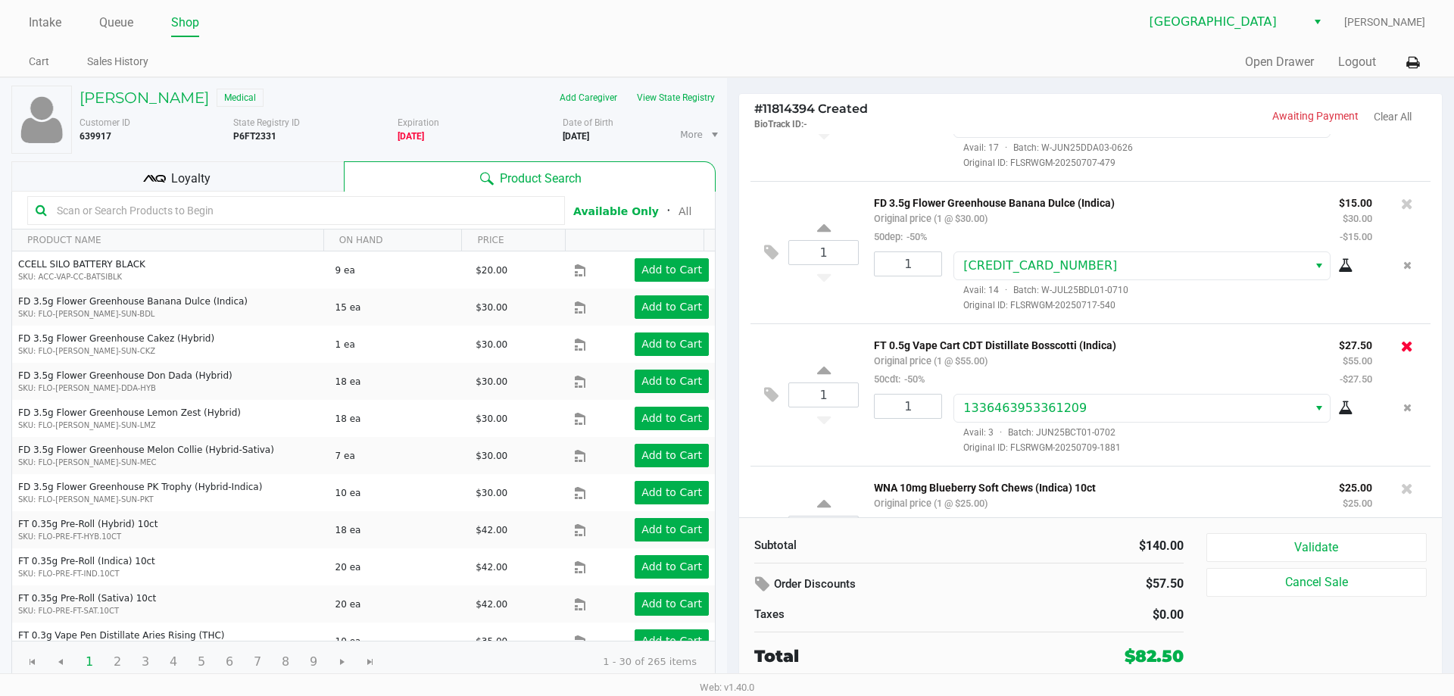
click at [1067, 348] on icon at bounding box center [1407, 345] width 12 height 15
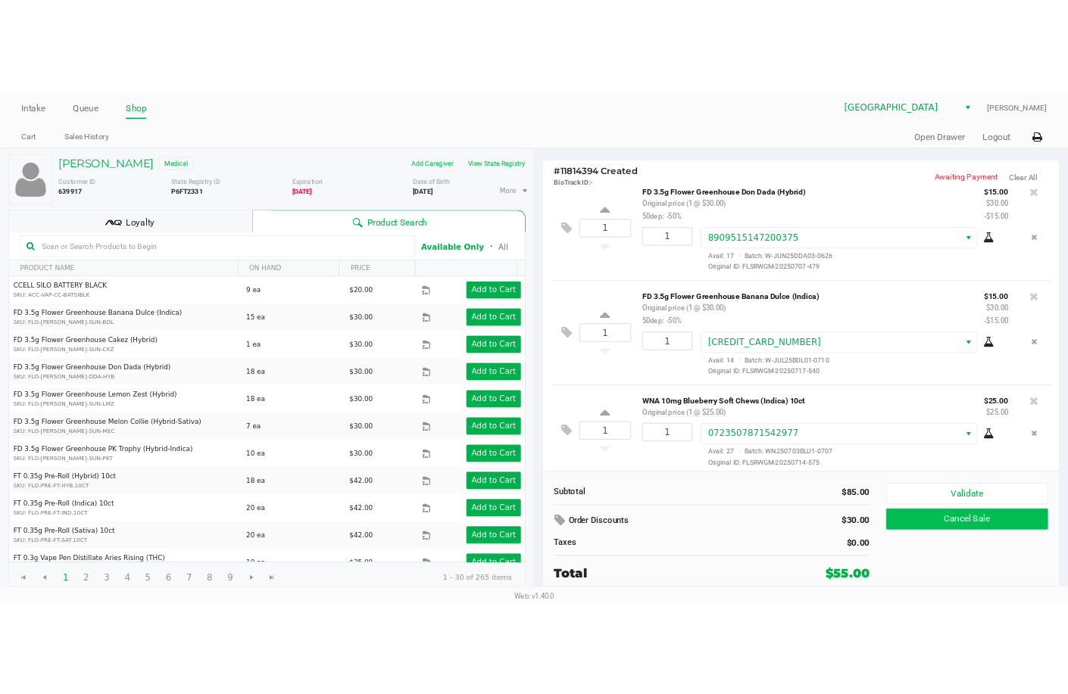
scroll to position [28, 0]
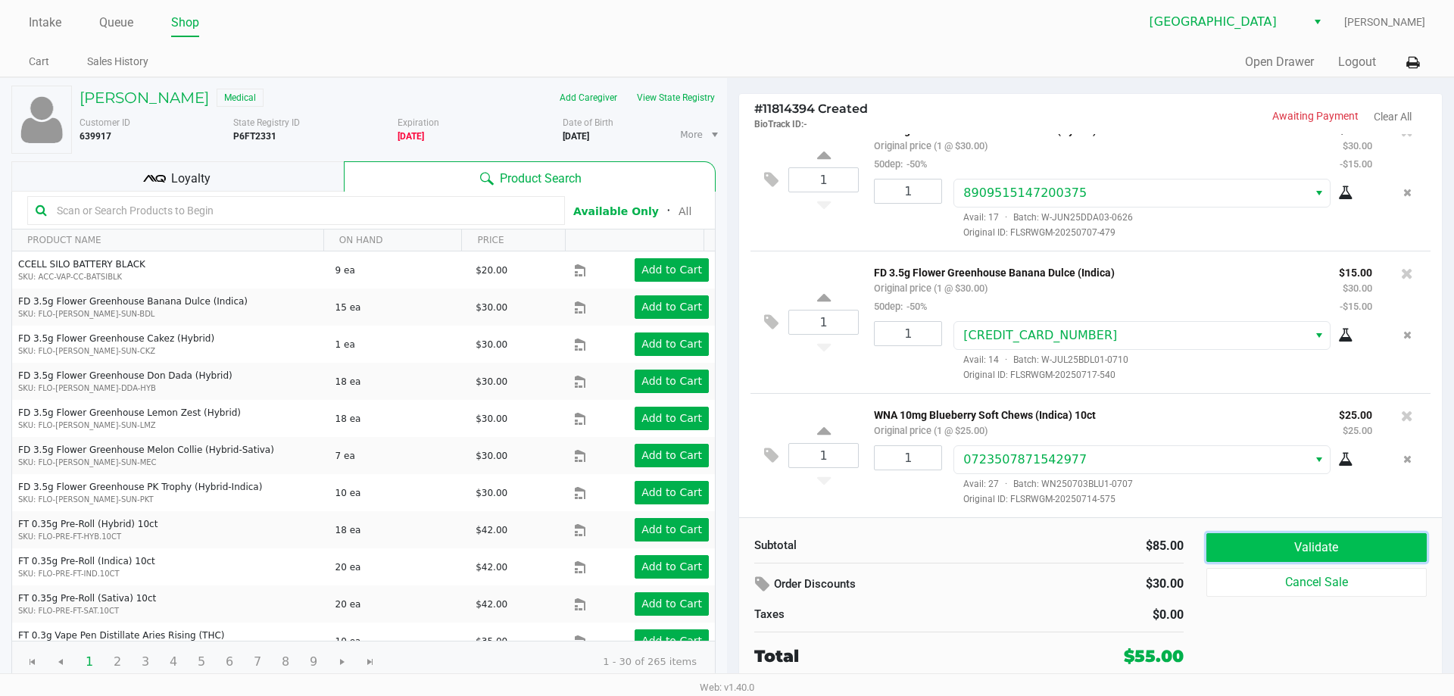
click at [1067, 553] on button "Validate" at bounding box center [1316, 547] width 220 height 29
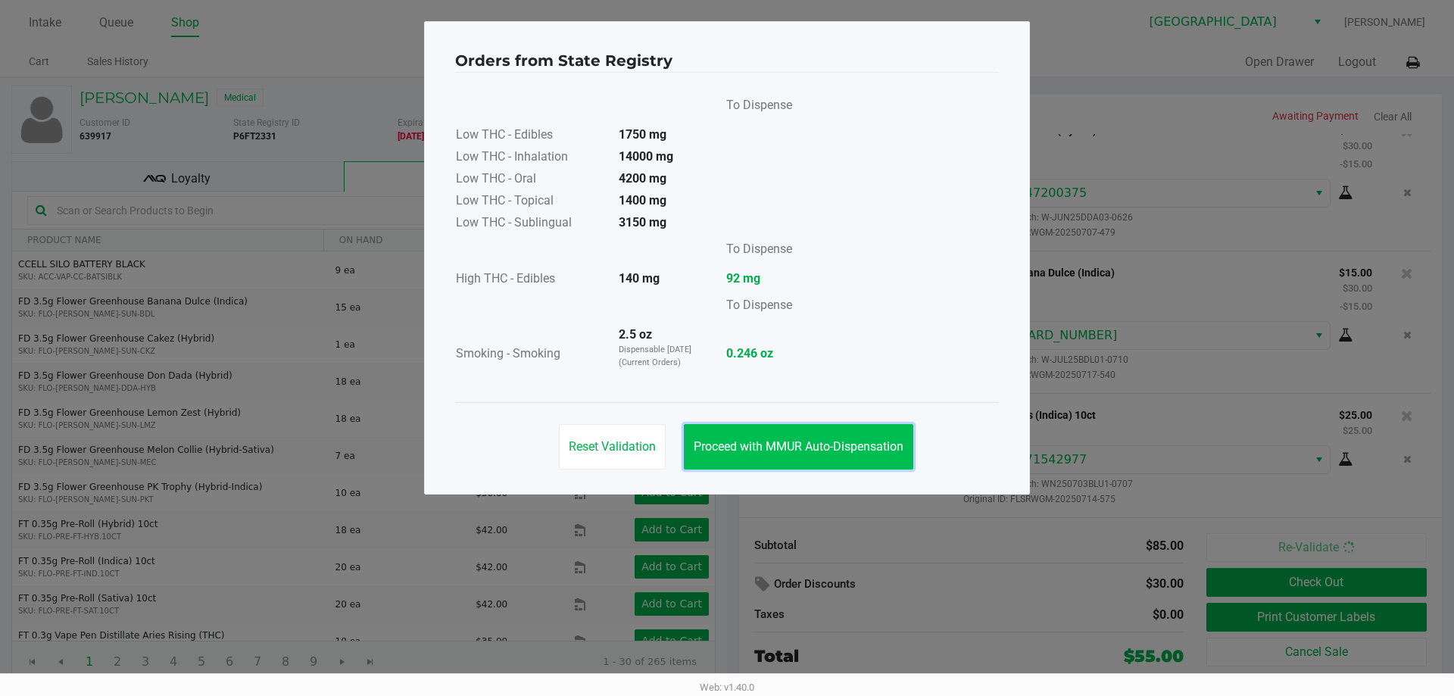
click at [853, 446] on span "Proceed with MMUR Auto-Dispensation" at bounding box center [799, 446] width 210 height 14
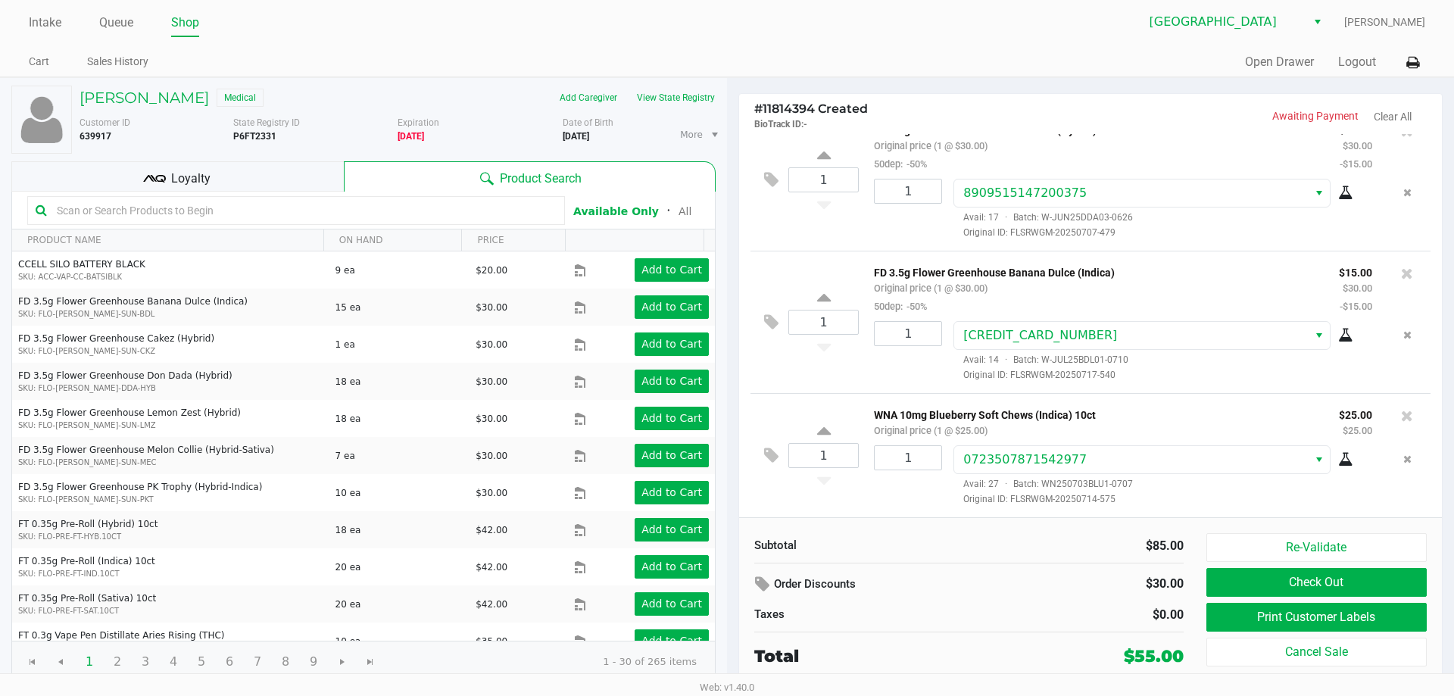
click at [239, 179] on div "Loyalty" at bounding box center [177, 176] width 332 height 30
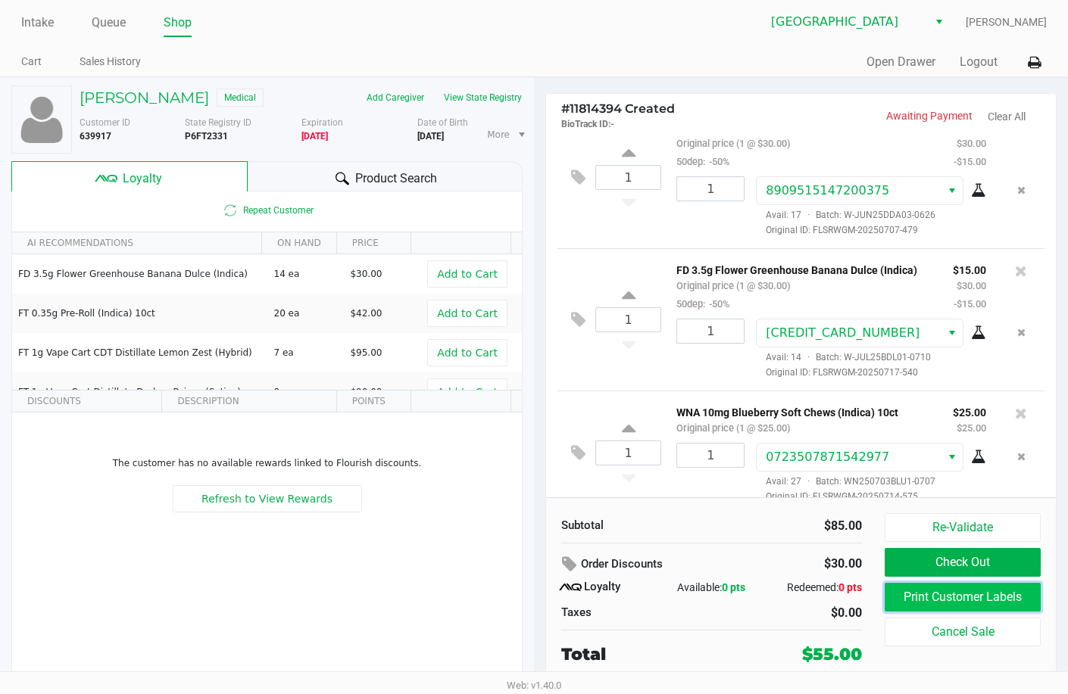
click at [960, 596] on button "Print Customer Labels" at bounding box center [962, 597] width 156 height 29
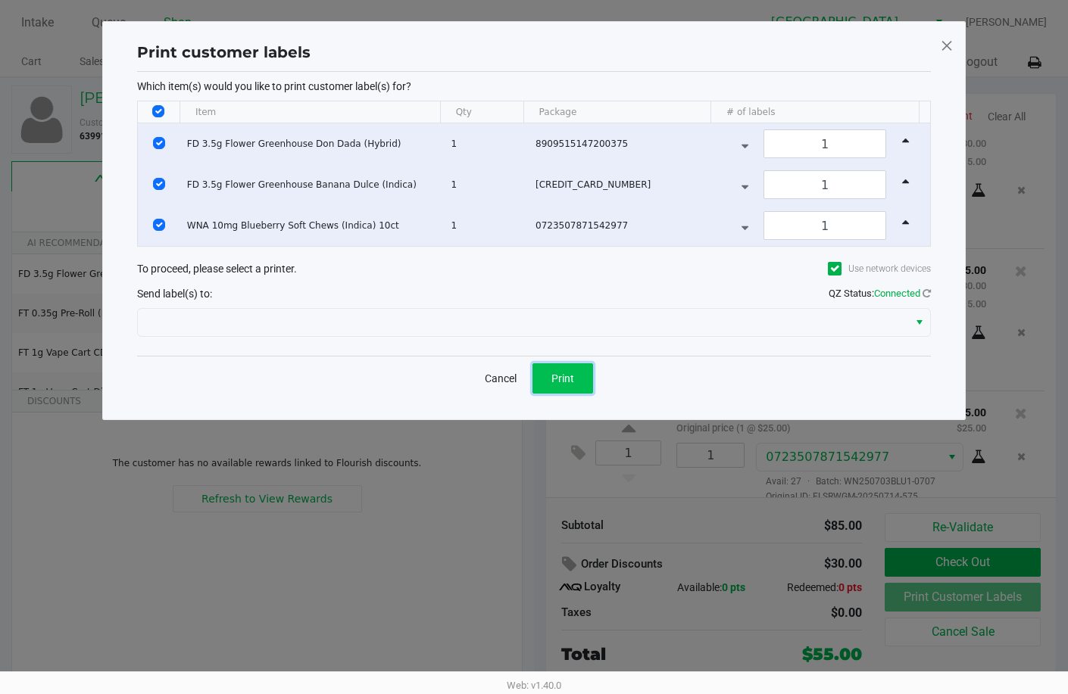
click at [569, 373] on span "Print" at bounding box center [562, 379] width 23 height 12
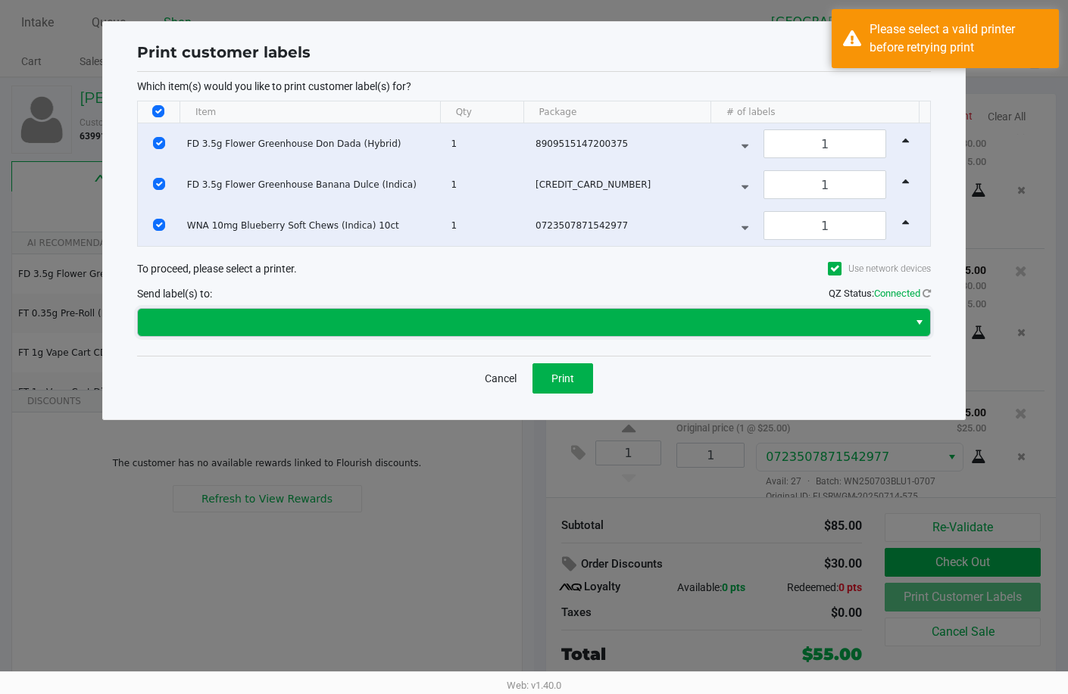
click at [529, 319] on span at bounding box center [523, 323] width 752 height 18
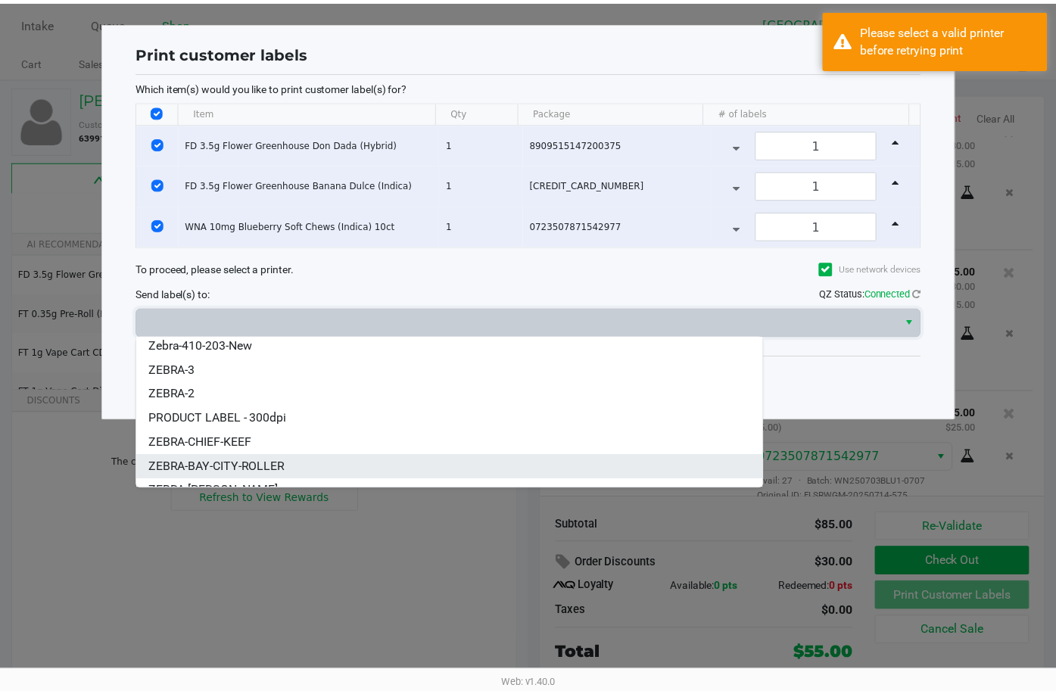
scroll to position [42, 0]
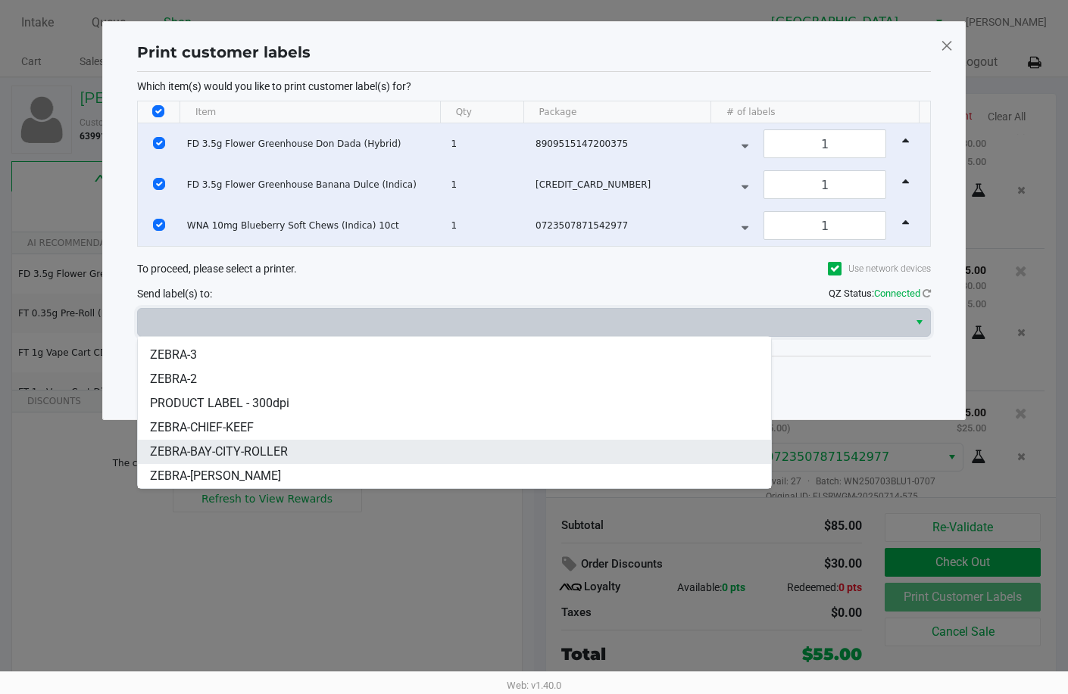
click at [217, 447] on span "ZEBRA-BAY-CITY-ROLLER" at bounding box center [219, 452] width 138 height 18
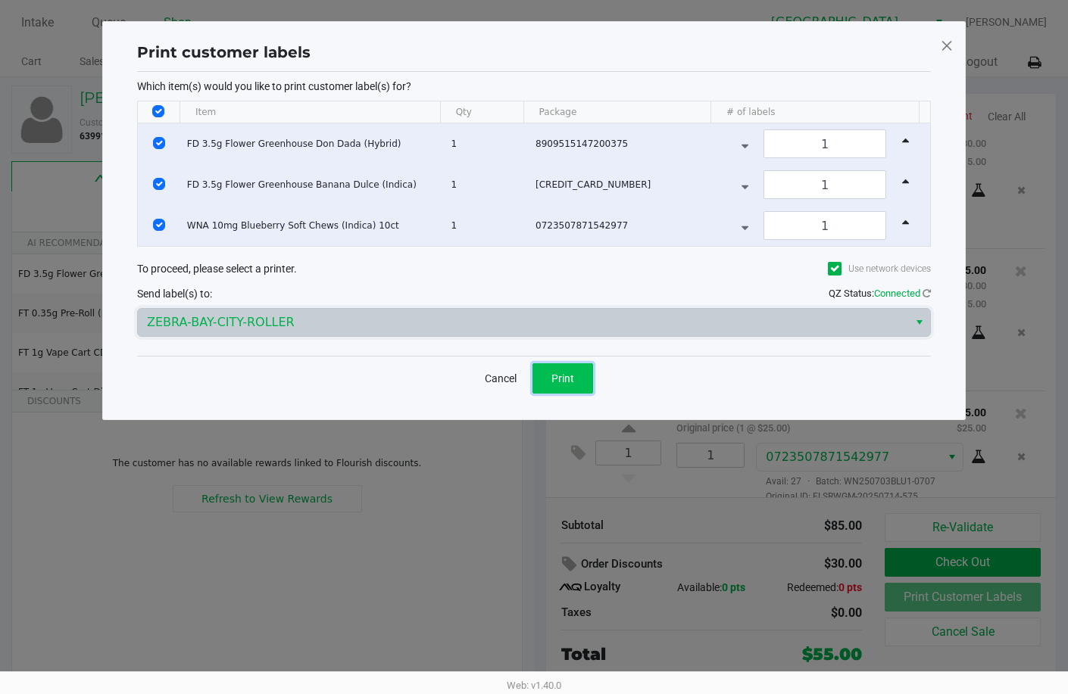
click at [547, 381] on button "Print" at bounding box center [562, 378] width 61 height 30
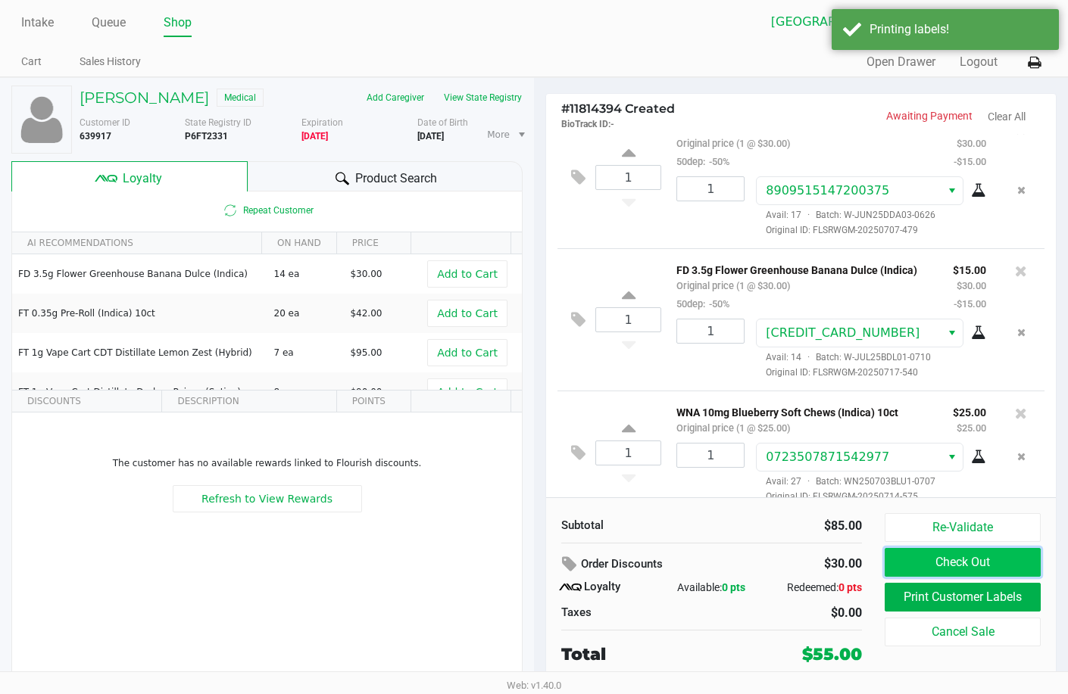
click at [981, 561] on button "Check Out" at bounding box center [962, 562] width 156 height 29
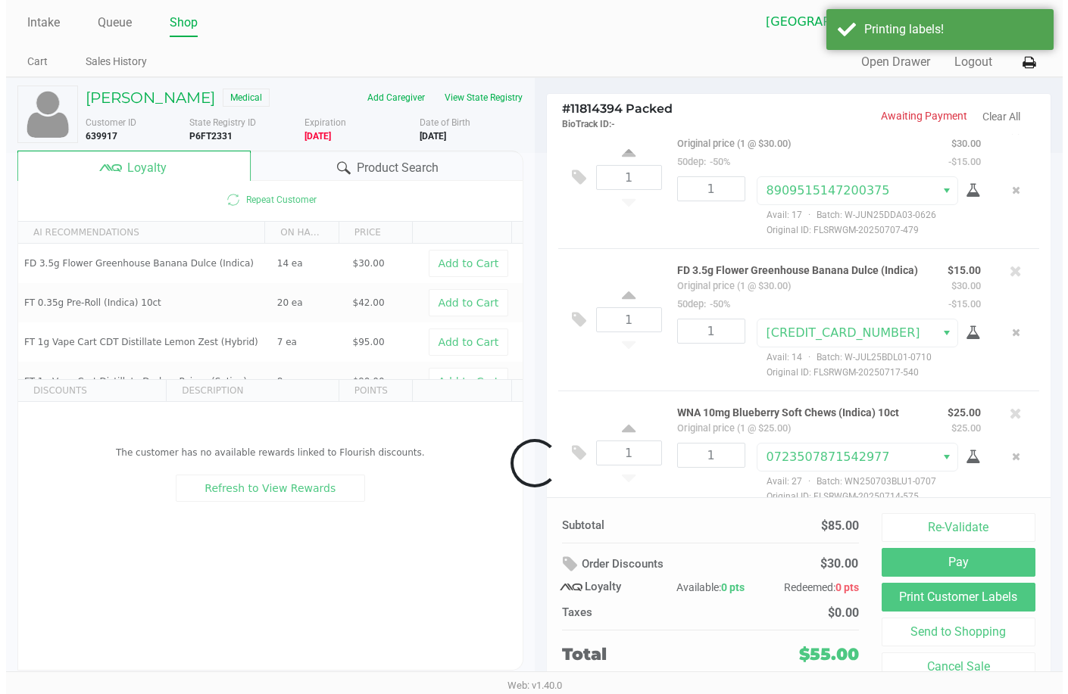
scroll to position [61, 0]
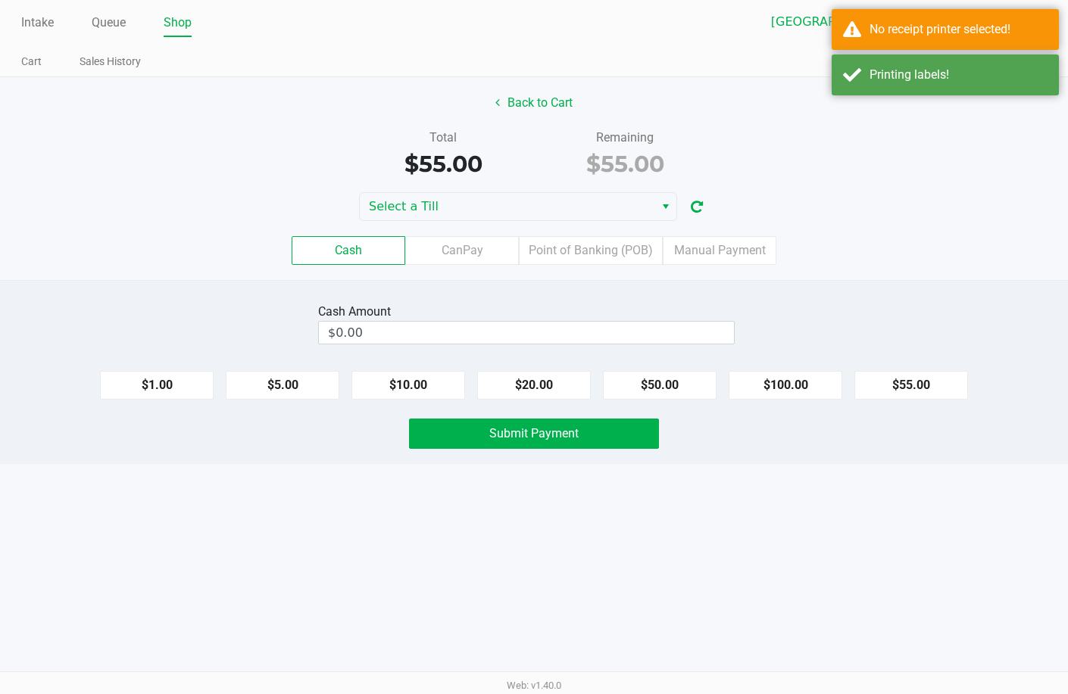
click at [510, 223] on div "Cash CanPay Point of Banking (POB) Manual Payment" at bounding box center [534, 250] width 1090 height 59
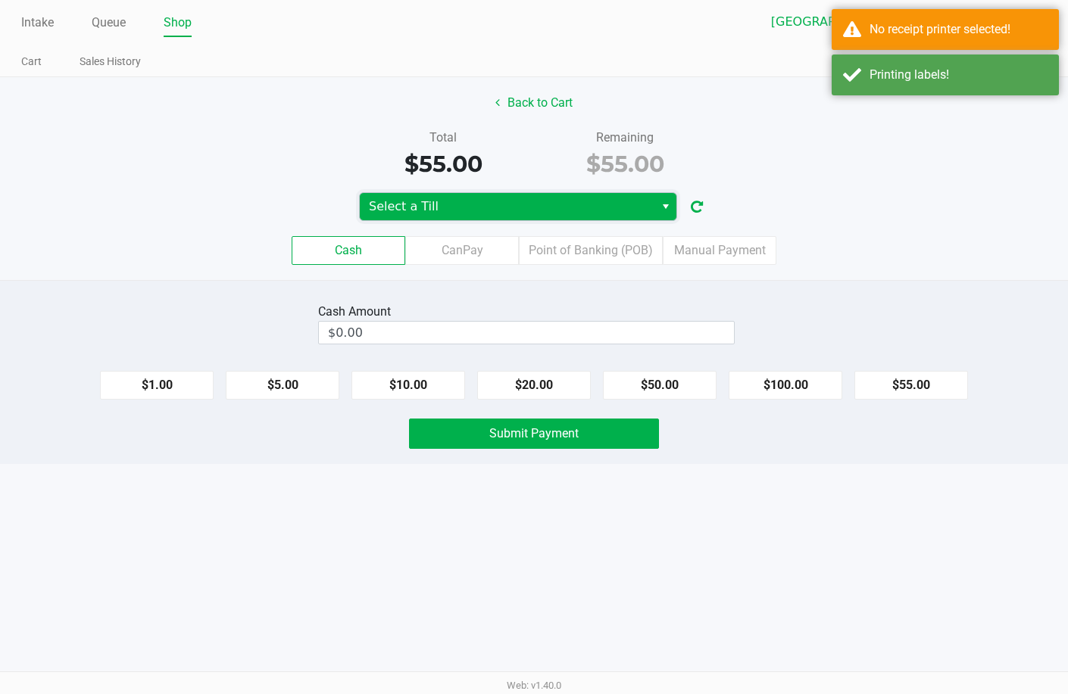
click at [504, 206] on span "Select a Till" at bounding box center [507, 207] width 276 height 18
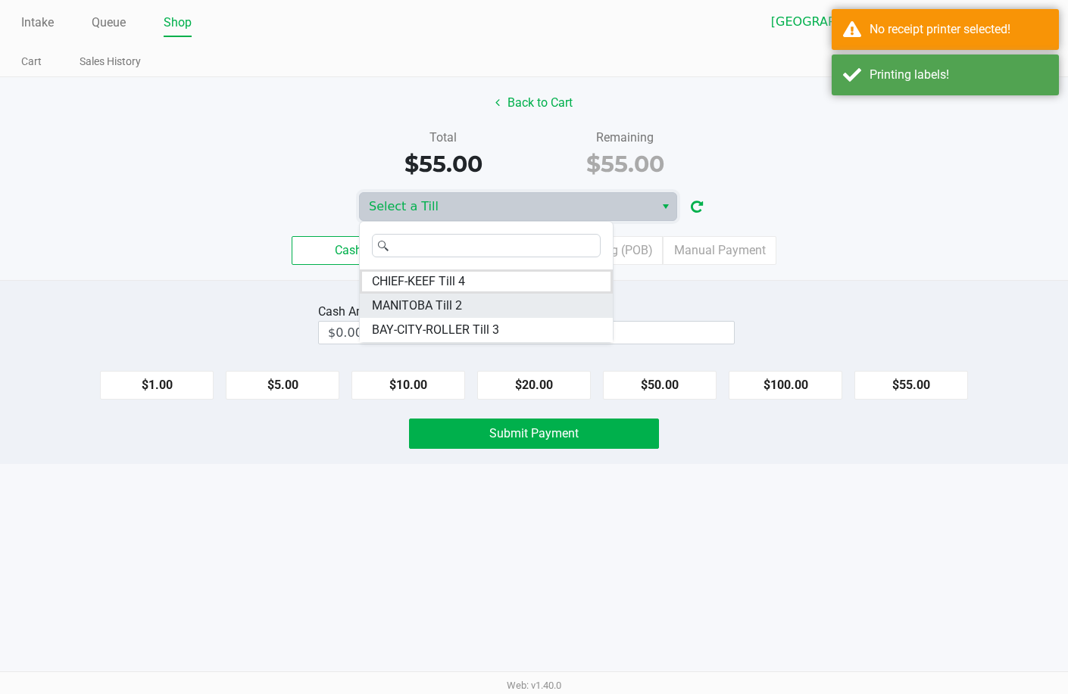
click at [426, 303] on span "MANITOBA Till 2" at bounding box center [417, 306] width 90 height 18
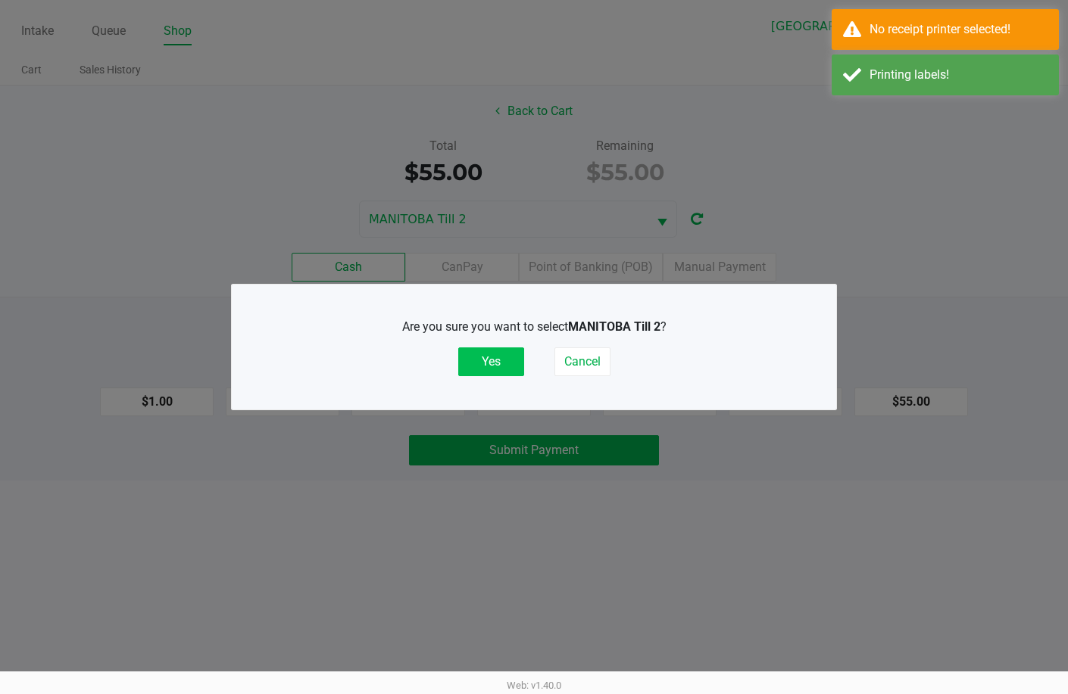
click at [503, 360] on button "Yes" at bounding box center [491, 362] width 66 height 29
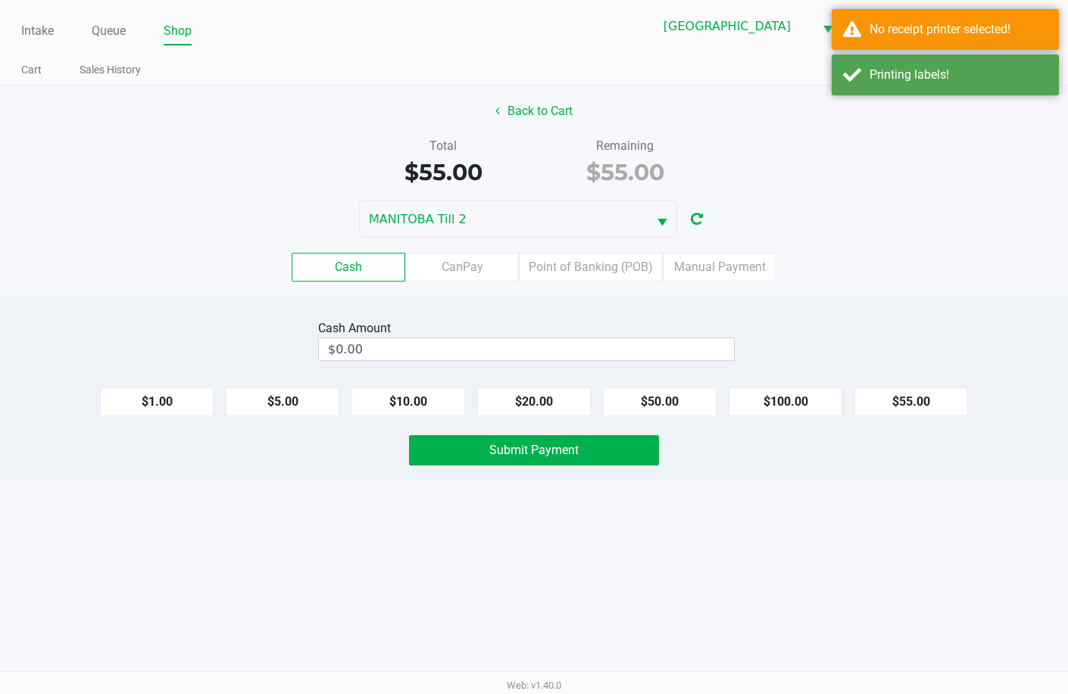
click at [931, 187] on div "Total $55.00 Remaining $55.00" at bounding box center [534, 163] width 1090 height 52
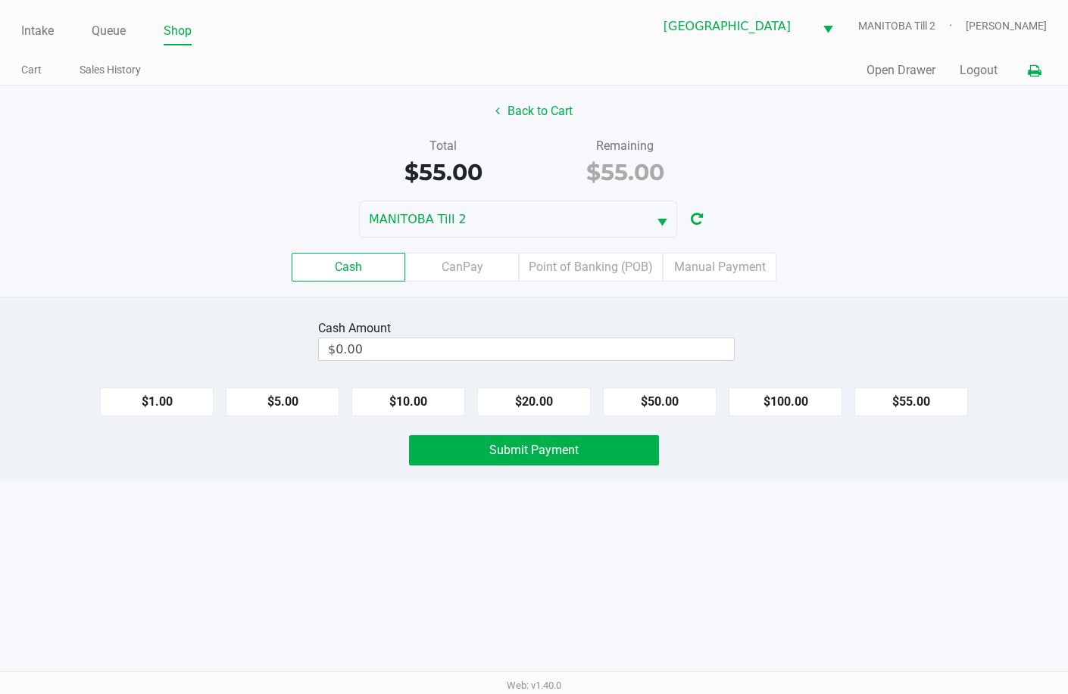
click at [1035, 82] on button at bounding box center [1034, 71] width 25 height 28
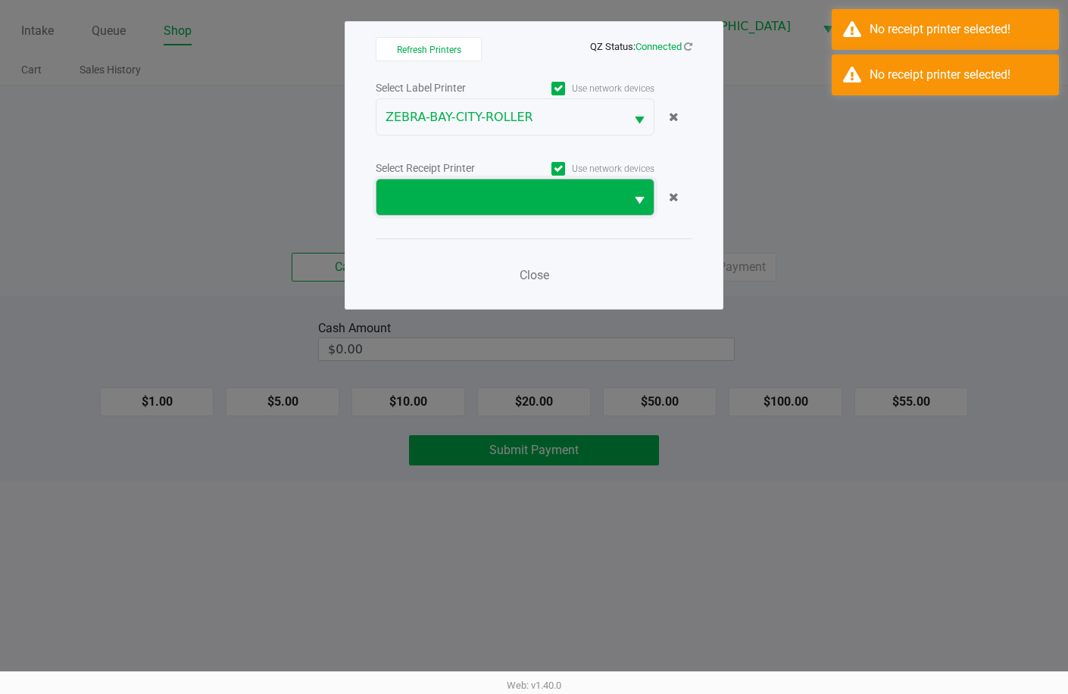
click at [588, 198] on span at bounding box center [500, 198] width 230 height 18
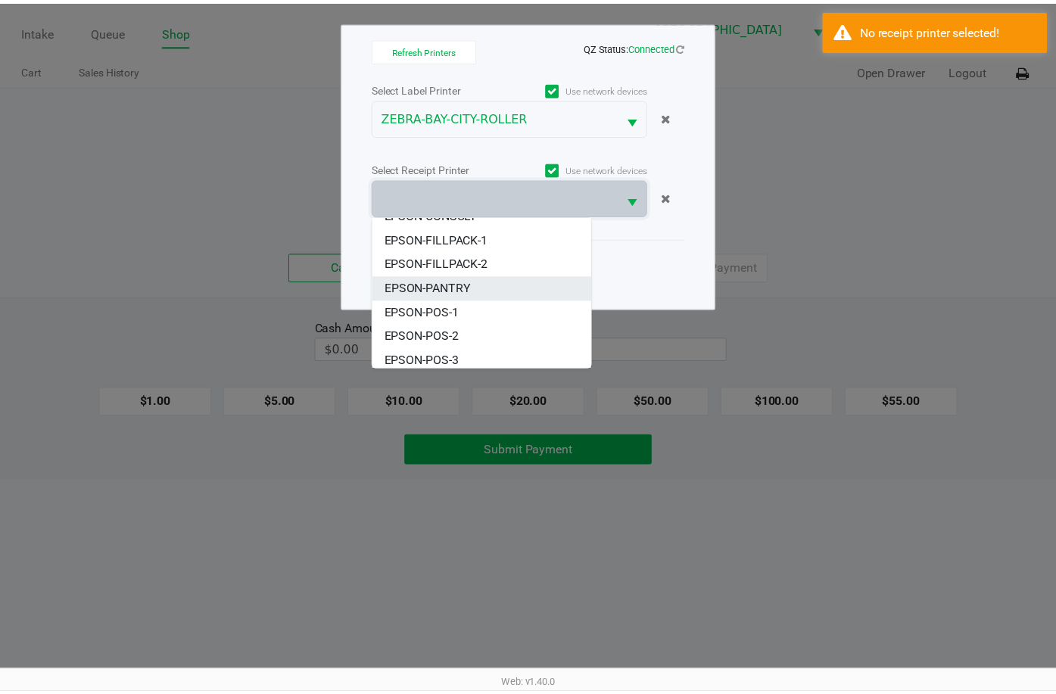
scroll to position [91, 0]
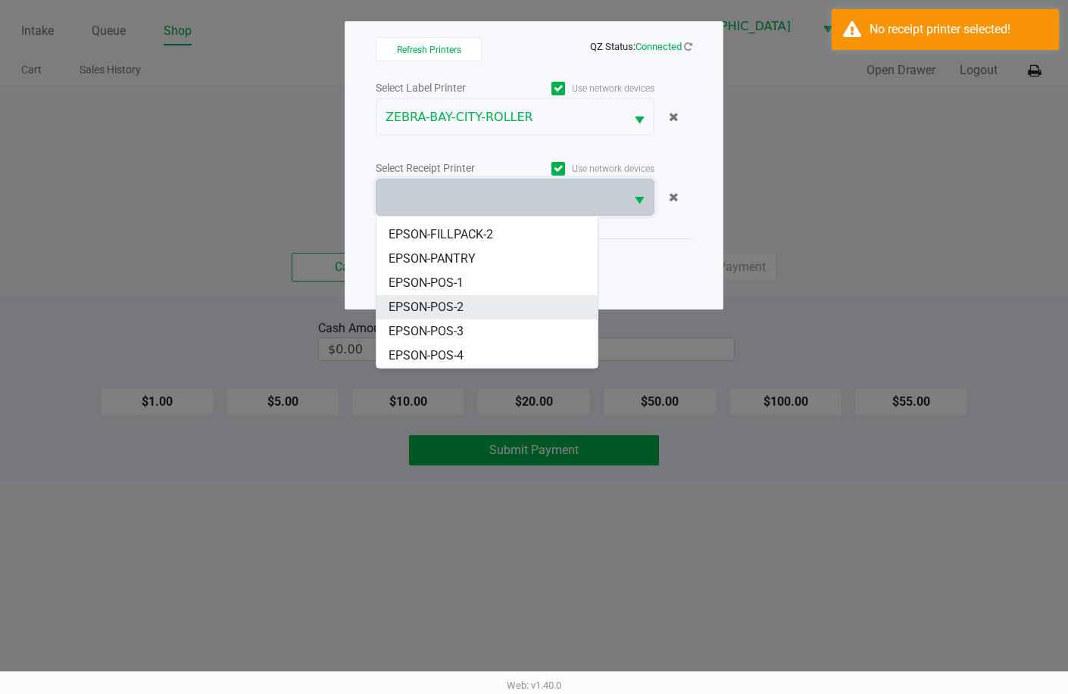
click at [459, 309] on span "EPSON-POS-2" at bounding box center [425, 307] width 75 height 18
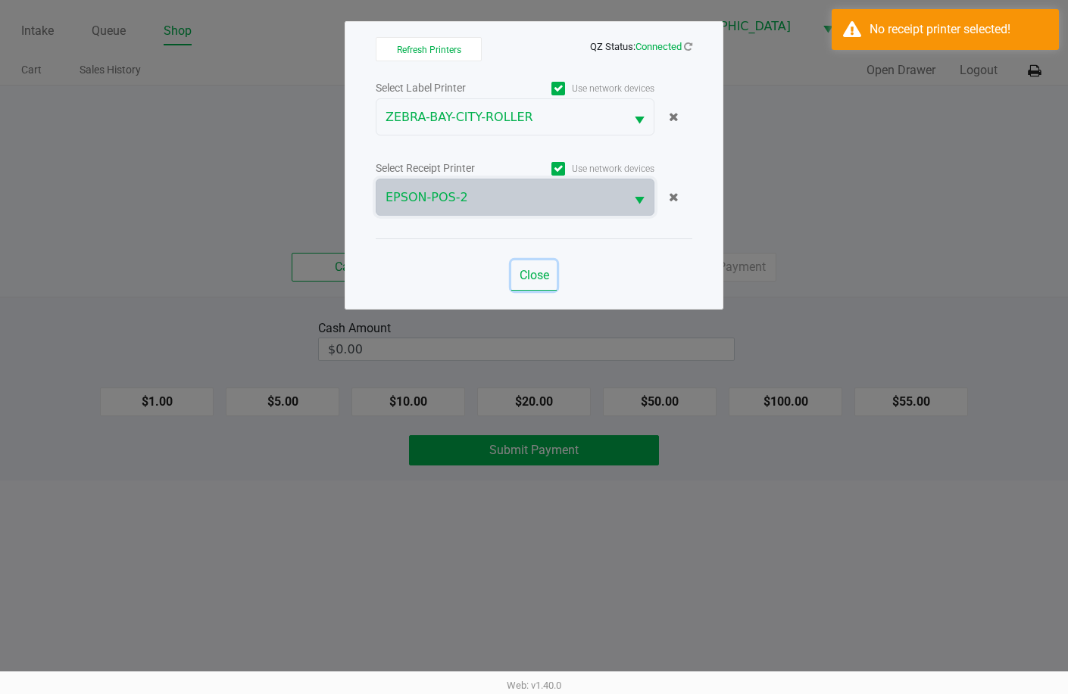
click at [516, 280] on button "Close" at bounding box center [533, 276] width 45 height 30
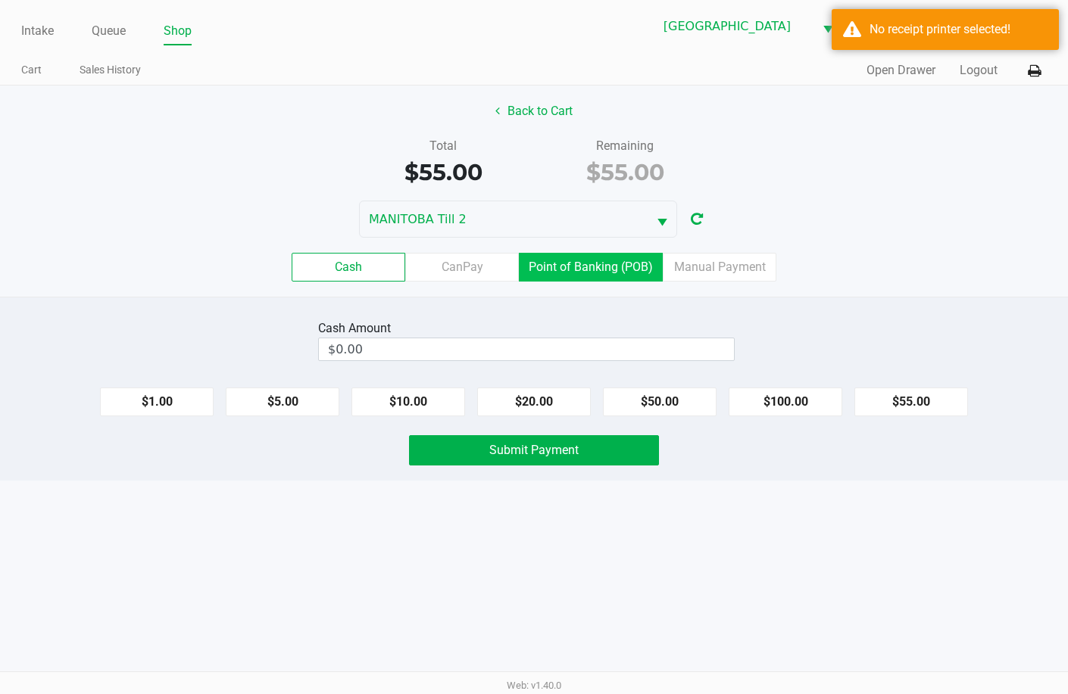
click at [567, 261] on label "Point of Banking (POB)" at bounding box center [591, 267] width 144 height 29
click at [0, 0] on 7 "Point of Banking (POB)" at bounding box center [0, 0] width 0 height 0
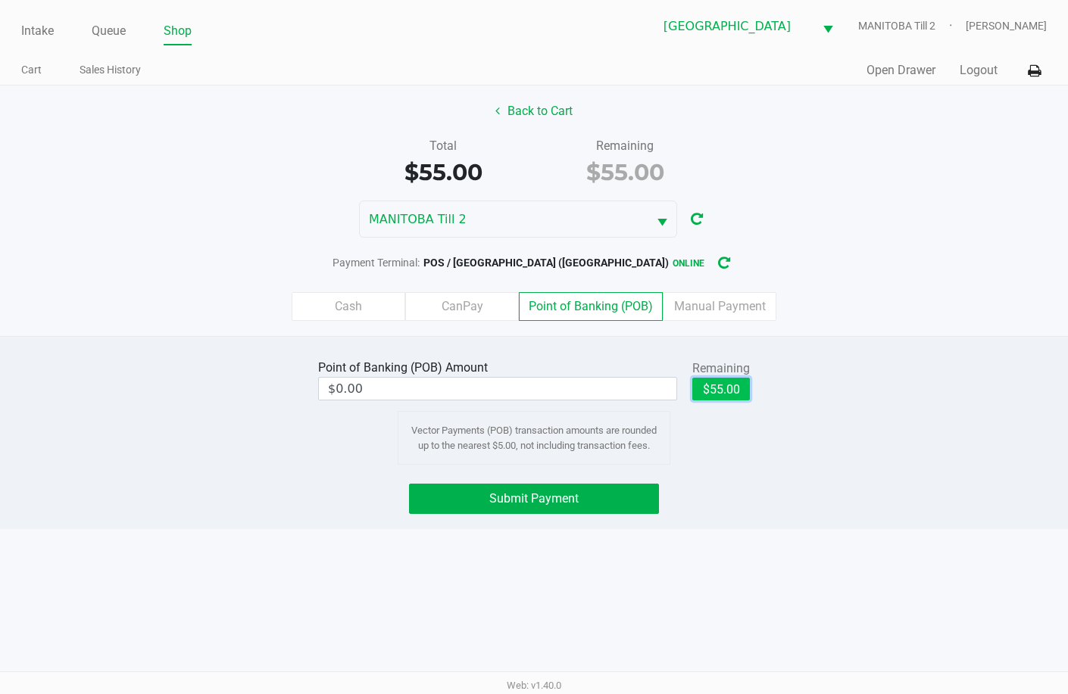
click at [722, 395] on button "$55.00" at bounding box center [721, 389] width 58 height 23
type input "$55.00"
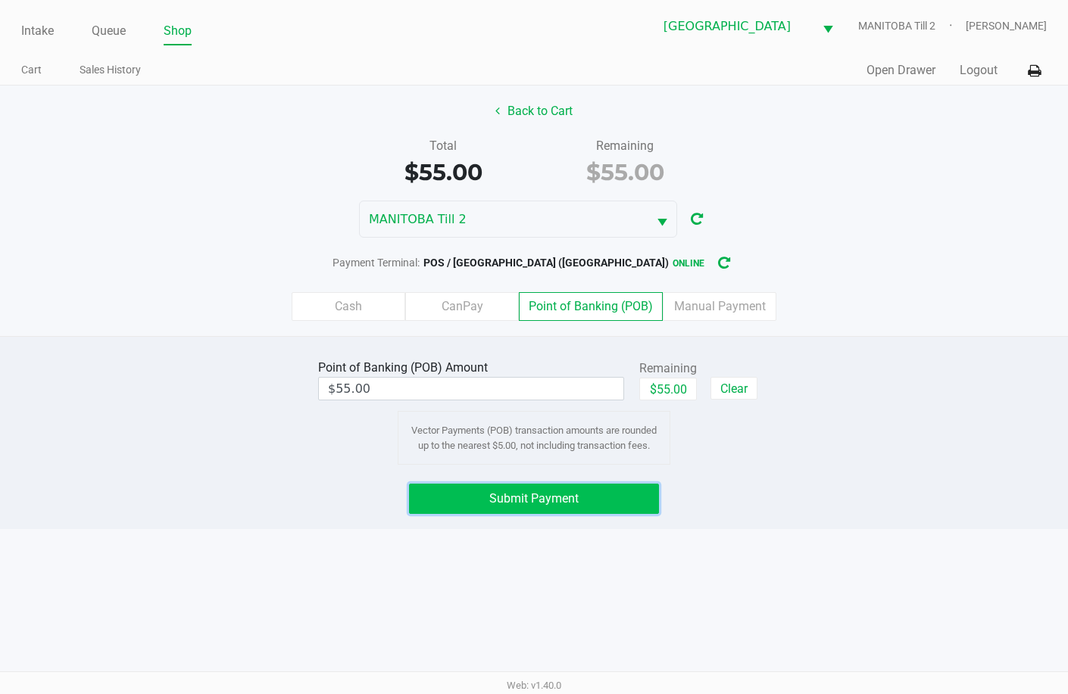
click at [523, 505] on span "Submit Payment" at bounding box center [533, 498] width 89 height 14
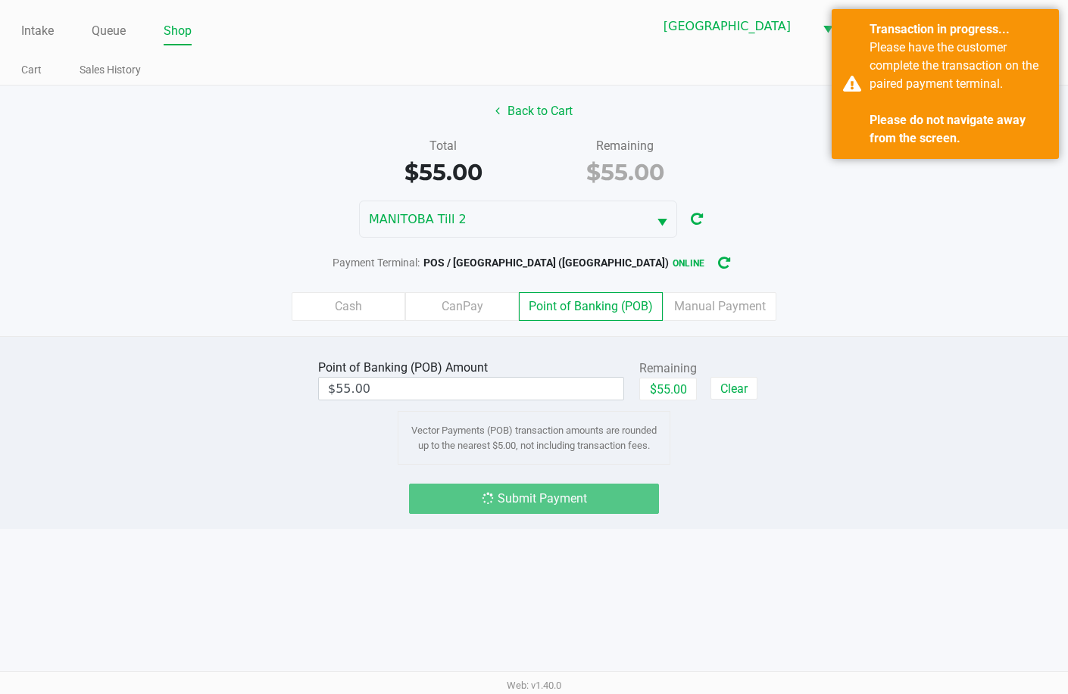
click at [709, 179] on div "Remaining $55.00" at bounding box center [625, 163] width 182 height 52
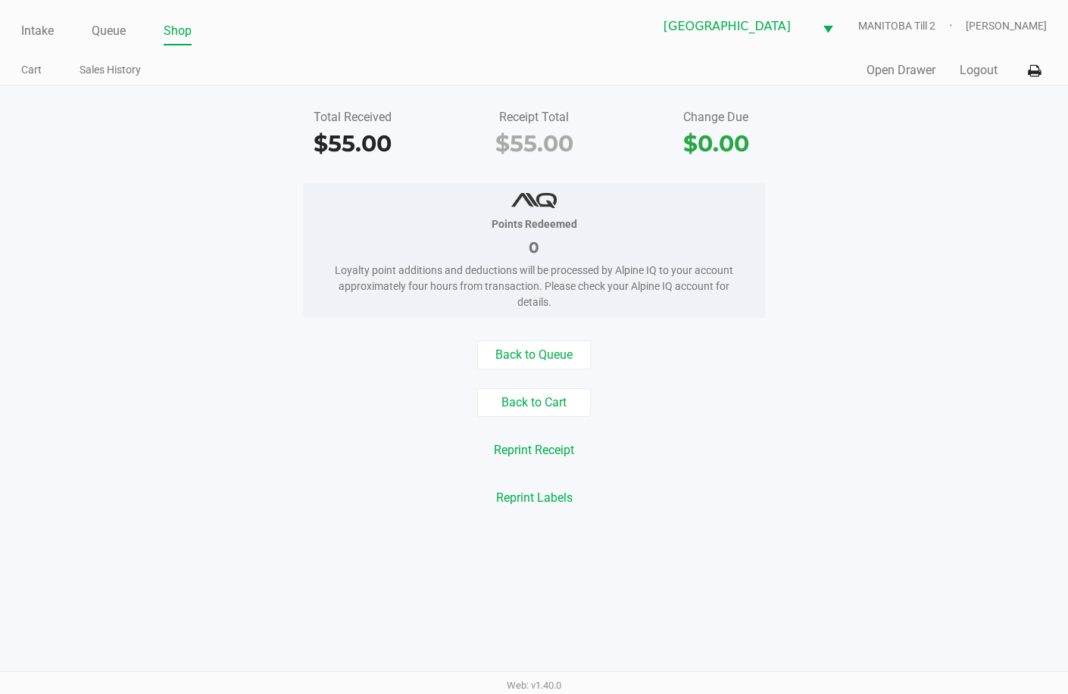
click at [817, 493] on div "Reprint Labels" at bounding box center [534, 498] width 1090 height 29
click at [114, 28] on link "Queue" at bounding box center [109, 30] width 34 height 21
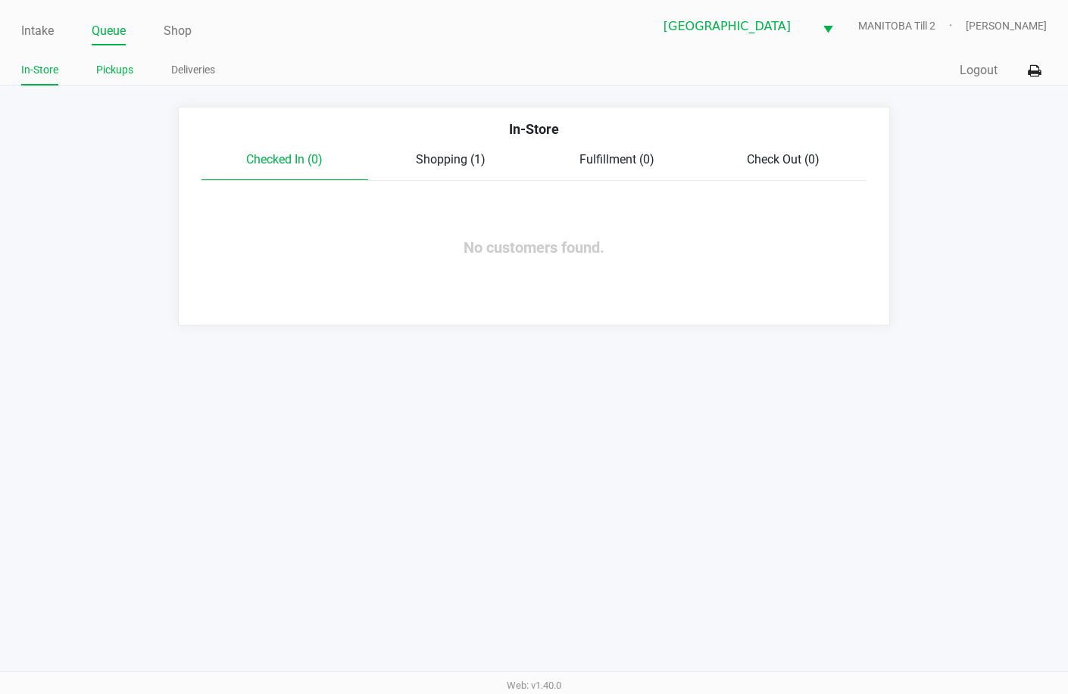
click at [126, 83] on li "Pickups" at bounding box center [114, 72] width 37 height 27
click at [113, 71] on link "Pickups" at bounding box center [114, 70] width 37 height 19
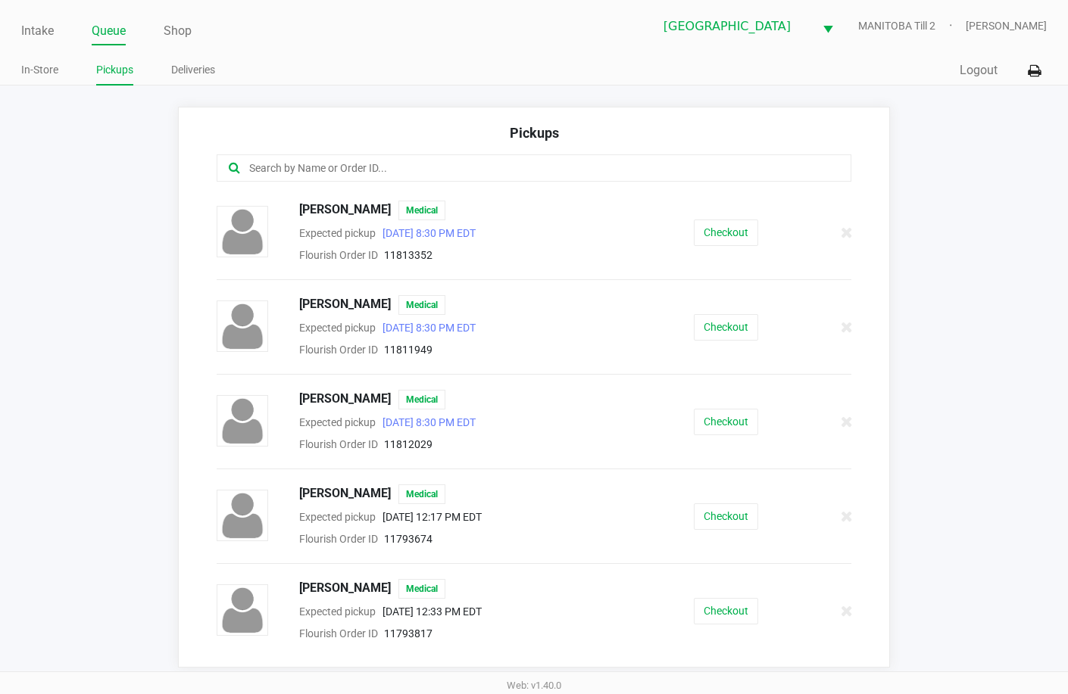
click at [322, 158] on div at bounding box center [534, 167] width 635 height 27
click at [325, 165] on input "text" at bounding box center [522, 168] width 549 height 17
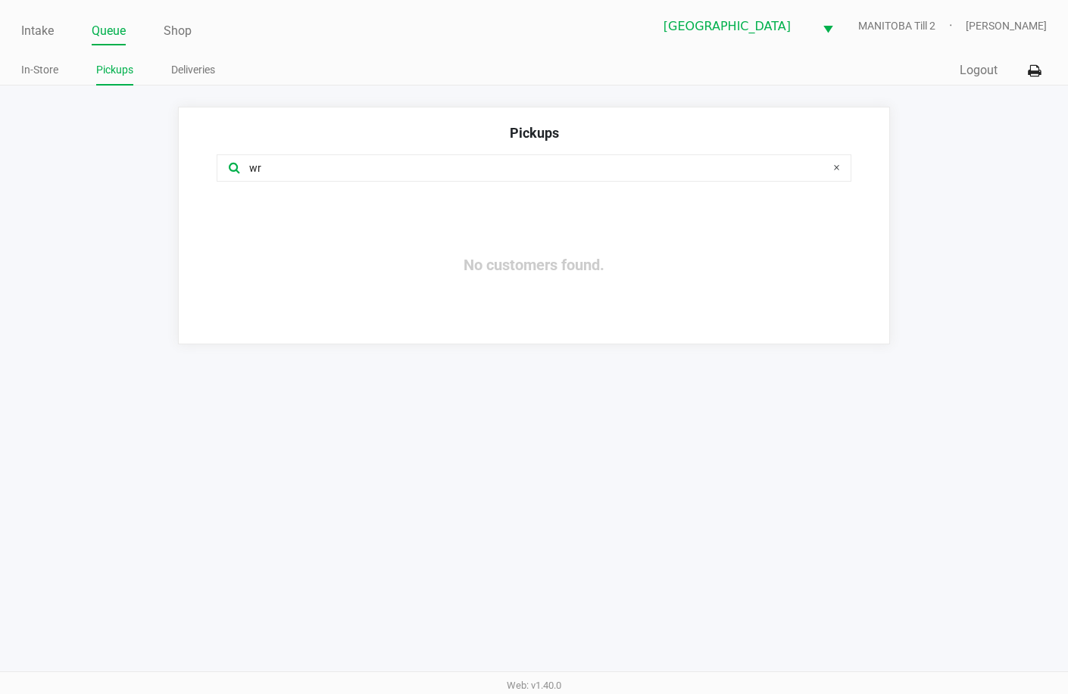
type input "w"
type input "roger"
drag, startPoint x: 681, startPoint y: 500, endPoint x: 615, endPoint y: 416, distance: 106.8
click at [679, 500] on div "Intake Queue Shop Lakeland WC MANITOBA Till 2 Mary Martinez In-Store Pickups De…" at bounding box center [534, 347] width 1068 height 694
drag, startPoint x: 145, startPoint y: 148, endPoint x: 11, endPoint y: 127, distance: 135.7
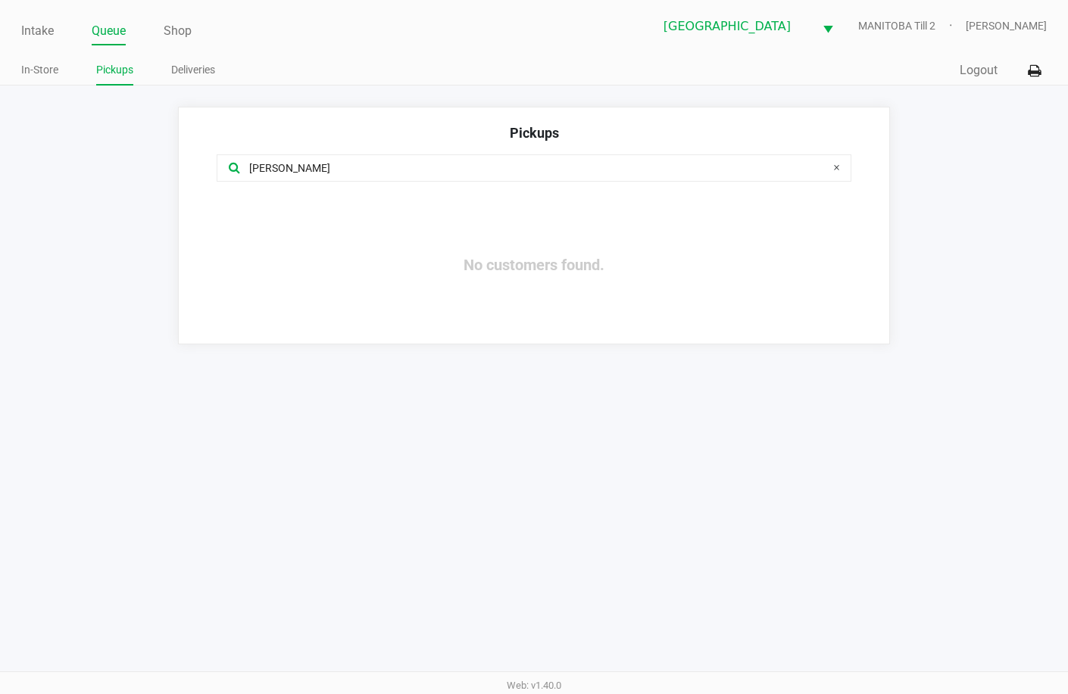
click at [11, 127] on app-pickups "Pickups roger No customers found." at bounding box center [534, 226] width 1068 height 238
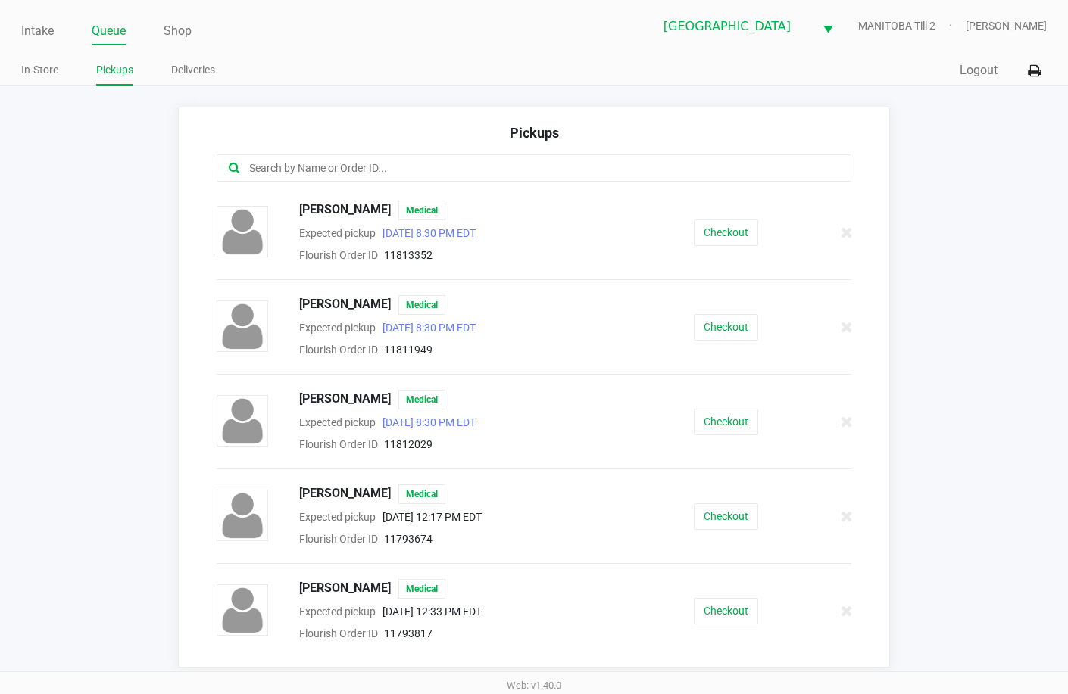
click at [119, 24] on link "Queue" at bounding box center [109, 30] width 34 height 21
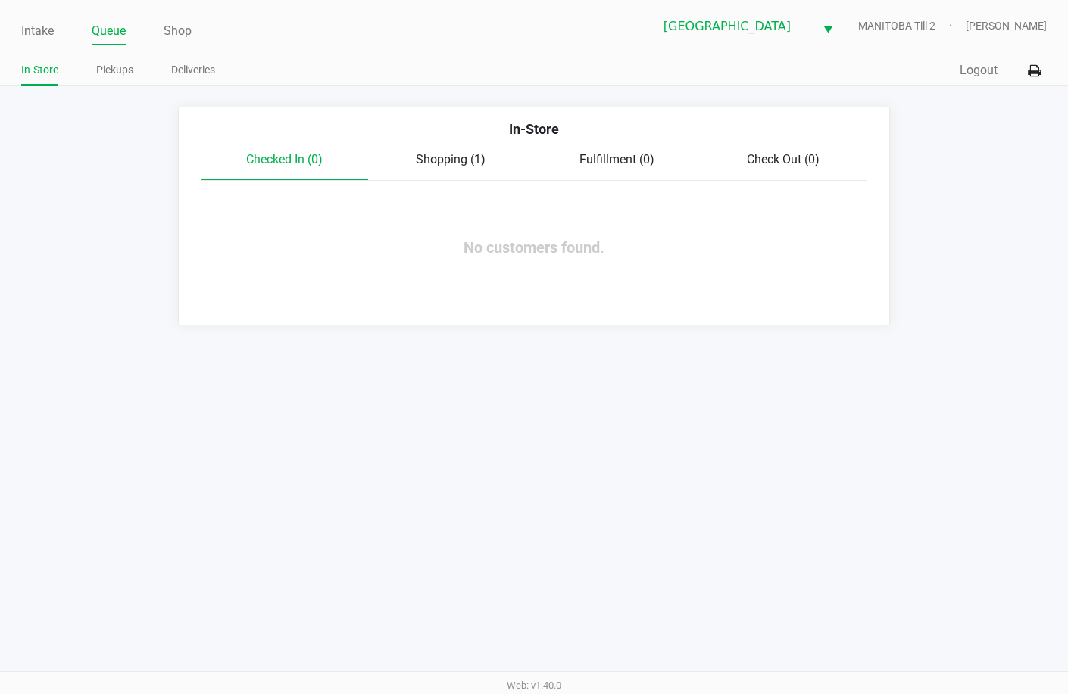
click at [437, 145] on div "In-Store" at bounding box center [534, 135] width 688 height 32
click at [451, 165] on span "Shopping (1)" at bounding box center [451, 159] width 70 height 14
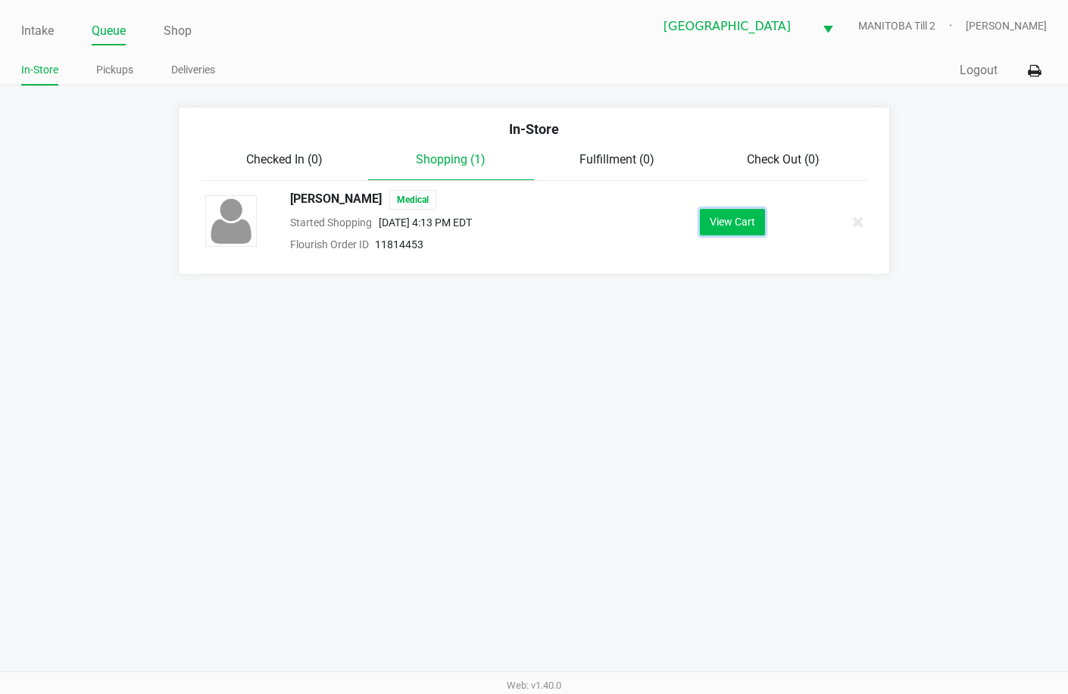
click at [735, 223] on button "View Cart" at bounding box center [732, 222] width 65 height 27
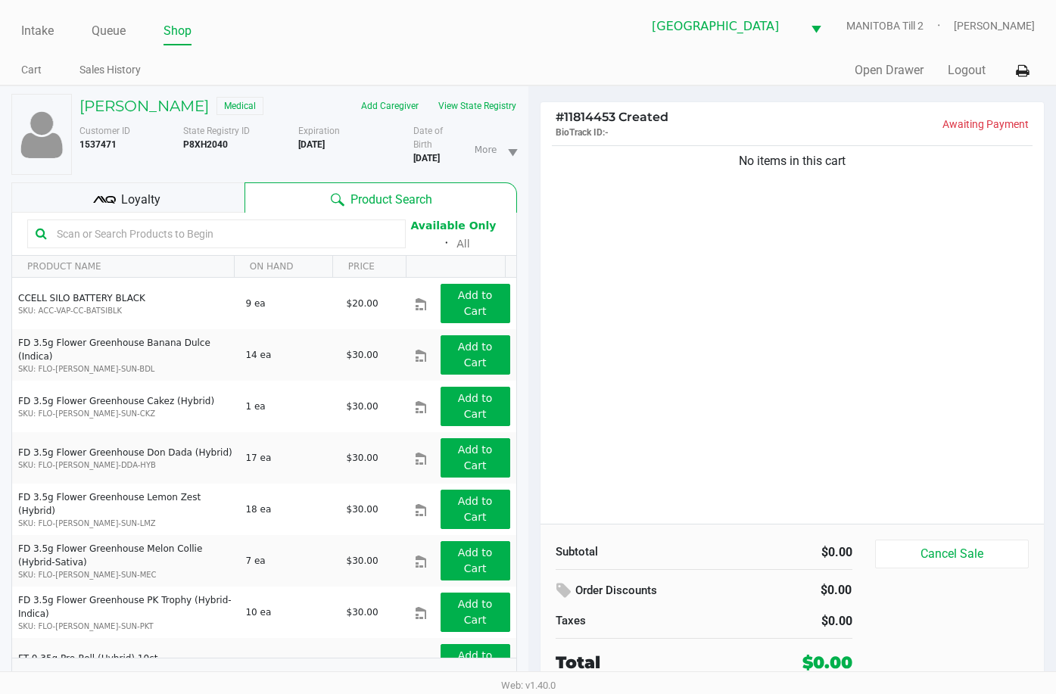
click at [953, 437] on div "No items in this cart" at bounding box center [793, 333] width 504 height 382
click at [850, 325] on div "No items in this cart" at bounding box center [793, 333] width 504 height 382
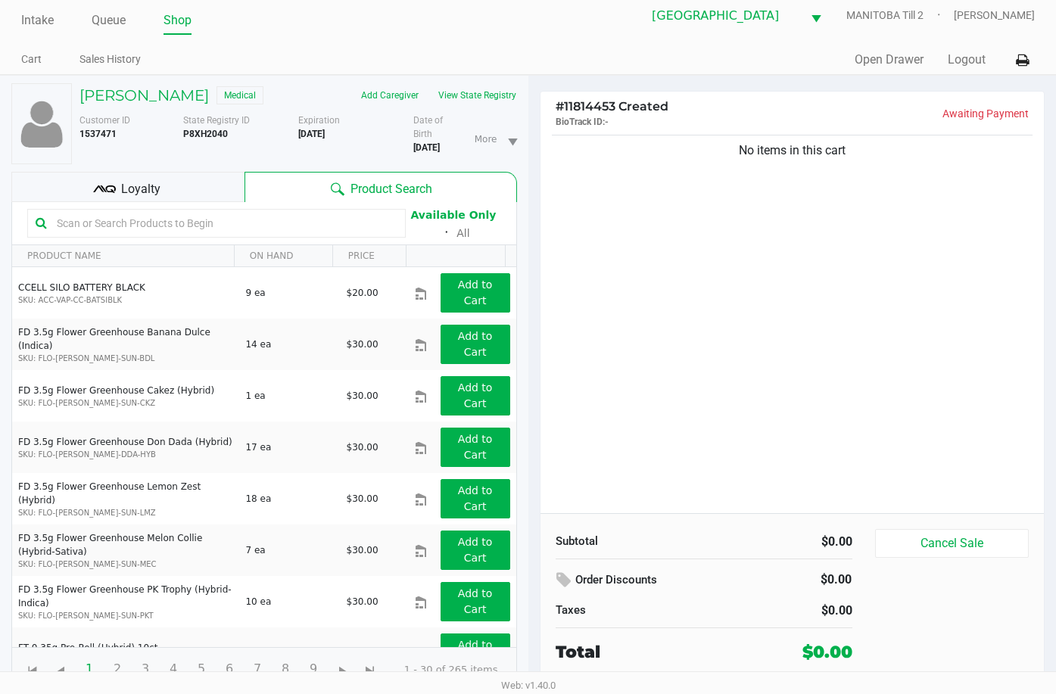
scroll to position [16, 0]
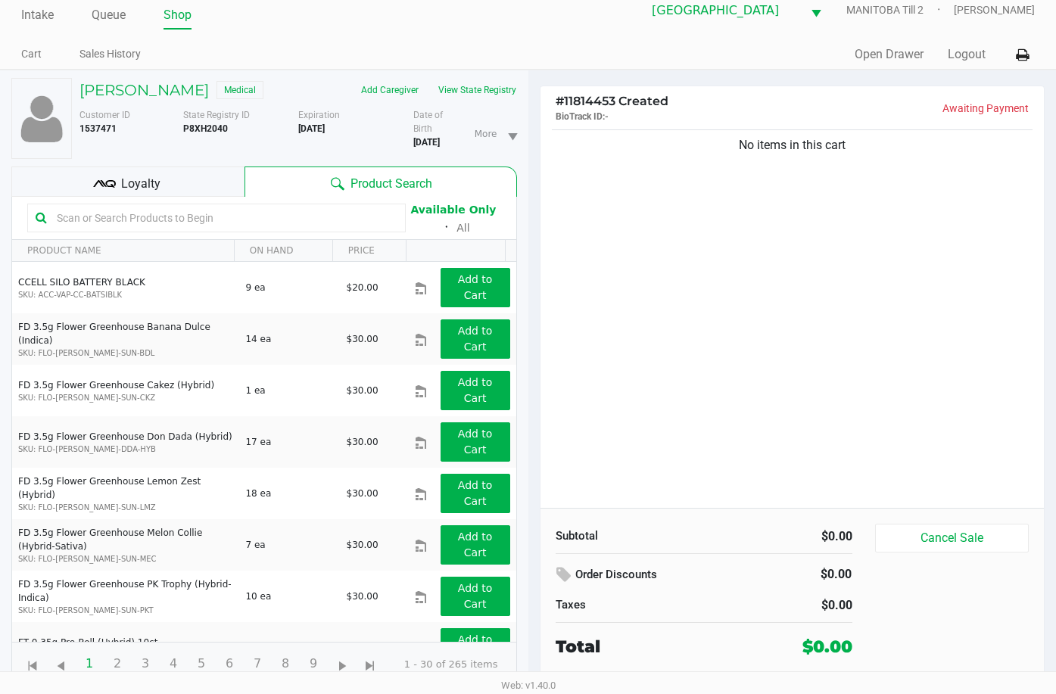
drag, startPoint x: 625, startPoint y: 216, endPoint x: 518, endPoint y: 98, distance: 158.7
click at [612, 195] on div "No items in this cart" at bounding box center [793, 317] width 504 height 382
click at [495, 80] on button "View State Registry" at bounding box center [473, 90] width 89 height 24
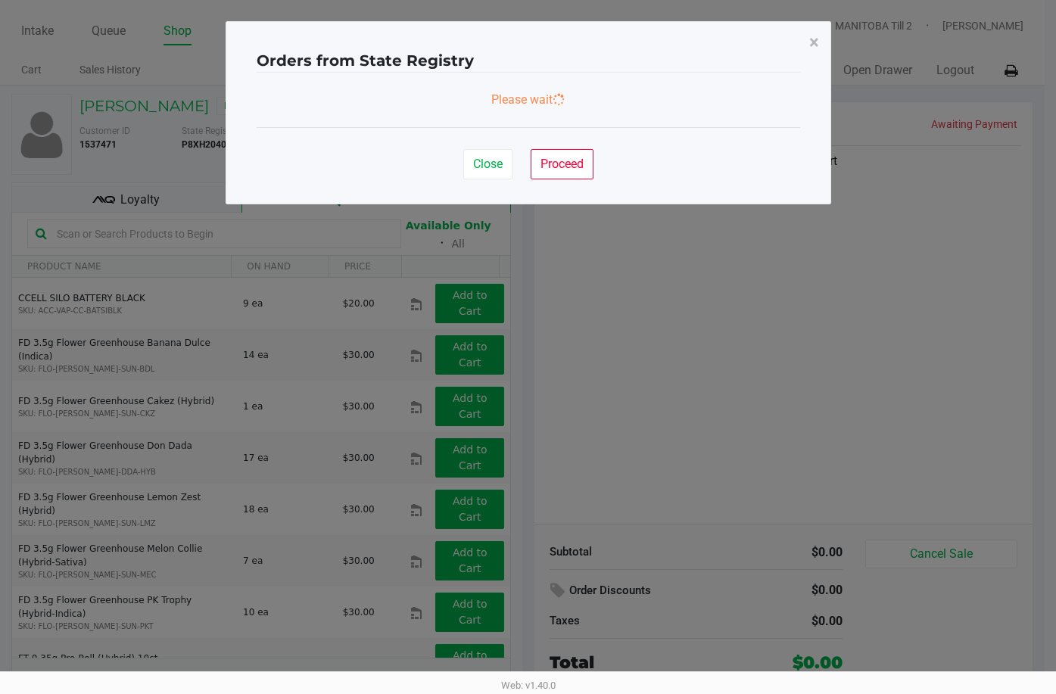
scroll to position [0, 0]
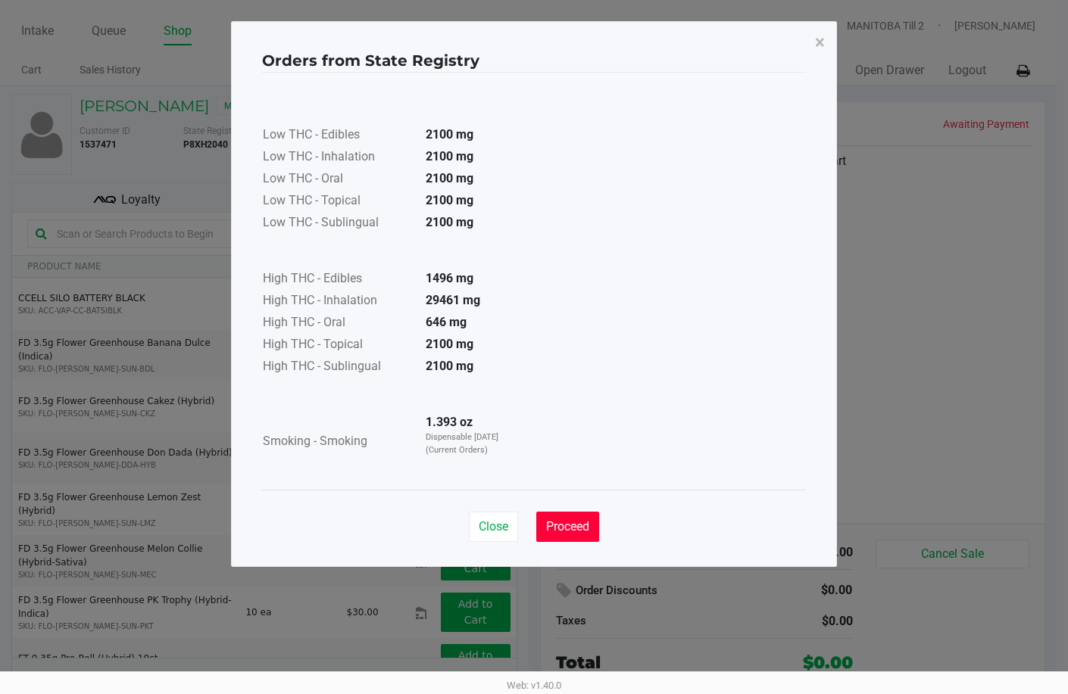
click at [563, 532] on span "Proceed" at bounding box center [567, 526] width 43 height 14
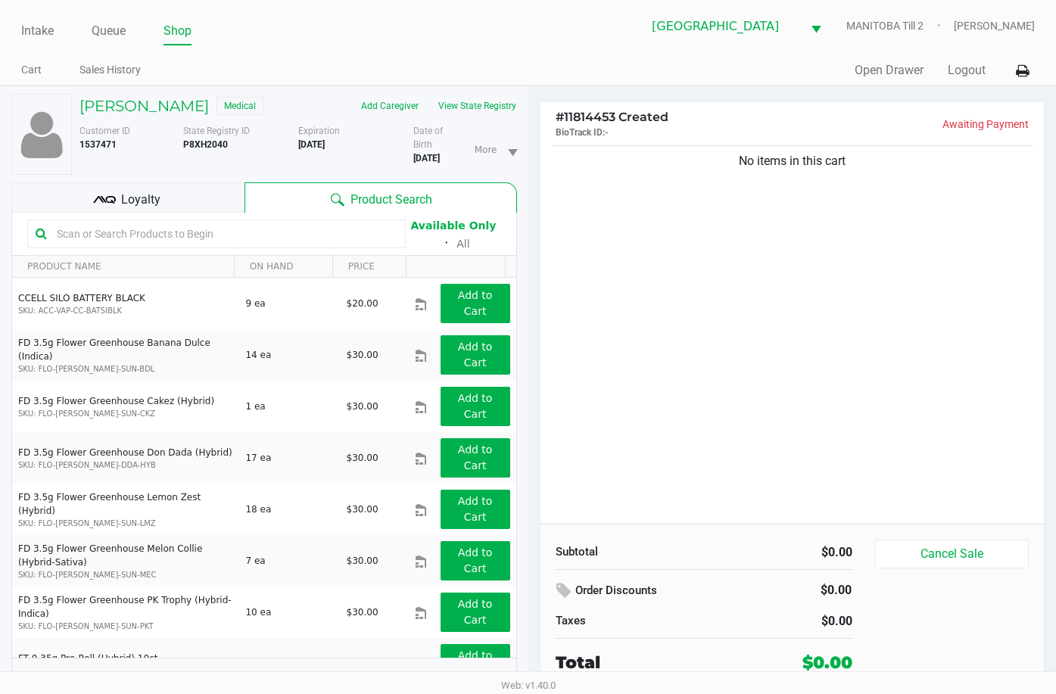
click at [698, 273] on div "No items in this cart" at bounding box center [793, 333] width 504 height 382
click at [738, 228] on div "No items in this cart" at bounding box center [793, 333] width 504 height 382
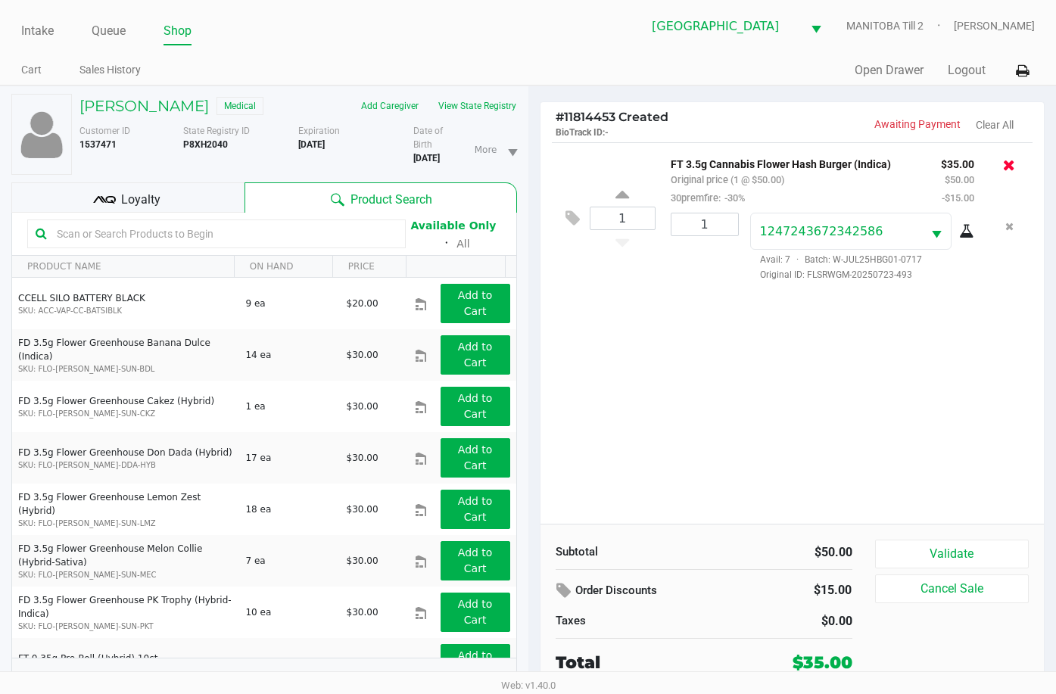
click at [1006, 164] on icon at bounding box center [1009, 165] width 12 height 15
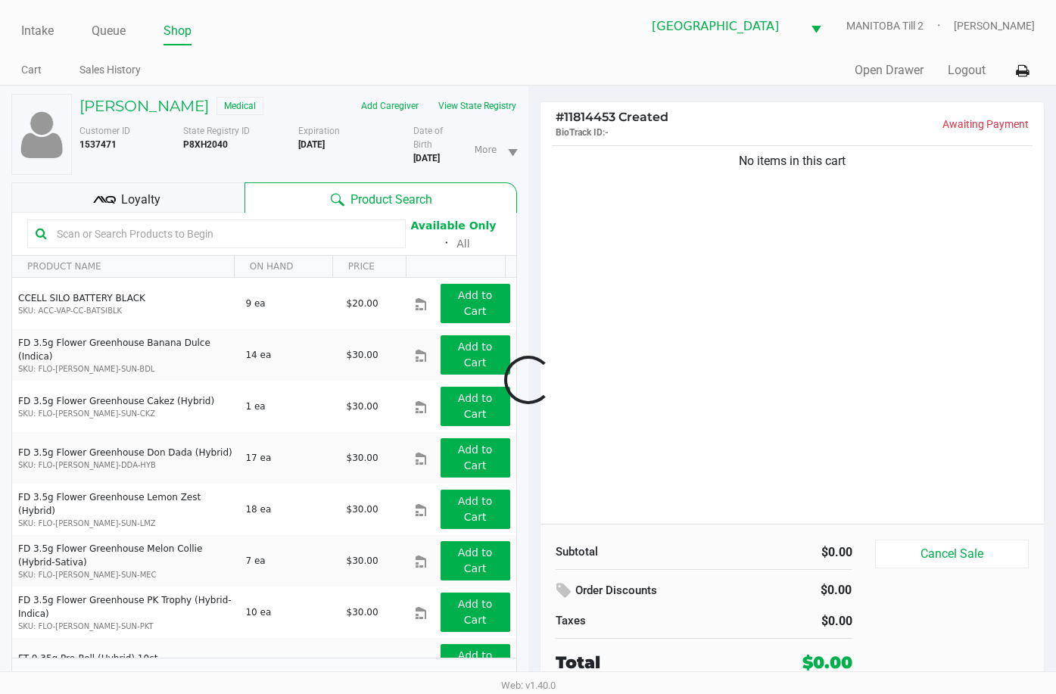
click at [835, 362] on div at bounding box center [528, 380] width 1056 height 438
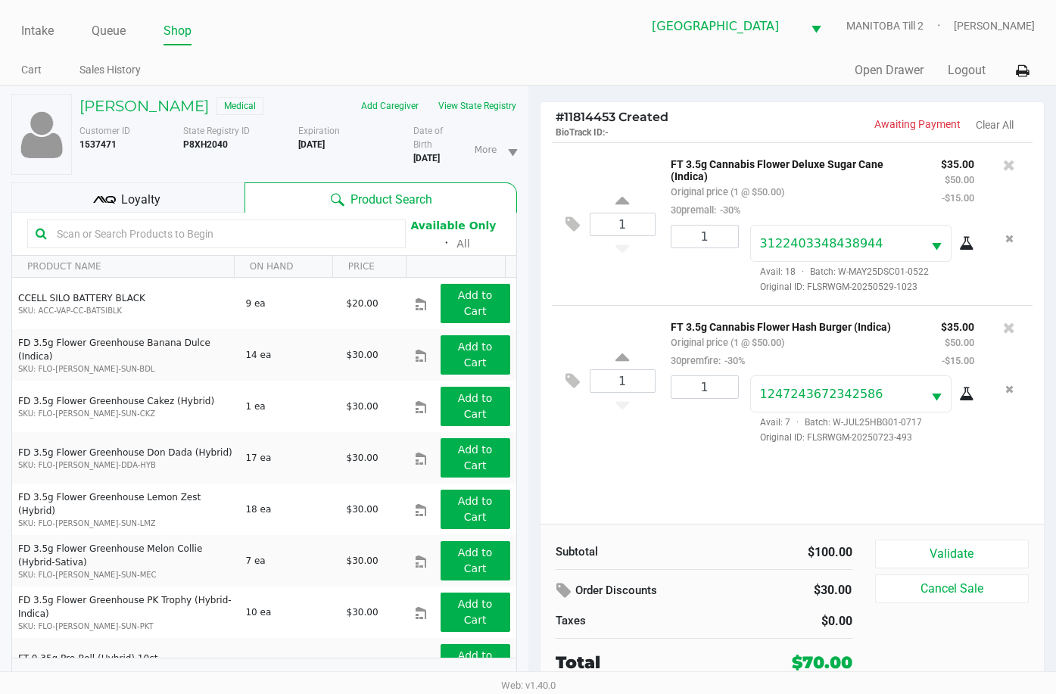
click at [903, 472] on div "1 FT 3.5g Cannabis Flower Deluxe Sugar Cane (Indica) Original price (1 @ $50.00…" at bounding box center [793, 333] width 504 height 382
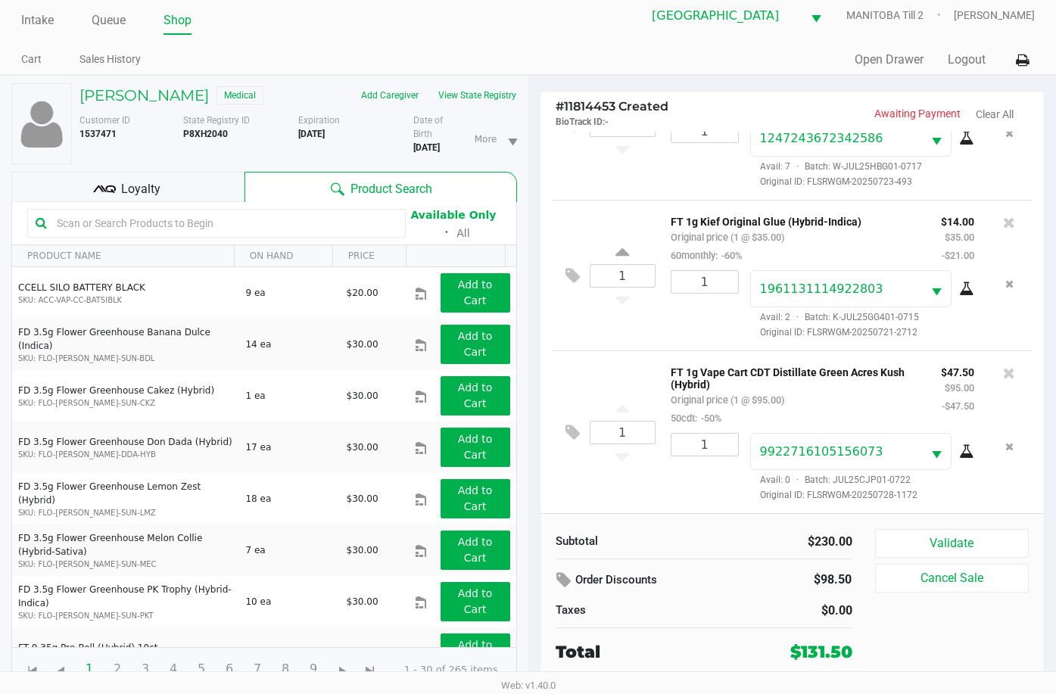
scroll to position [16, 0]
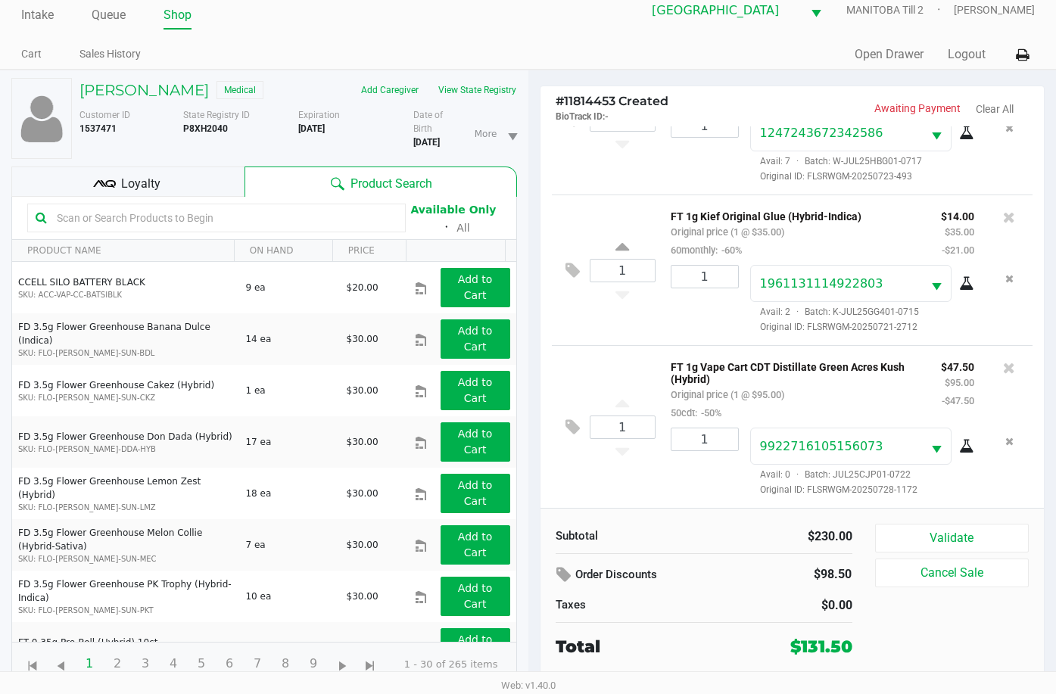
click at [180, 167] on div "Loyalty" at bounding box center [127, 182] width 233 height 30
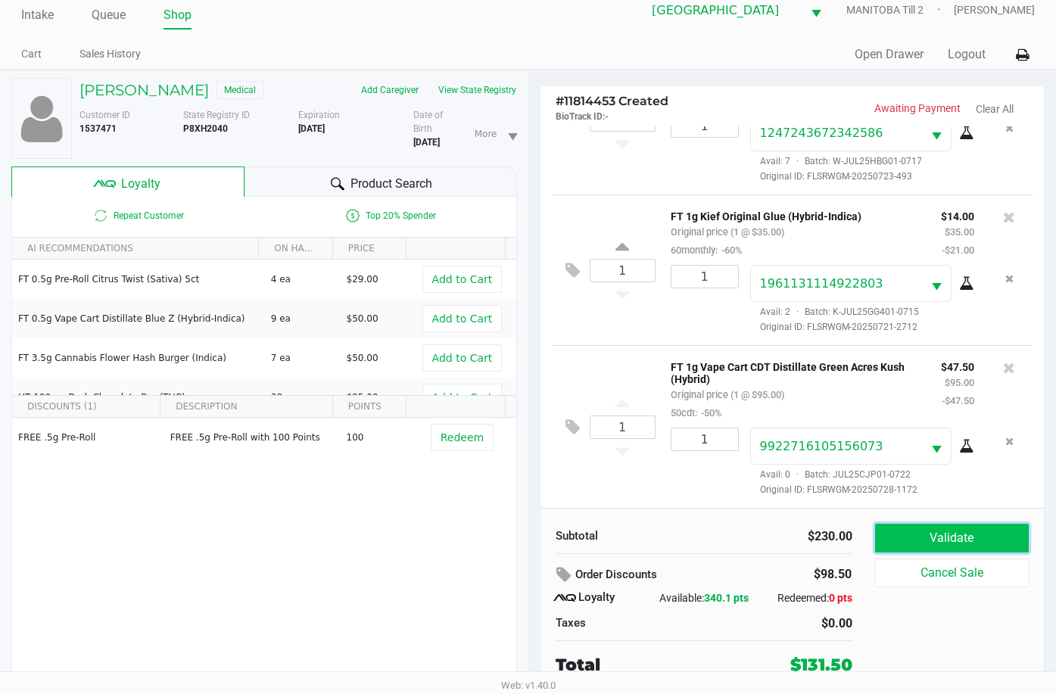
click at [953, 534] on button "Validate" at bounding box center [952, 538] width 154 height 29
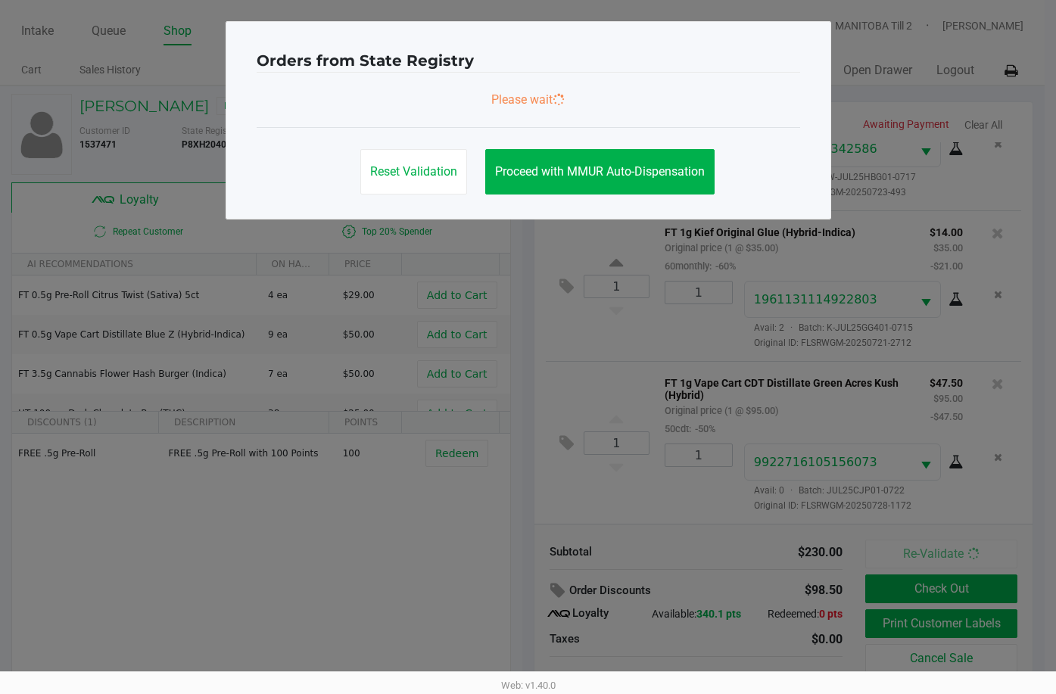
scroll to position [0, 0]
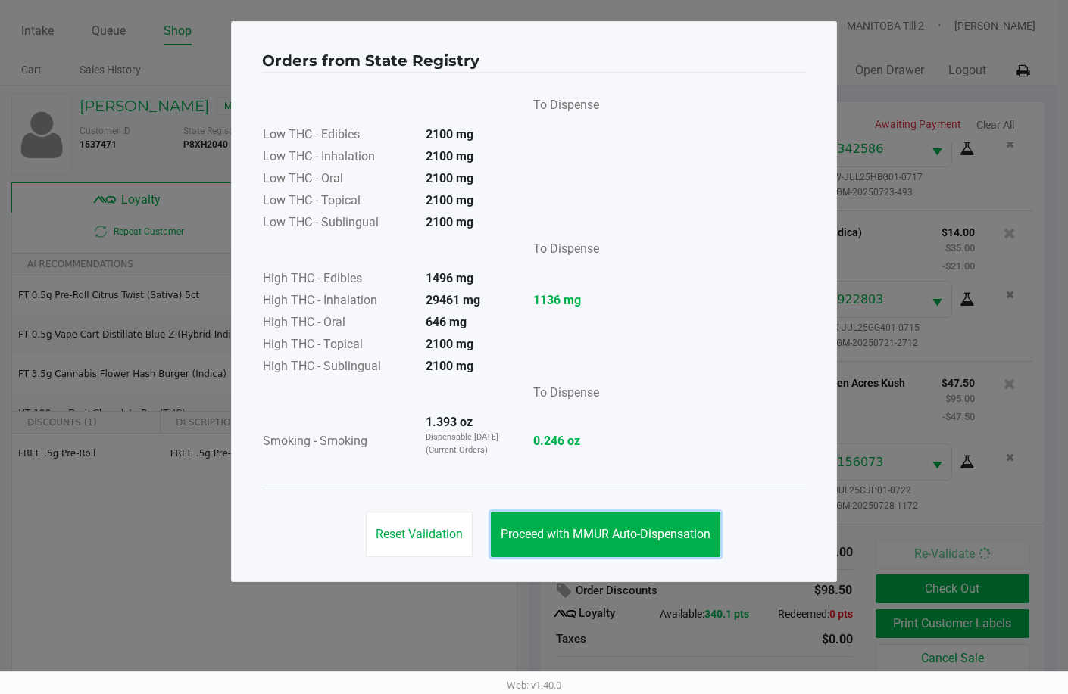
click at [645, 548] on button "Proceed with MMUR Auto-Dispensation" at bounding box center [605, 534] width 229 height 45
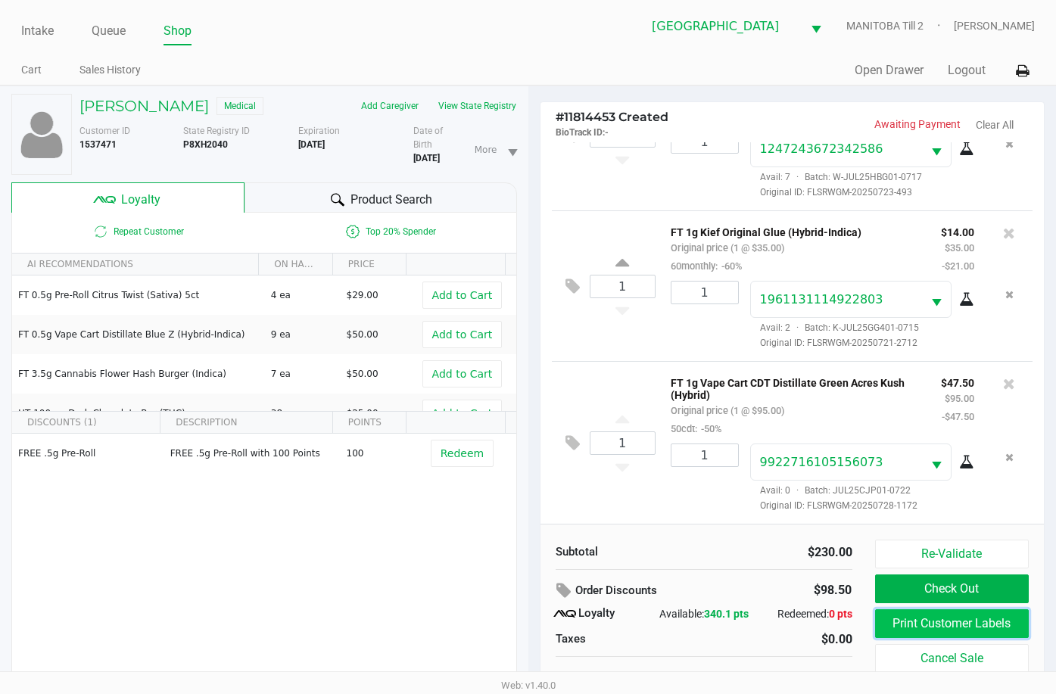
click at [906, 620] on button "Print Customer Labels" at bounding box center [952, 624] width 154 height 29
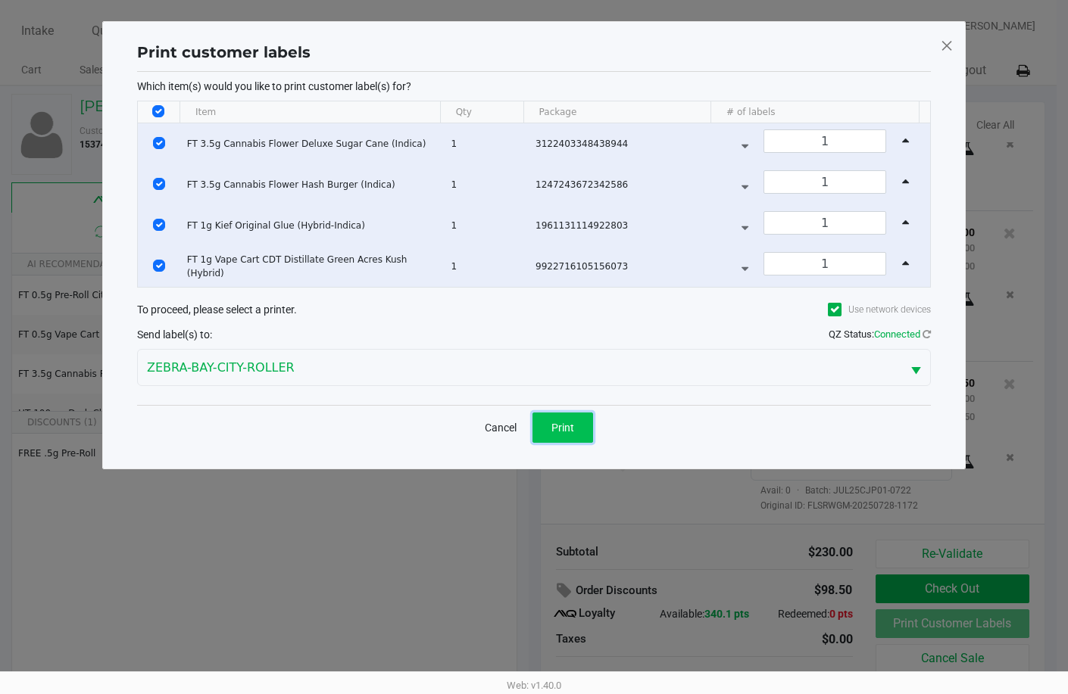
click at [538, 423] on button "Print" at bounding box center [562, 428] width 61 height 30
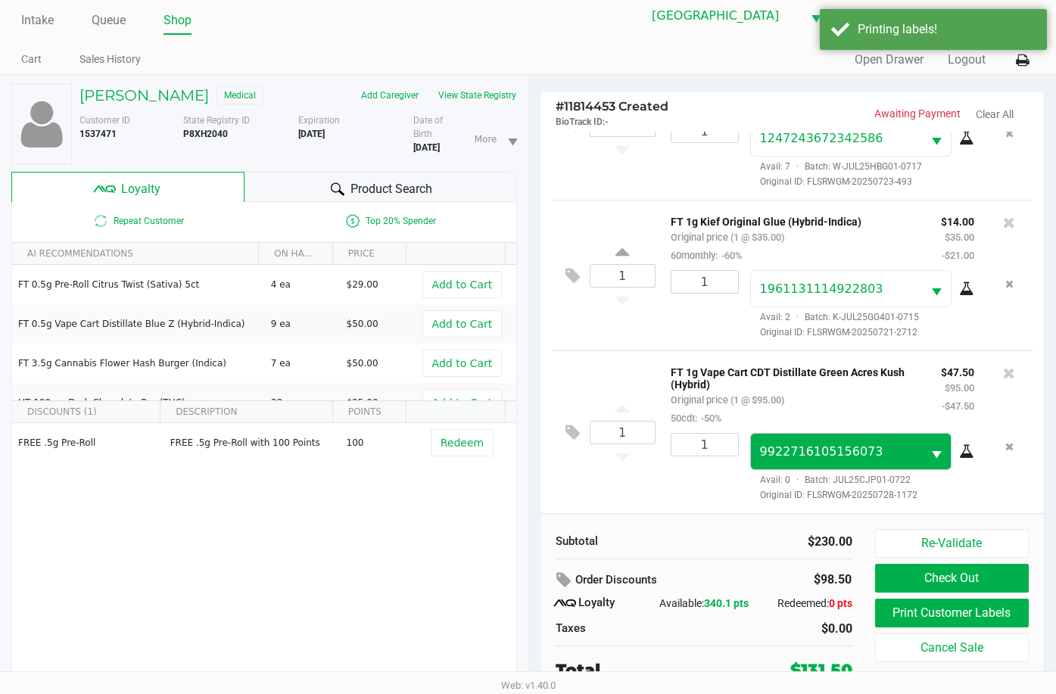
scroll to position [16, 0]
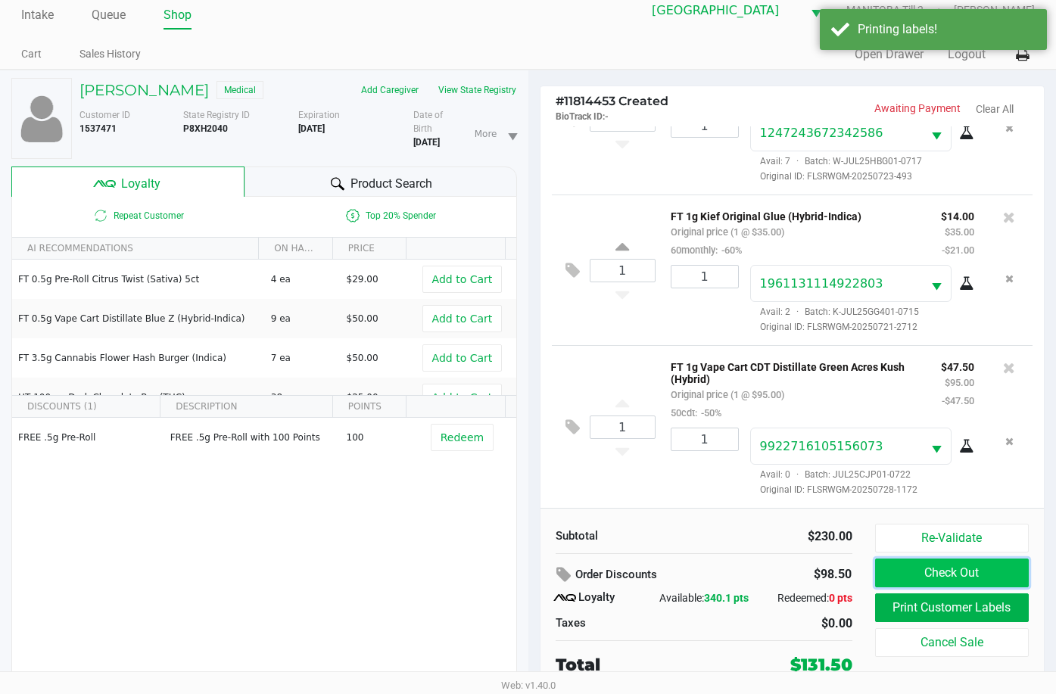
click at [956, 579] on button "Check Out" at bounding box center [952, 573] width 154 height 29
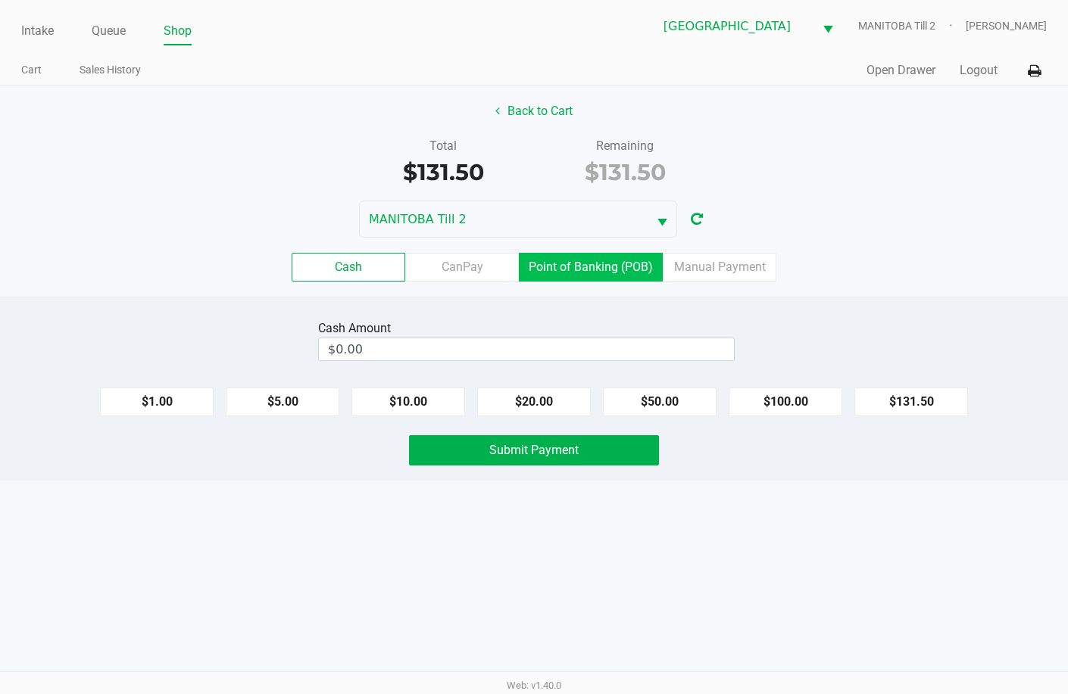
click at [578, 267] on label "Point of Banking (POB)" at bounding box center [591, 267] width 144 height 29
click at [0, 0] on 7 "Point of Banking (POB)" at bounding box center [0, 0] width 0 height 0
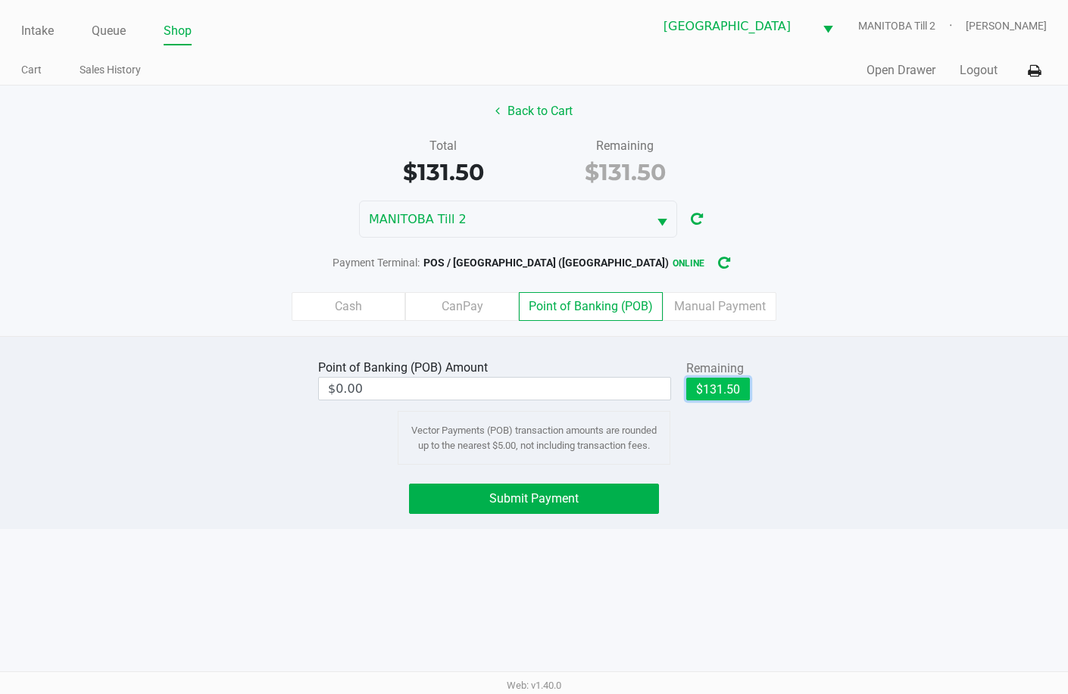
click at [739, 383] on button "$131.50" at bounding box center [718, 389] width 64 height 23
type input "$131.50"
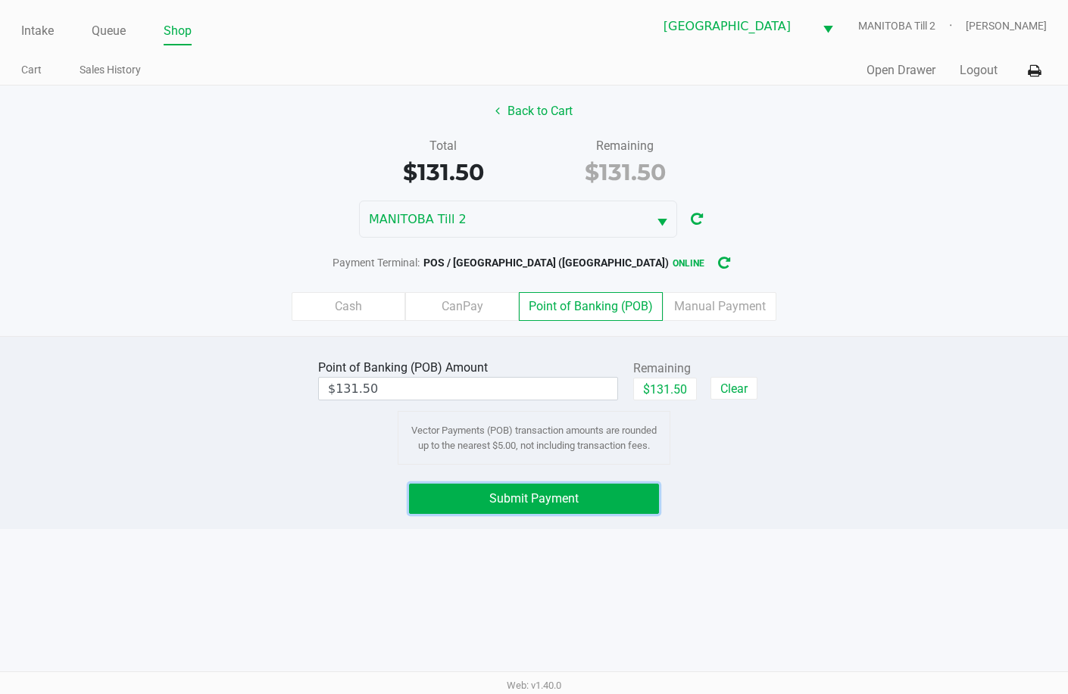
click at [630, 491] on button "Submit Payment" at bounding box center [534, 499] width 250 height 30
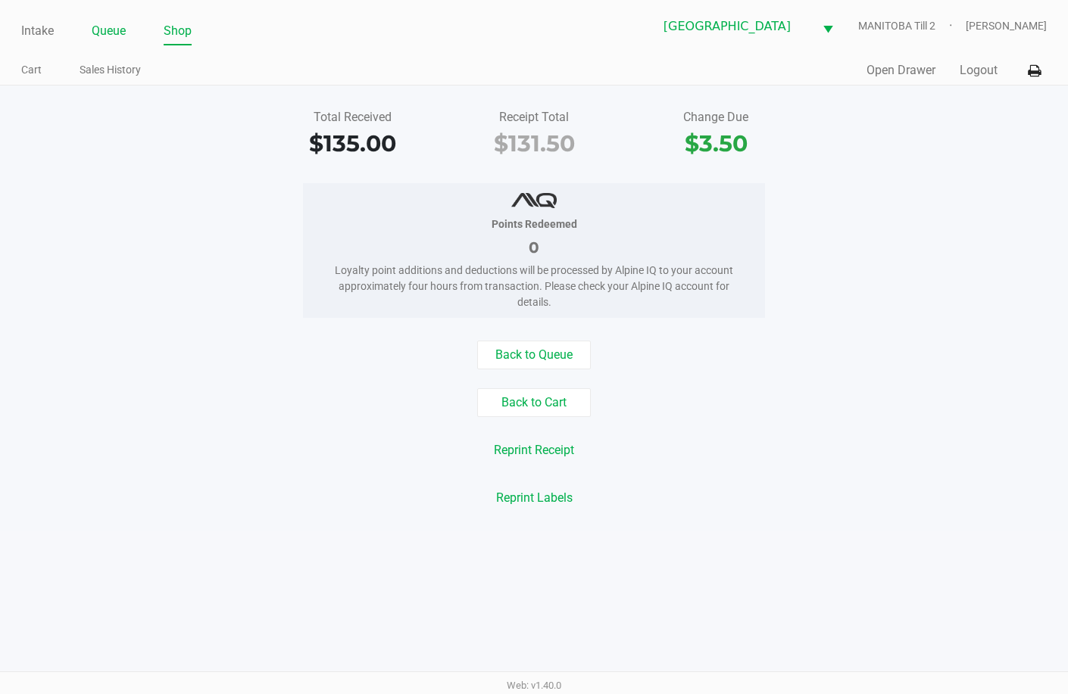
click at [116, 37] on link "Queue" at bounding box center [109, 30] width 34 height 21
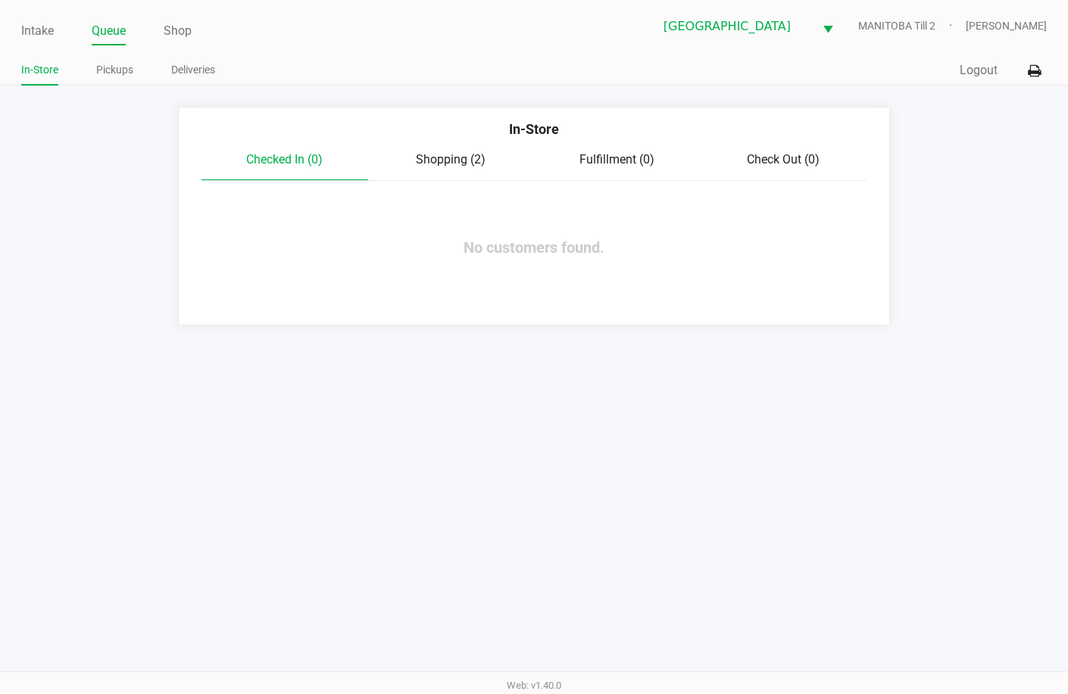
click at [451, 165] on span "Shopping (2)" at bounding box center [451, 159] width 70 height 14
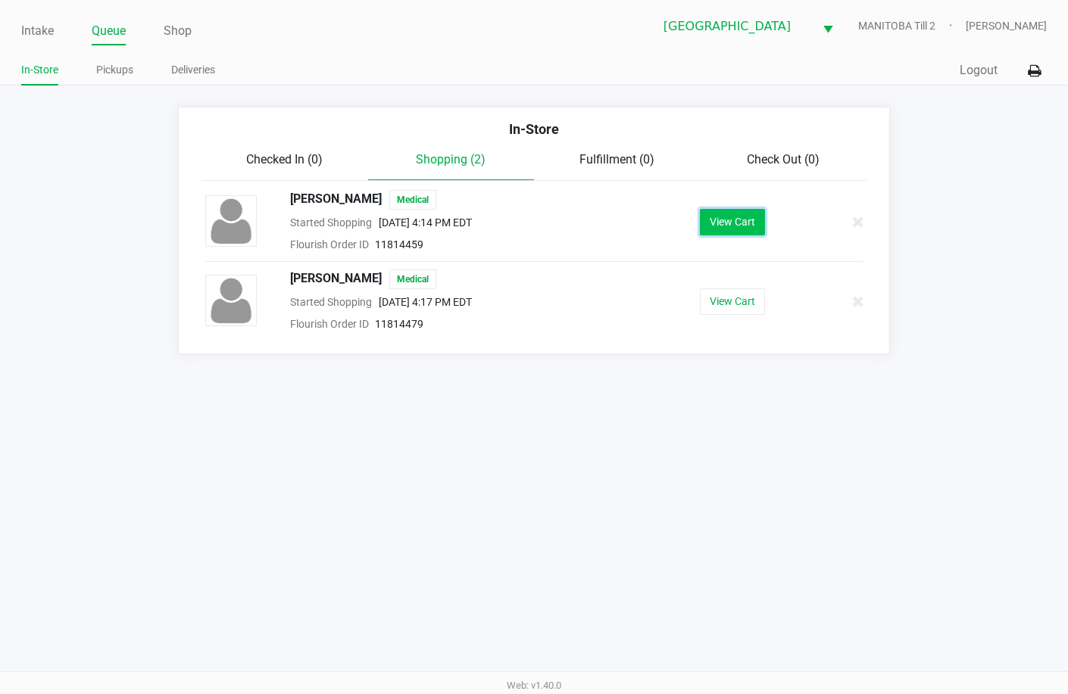
click at [741, 225] on button "View Cart" at bounding box center [732, 222] width 65 height 27
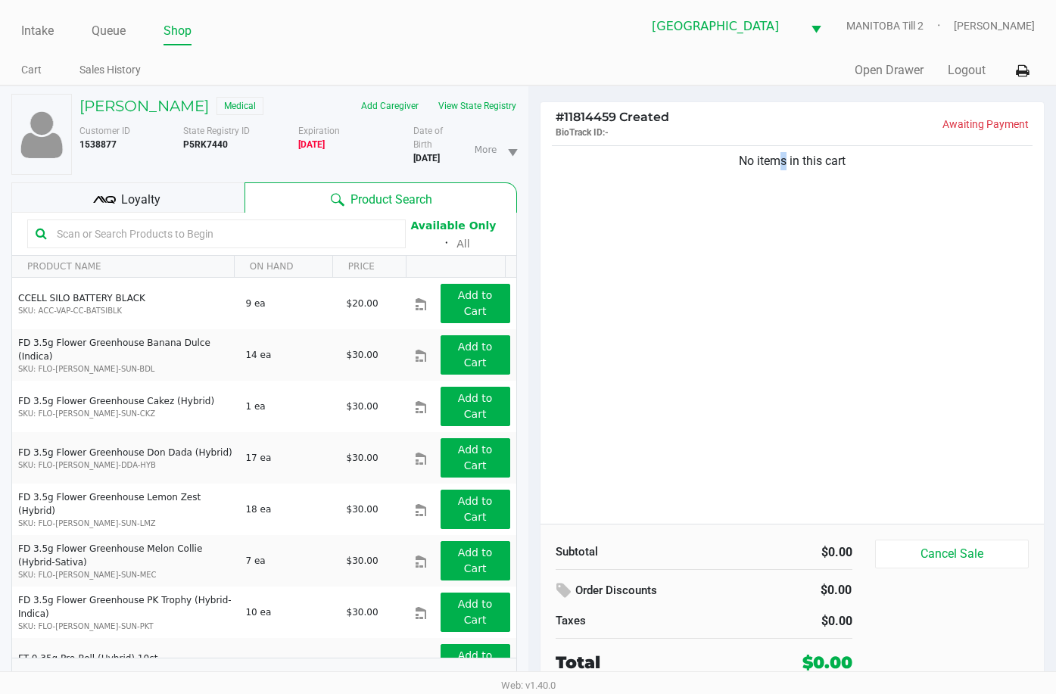
click at [775, 261] on div "No items in this cart" at bounding box center [793, 333] width 504 height 382
click at [107, 245] on input "text" at bounding box center [224, 234] width 347 height 23
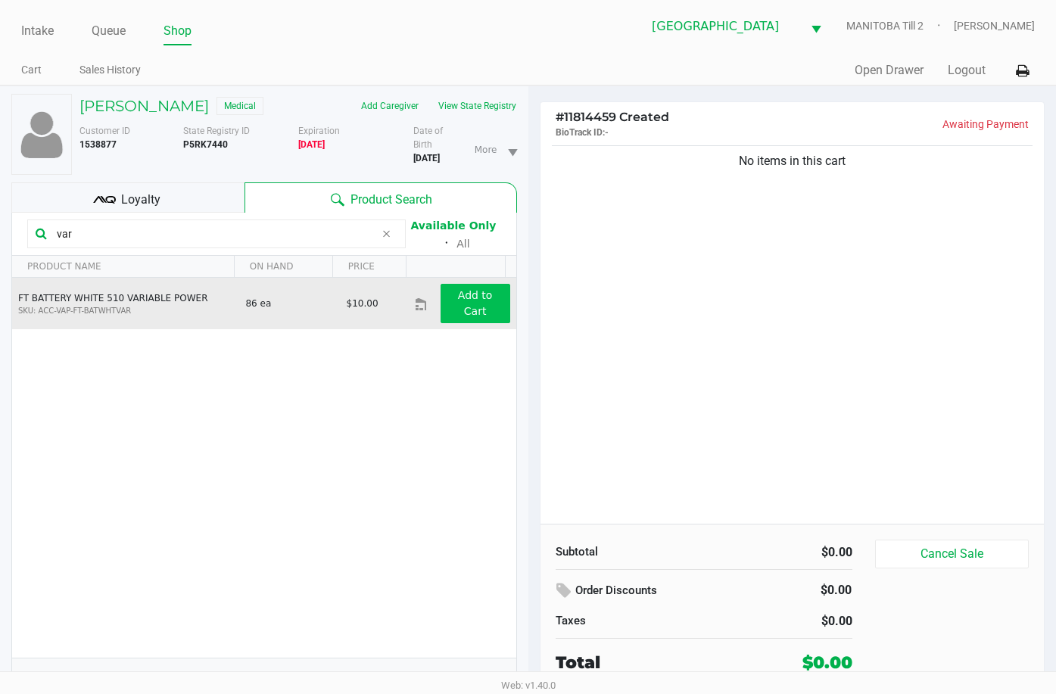
type input "var"
click at [482, 323] on button "Add to Cart" at bounding box center [476, 303] width 70 height 39
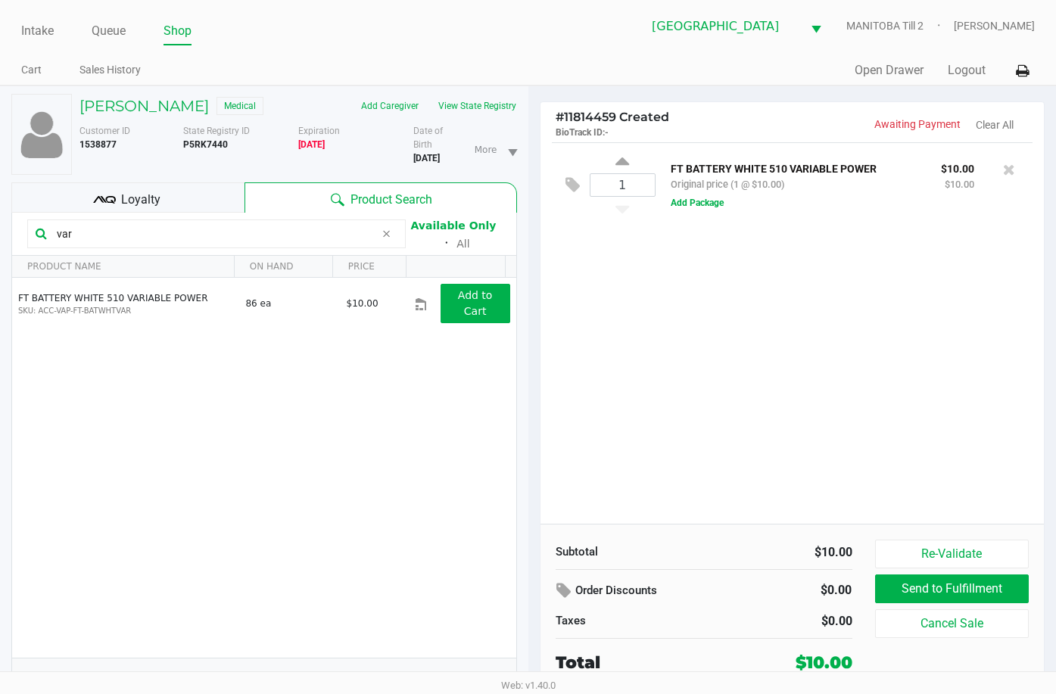
scroll to position [34, 0]
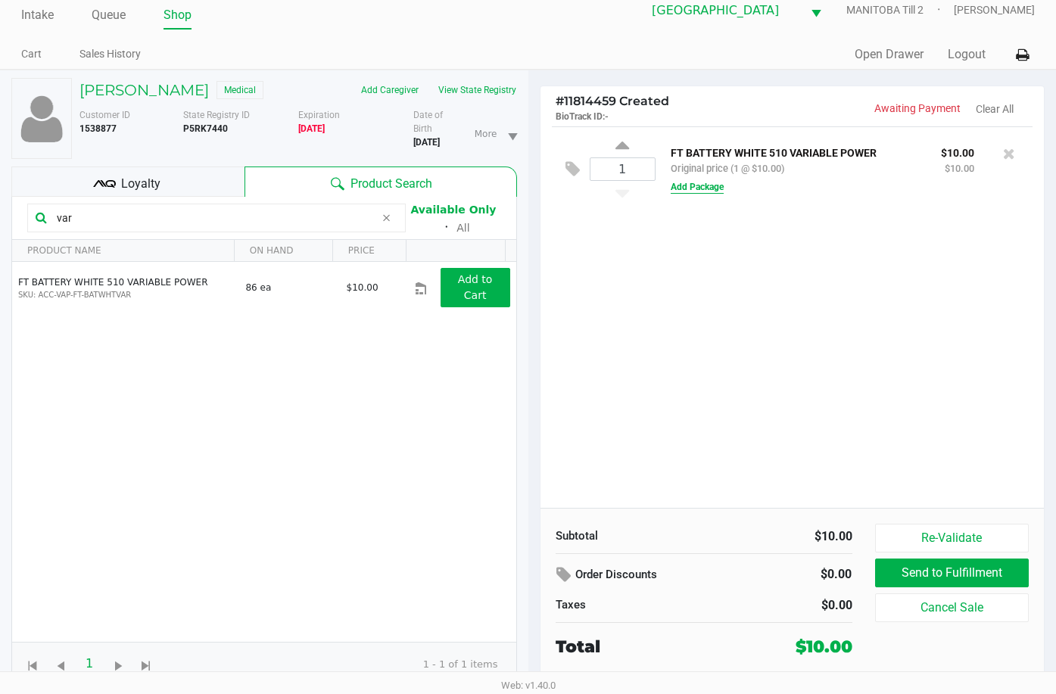
click at [713, 180] on button "Add Package" at bounding box center [697, 187] width 53 height 14
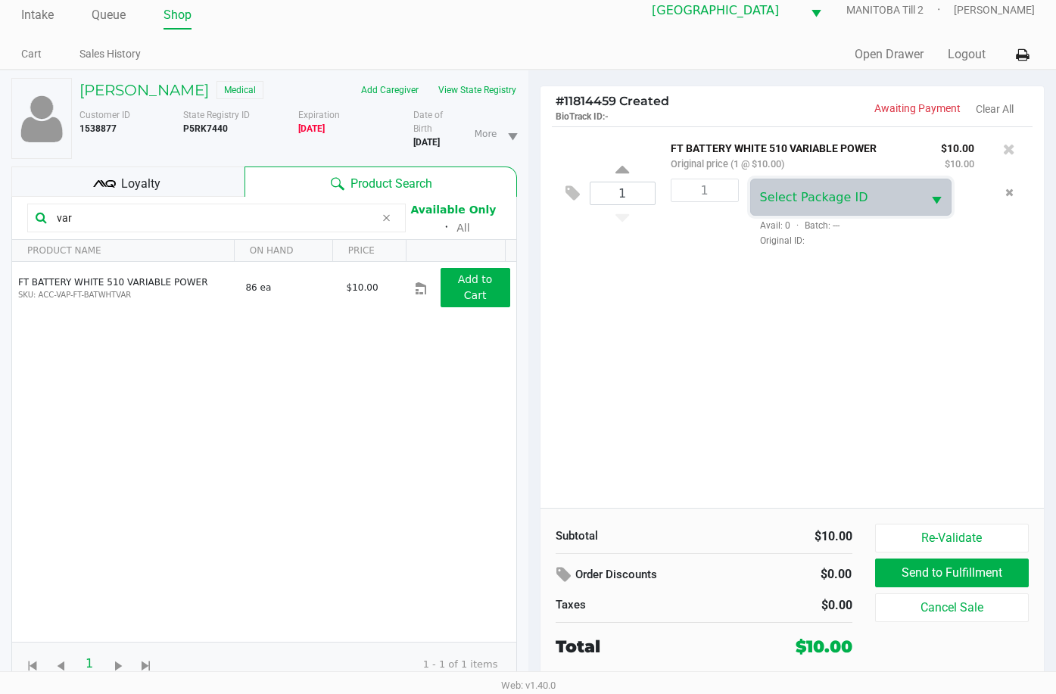
click at [775, 192] on span "Select Package ID" at bounding box center [837, 197] width 172 height 36
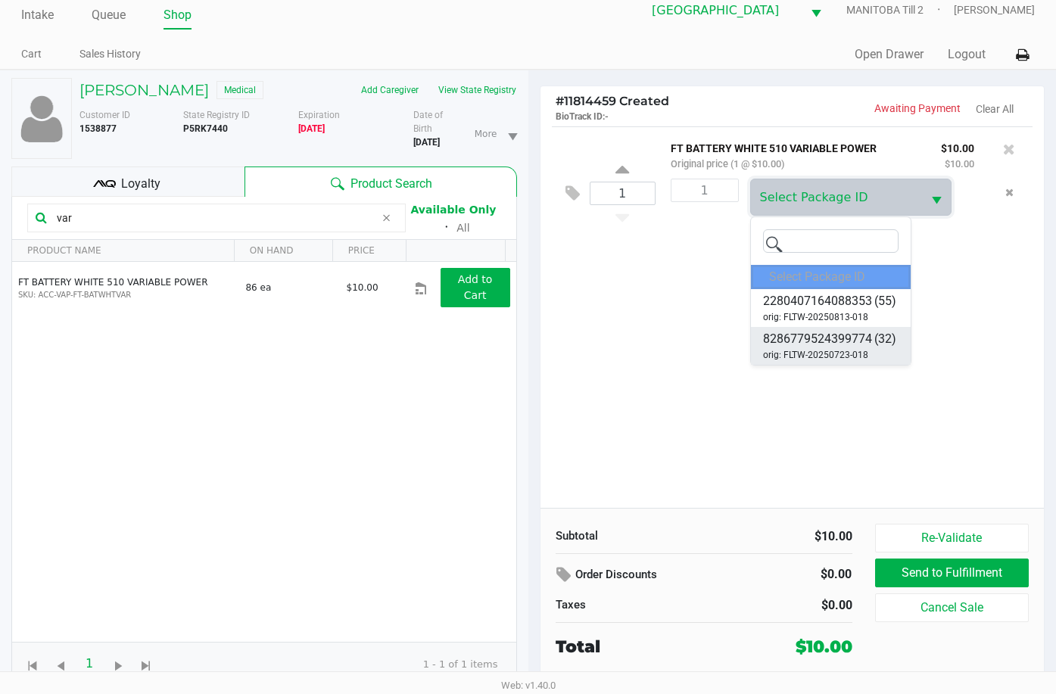
drag, startPoint x: 813, startPoint y: 325, endPoint x: 821, endPoint y: 327, distance: 8.6
click at [821, 330] on span "8286779524399774" at bounding box center [817, 339] width 109 height 18
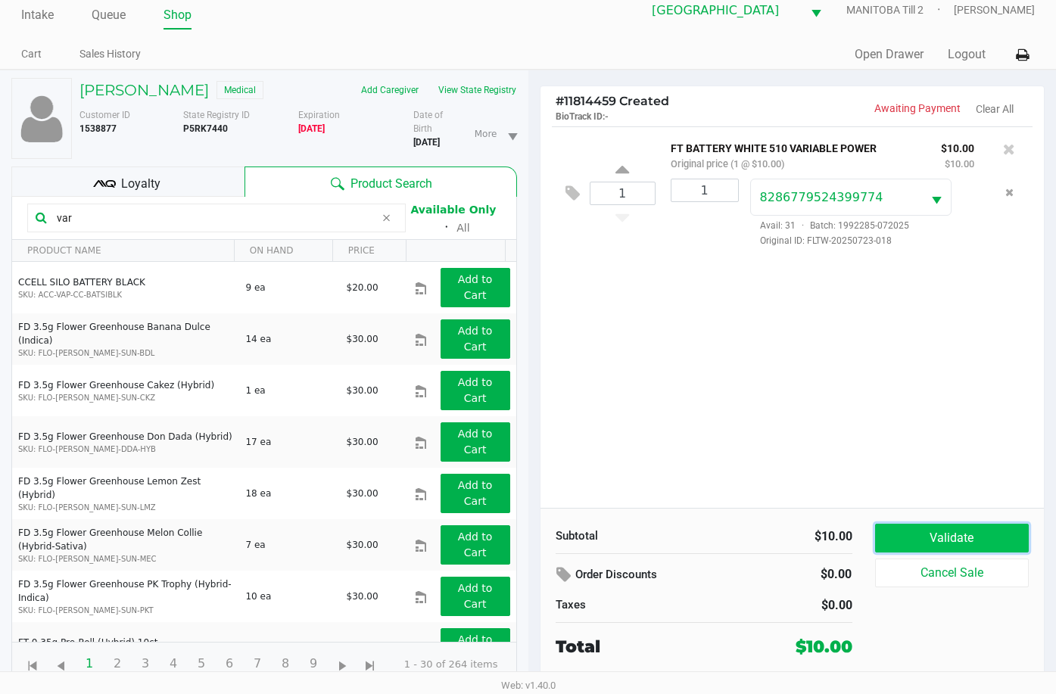
click at [956, 524] on button "Validate" at bounding box center [952, 538] width 154 height 29
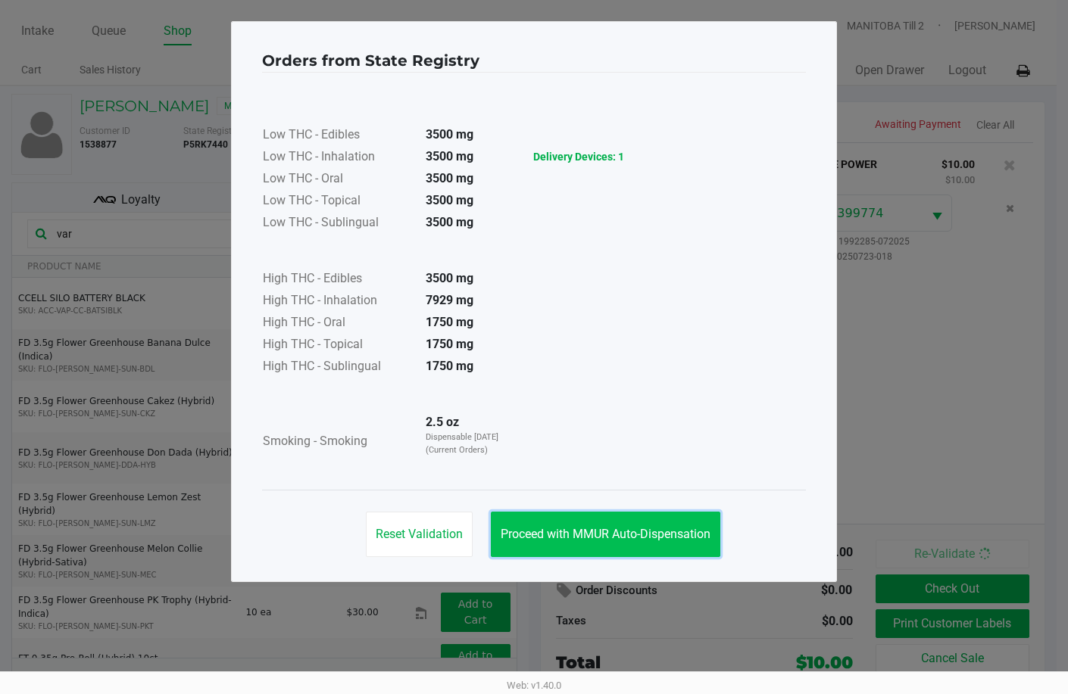
click at [598, 544] on button "Proceed with MMUR Auto-Dispensation" at bounding box center [605, 534] width 229 height 45
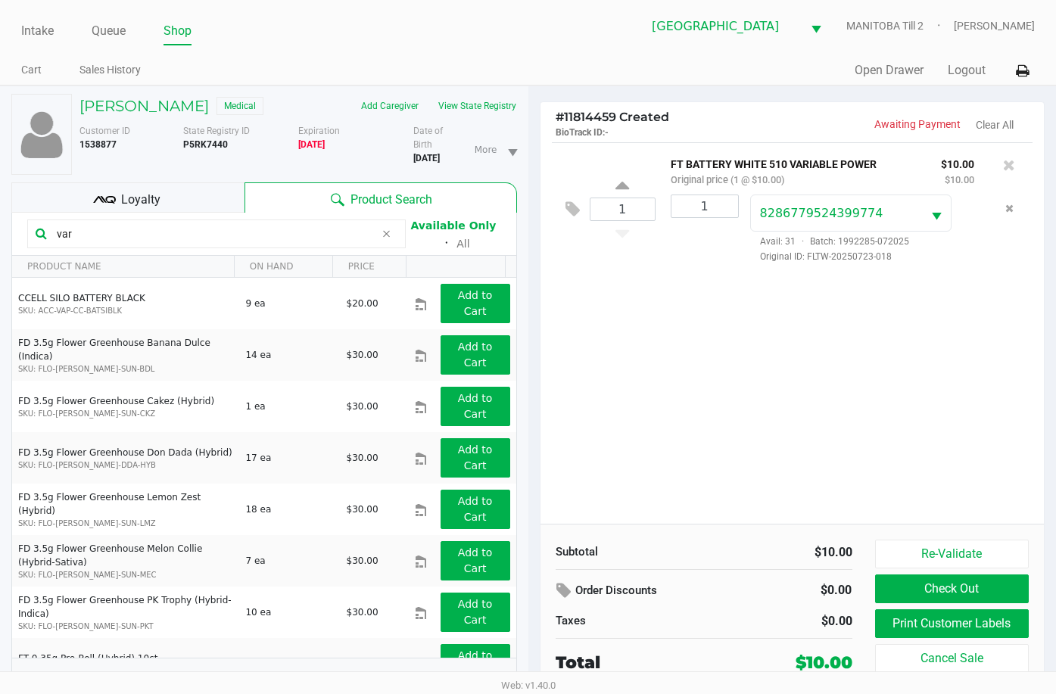
scroll to position [34, 0]
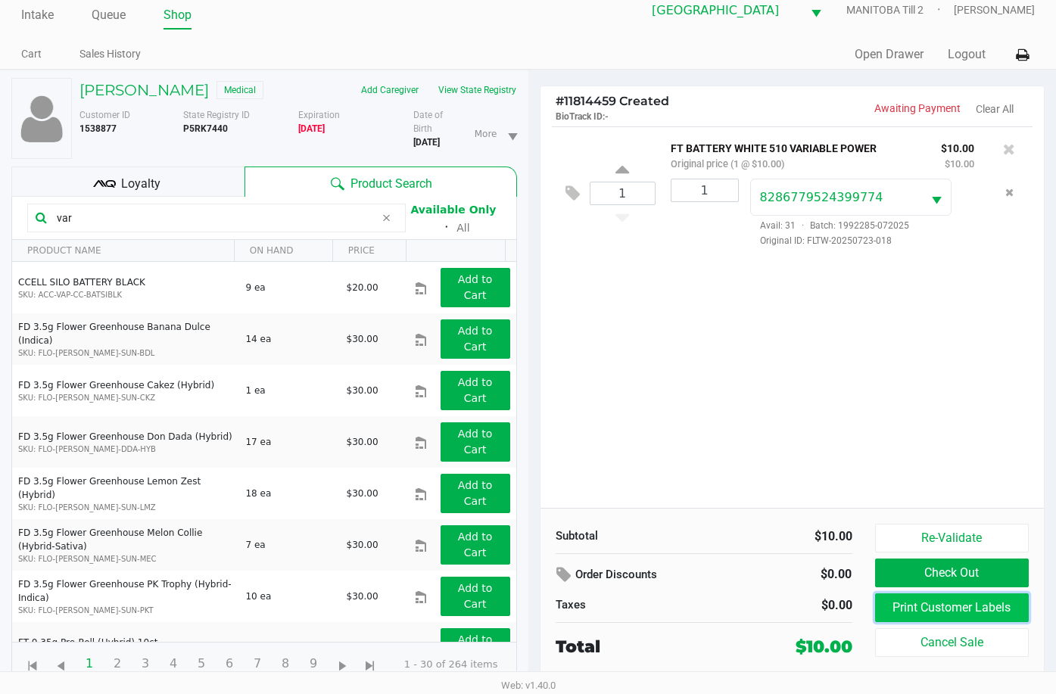
click at [941, 594] on button "Print Customer Labels" at bounding box center [952, 608] width 154 height 29
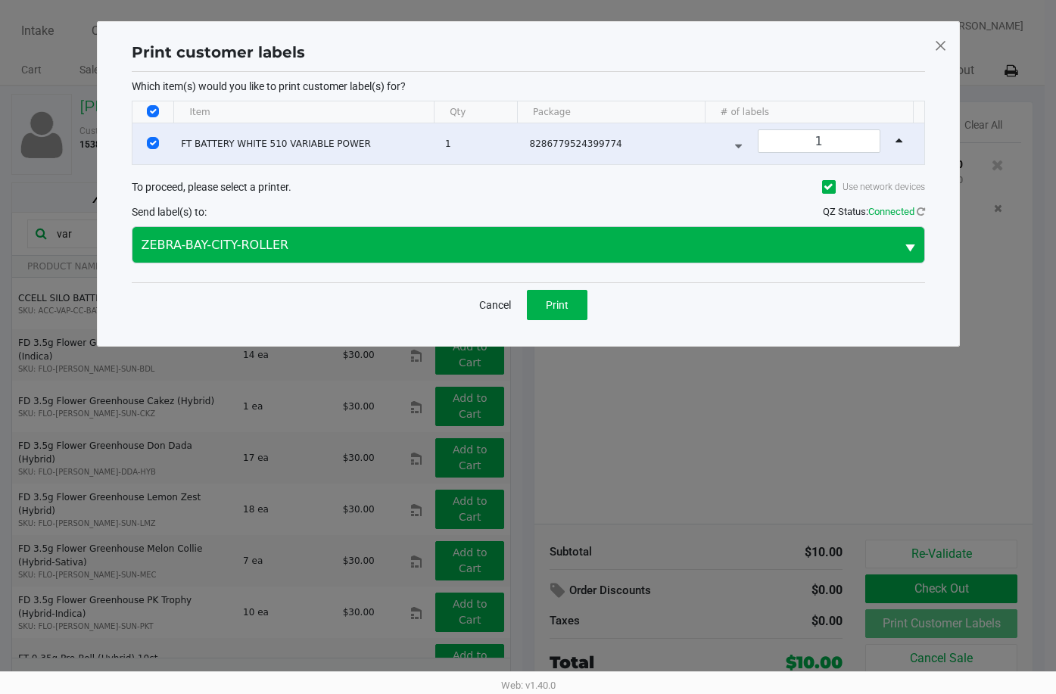
scroll to position [0, 0]
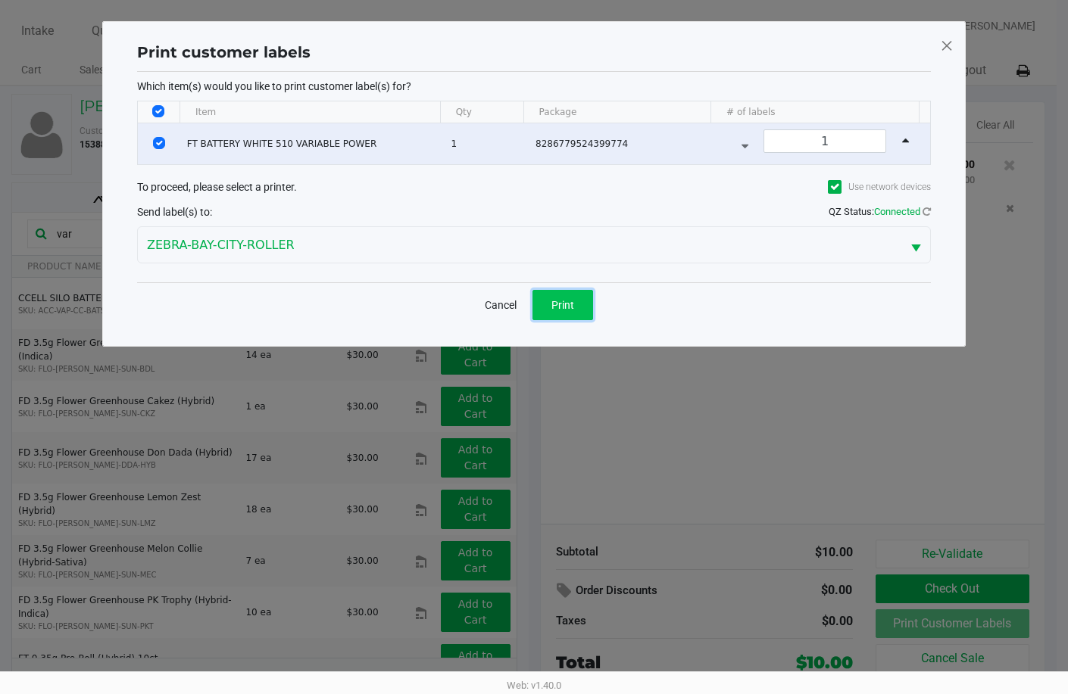
click at [558, 295] on button "Print" at bounding box center [562, 305] width 61 height 30
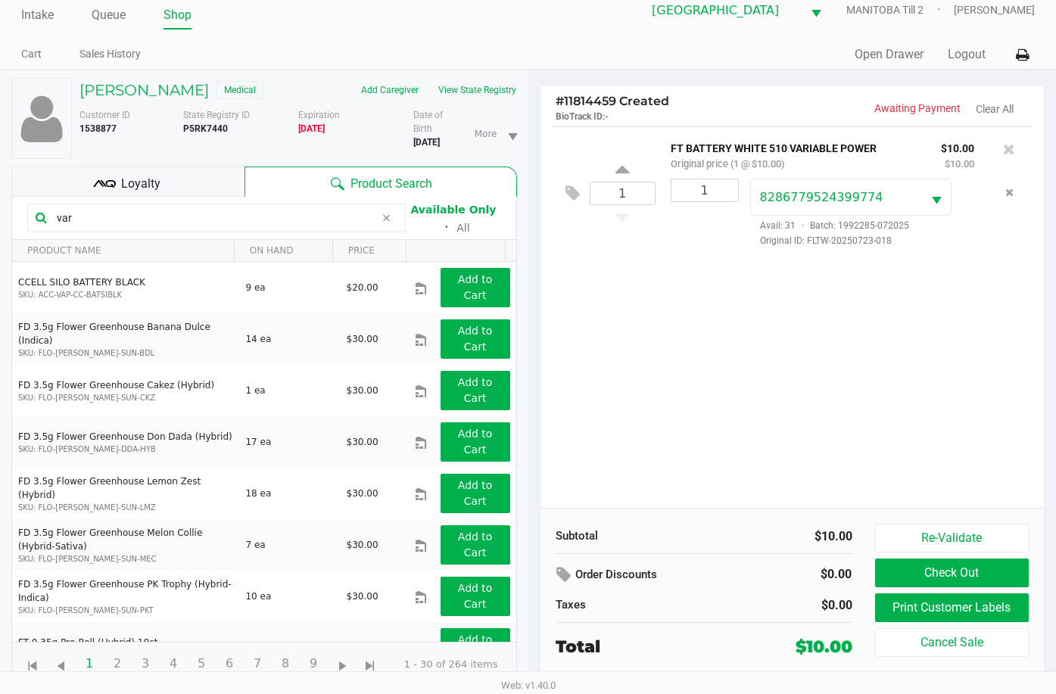
scroll to position [34, 0]
click at [860, 442] on div "1 FT BATTERY WHITE 510 VARIABLE POWER Original price (1 @ $10.00) $10.00 $10.00…" at bounding box center [793, 317] width 504 height 382
click at [714, 330] on div "1 FT BATTERY WHITE 510 VARIABLE POWER Original price (1 @ $10.00) $10.00 $10.00…" at bounding box center [793, 317] width 504 height 382
click at [810, 343] on div "1 FT BATTERY WHITE 510 VARIABLE POWER Original price (1 @ $10.00) $10.00 $10.00…" at bounding box center [793, 317] width 504 height 382
click at [614, 214] on div "1 FT BATTERY WHITE 510 VARIABLE POWER Original price (1 @ $10.00) $10.00 $10.00…" at bounding box center [793, 192] width 482 height 133
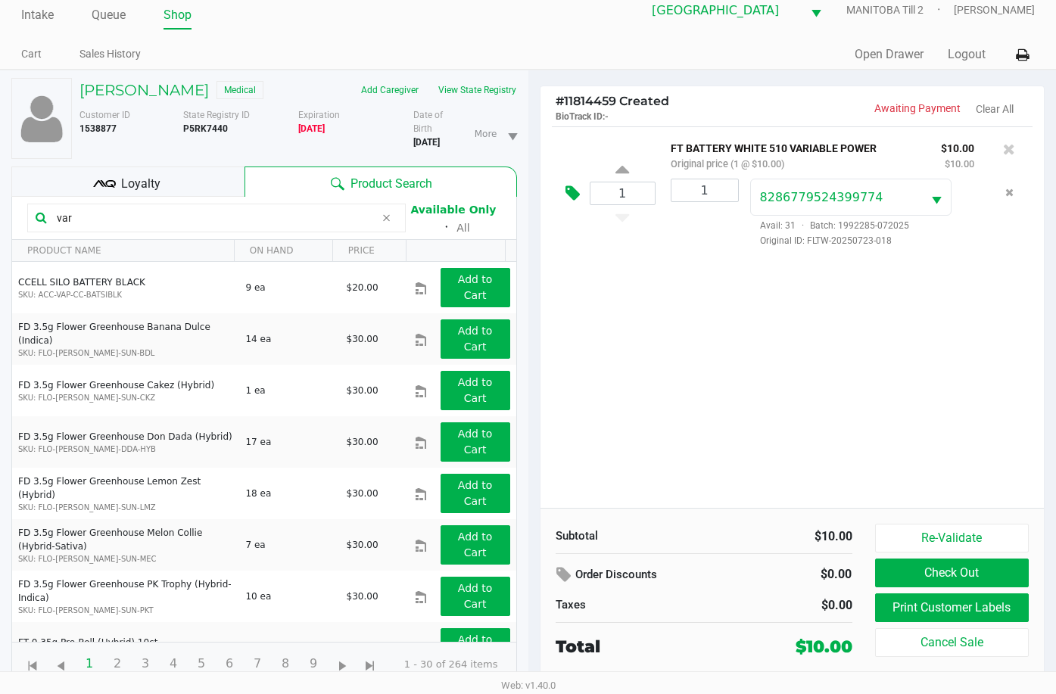
click at [573, 185] on icon at bounding box center [573, 193] width 14 height 17
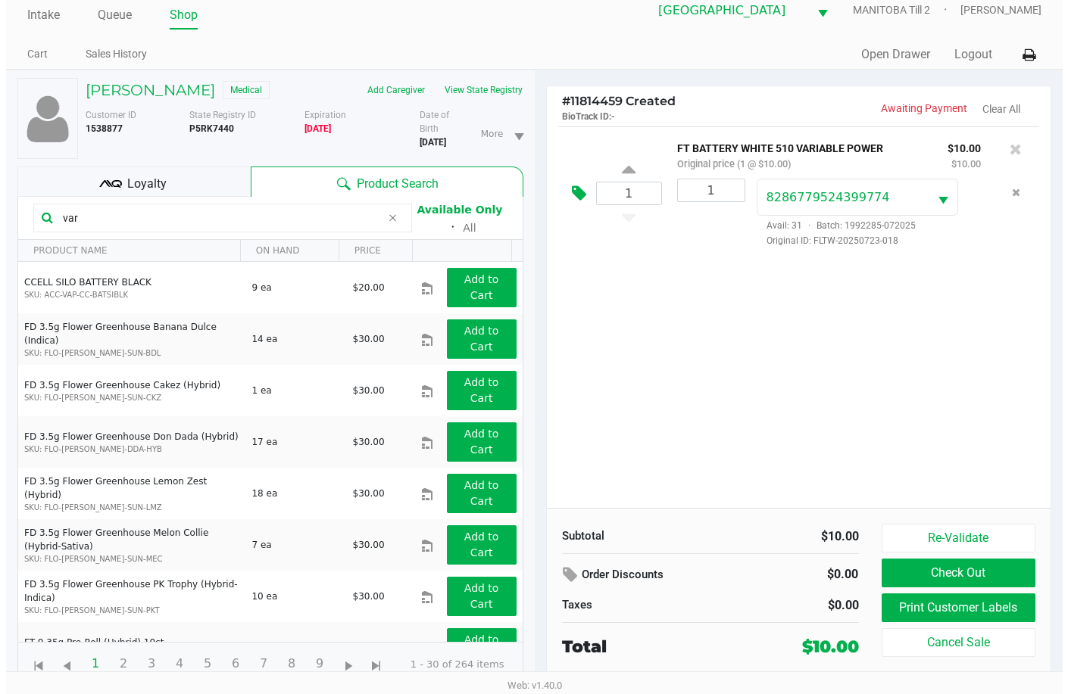
scroll to position [0, 0]
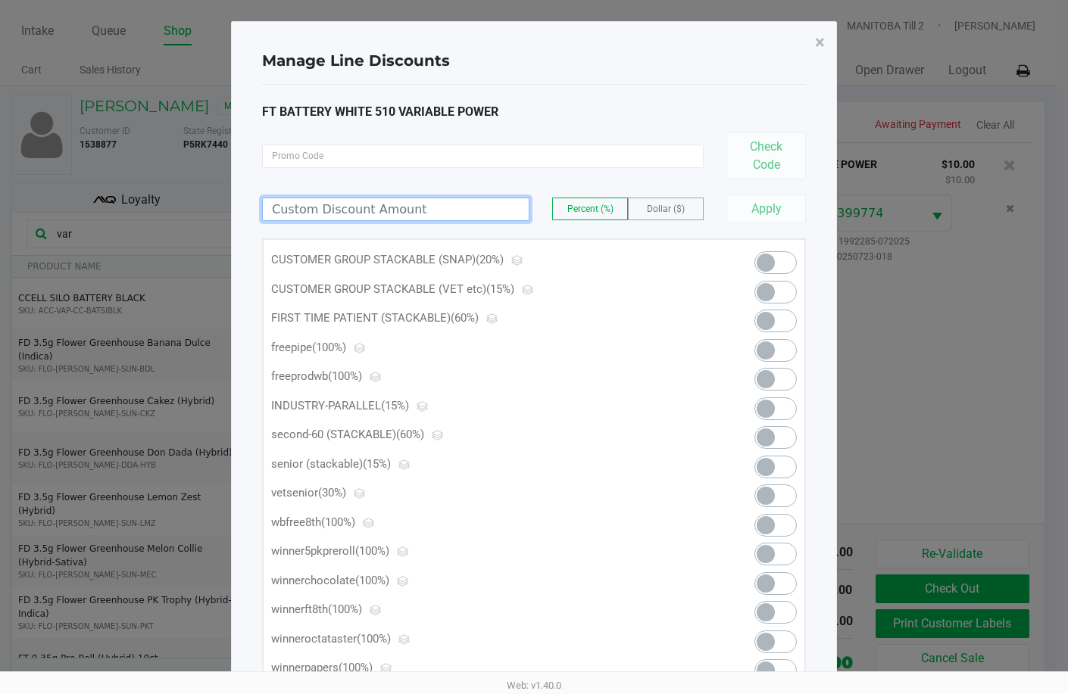
click at [519, 204] on input at bounding box center [396, 209] width 266 height 22
type input "100.00"
click at [738, 201] on button "Apply" at bounding box center [766, 209] width 80 height 29
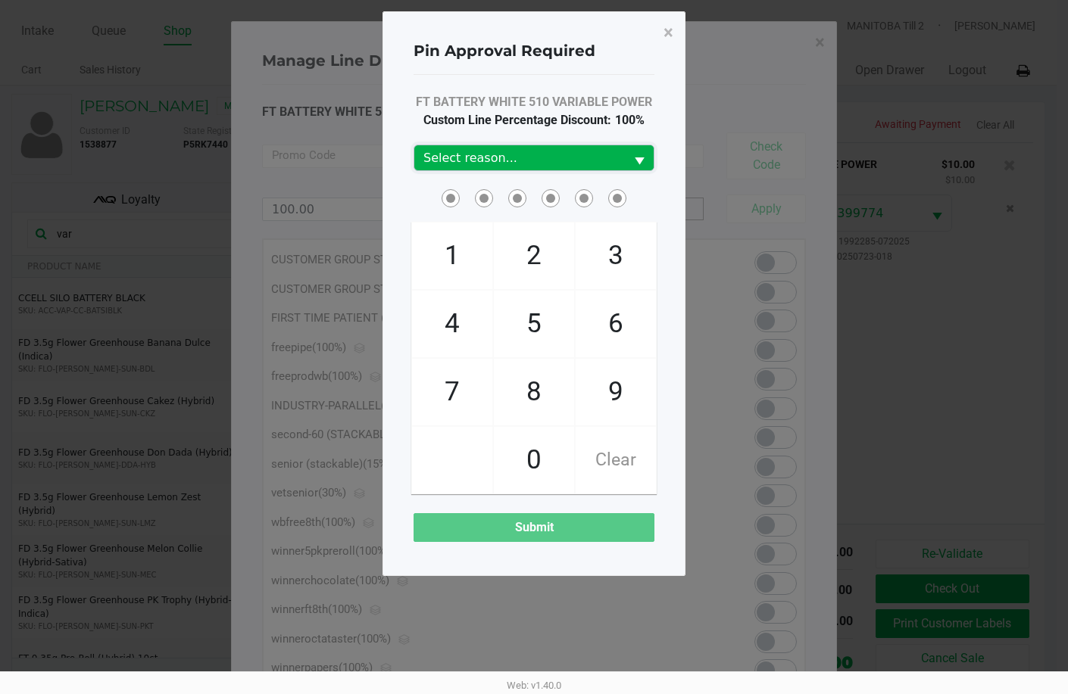
click at [644, 161] on span "Select" at bounding box center [639, 161] width 19 height 19
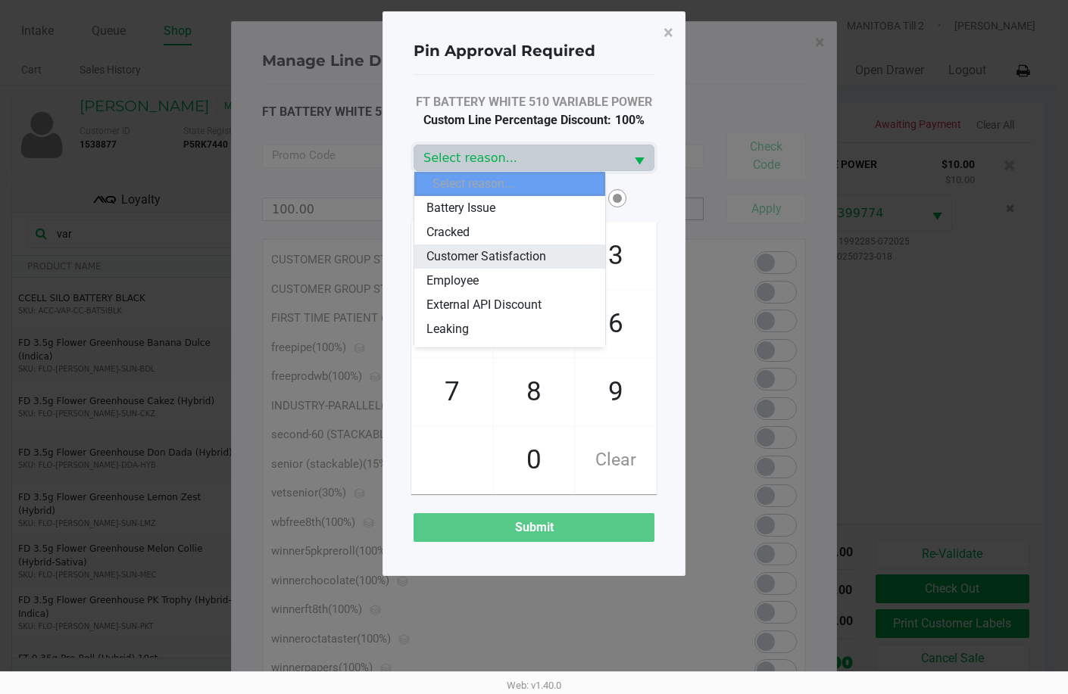
click at [532, 251] on span "Customer Satisfaction" at bounding box center [486, 257] width 120 height 18
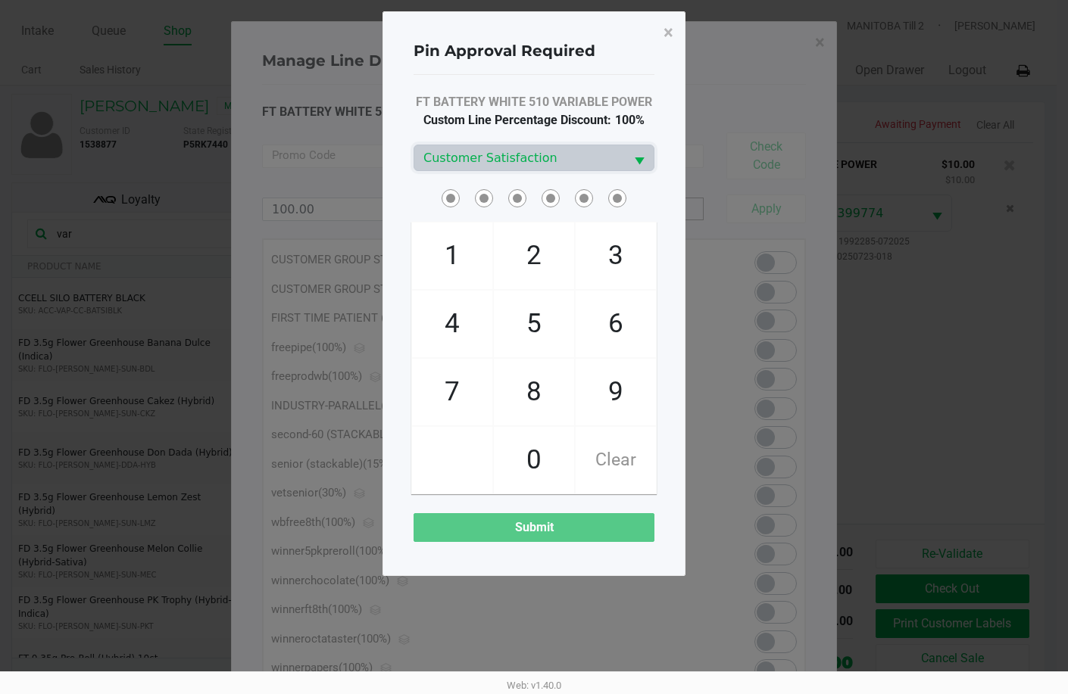
click at [644, 208] on span at bounding box center [533, 197] width 241 height 23
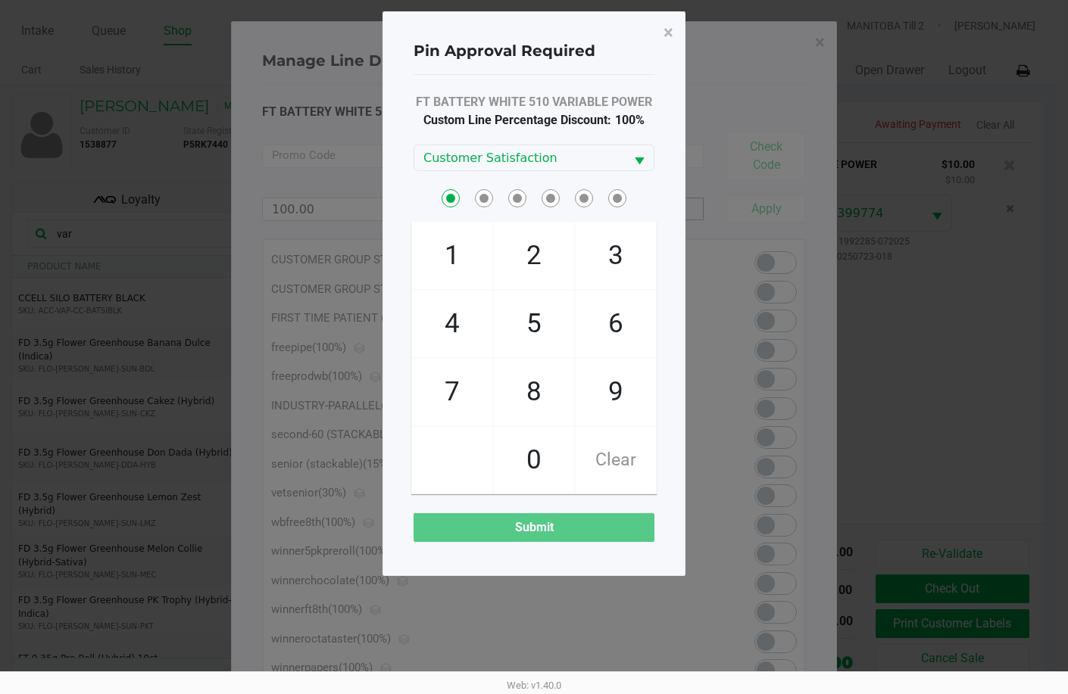
checkbox input "true"
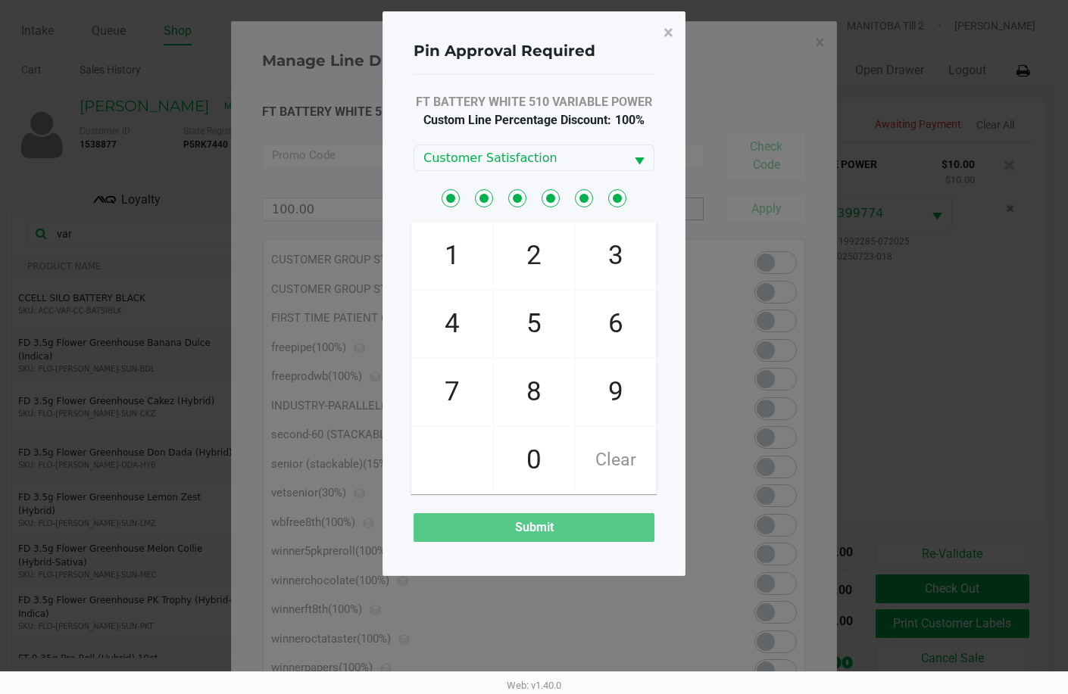
checkbox input "true"
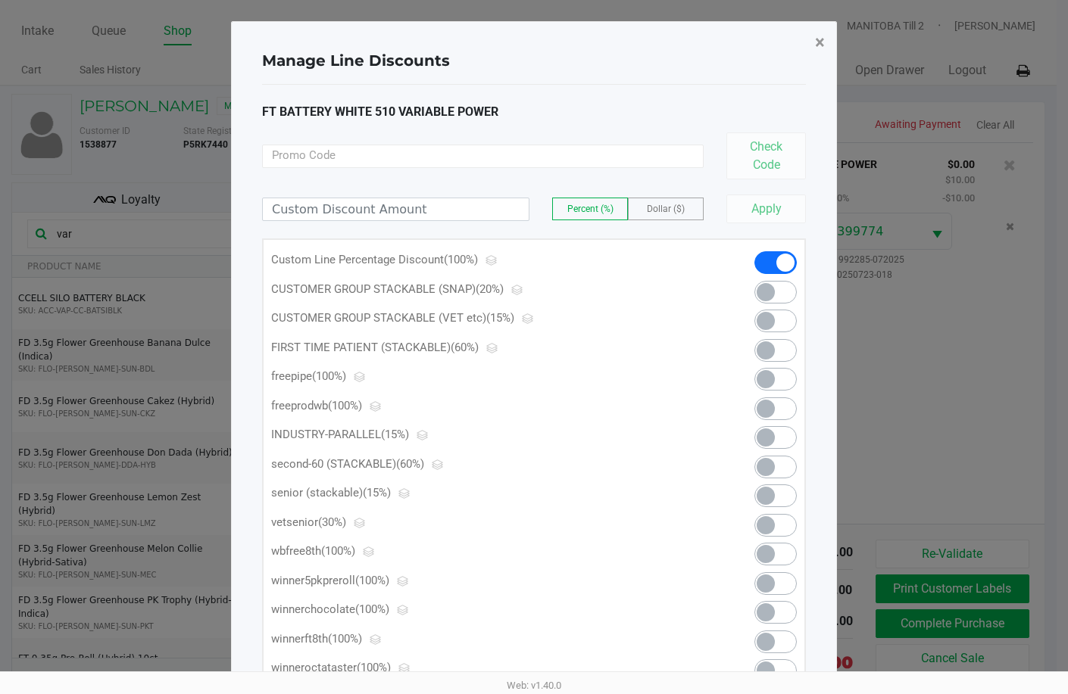
click at [816, 45] on span "×" at bounding box center [820, 42] width 10 height 21
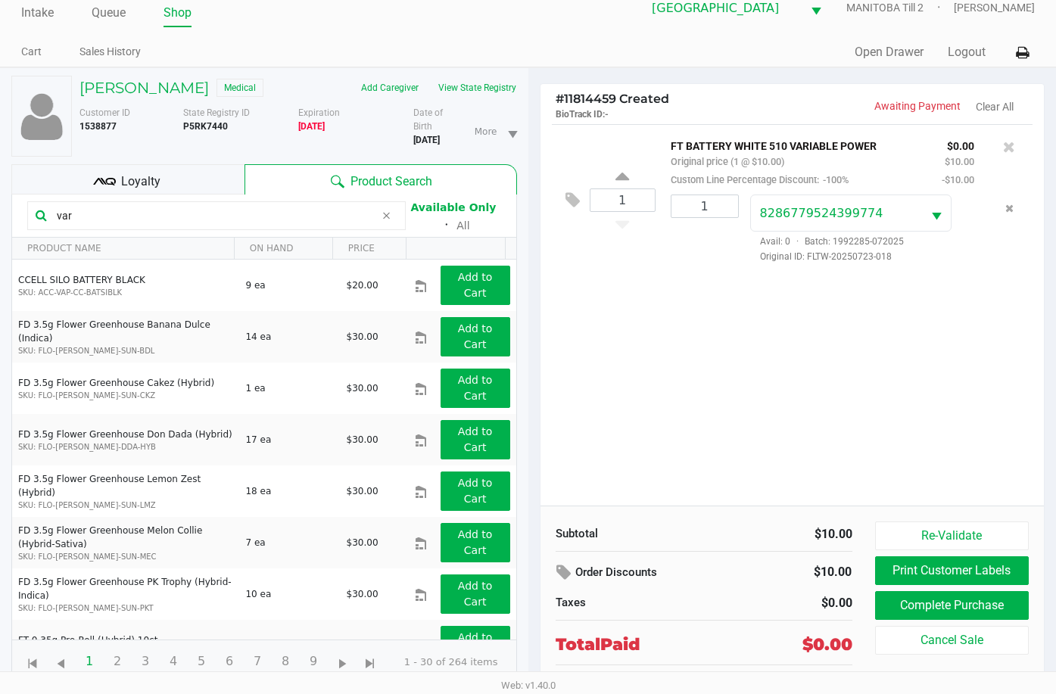
scroll to position [35, 0]
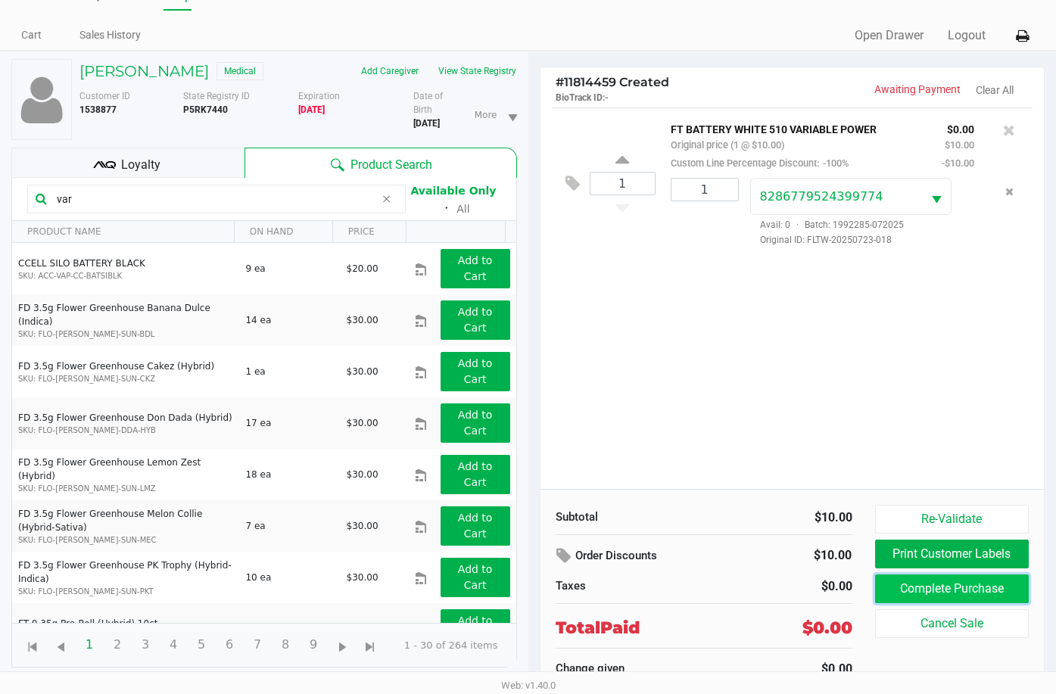
click at [906, 590] on button "Complete Purchase" at bounding box center [952, 589] width 154 height 29
